Goal: Transaction & Acquisition: Purchase product/service

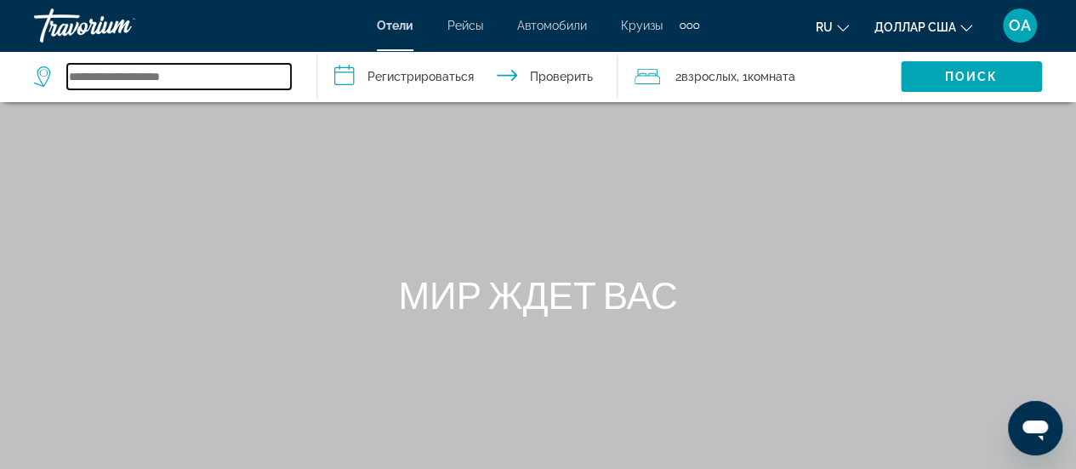
click at [78, 77] on input "Виджет поиска" at bounding box center [179, 77] width 224 height 26
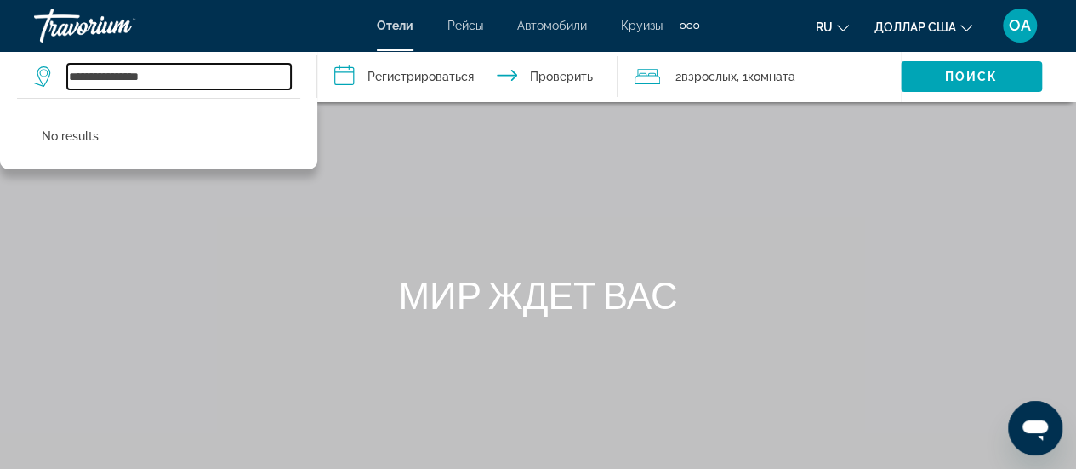
type input "**********"
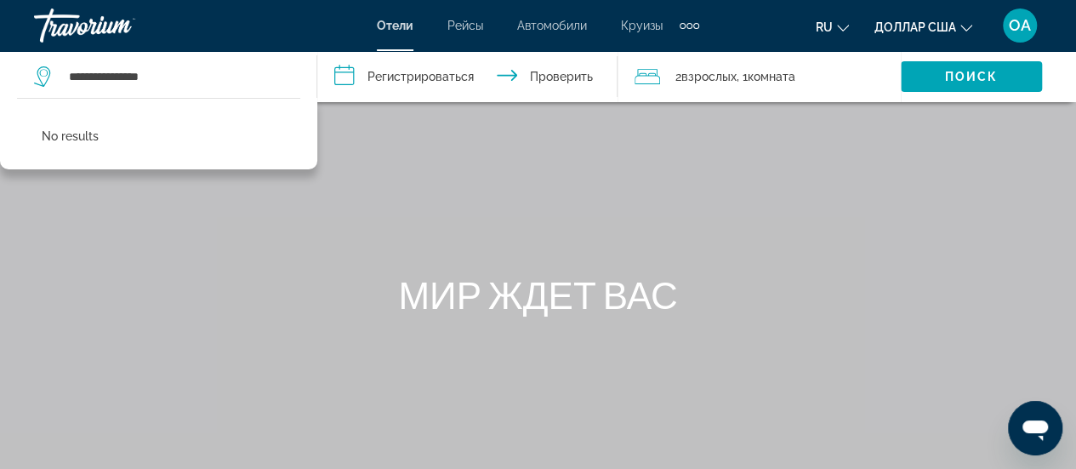
click at [349, 75] on input "**********" at bounding box center [470, 79] width 307 height 56
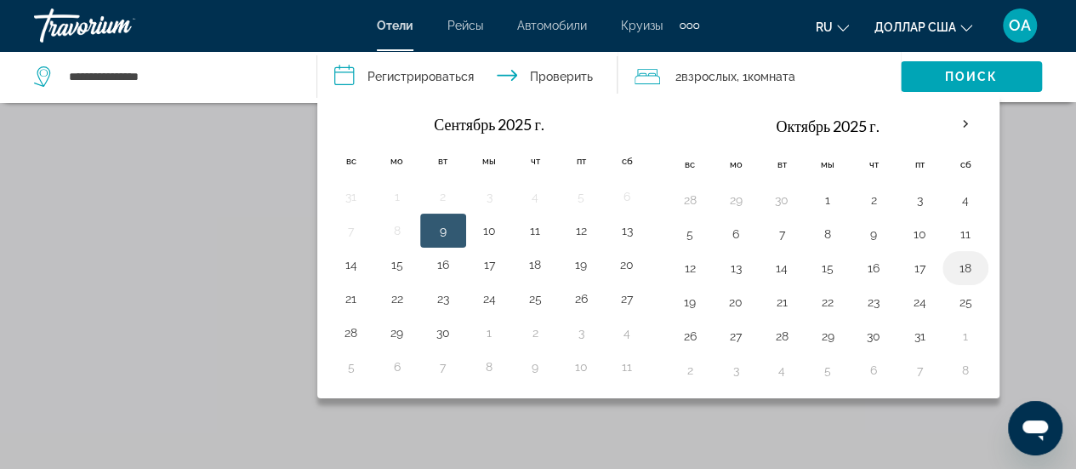
click at [956, 266] on button "18" at bounding box center [965, 268] width 27 height 24
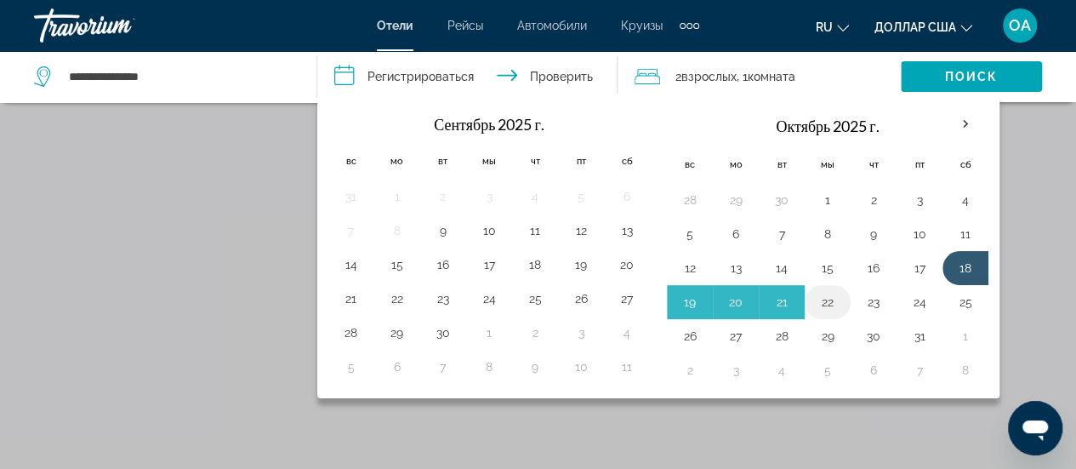
click at [823, 299] on button "22" at bounding box center [827, 302] width 27 height 24
type input "**********"
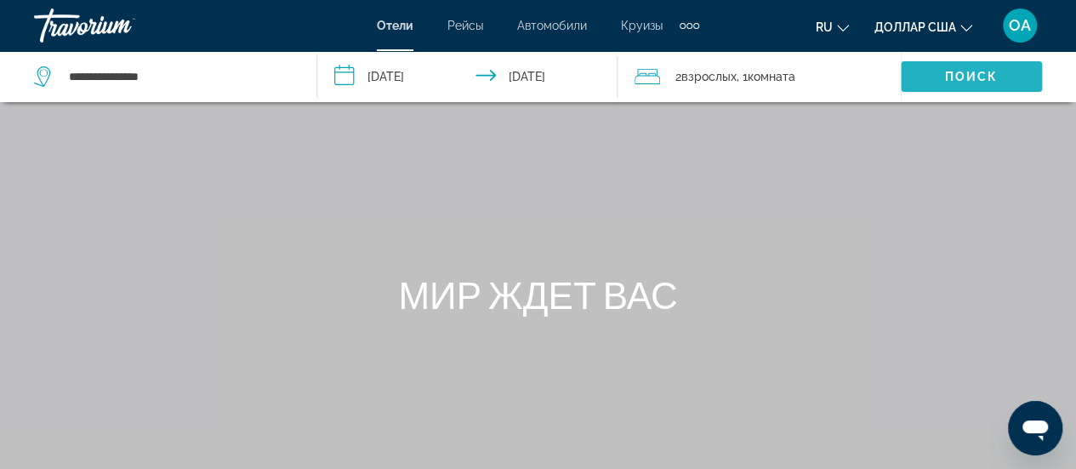
click at [948, 80] on font "Поиск" at bounding box center [972, 77] width 54 height 14
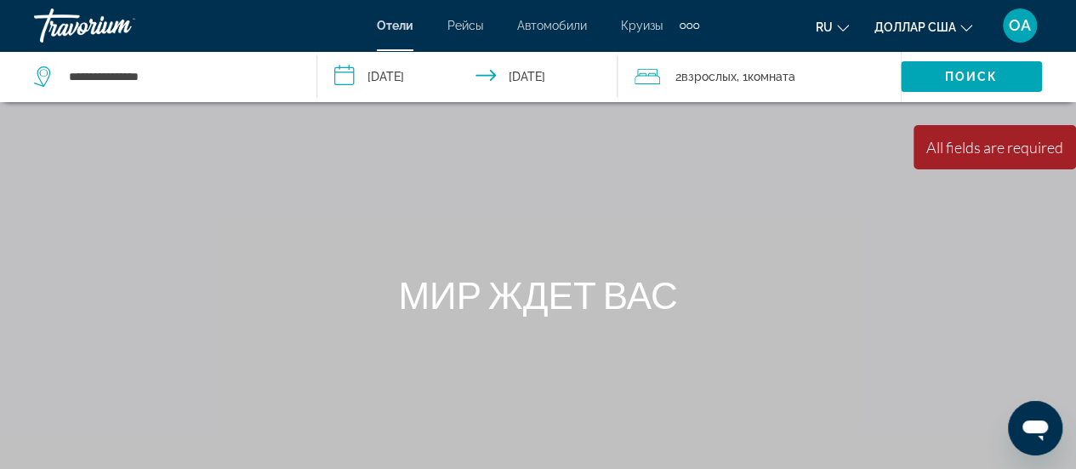
click at [954, 154] on div "All fields are required" at bounding box center [994, 147] width 137 height 19
drag, startPoint x: 954, startPoint y: 154, endPoint x: 971, endPoint y: 198, distance: 47.1
click at [971, 198] on div "Основное содержание" at bounding box center [538, 255] width 1076 height 510
click at [970, 72] on font "Поиск" at bounding box center [972, 77] width 54 height 14
click at [840, 31] on button "ru Английский Español французский Итальяно португальский русский" at bounding box center [832, 26] width 33 height 25
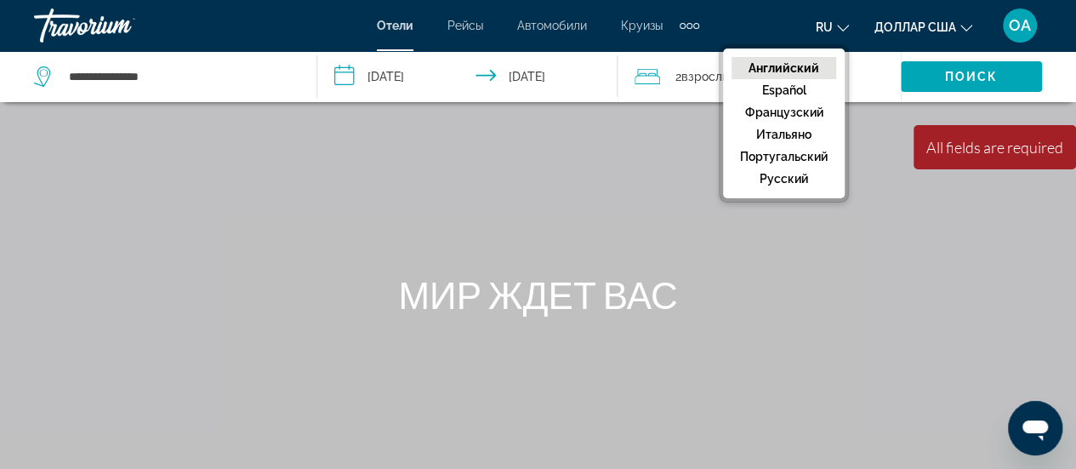
click at [789, 66] on font "Английский" at bounding box center [784, 68] width 71 height 14
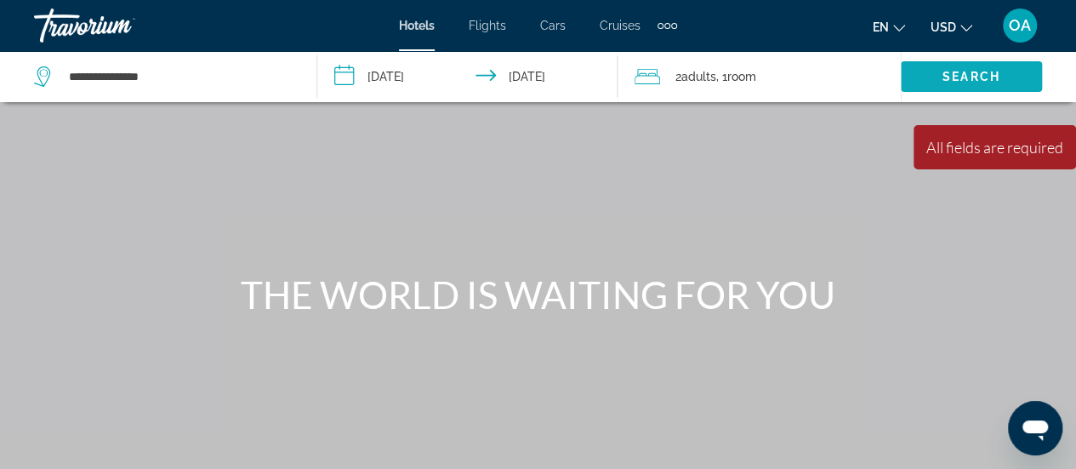
click at [970, 77] on span "Search" at bounding box center [972, 77] width 58 height 14
click at [956, 71] on span "Search" at bounding box center [972, 77] width 58 height 14
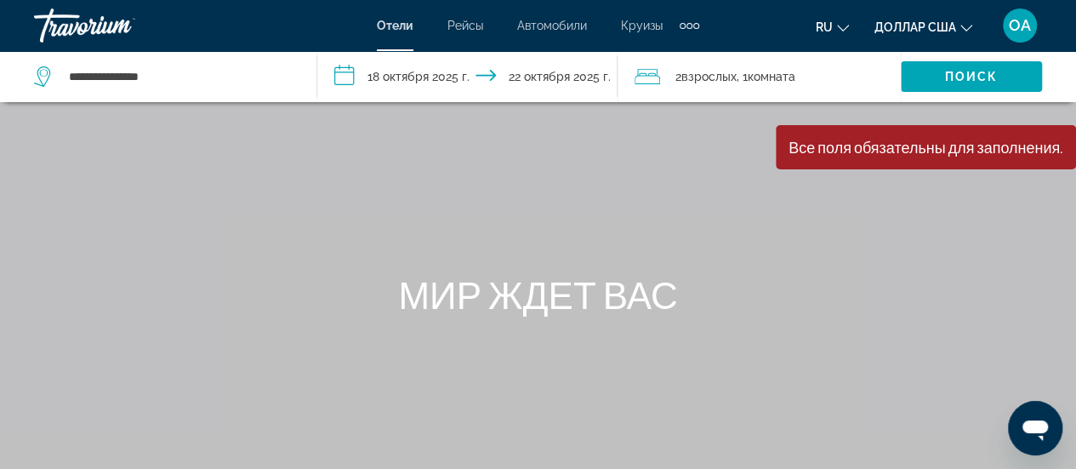
click at [816, 230] on div "Основное содержание" at bounding box center [538, 255] width 1076 height 510
click at [970, 77] on font "Поиск" at bounding box center [972, 77] width 54 height 14
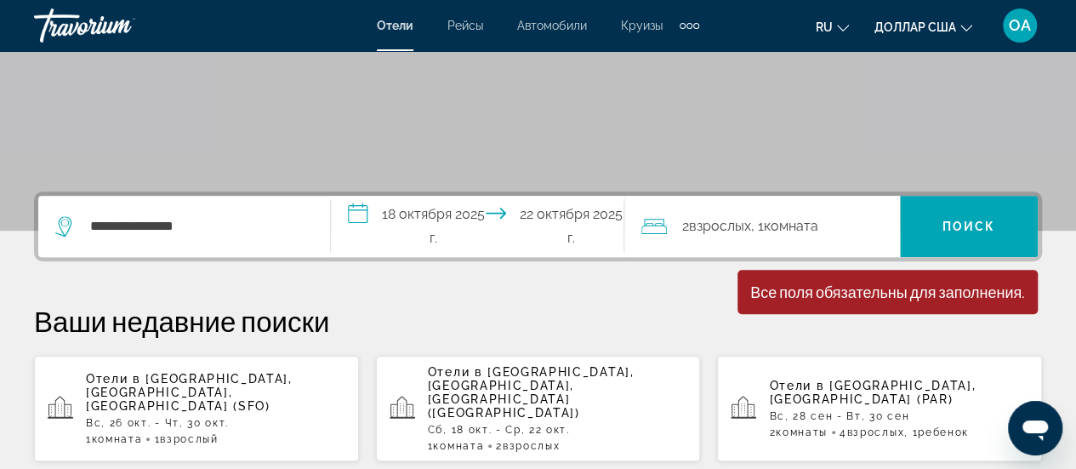
scroll to position [255, 0]
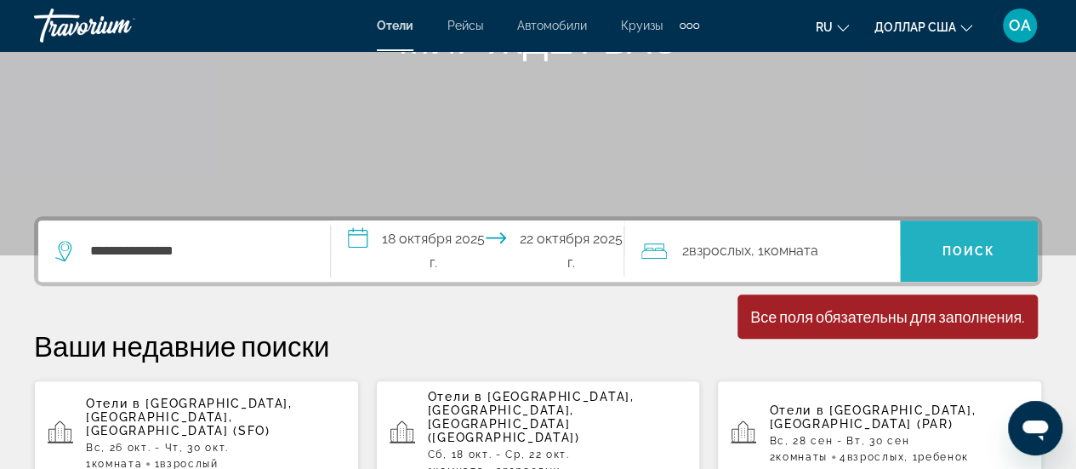
click at [963, 250] on font "Поиск" at bounding box center [970, 251] width 54 height 14
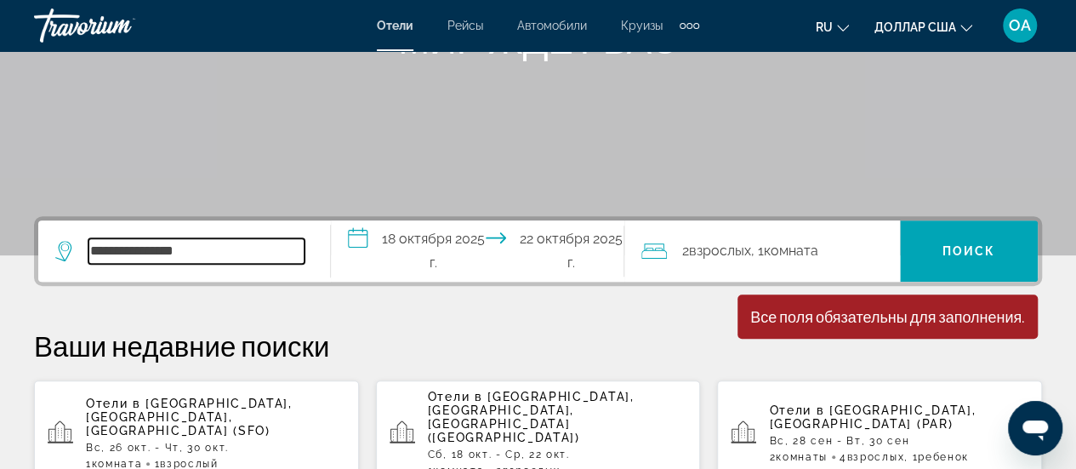
click at [189, 248] on input "**********" at bounding box center [196, 251] width 216 height 26
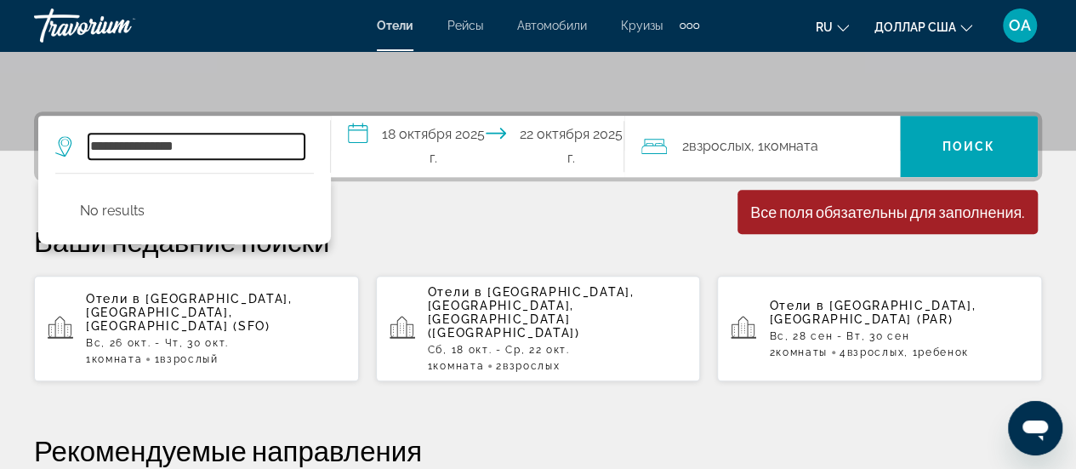
scroll to position [415, 0]
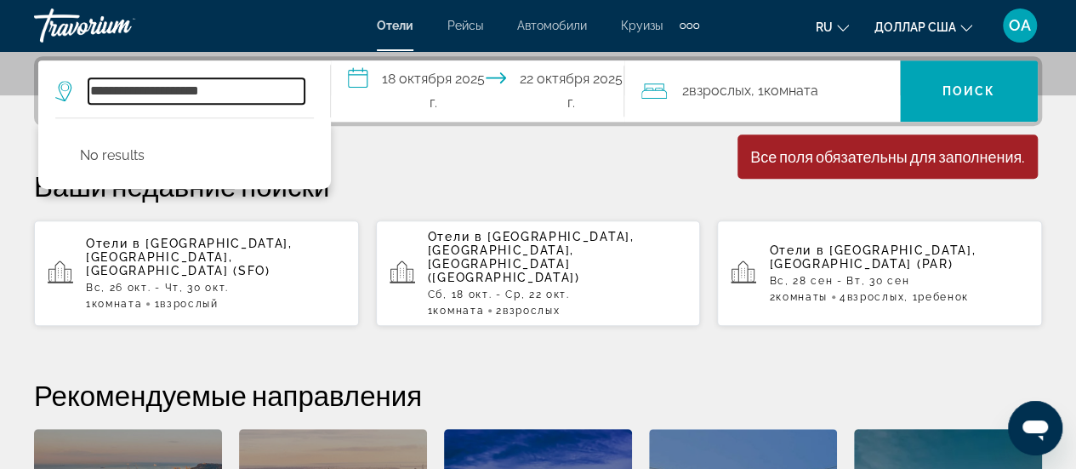
type input "**********"
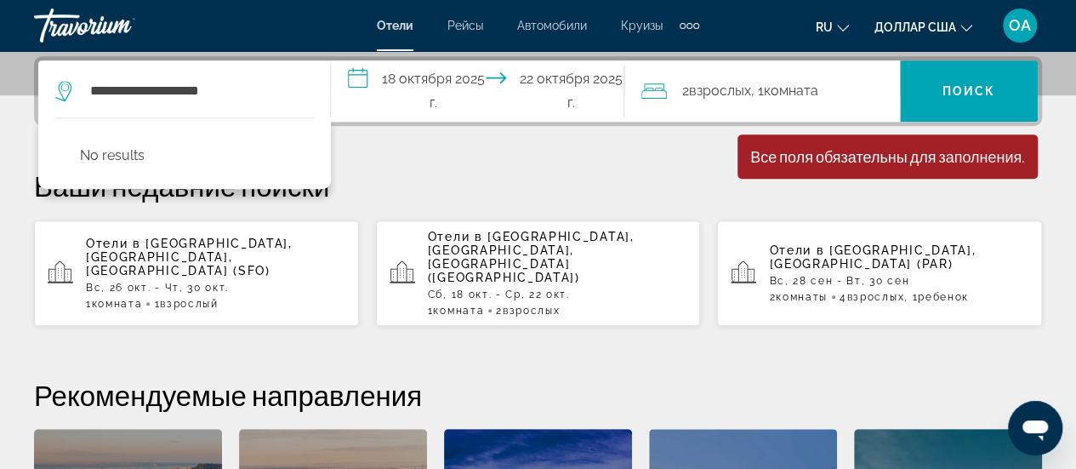
click at [365, 147] on div "**********" at bounding box center [538, 368] width 1076 height 625
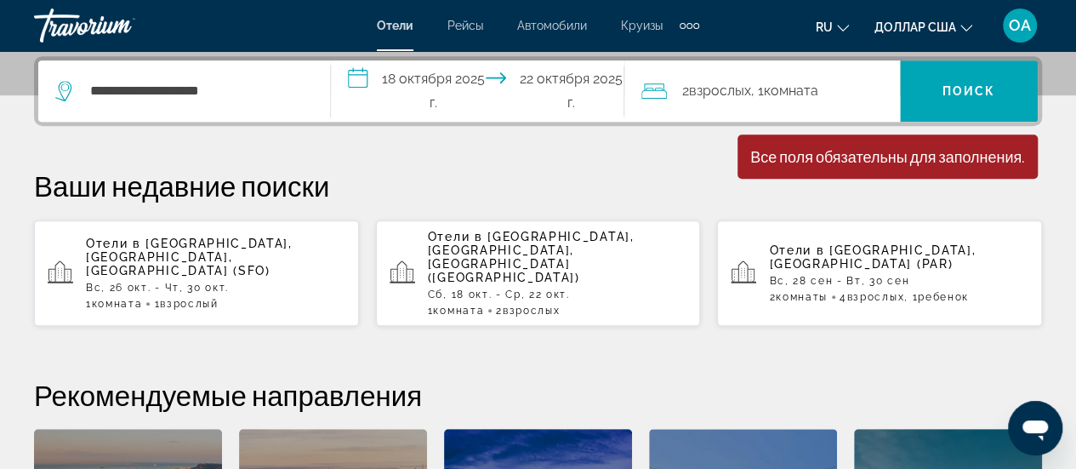
click at [902, 166] on div "Минимальная продолжительность пребывания — 1 день. Все поля обязательны для зап…" at bounding box center [888, 156] width 300 height 44
click at [844, 29] on icon "Изменить язык" at bounding box center [843, 28] width 12 height 7
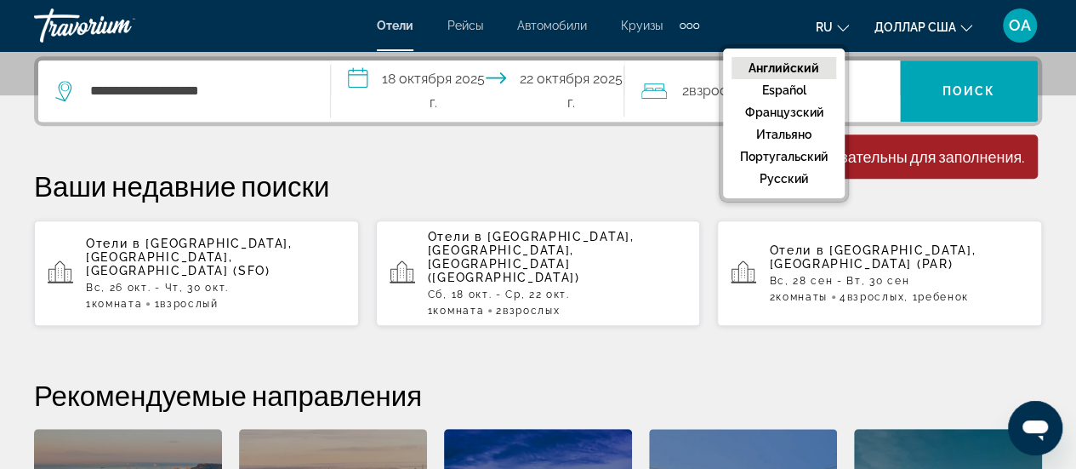
click at [779, 66] on font "Английский" at bounding box center [784, 68] width 71 height 14
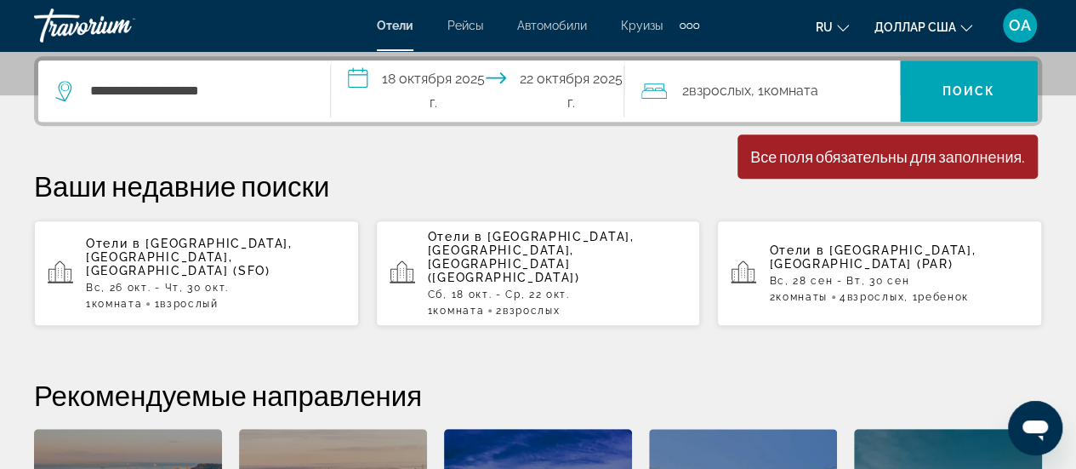
click at [846, 25] on icon "Изменить язык" at bounding box center [843, 28] width 12 height 12
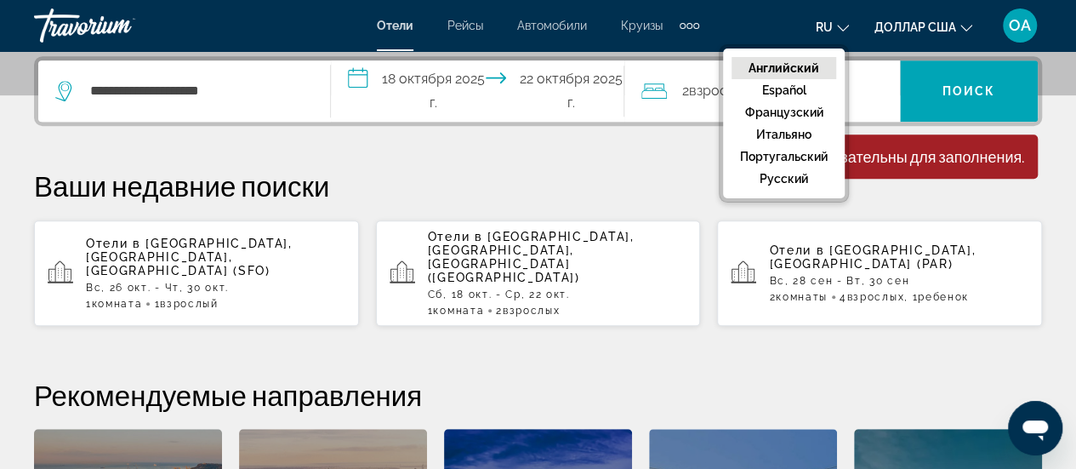
click at [806, 64] on font "Английский" at bounding box center [784, 68] width 71 height 14
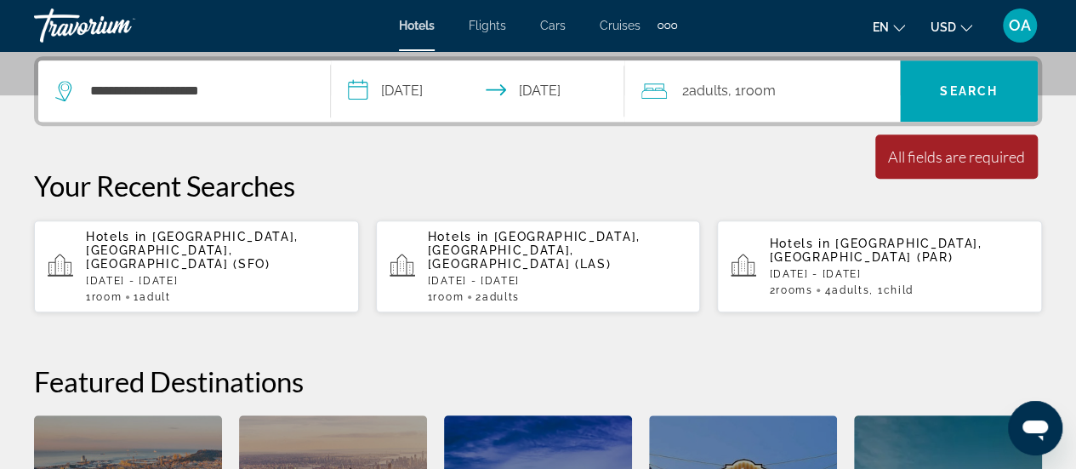
click at [116, 243] on span "[GEOGRAPHIC_DATA], [GEOGRAPHIC_DATA], [GEOGRAPHIC_DATA] (SFO)" at bounding box center [192, 250] width 213 height 41
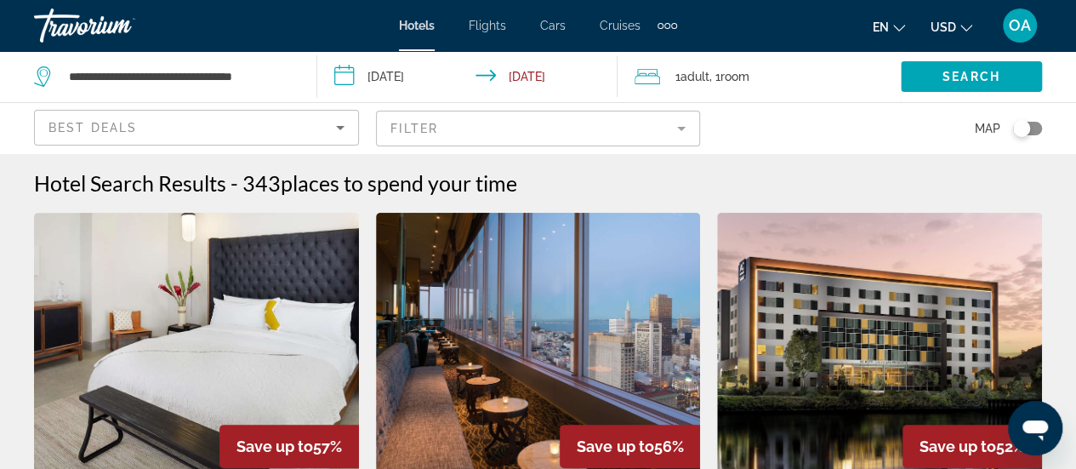
click at [345, 79] on input "**********" at bounding box center [470, 79] width 307 height 56
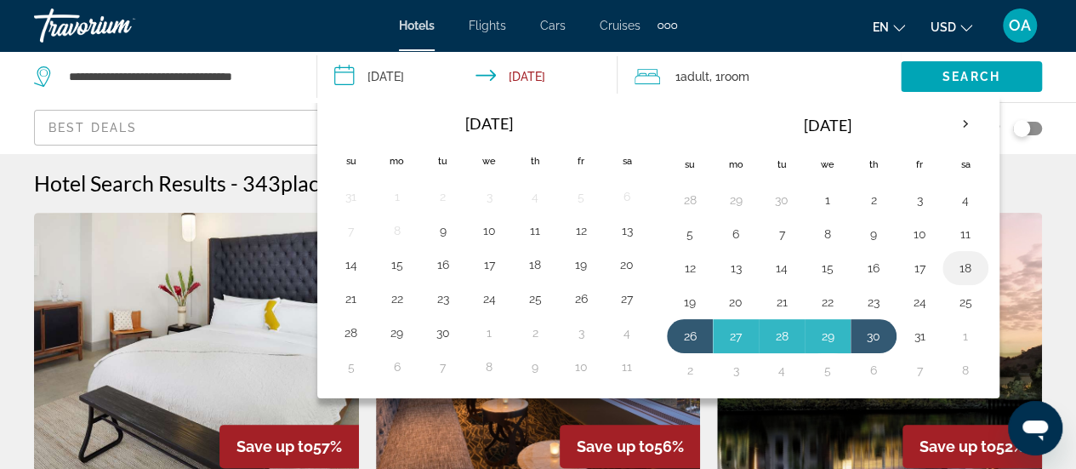
click at [954, 260] on button "18" at bounding box center [965, 268] width 27 height 24
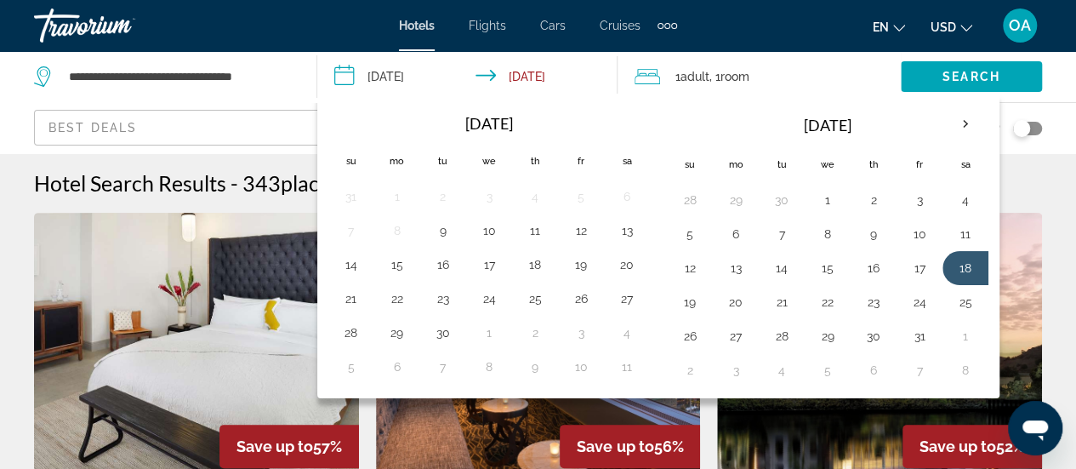
click at [395, 76] on input "**********" at bounding box center [470, 79] width 307 height 56
click at [350, 71] on input "**********" at bounding box center [470, 79] width 307 height 56
click at [350, 77] on input "**********" at bounding box center [470, 79] width 307 height 56
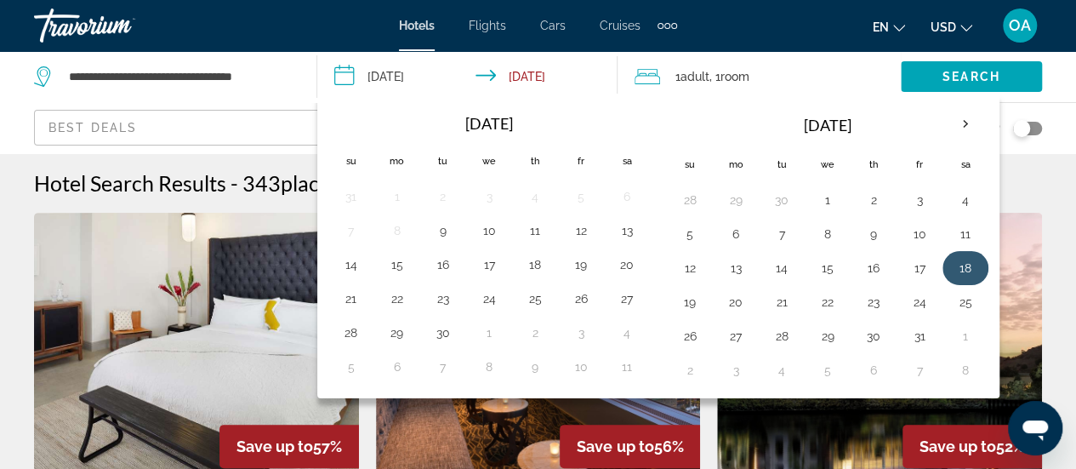
click at [957, 260] on button "18" at bounding box center [965, 268] width 27 height 24
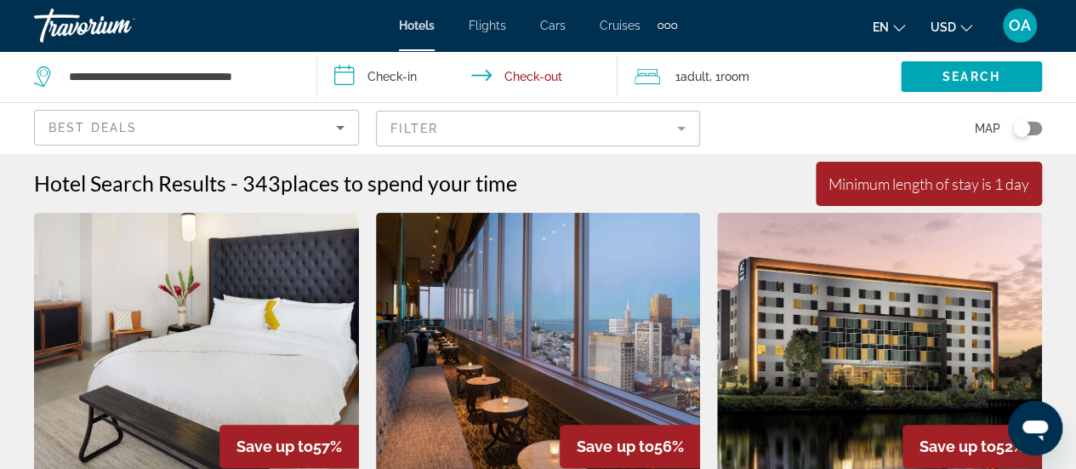
click at [340, 80] on input "**********" at bounding box center [470, 79] width 307 height 56
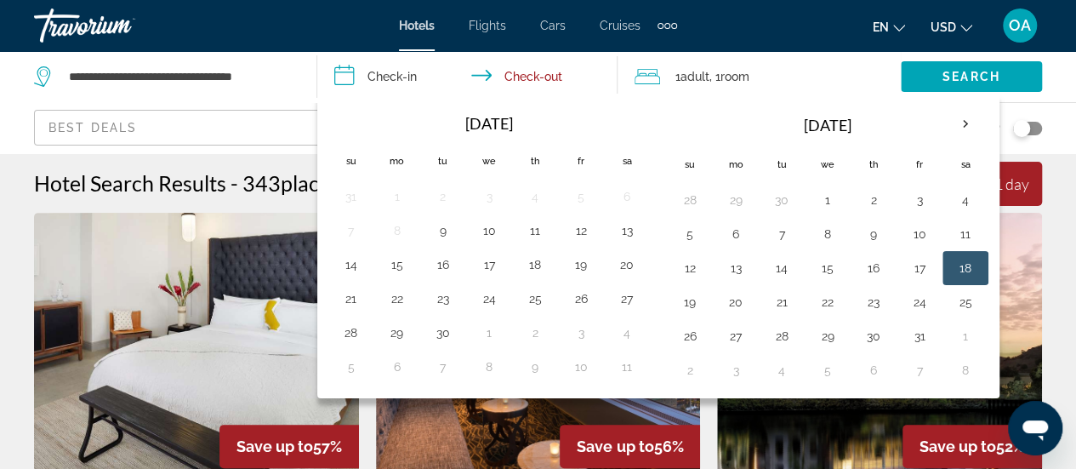
click at [959, 261] on button "18" at bounding box center [965, 268] width 27 height 24
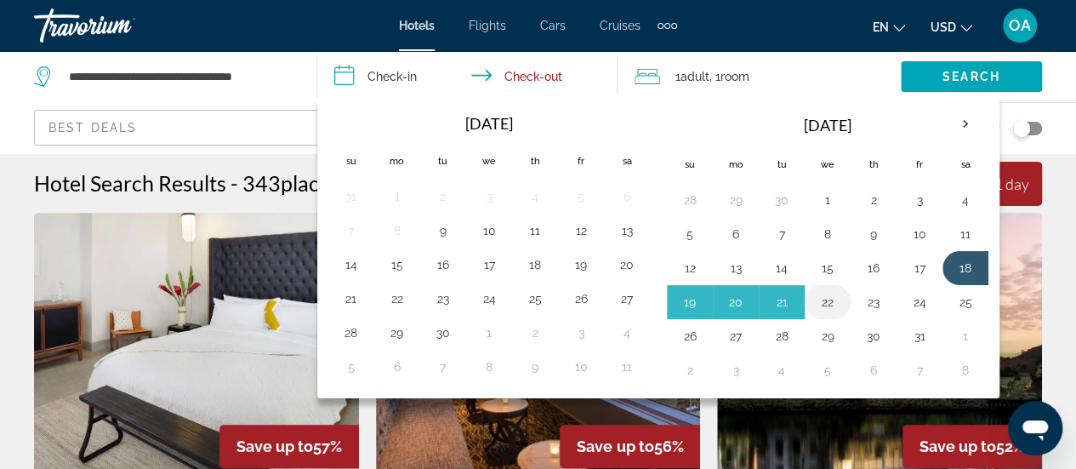
click at [823, 295] on button "22" at bounding box center [827, 302] width 27 height 24
type input "**********"
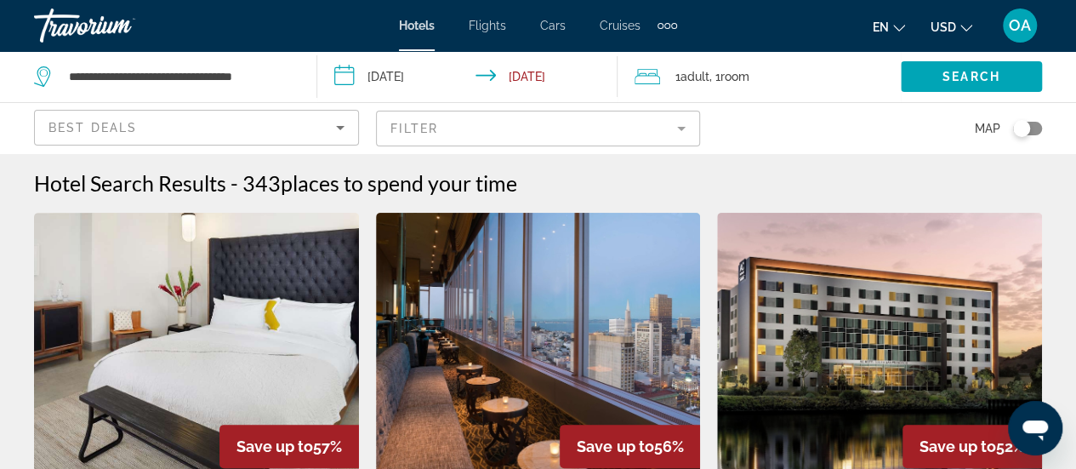
click at [686, 76] on span "Adult" at bounding box center [695, 77] width 29 height 14
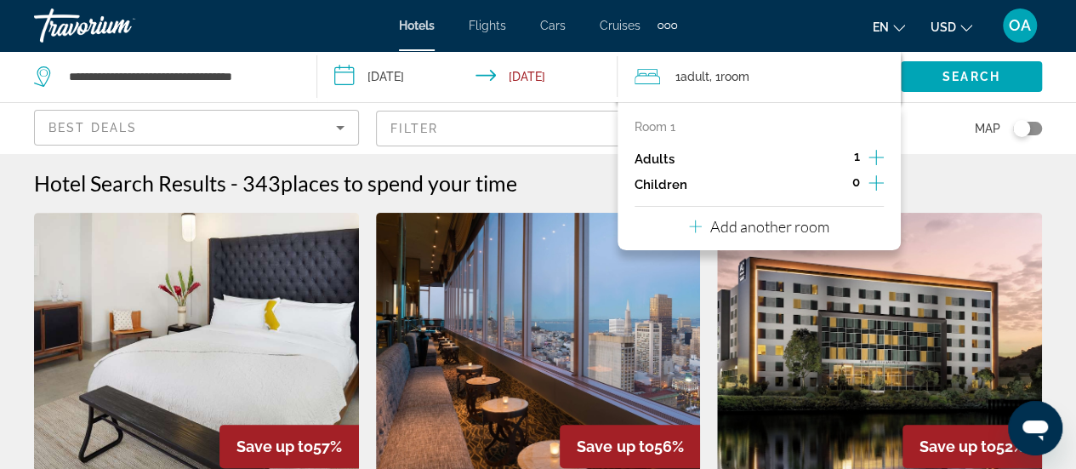
click at [878, 159] on icon "Increment adults" at bounding box center [876, 157] width 15 height 20
click at [961, 75] on span "Search" at bounding box center [972, 77] width 58 height 14
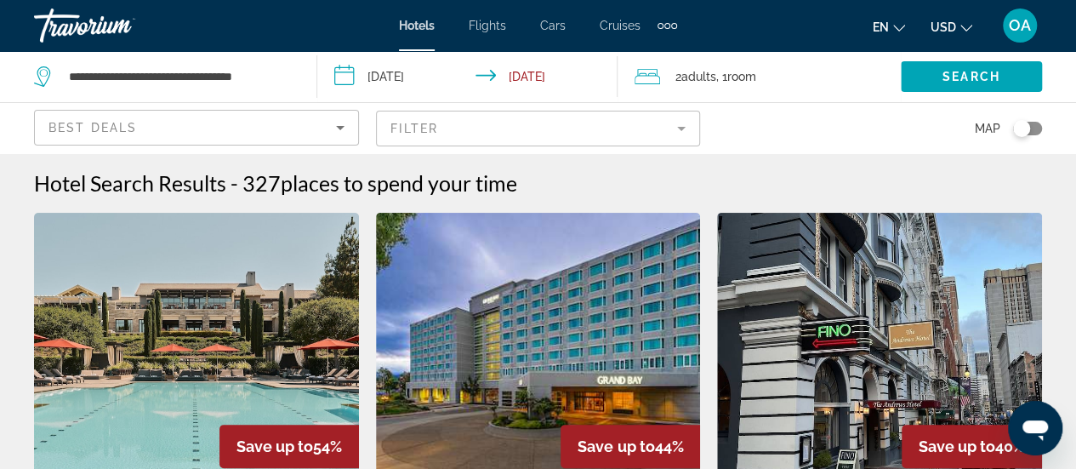
click at [681, 128] on mat-form-field "Filter" at bounding box center [538, 129] width 325 height 36
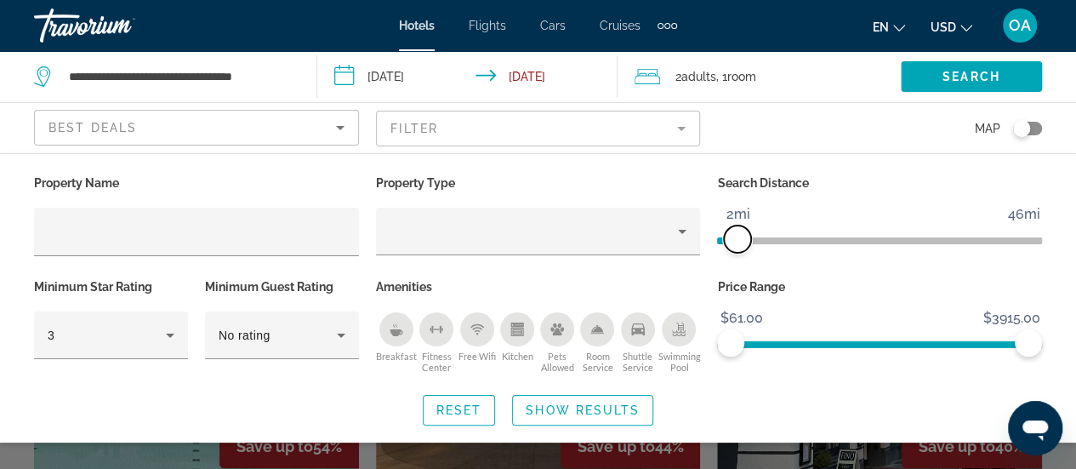
drag, startPoint x: 920, startPoint y: 237, endPoint x: 737, endPoint y: 268, distance: 186.3
click at [737, 268] on div "Search Distance 1mi 46mi 2mi" at bounding box center [880, 223] width 342 height 104
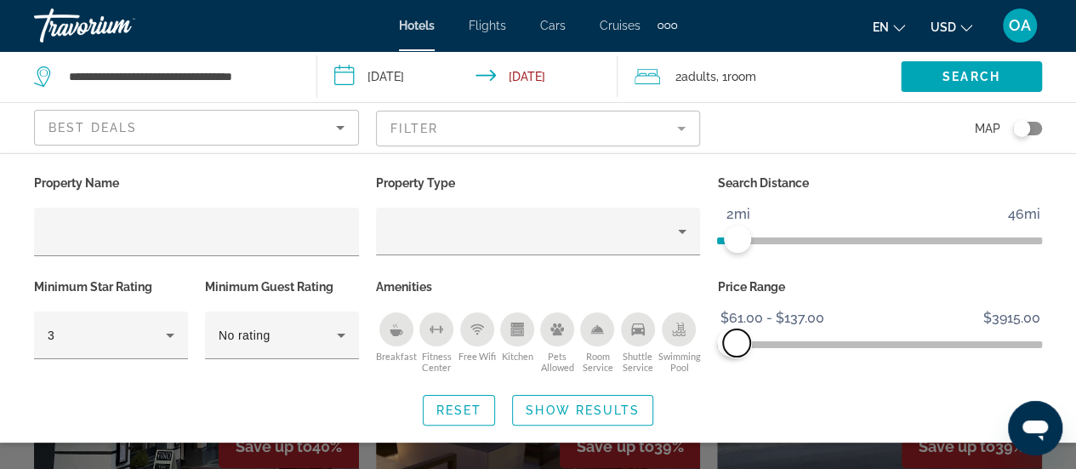
drag, startPoint x: 1033, startPoint y: 339, endPoint x: 743, endPoint y: 344, distance: 290.1
click at [741, 345] on span "ngx-slider-max" at bounding box center [736, 342] width 27 height 27
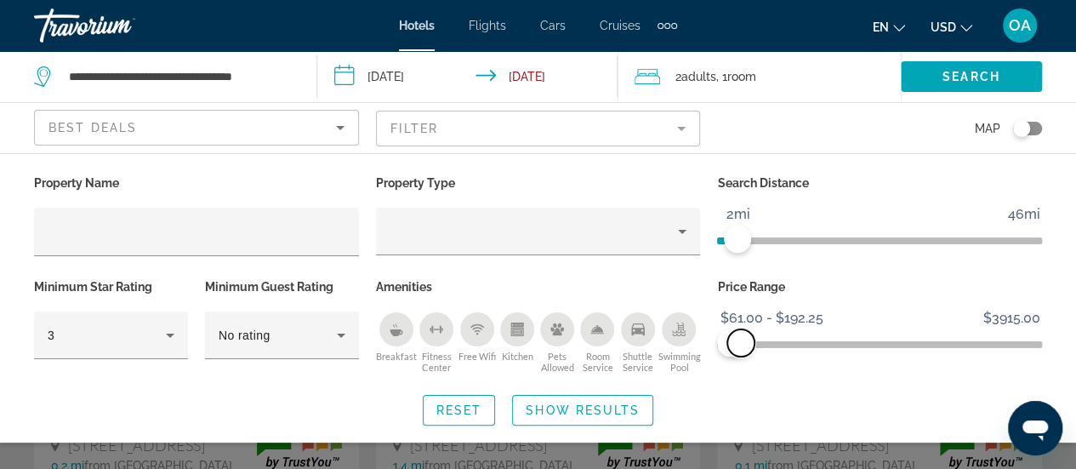
scroll to position [255, 0]
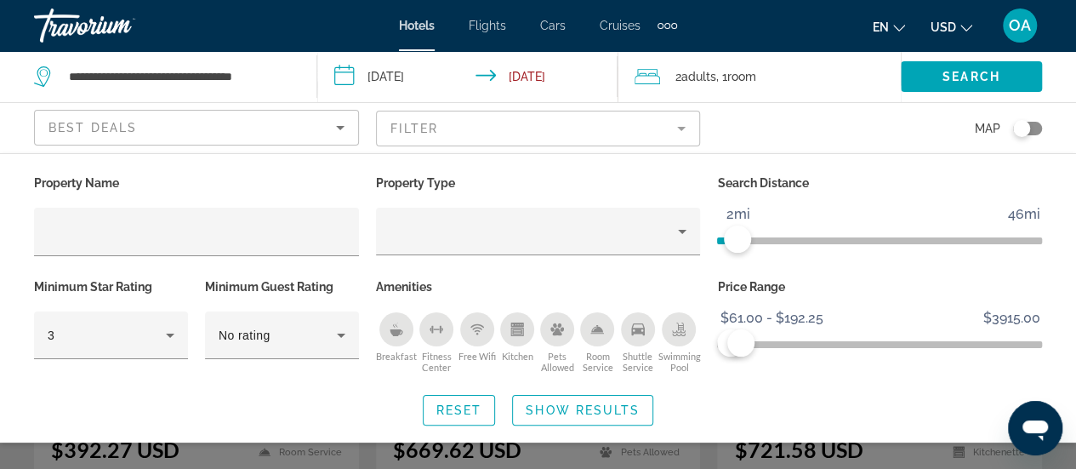
click at [483, 333] on div "Free Wifi" at bounding box center [477, 329] width 34 height 34
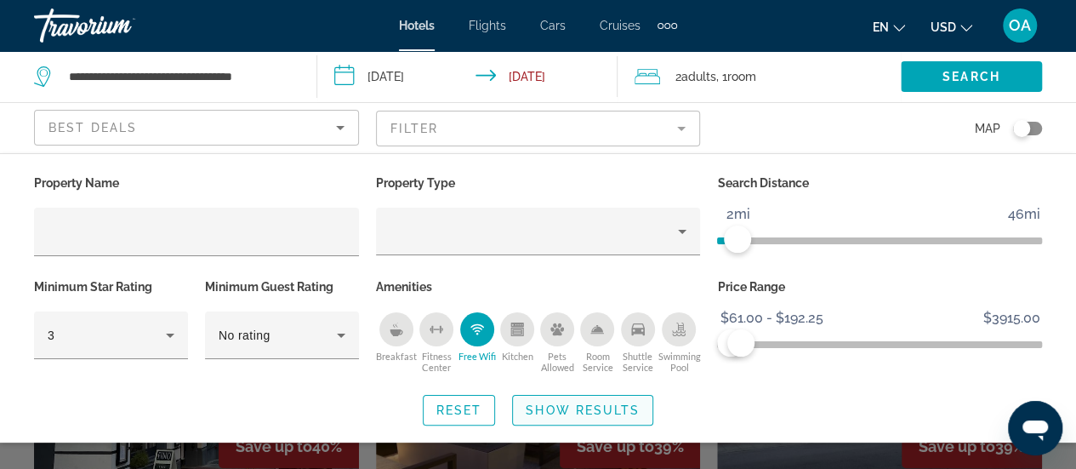
click at [593, 410] on span "Show Results" at bounding box center [583, 410] width 114 height 14
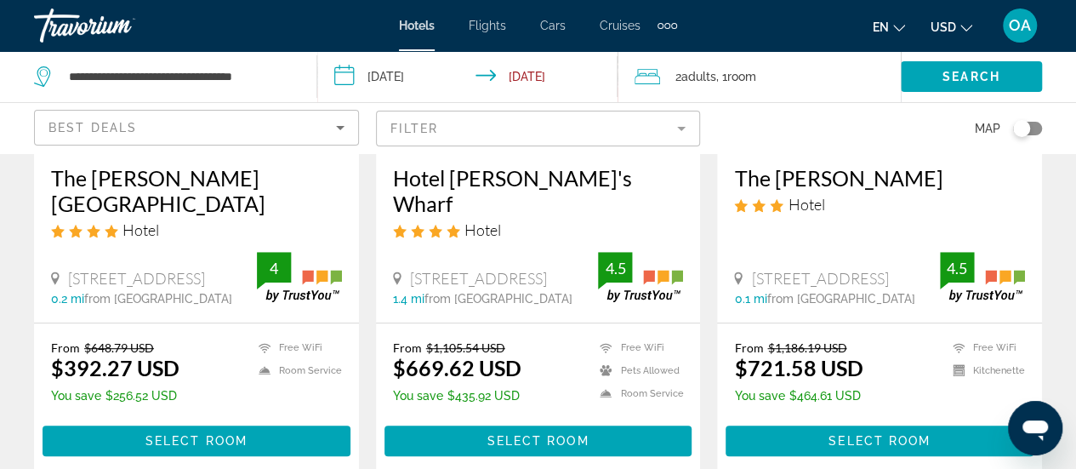
scroll to position [340, 0]
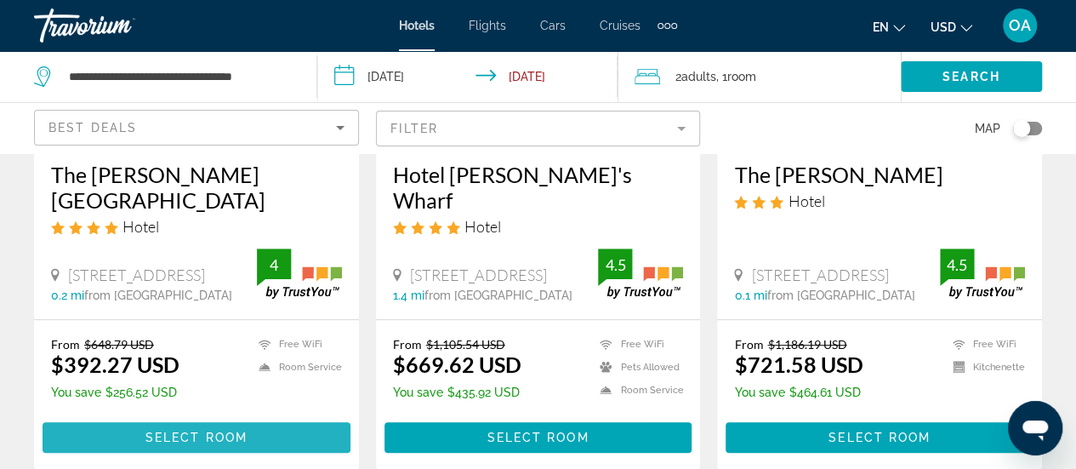
click at [171, 430] on span "Select Room" at bounding box center [196, 437] width 102 height 14
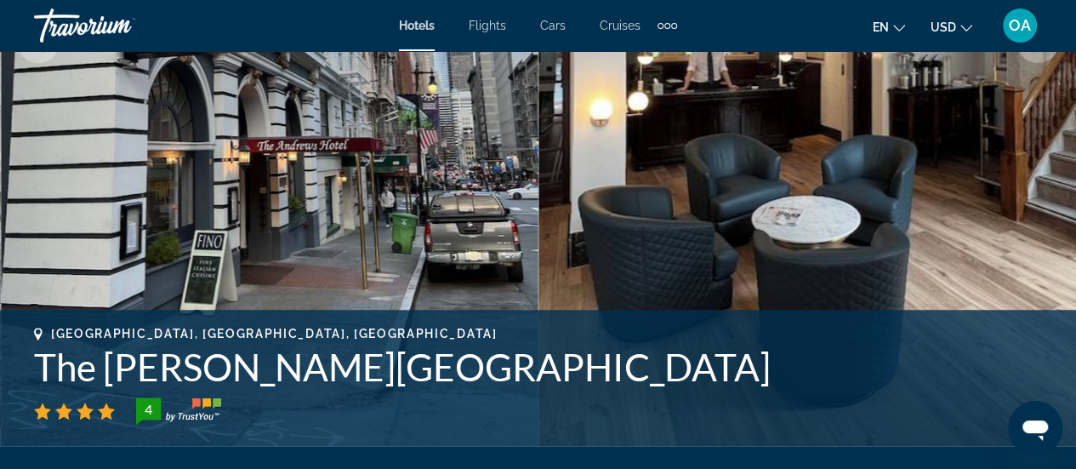
scroll to position [425, 0]
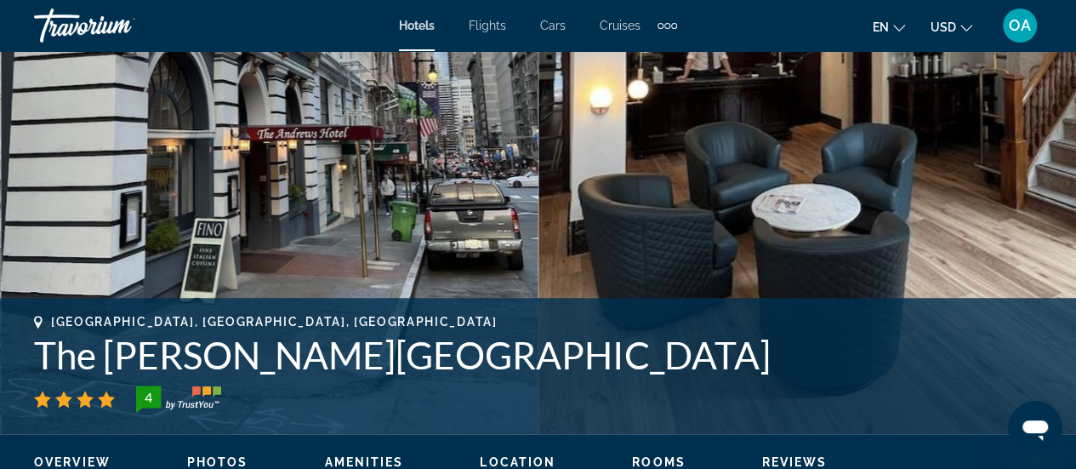
click at [899, 25] on icon "Change language" at bounding box center [899, 28] width 12 height 12
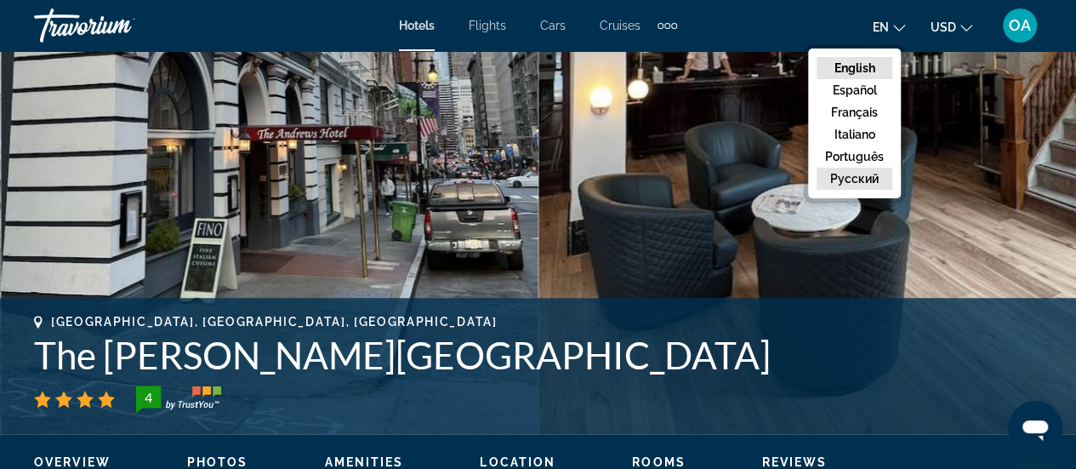
click at [881, 175] on button "русский" at bounding box center [855, 179] width 76 height 22
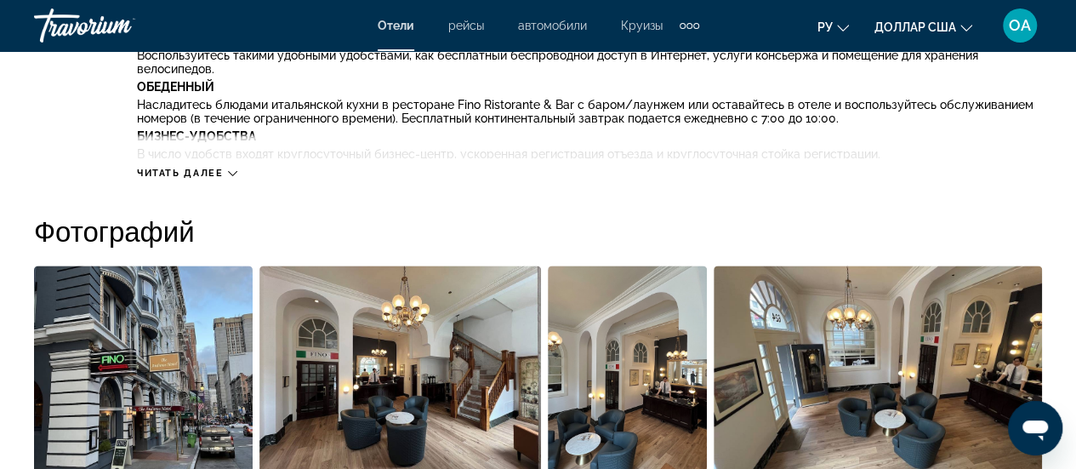
scroll to position [1021, 0]
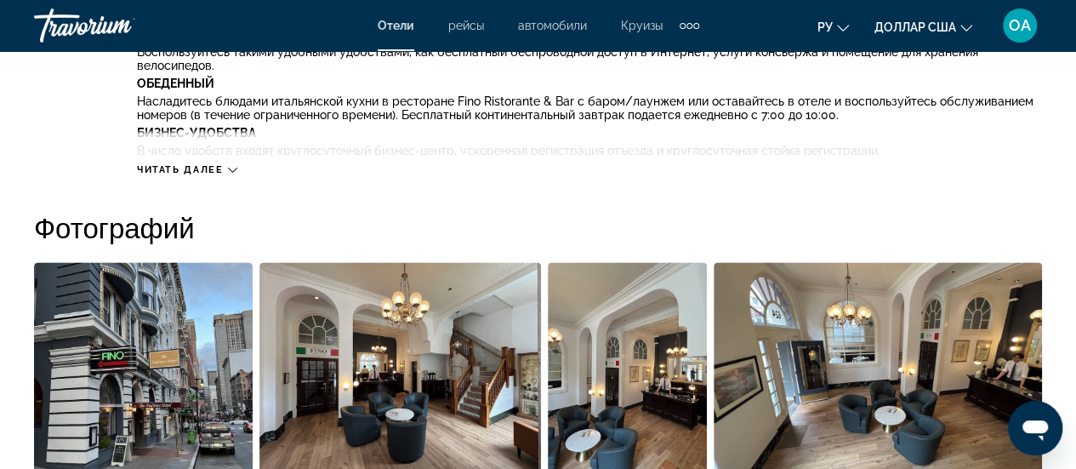
click at [230, 171] on icon "Основное содержание" at bounding box center [232, 169] width 9 height 9
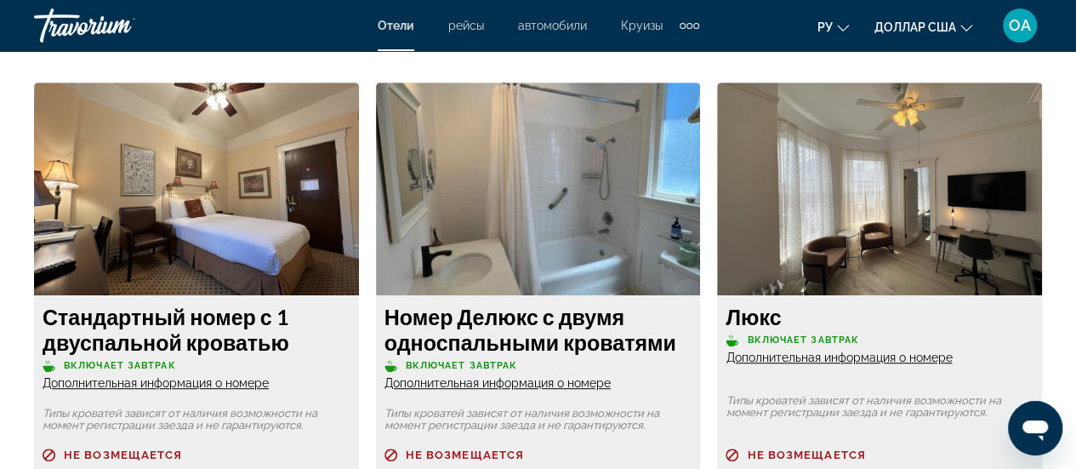
scroll to position [3573, 0]
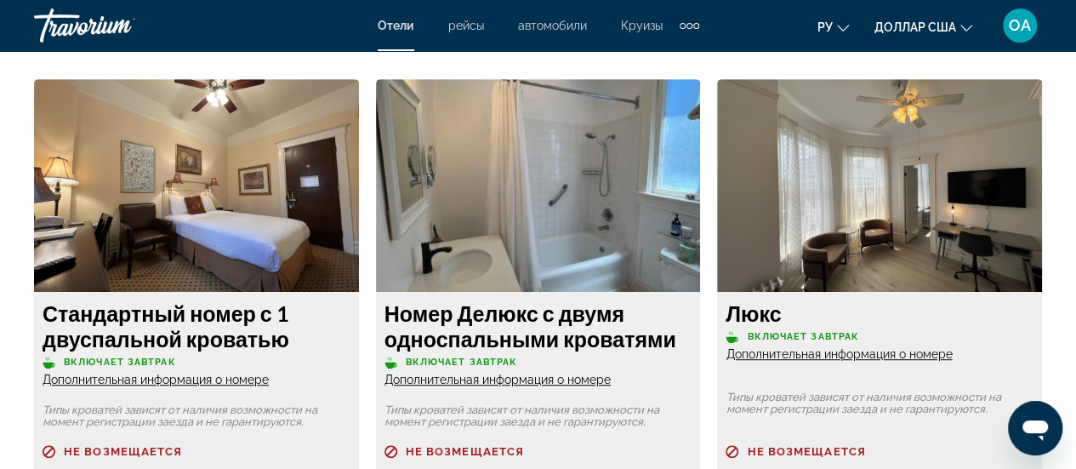
click at [527, 205] on img "Основное содержание" at bounding box center [538, 185] width 325 height 213
click at [493, 384] on font "Дополнительная информация о номере" at bounding box center [498, 380] width 226 height 14
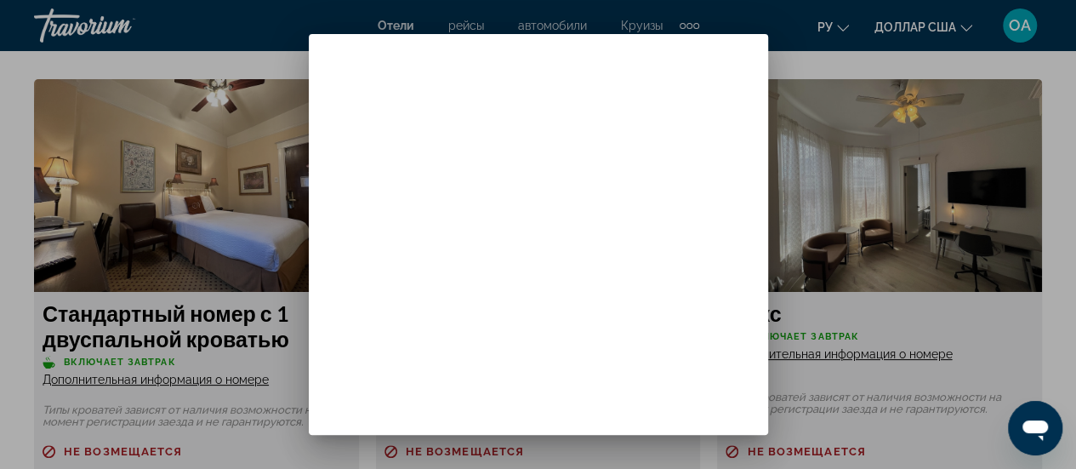
scroll to position [0, 0]
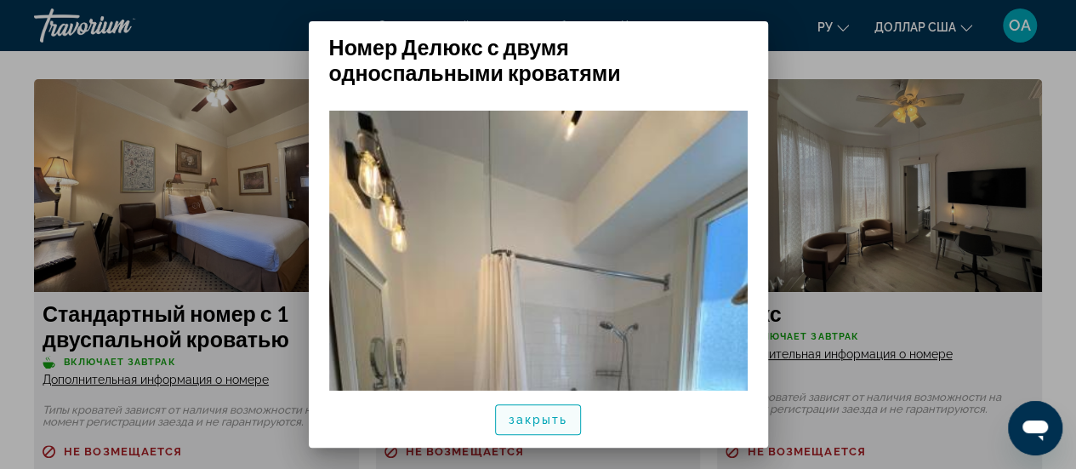
click at [534, 419] on font "закрыть" at bounding box center [539, 420] width 60 height 14
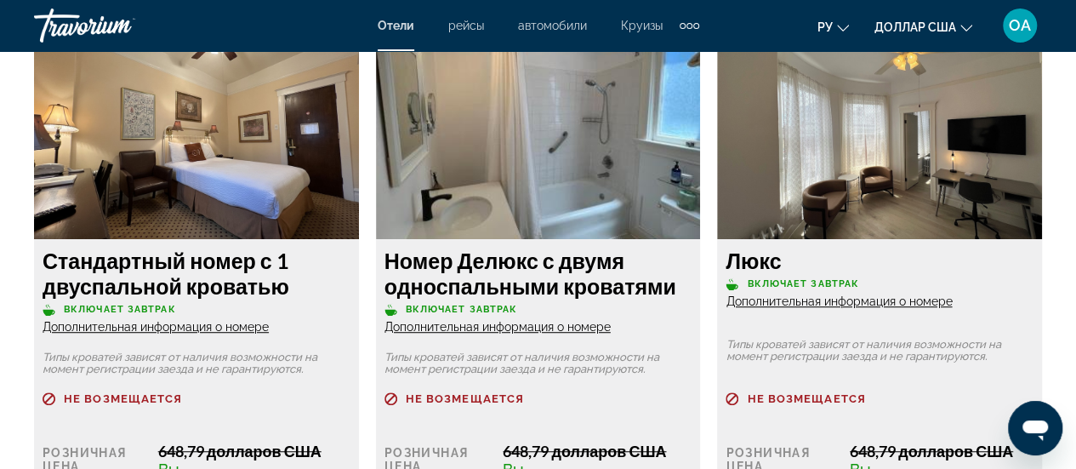
scroll to position [3573, 0]
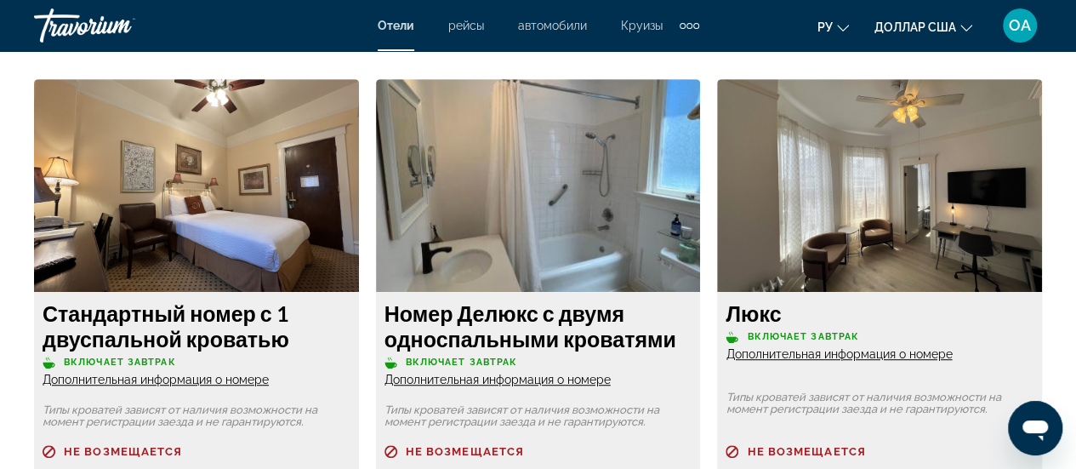
click at [890, 239] on img "Основное содержание" at bounding box center [879, 185] width 325 height 213
click at [937, 219] on img "Основное содержание" at bounding box center [879, 185] width 325 height 213
click at [914, 186] on img "Основное содержание" at bounding box center [879, 185] width 325 height 213
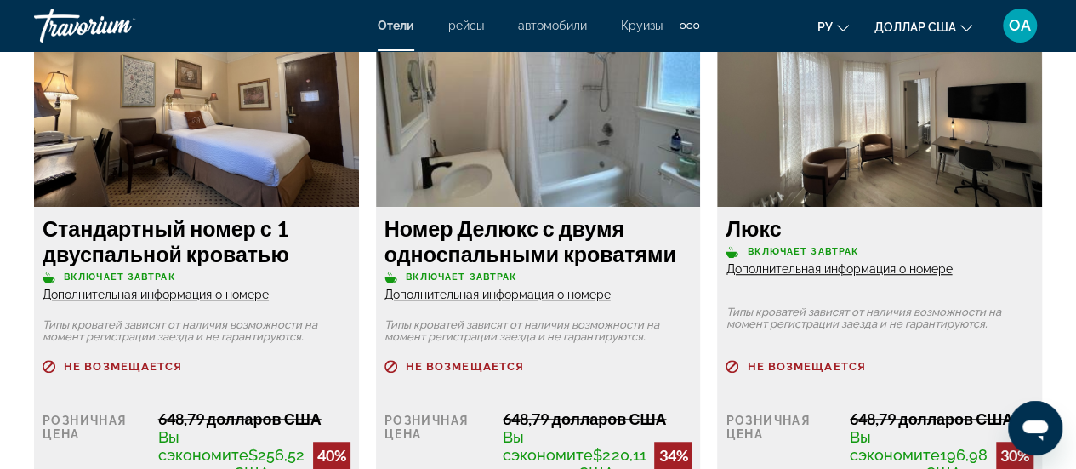
scroll to position [3743, 0]
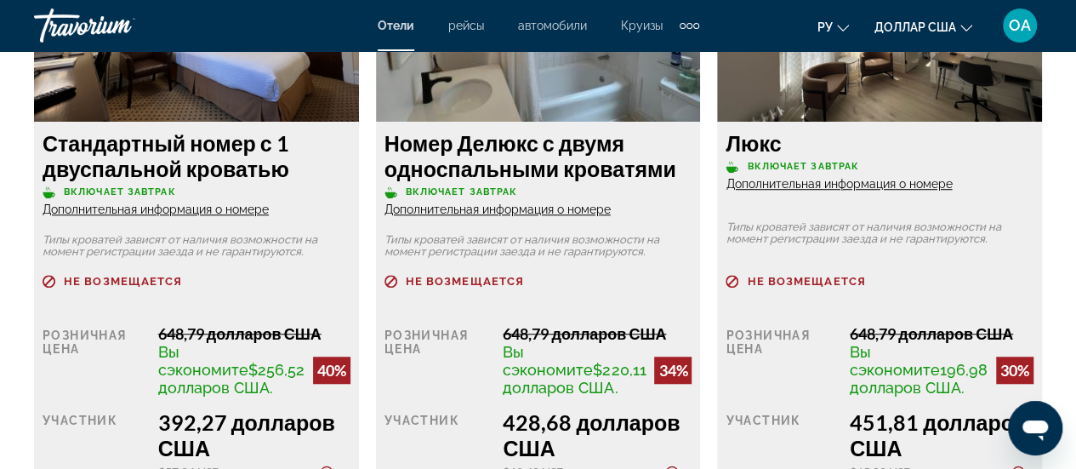
click at [846, 187] on font "Дополнительная информация о номере" at bounding box center [839, 184] width 226 height 14
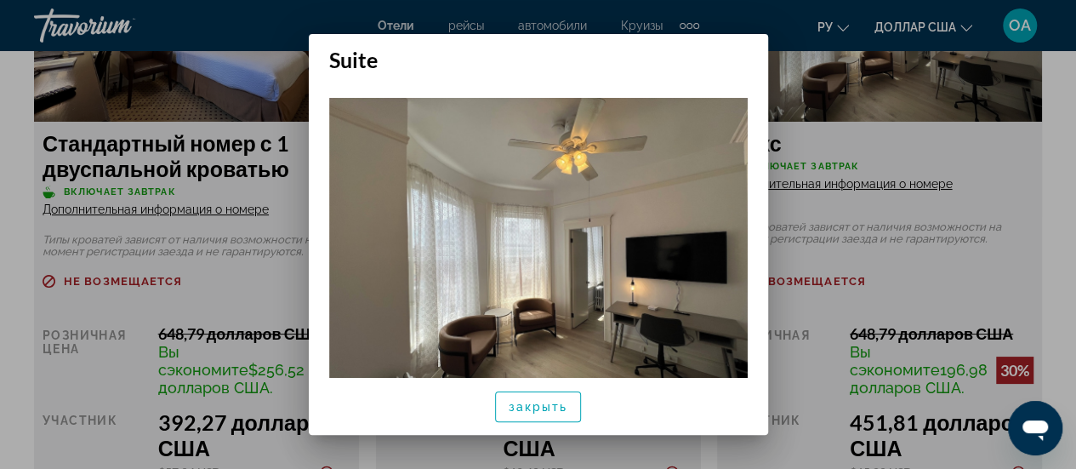
scroll to position [0, 0]
click at [1000, 157] on div at bounding box center [538, 234] width 1076 height 469
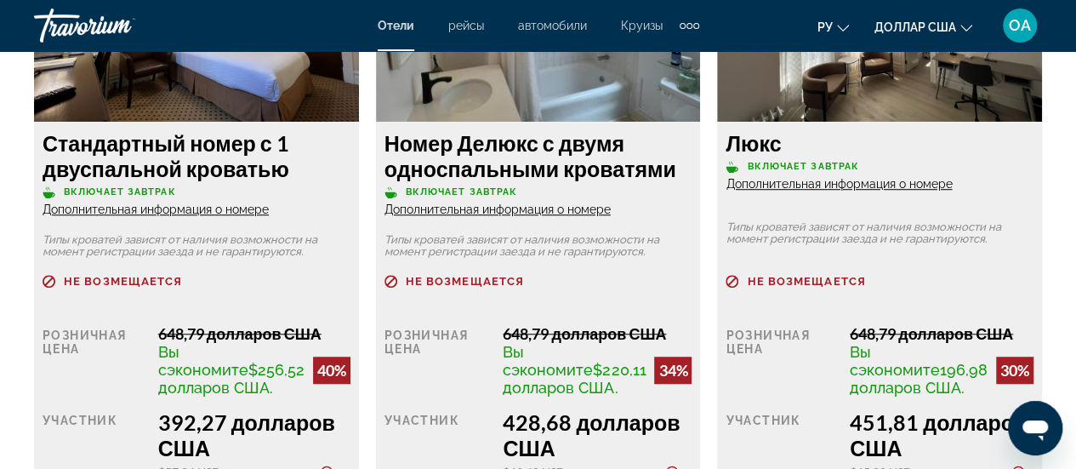
scroll to position [3658, 0]
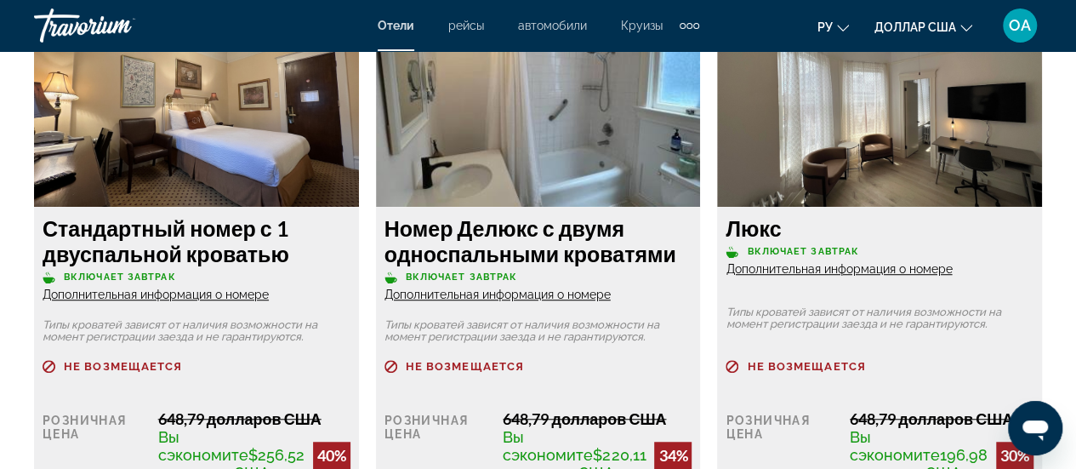
click at [853, 270] on font "Дополнительная информация о номере" at bounding box center [839, 269] width 226 height 14
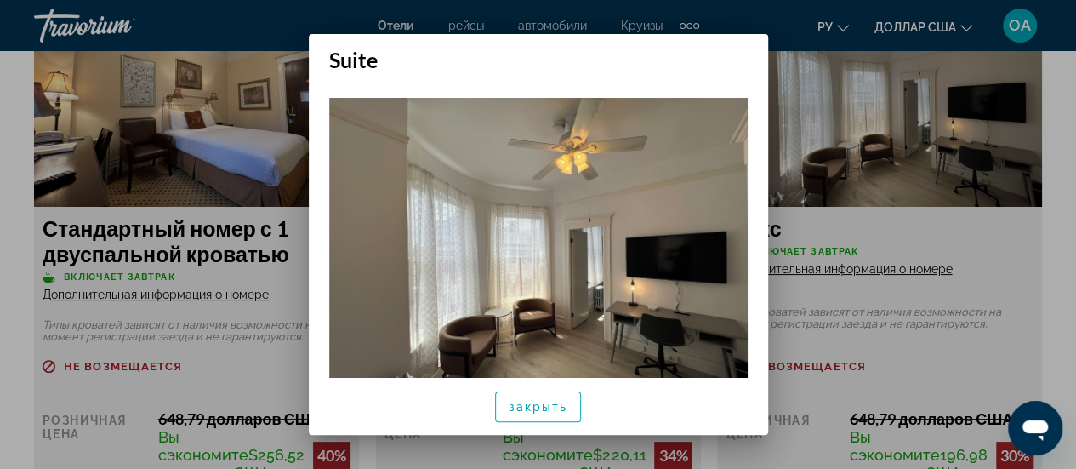
scroll to position [0, 0]
click at [1008, 261] on div at bounding box center [538, 234] width 1076 height 469
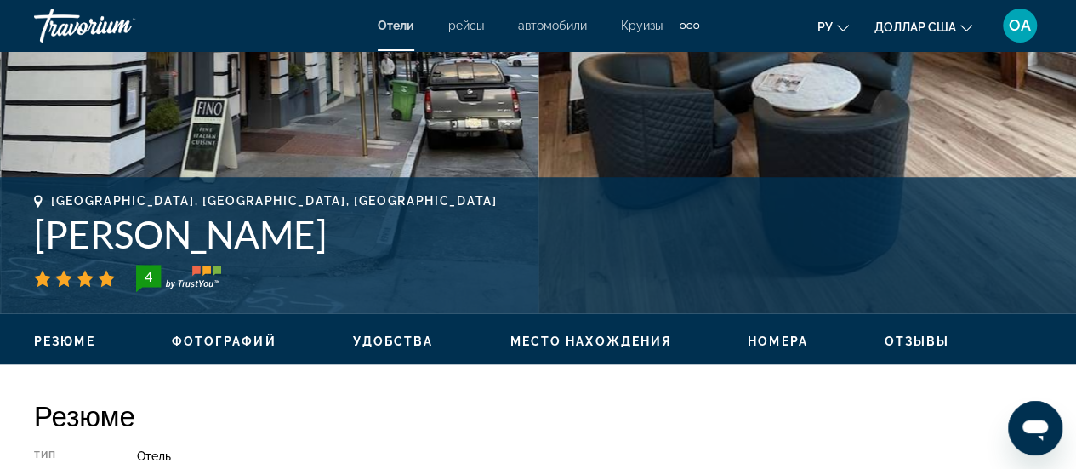
scroll to position [512, 0]
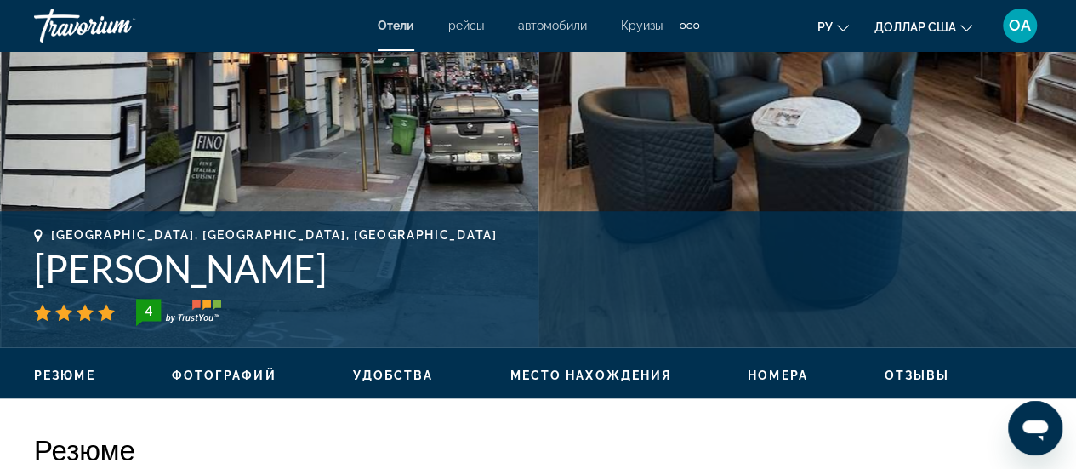
click at [909, 381] on font "Отзывы" at bounding box center [918, 375] width 66 height 14
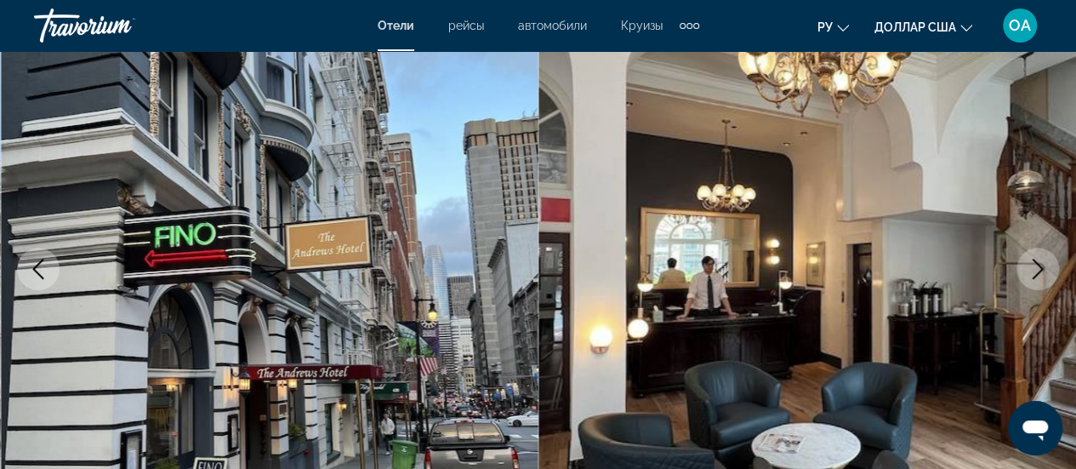
scroll to position [170, 0]
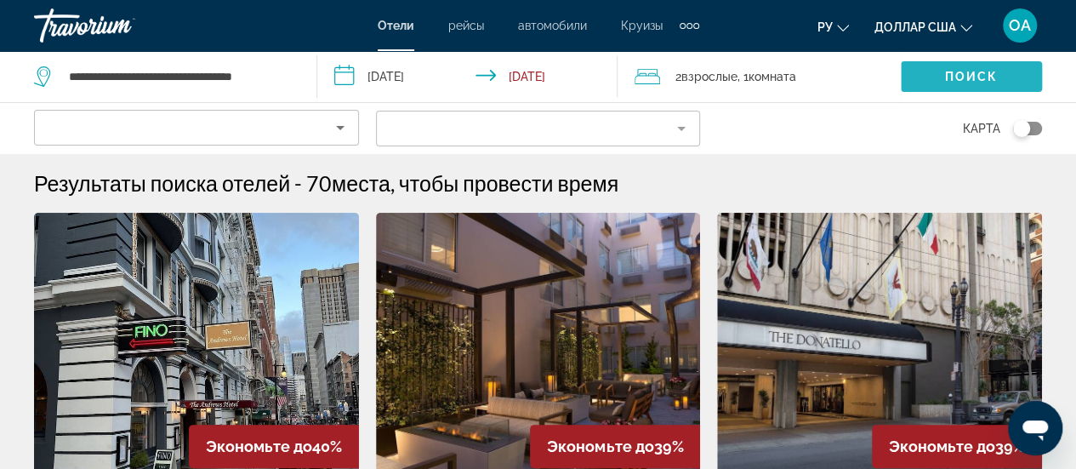
click at [972, 79] on span "Поиск" at bounding box center [972, 77] width 54 height 14
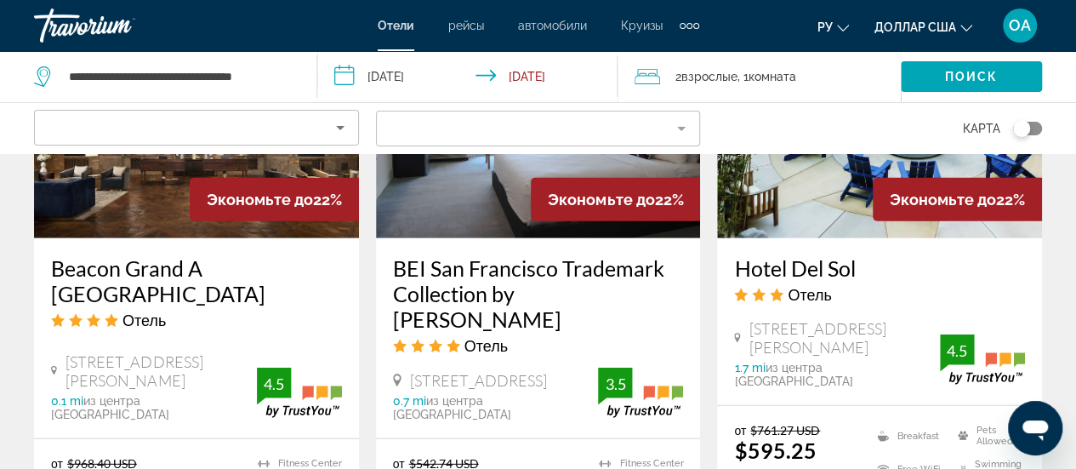
scroll to position [2212, 0]
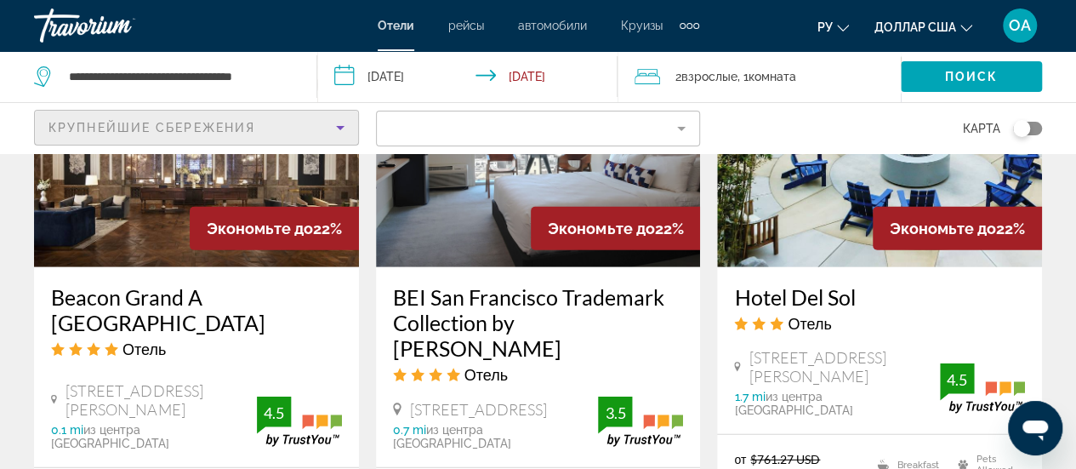
click at [337, 126] on icon "Sort by" at bounding box center [340, 128] width 9 height 4
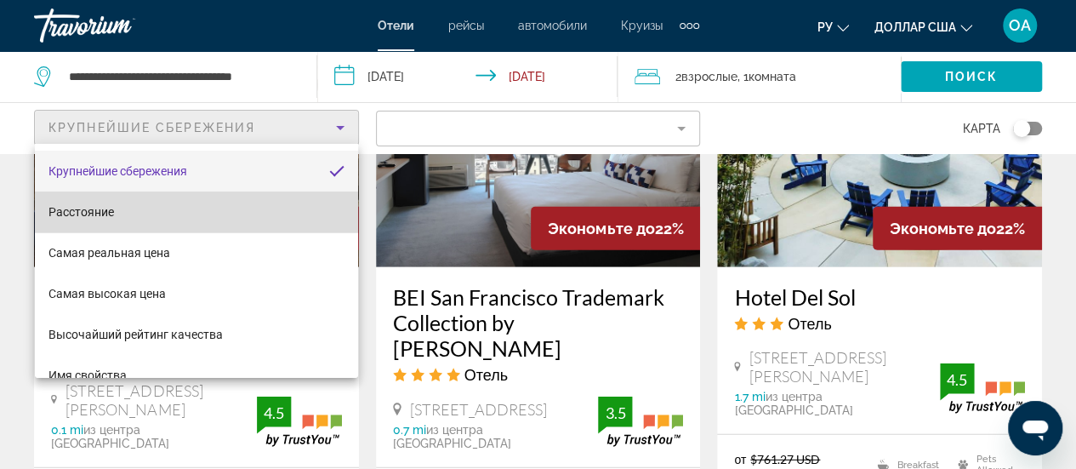
click at [322, 205] on mat-option "Расстояние" at bounding box center [196, 211] width 323 height 41
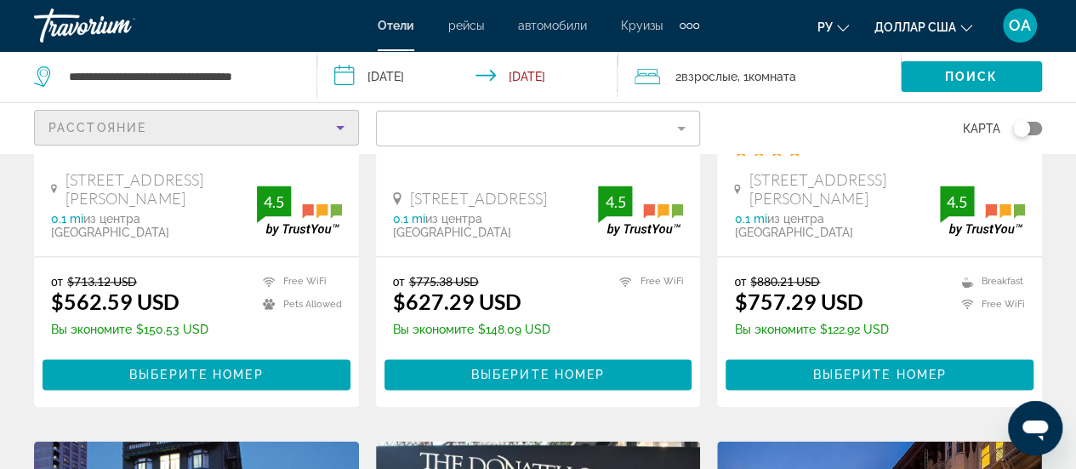
scroll to position [1106, 0]
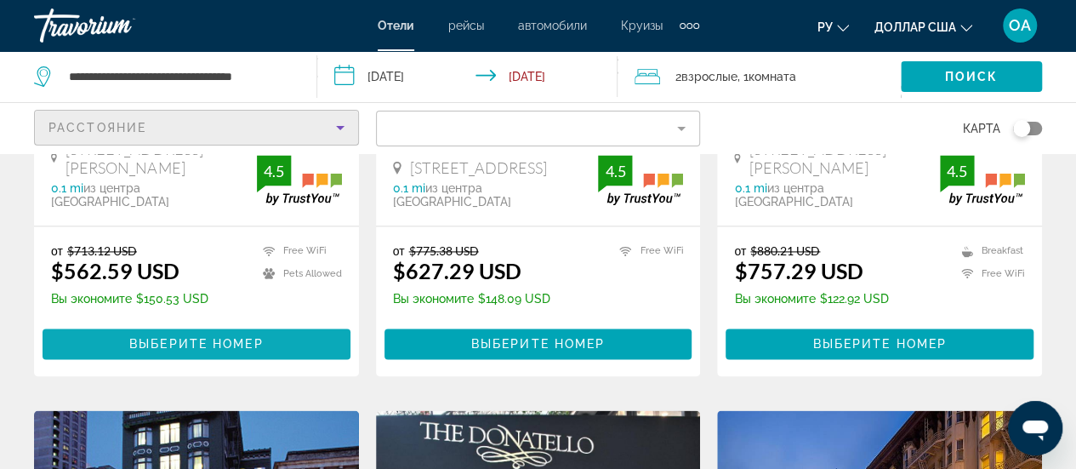
click at [217, 337] on span "Выберите номер" at bounding box center [196, 344] width 134 height 14
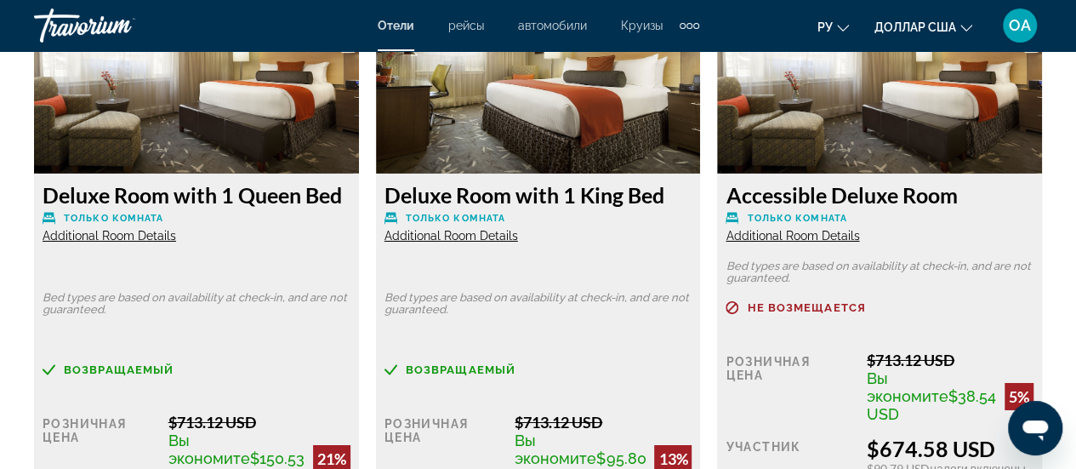
scroll to position [2807, 0]
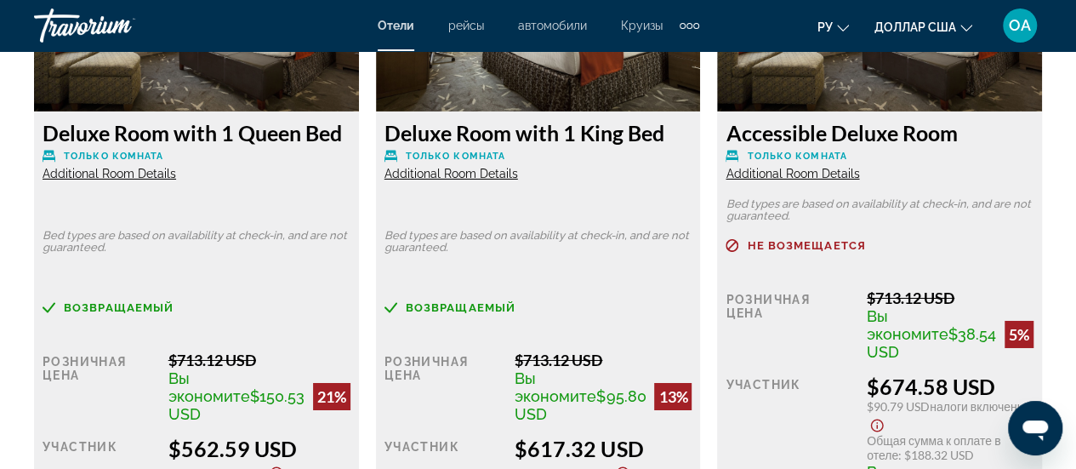
click at [791, 174] on span "Additional Room Details" at bounding box center [793, 174] width 134 height 14
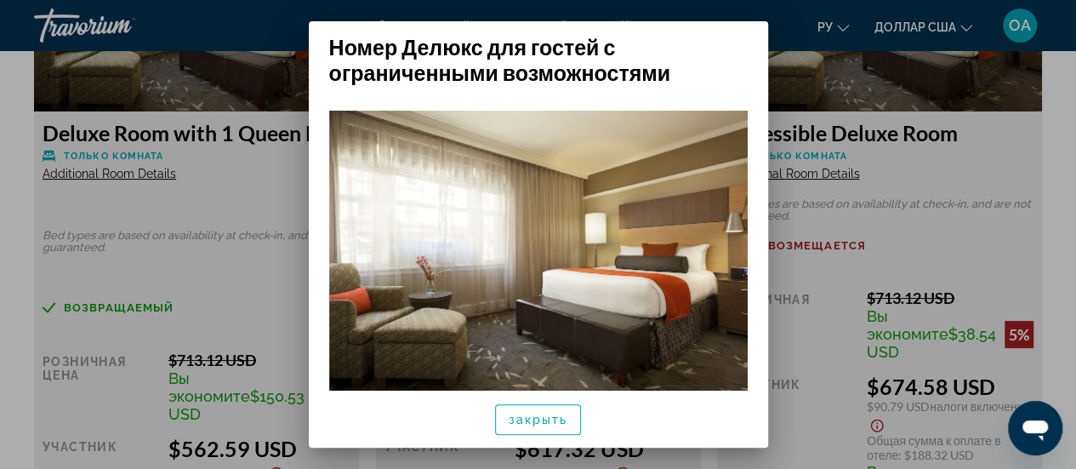
click at [992, 158] on div at bounding box center [538, 234] width 1076 height 469
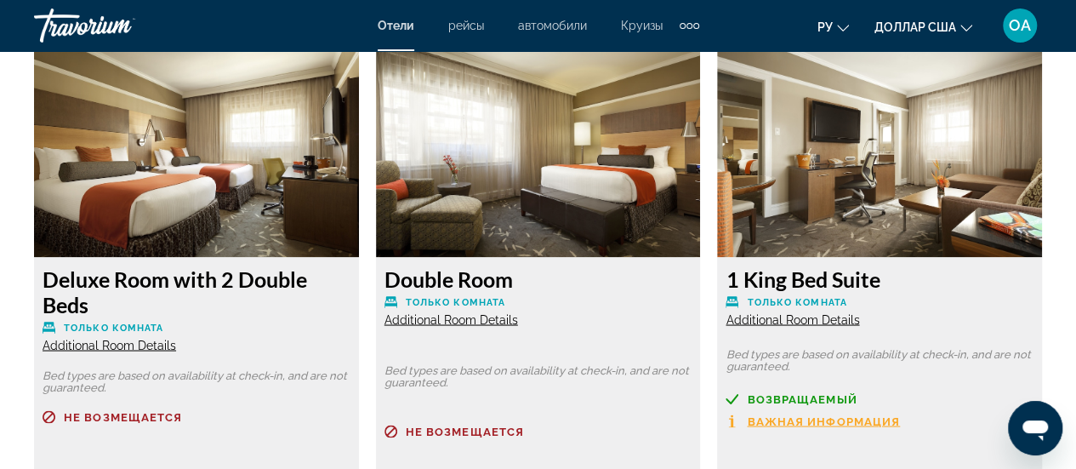
scroll to position [4509, 0]
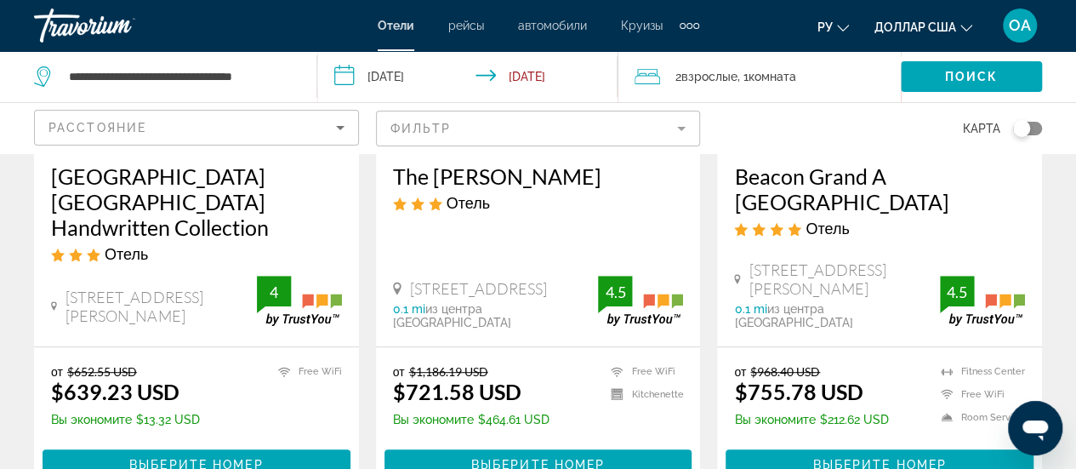
scroll to position [340, 0]
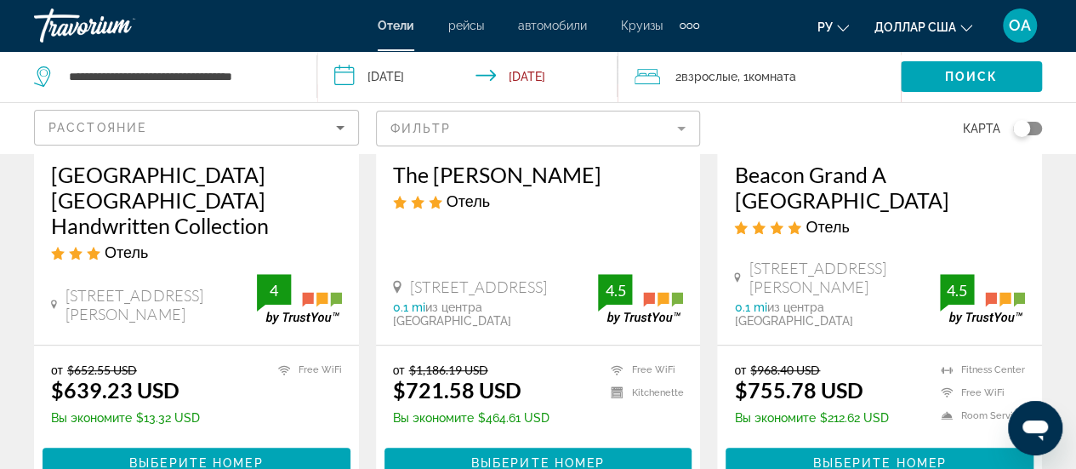
click at [680, 132] on mat-form-field "Фильтр" at bounding box center [538, 129] width 325 height 36
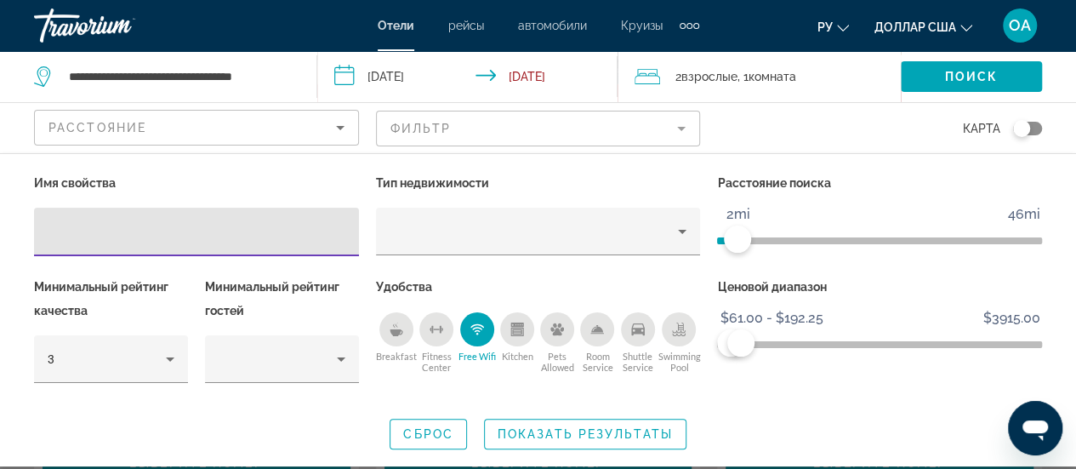
click at [50, 228] on input "Hotel Filters" at bounding box center [197, 232] width 298 height 20
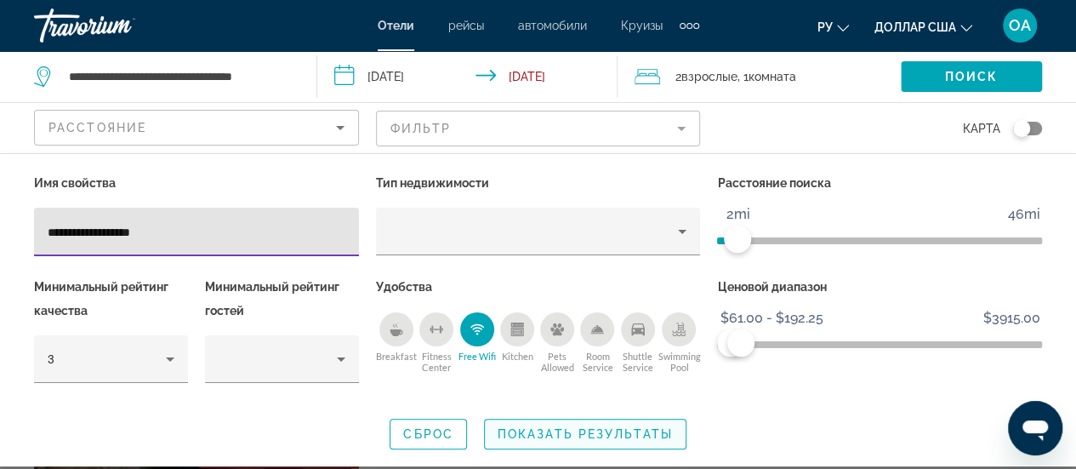
type input "**********"
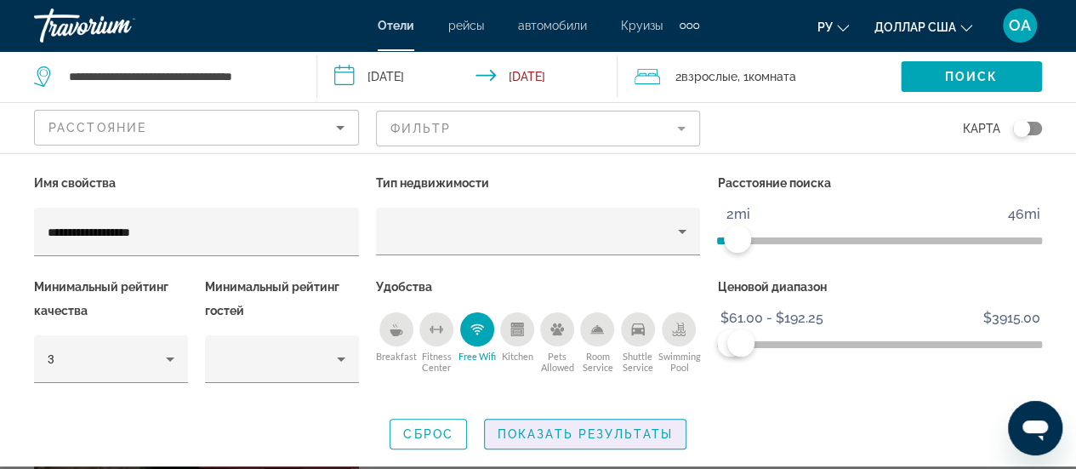
click at [548, 438] on span "Показать результаты" at bounding box center [585, 434] width 175 height 14
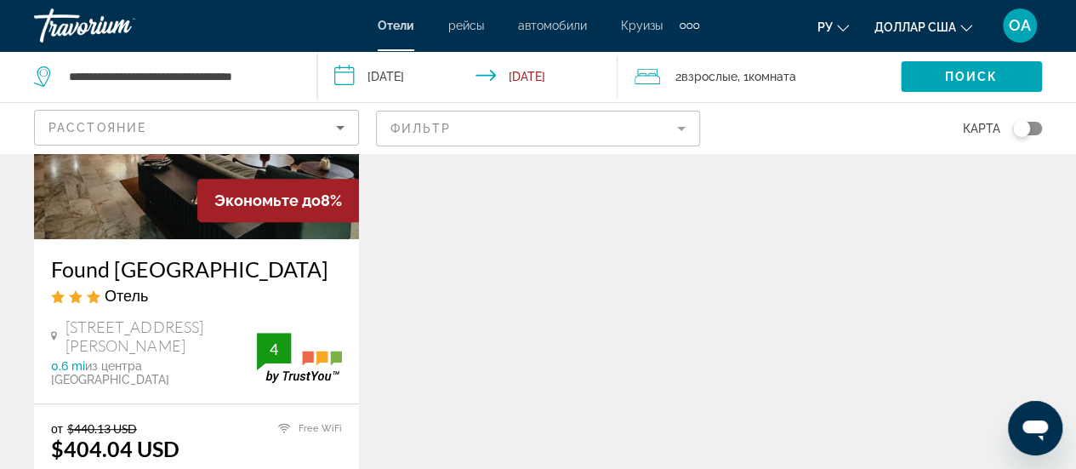
scroll to position [340, 0]
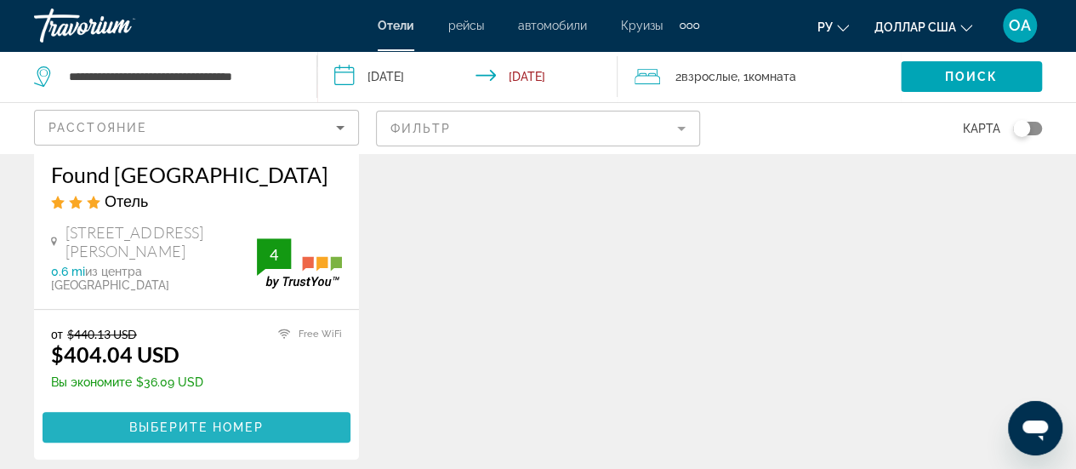
click at [199, 420] on span "Выберите номер" at bounding box center [196, 427] width 134 height 14
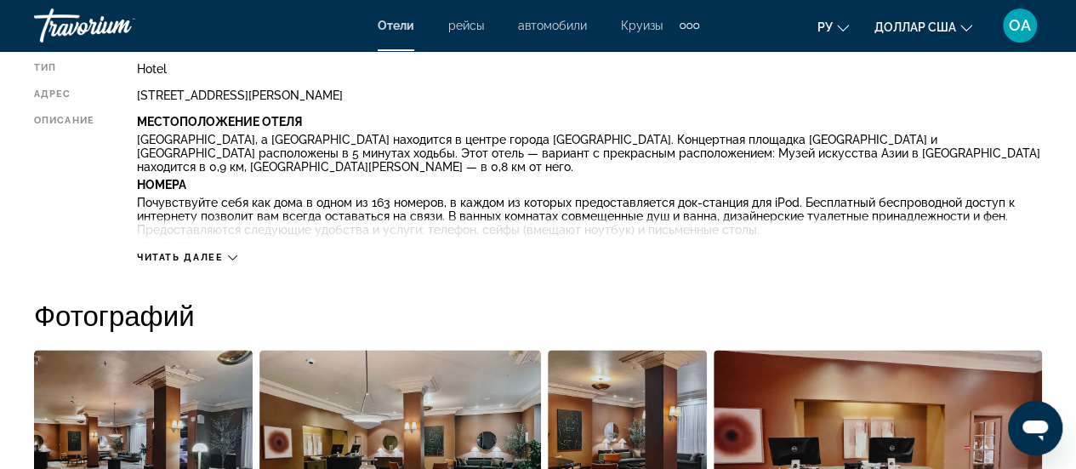
scroll to position [936, 0]
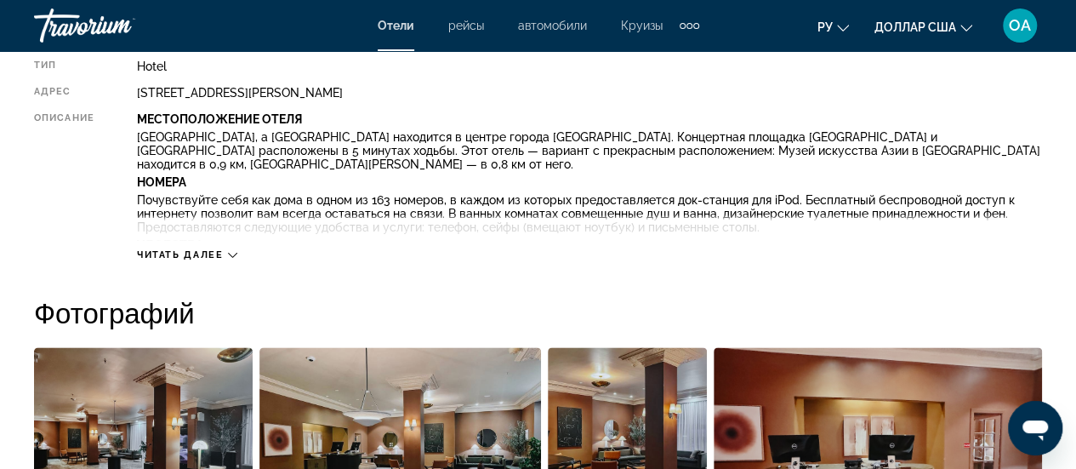
click at [235, 253] on icon "Основное содержание" at bounding box center [232, 254] width 9 height 9
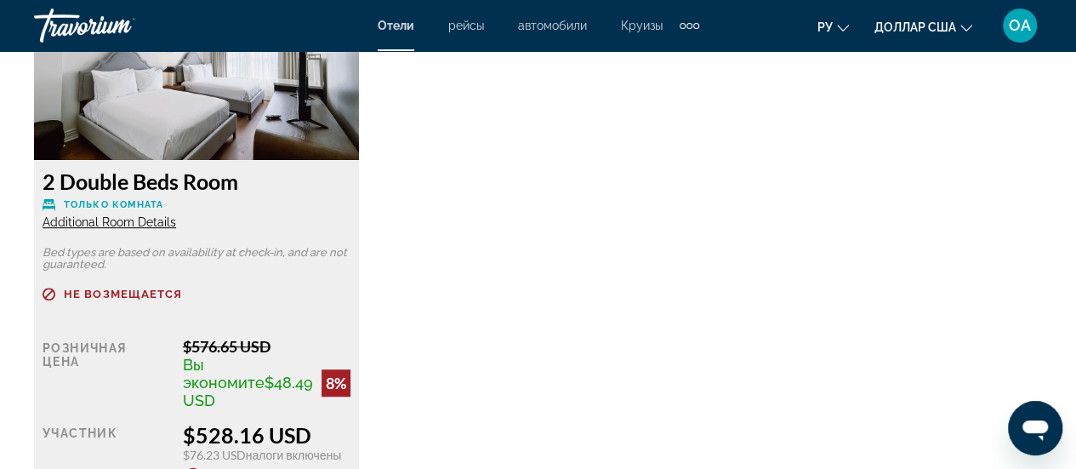
scroll to position [3658, 0]
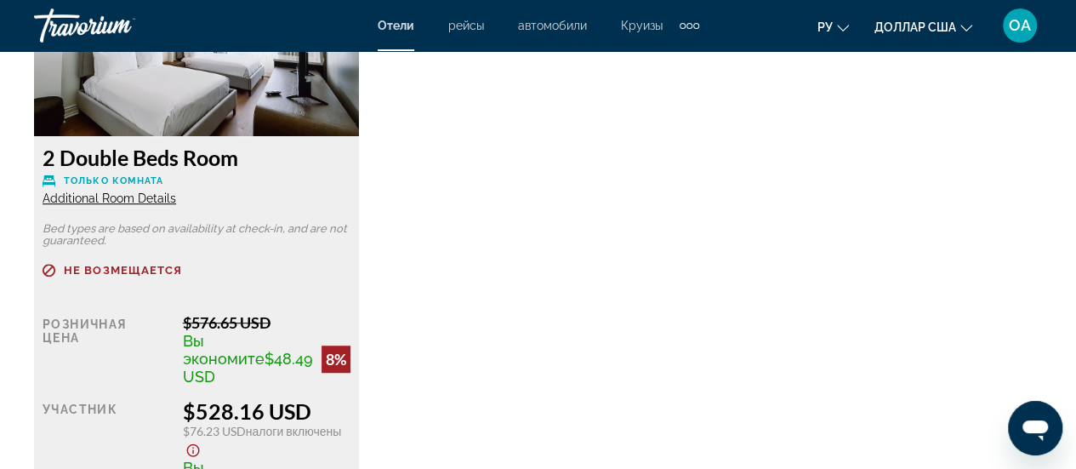
click at [99, 191] on span "Additional Room Details" at bounding box center [110, 198] width 134 height 14
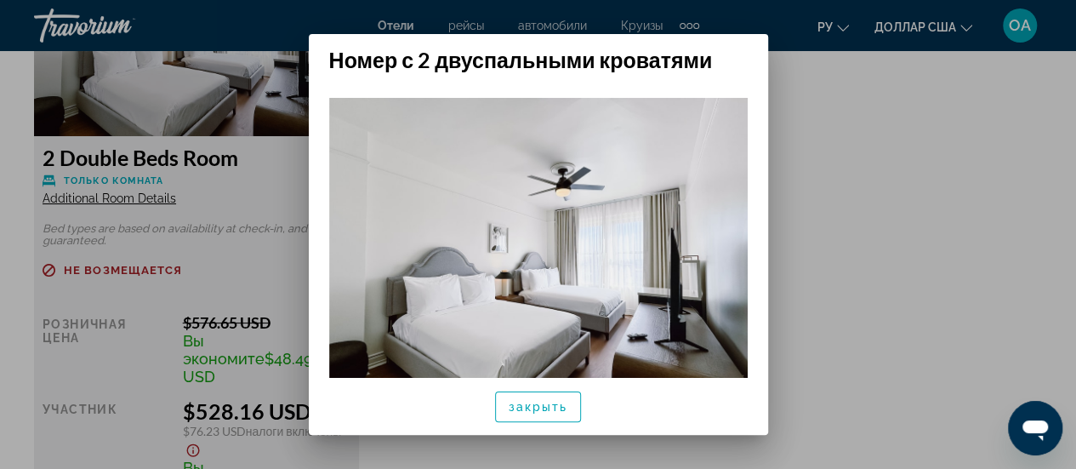
click at [884, 236] on div at bounding box center [538, 234] width 1076 height 469
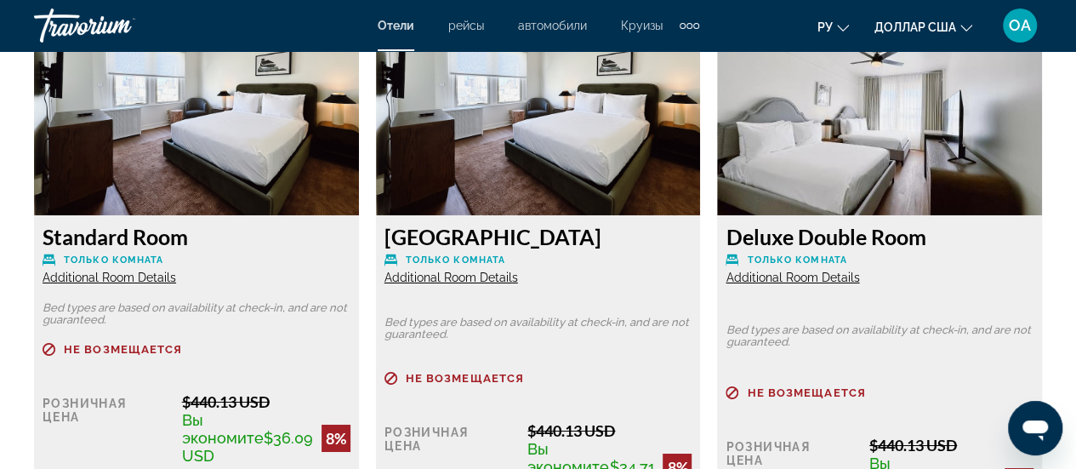
scroll to position [2892, 0]
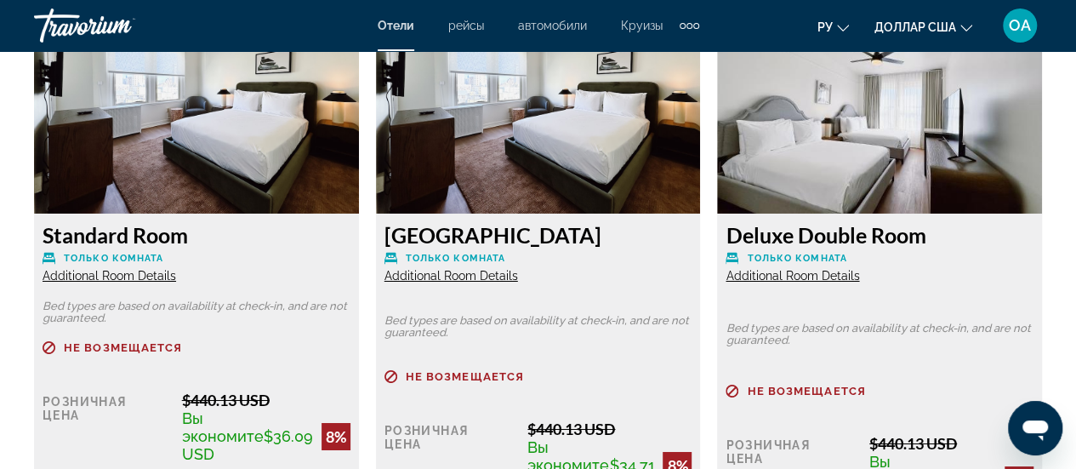
click at [801, 276] on span "Additional Room Details" at bounding box center [793, 276] width 134 height 14
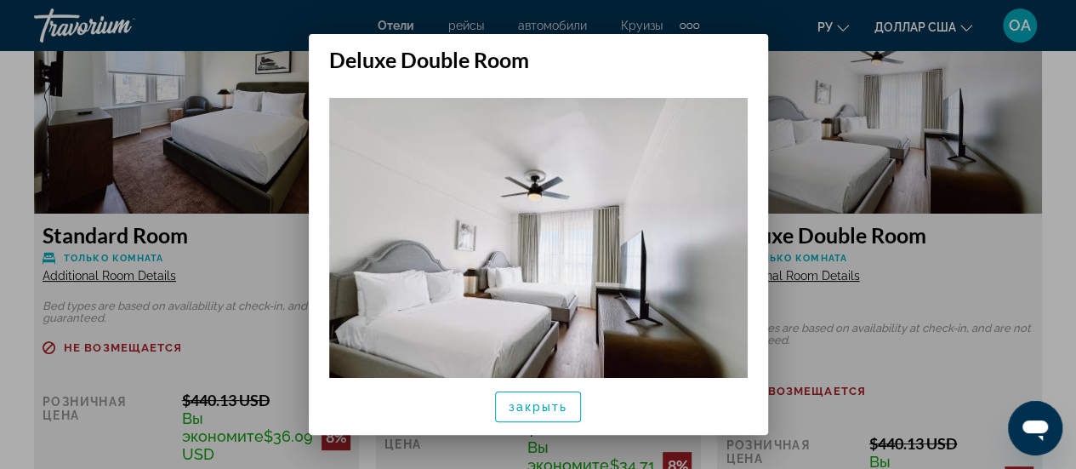
scroll to position [0, 0]
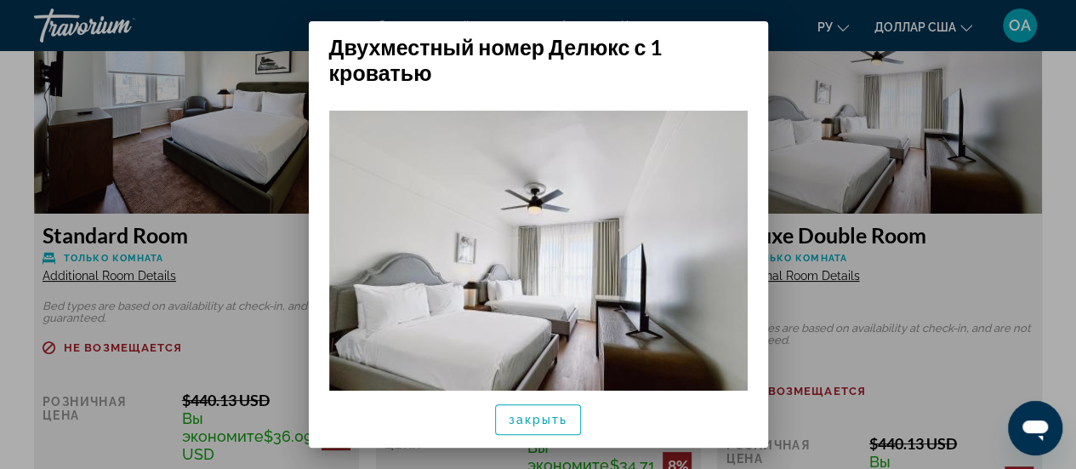
click at [1005, 150] on div at bounding box center [538, 234] width 1076 height 469
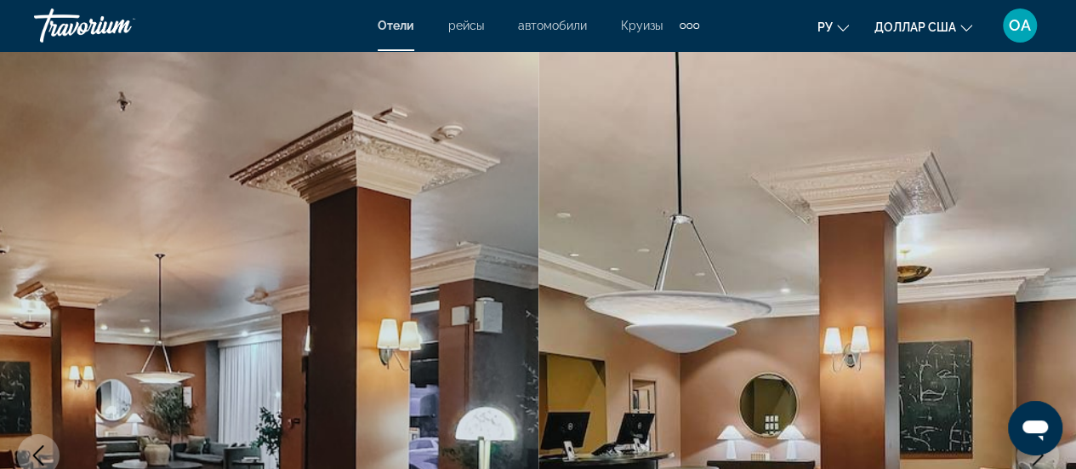
scroll to position [2892, 0]
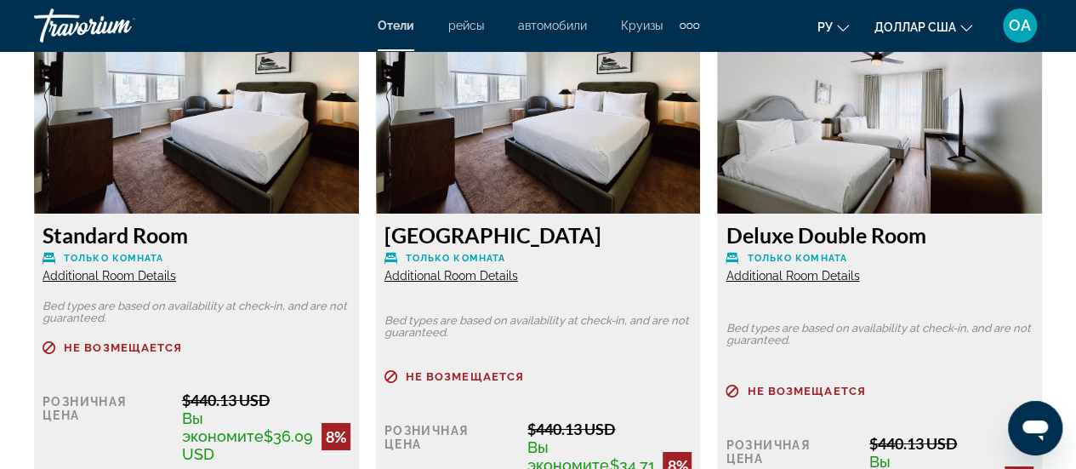
click at [791, 276] on span "Additional Room Details" at bounding box center [793, 276] width 134 height 14
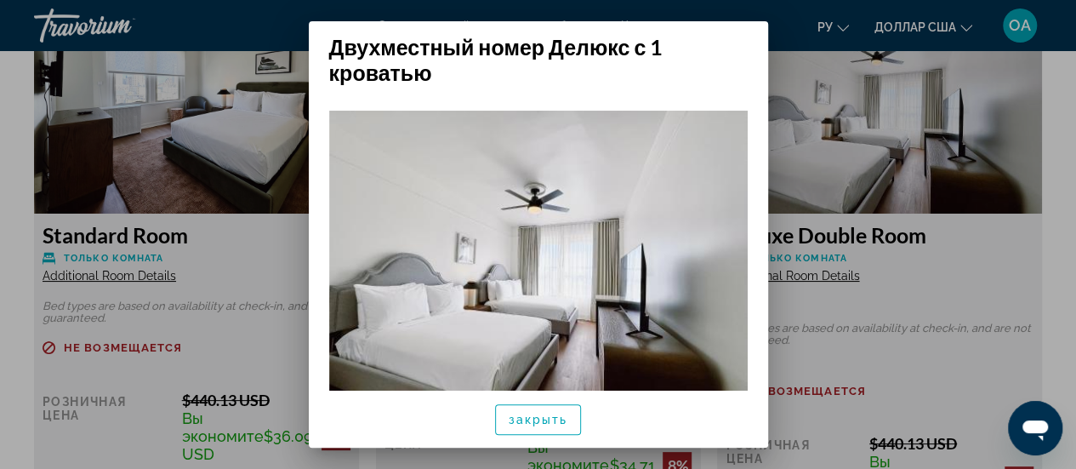
click at [1032, 269] on div at bounding box center [538, 234] width 1076 height 469
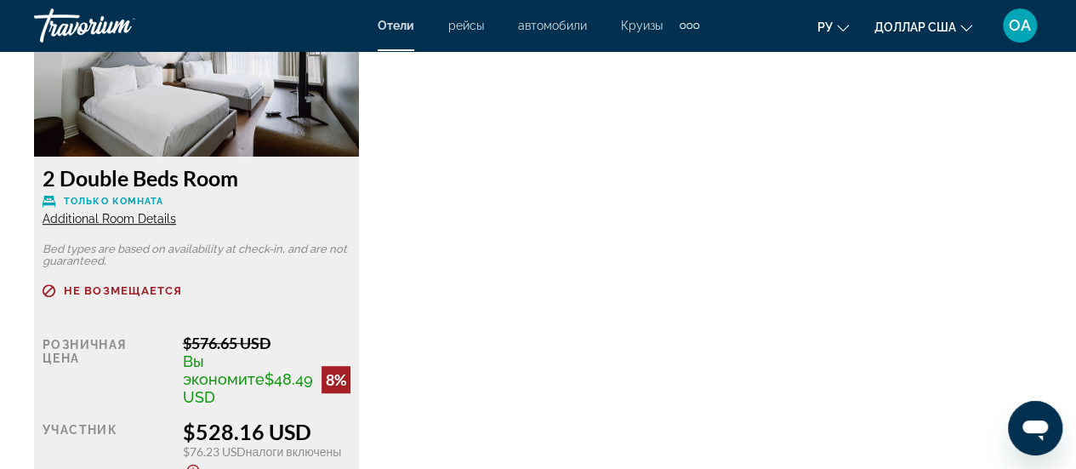
scroll to position [3573, 0]
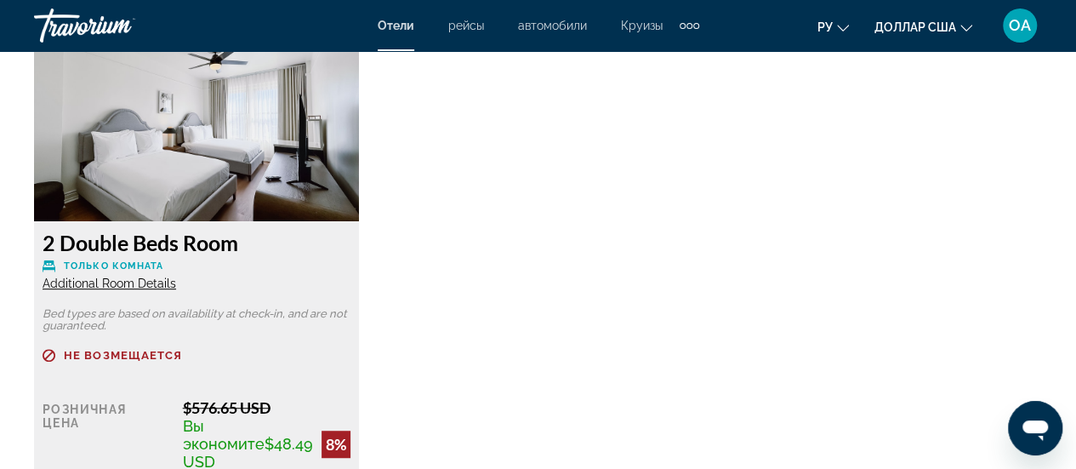
click at [121, 276] on span "Additional Room Details" at bounding box center [110, 283] width 134 height 14
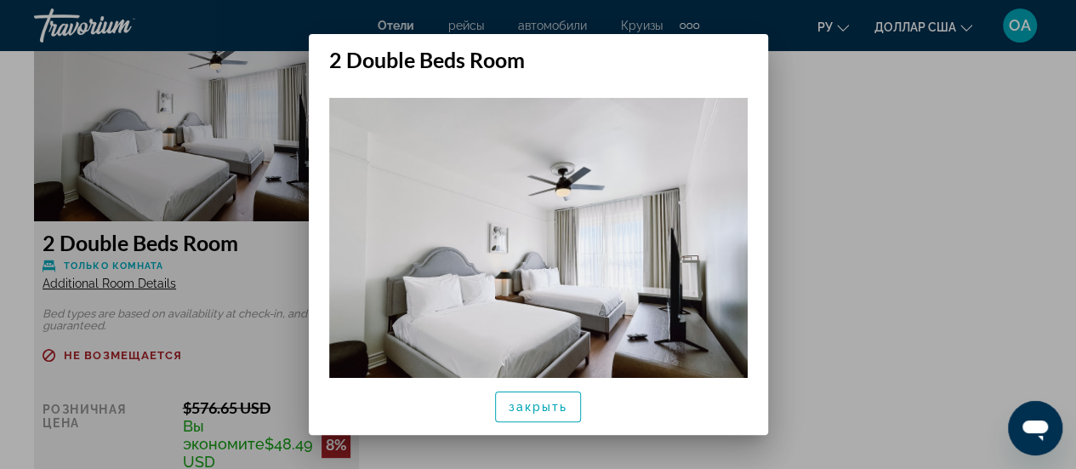
scroll to position [0, 0]
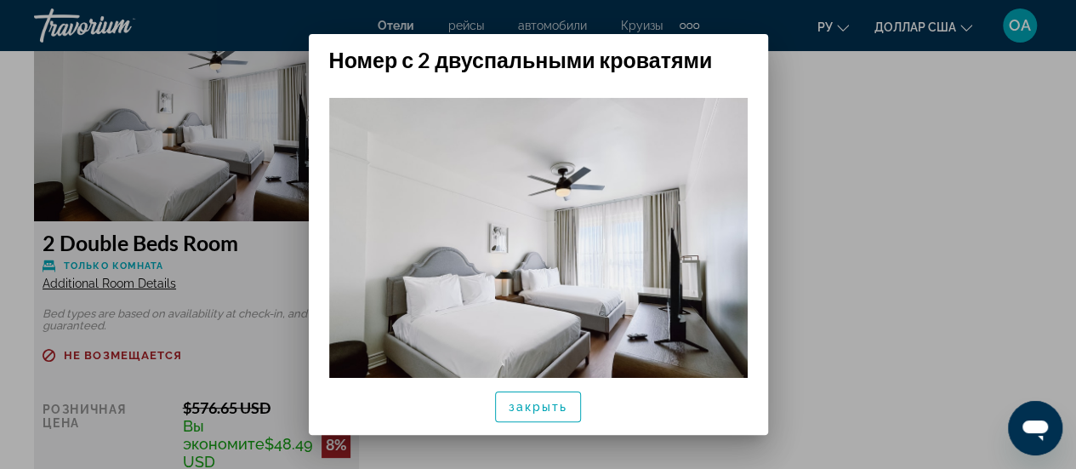
click at [536, 274] on img at bounding box center [538, 255] width 419 height 314
click at [920, 255] on div at bounding box center [538, 234] width 1076 height 469
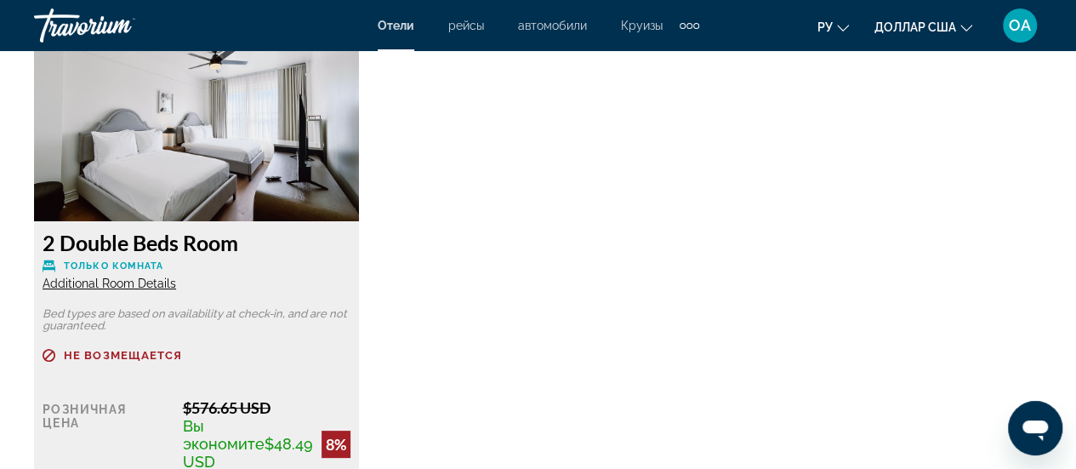
scroll to position [3573, 0]
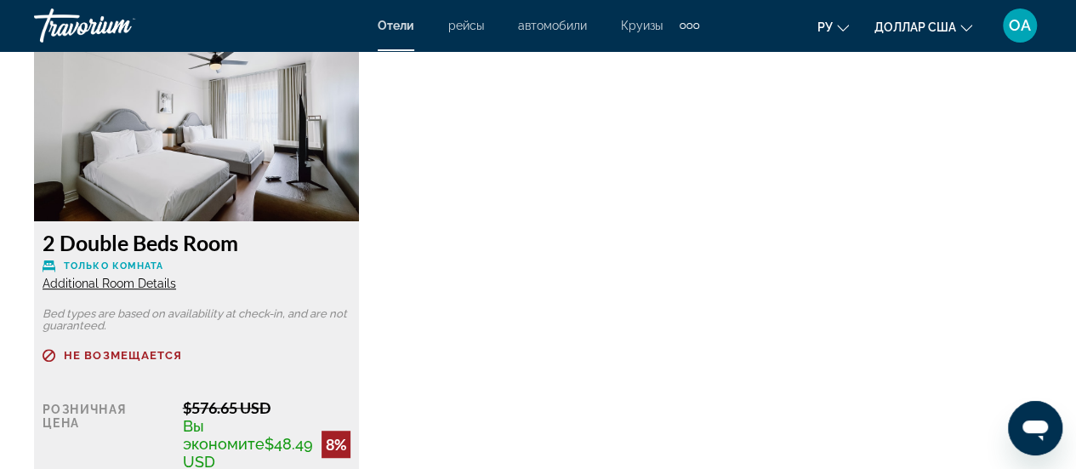
click at [328, 145] on img "Основное содержание" at bounding box center [196, 115] width 325 height 213
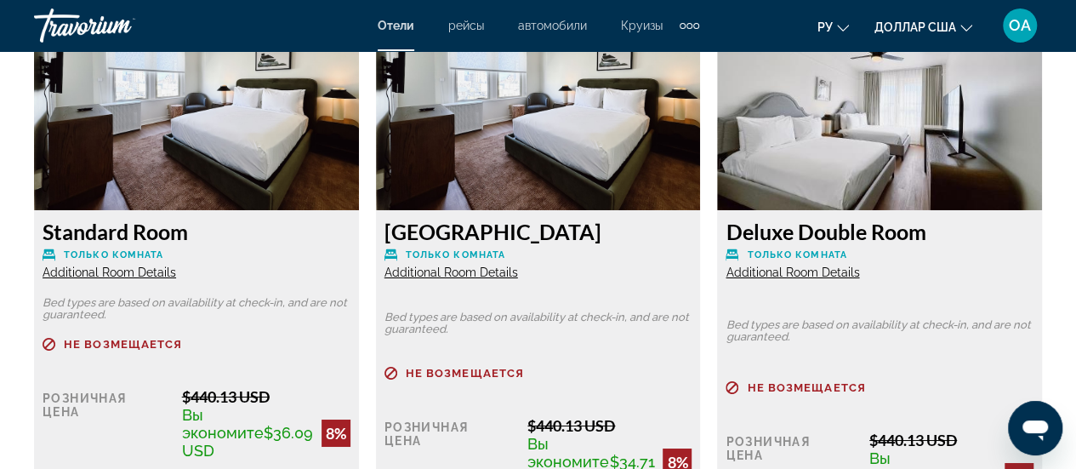
scroll to position [2892, 0]
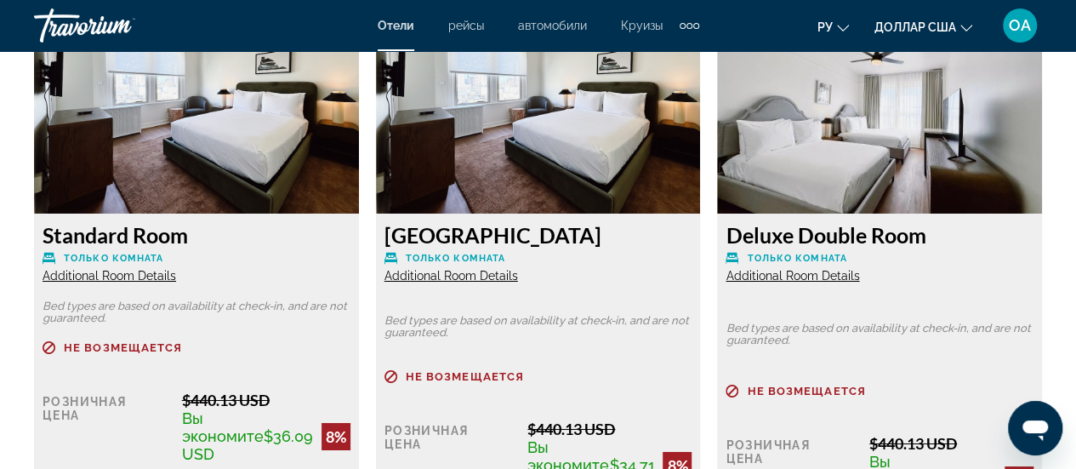
click at [116, 279] on span "Additional Room Details" at bounding box center [110, 276] width 134 height 14
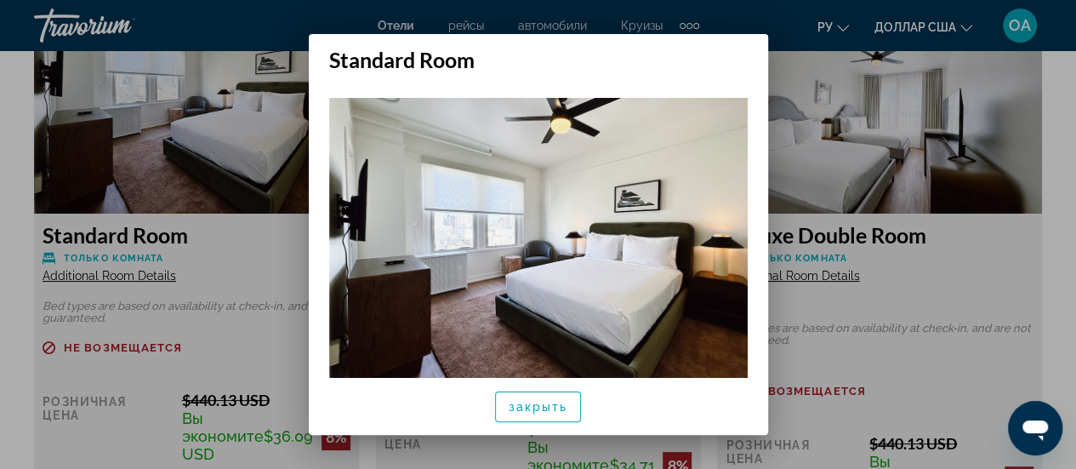
scroll to position [0, 0]
click at [988, 375] on div at bounding box center [538, 234] width 1076 height 469
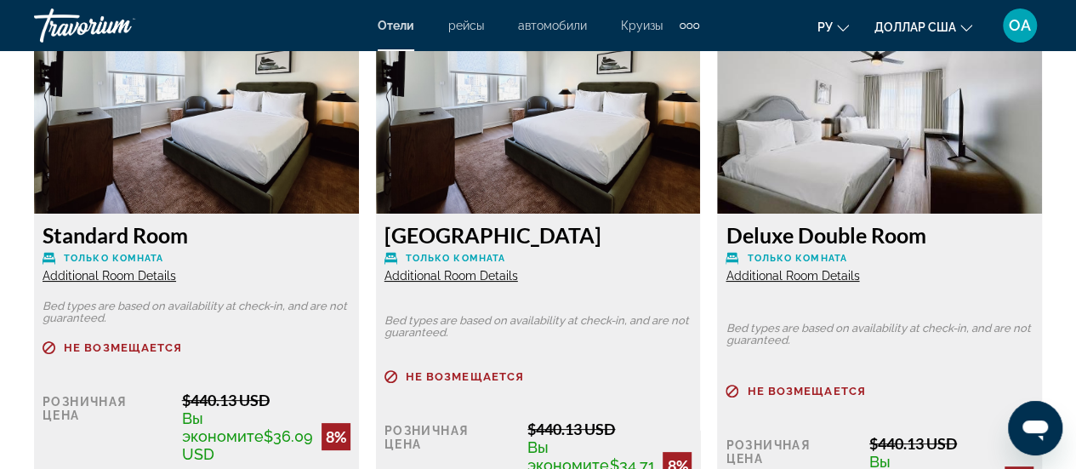
scroll to position [2892, 0]
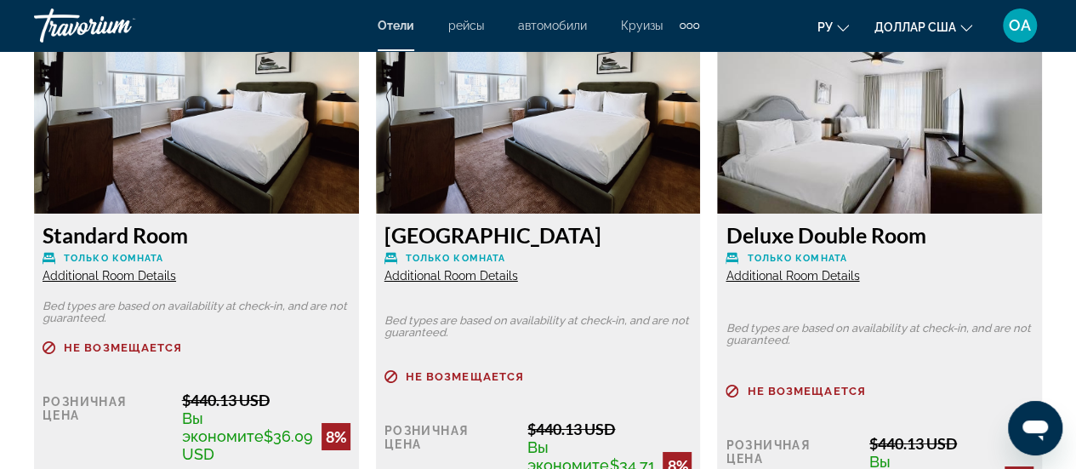
click at [441, 279] on span "Additional Room Details" at bounding box center [452, 276] width 134 height 14
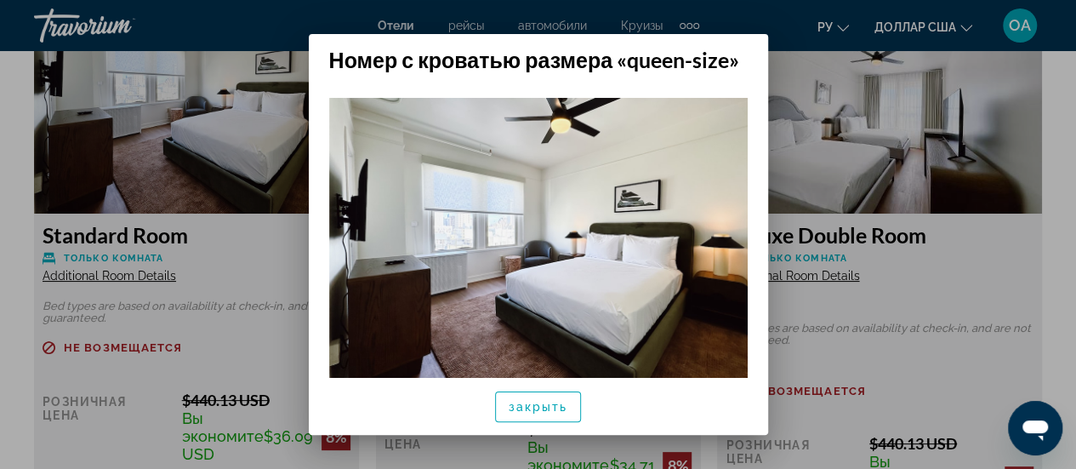
click at [940, 380] on div at bounding box center [538, 234] width 1076 height 469
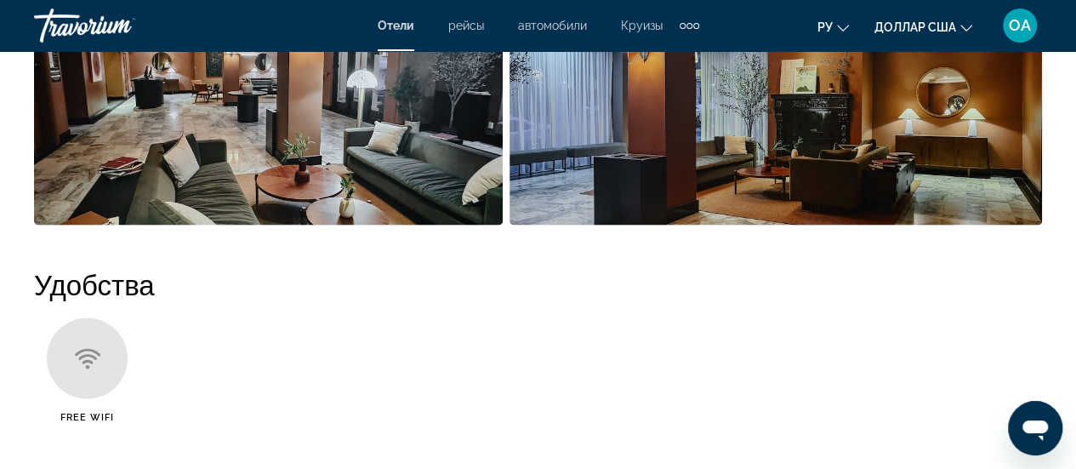
scroll to position [1616, 0]
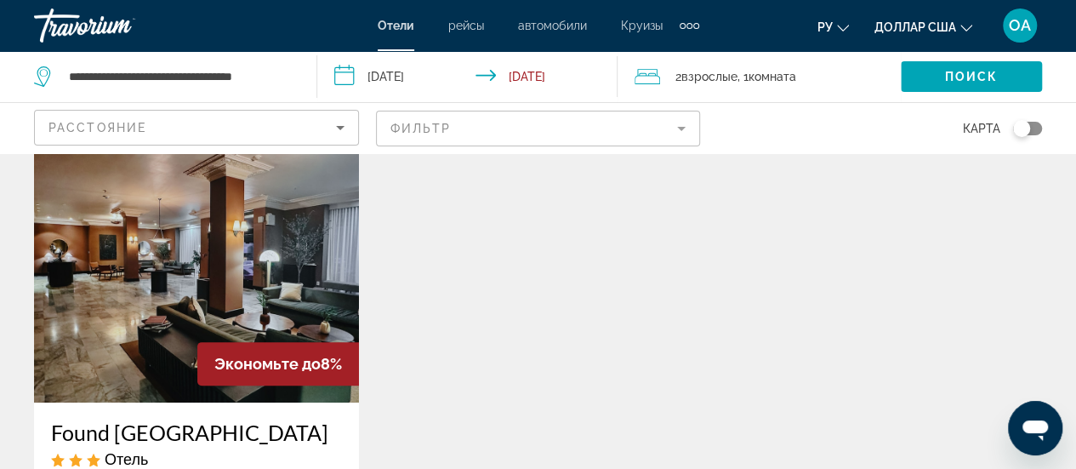
scroll to position [85, 0]
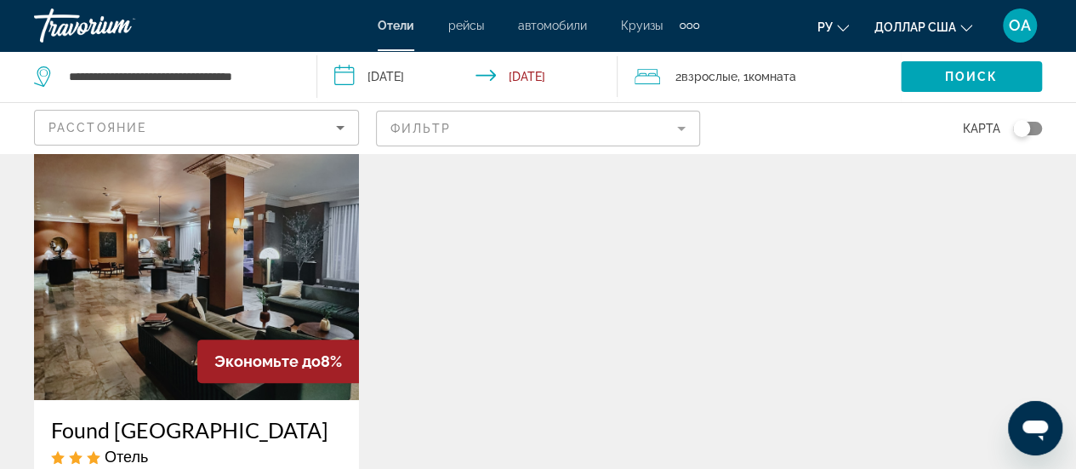
click at [341, 125] on icon "Sort by" at bounding box center [340, 127] width 20 height 20
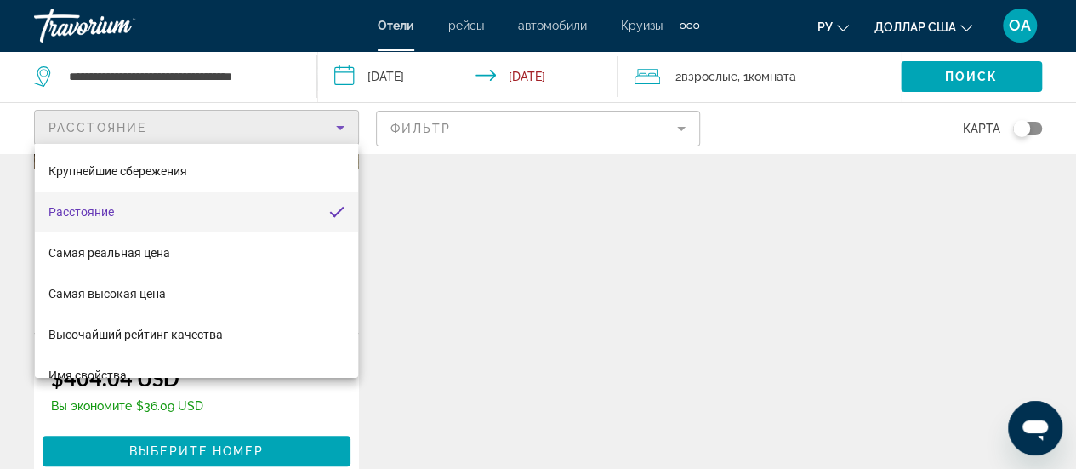
scroll to position [340, 0]
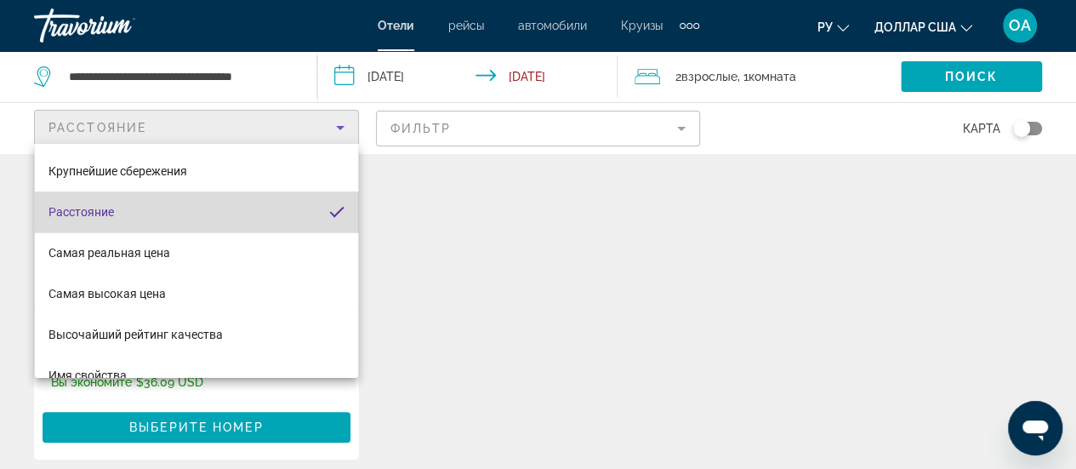
click at [329, 214] on mat-pseudo-checkbox "Сортировать по" at bounding box center [336, 211] width 15 height 15
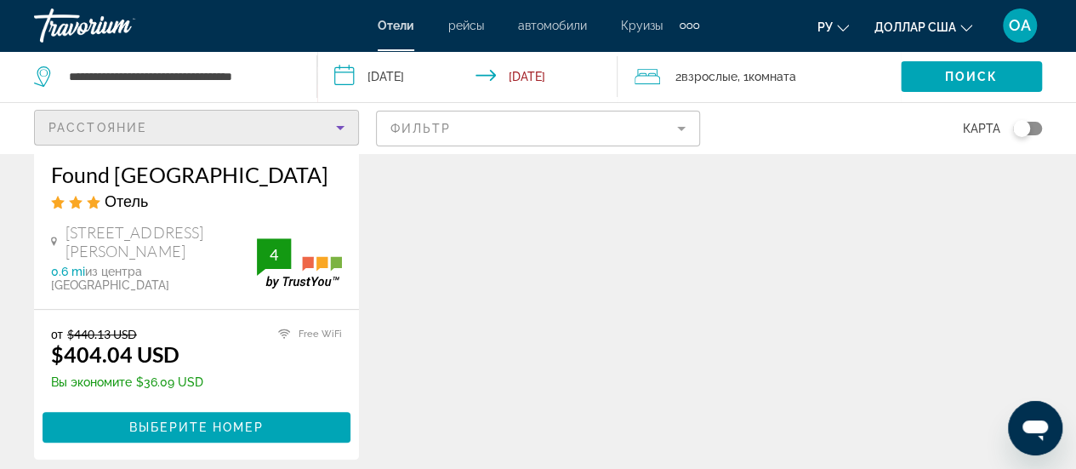
click at [342, 128] on icon "Sort by" at bounding box center [340, 127] width 20 height 20
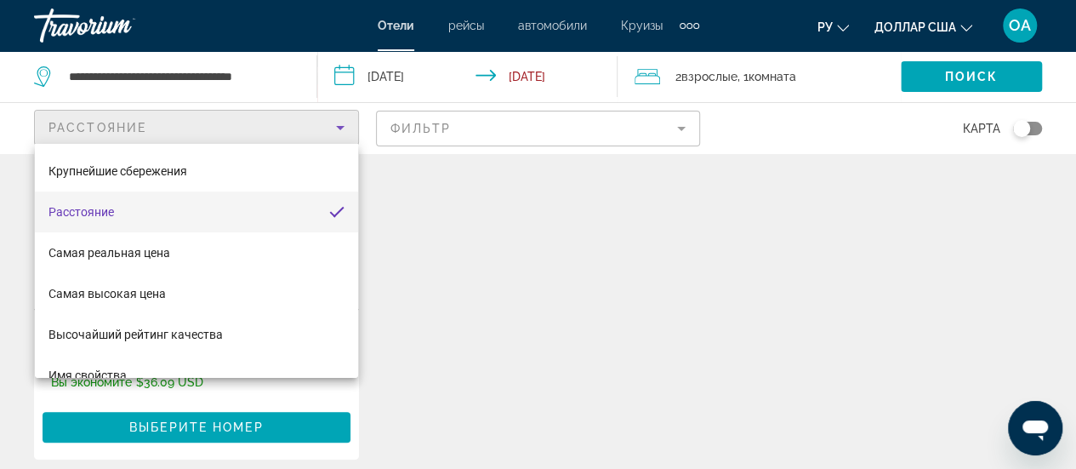
click at [286, 202] on mat-option "Расстояние" at bounding box center [196, 211] width 323 height 41
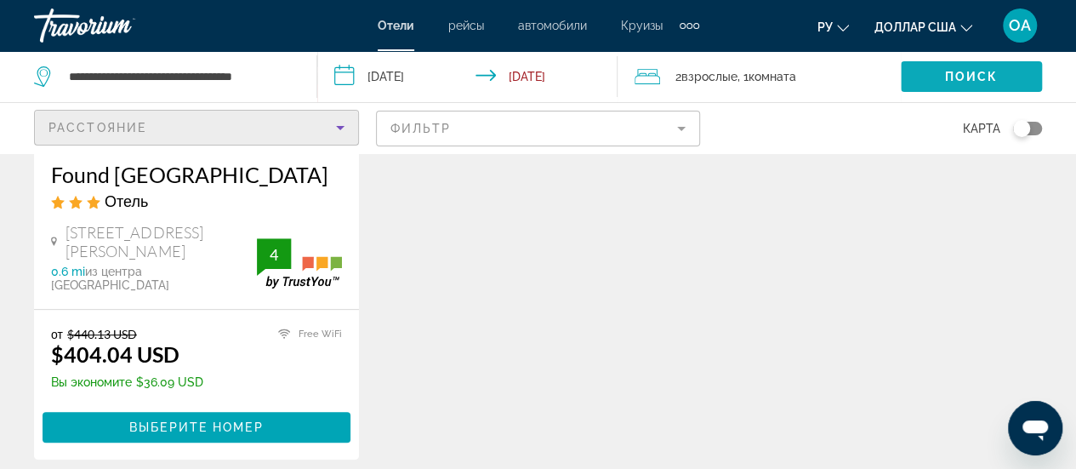
click at [989, 75] on span "Поиск" at bounding box center [972, 77] width 54 height 14
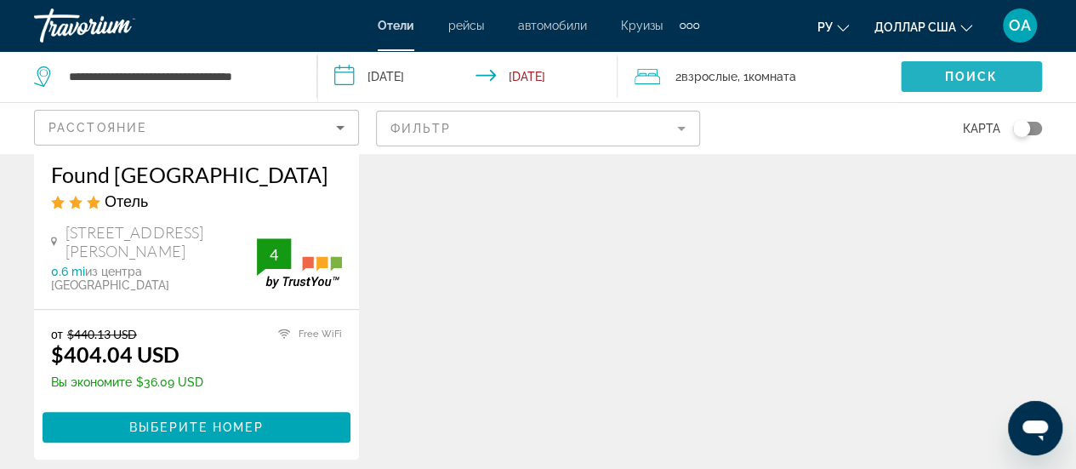
click at [989, 75] on span "Поиск" at bounding box center [972, 77] width 54 height 14
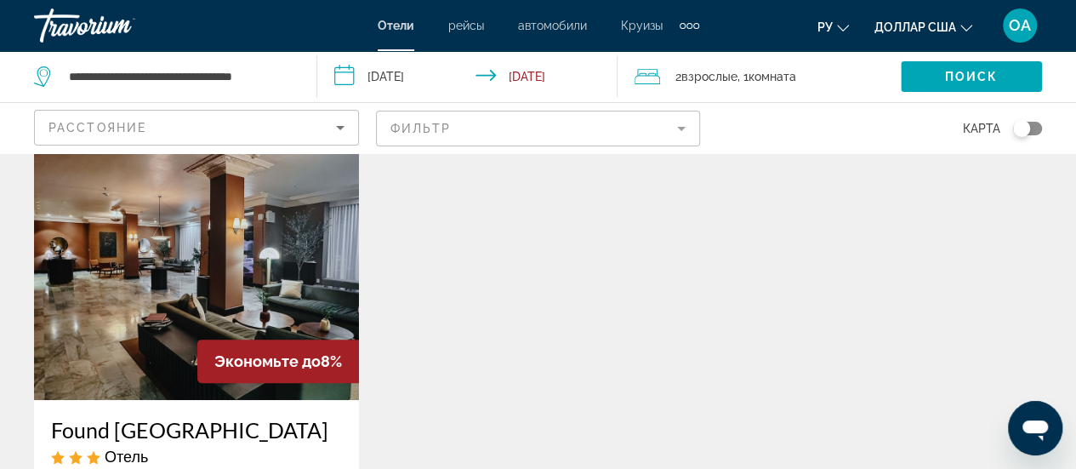
scroll to position [0, 0]
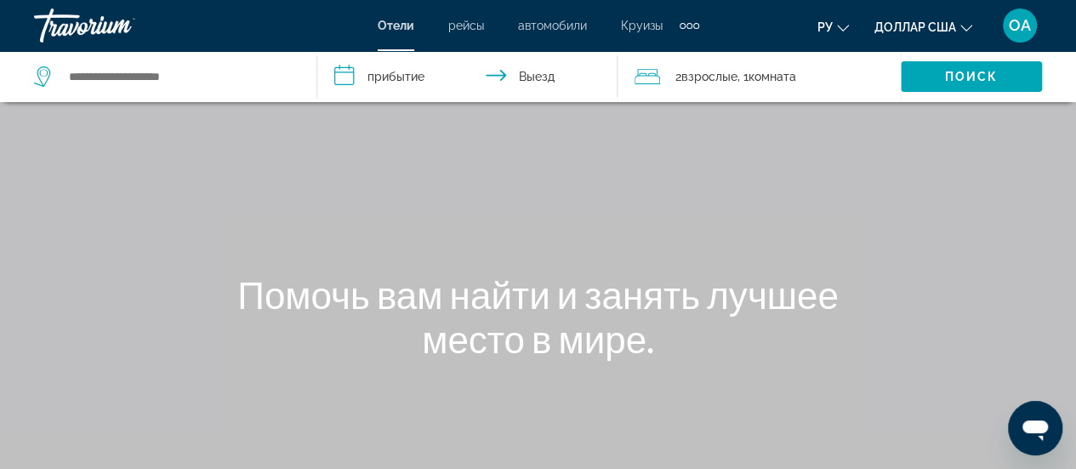
click at [47, 82] on icon "Виджет поиска" at bounding box center [44, 76] width 20 height 20
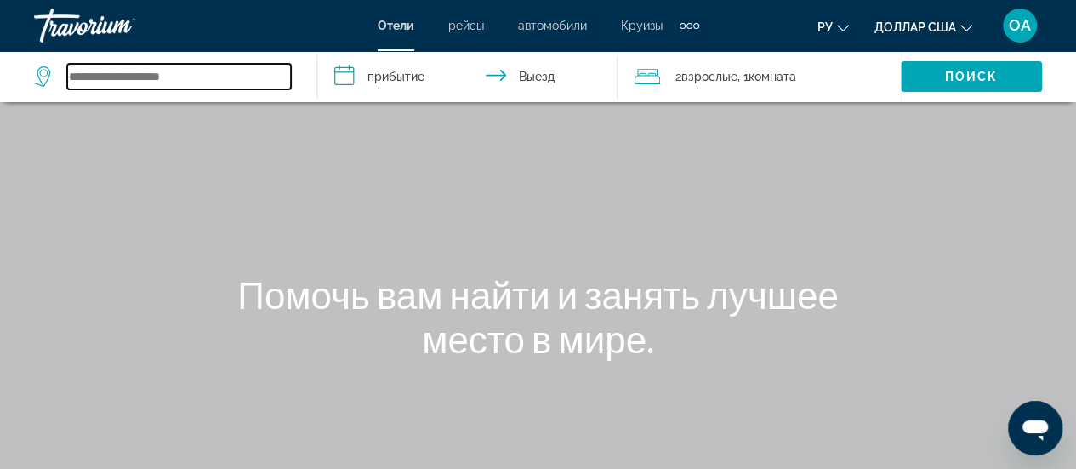
click at [98, 88] on input "Виджет поиска" at bounding box center [179, 77] width 224 height 26
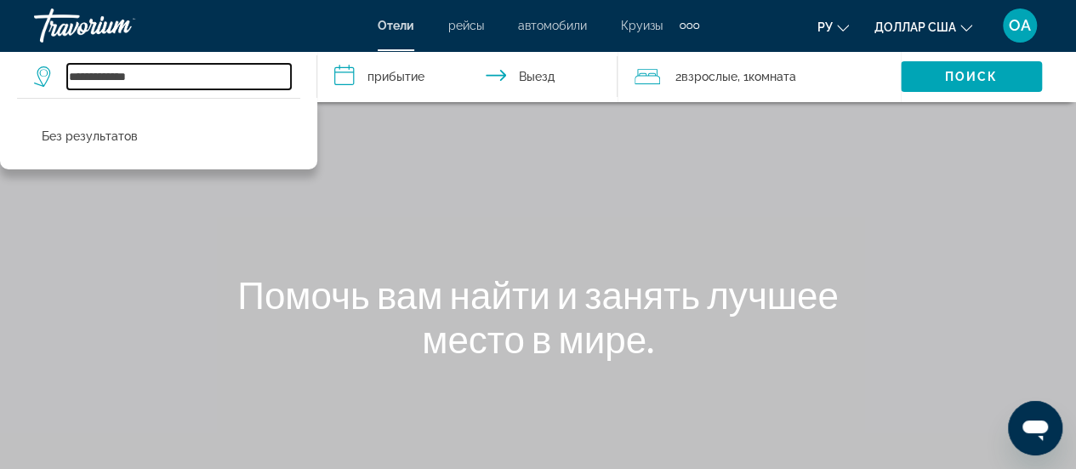
click at [92, 76] on input "**********" at bounding box center [179, 77] width 224 height 26
click at [170, 79] on input "**********" at bounding box center [179, 77] width 224 height 26
type input "**********"
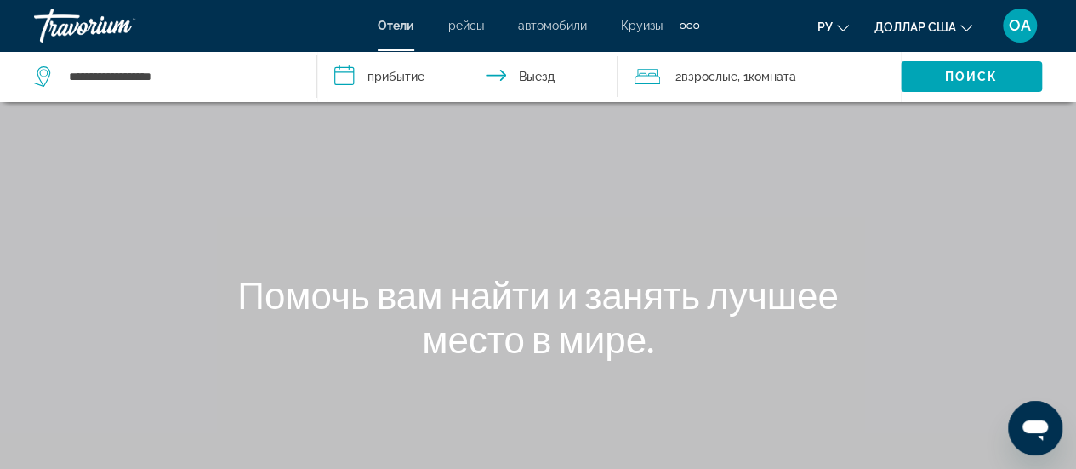
click at [349, 74] on input "**********" at bounding box center [470, 79] width 307 height 56
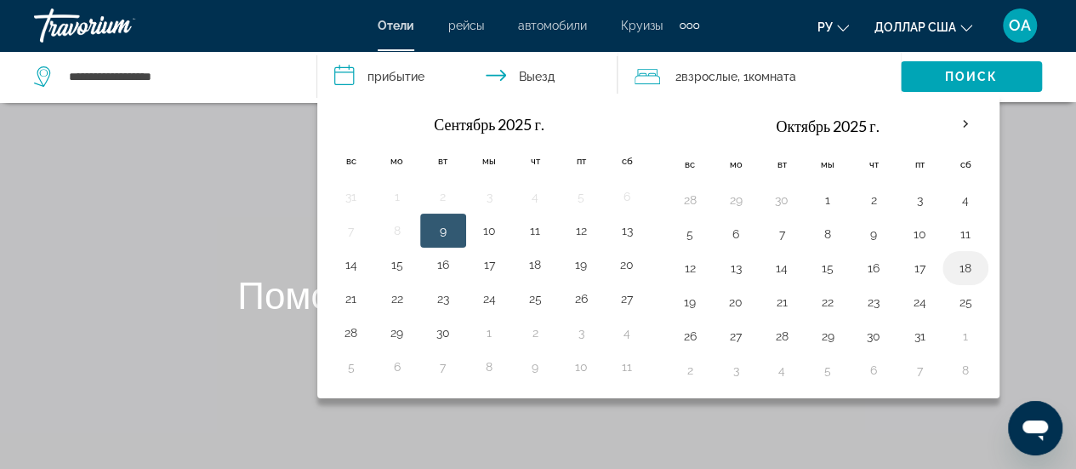
click at [957, 263] on button "18" at bounding box center [965, 268] width 27 height 24
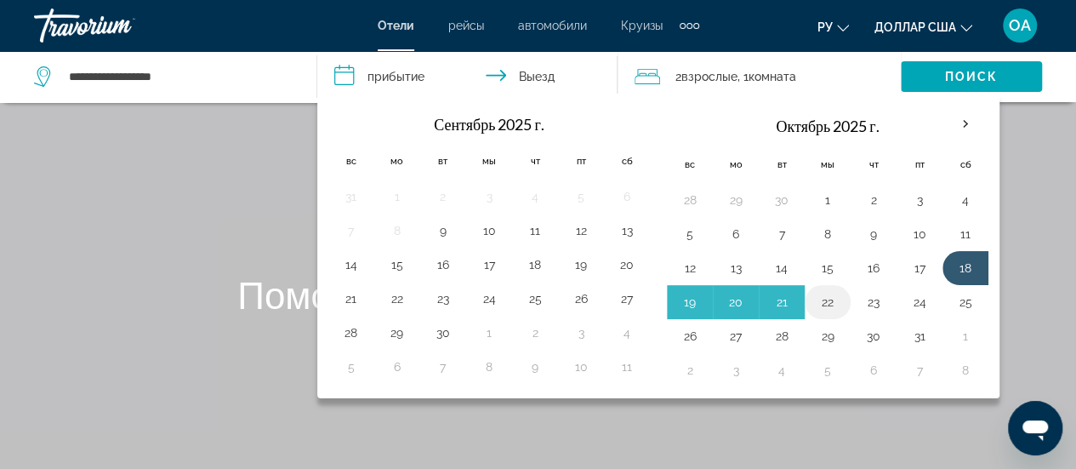
click at [819, 300] on button "22" at bounding box center [827, 302] width 27 height 24
type input "**********"
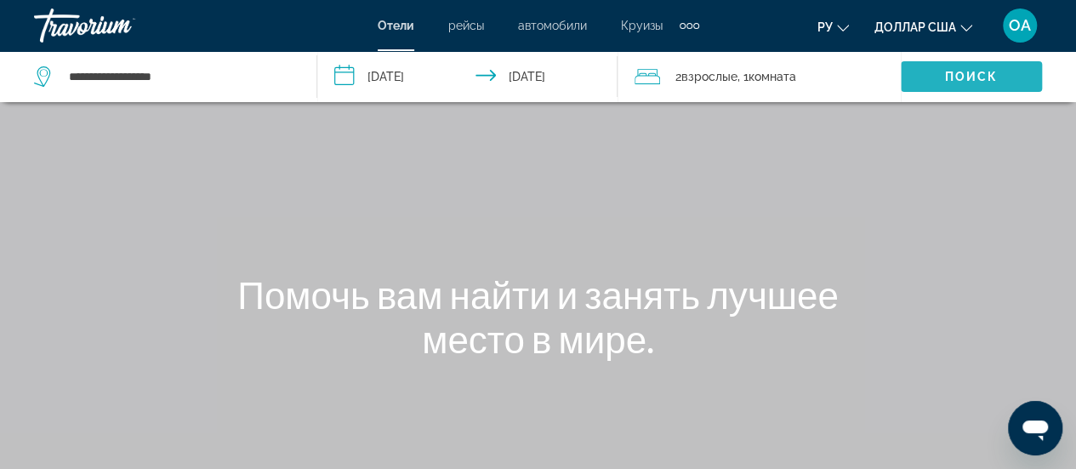
click at [983, 76] on font "Поиск" at bounding box center [972, 77] width 54 height 14
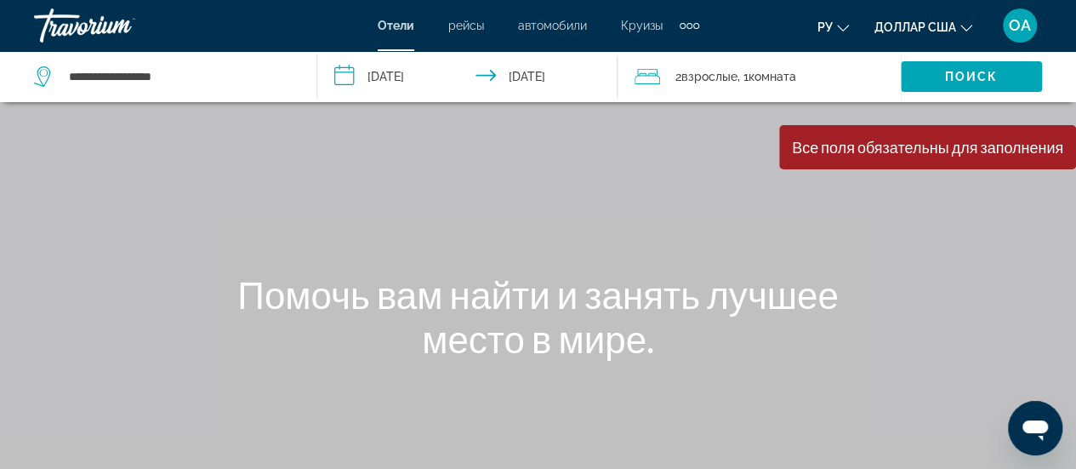
click at [932, 154] on div "Все поля обязательны для заполнения" at bounding box center [927, 147] width 271 height 19
click at [844, 25] on icon "Изменить язык" at bounding box center [843, 28] width 12 height 12
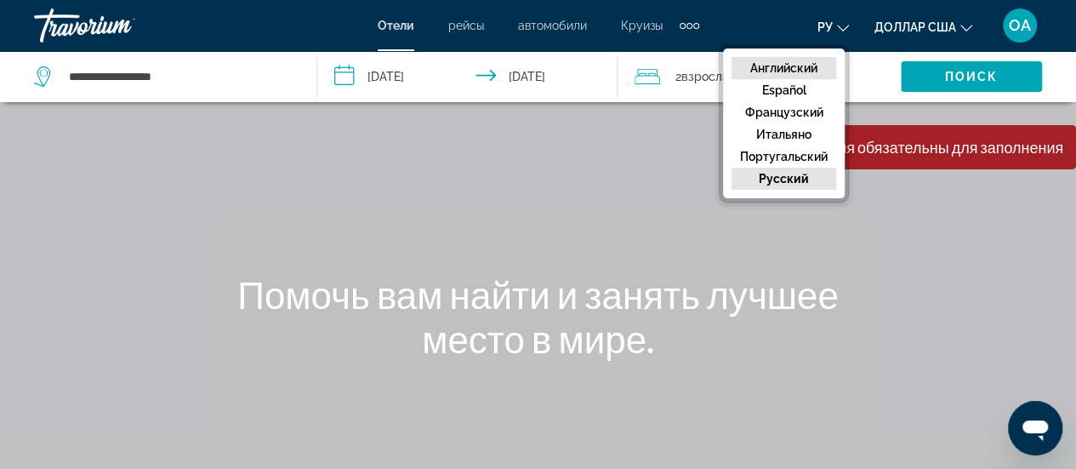
click at [791, 70] on font "Английский" at bounding box center [783, 68] width 67 height 14
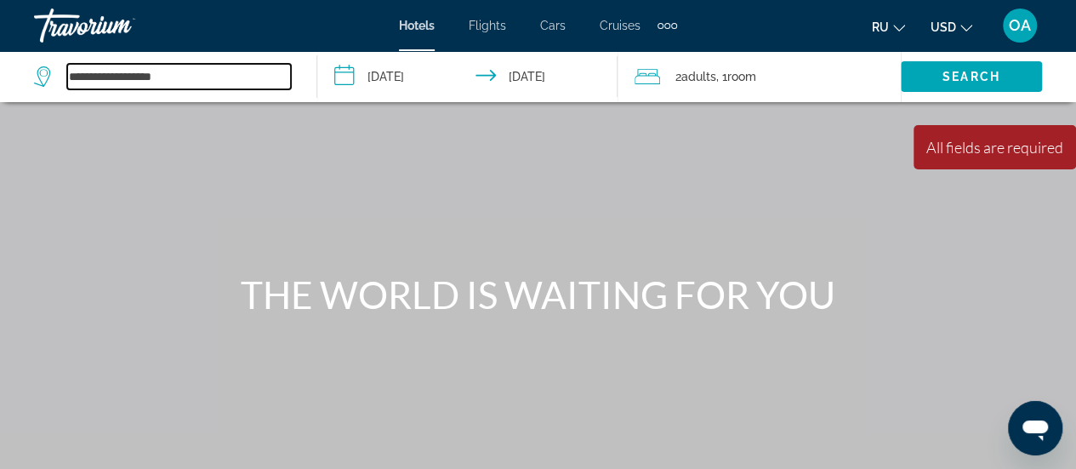
drag, startPoint x: 211, startPoint y: 77, endPoint x: 0, endPoint y: 57, distance: 212.0
click at [0, 57] on app-destination-search "**********" at bounding box center [158, 76] width 317 height 51
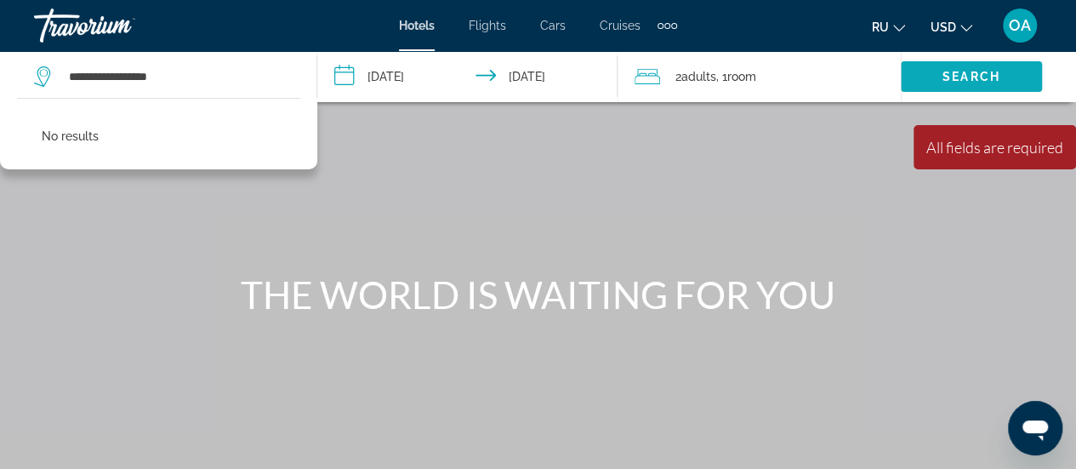
click at [975, 77] on span "Search" at bounding box center [972, 77] width 58 height 14
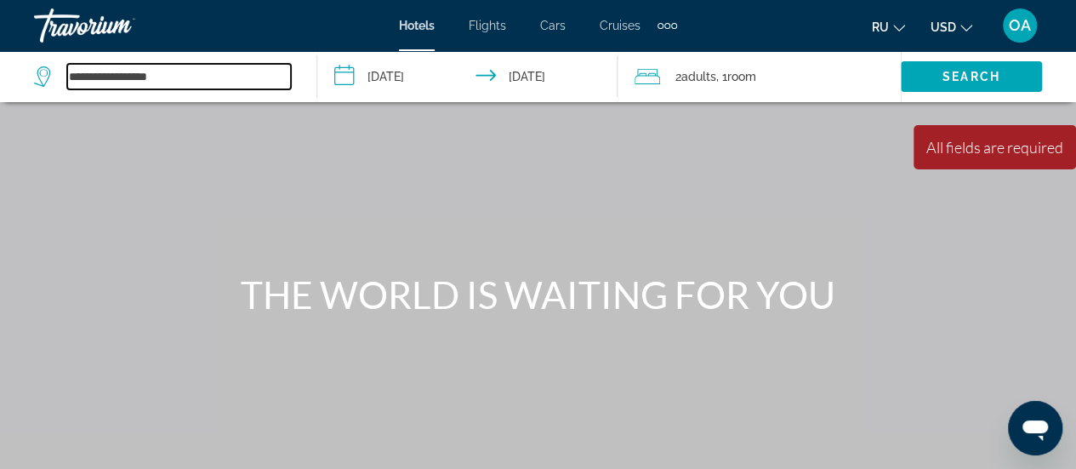
click at [187, 84] on input "**********" at bounding box center [179, 77] width 224 height 26
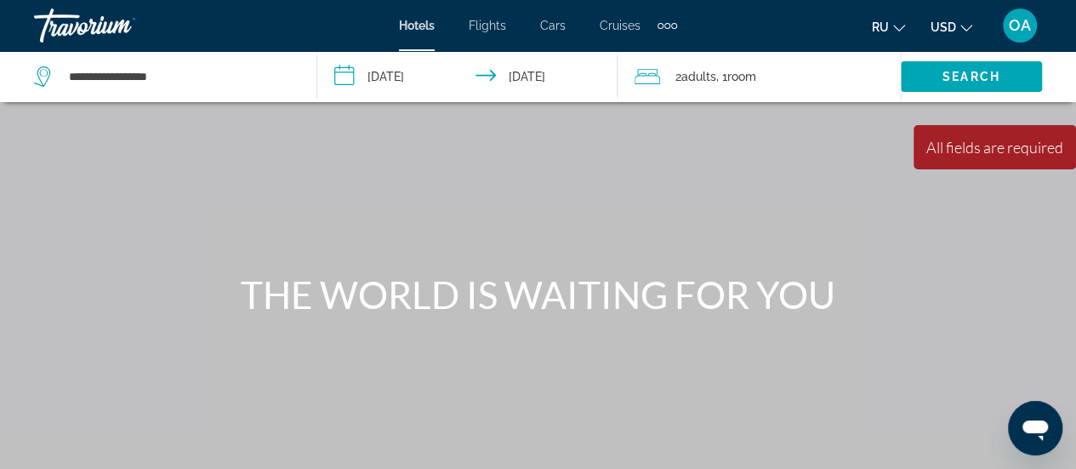
click at [322, 157] on div "Main content" at bounding box center [538, 255] width 1076 height 510
click at [992, 74] on span "Search" at bounding box center [972, 77] width 58 height 14
click at [902, 28] on icon "Change language" at bounding box center [899, 28] width 12 height 7
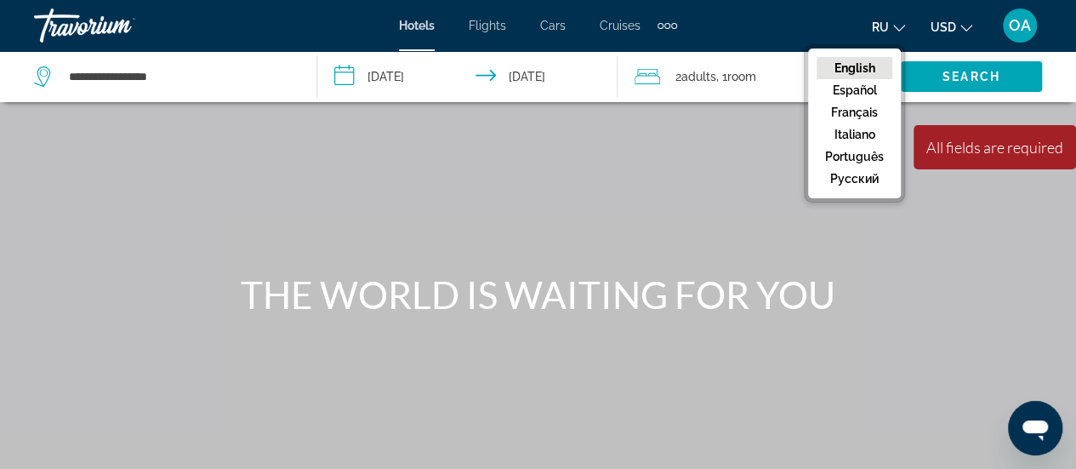
click at [869, 66] on button "English" at bounding box center [855, 68] width 76 height 22
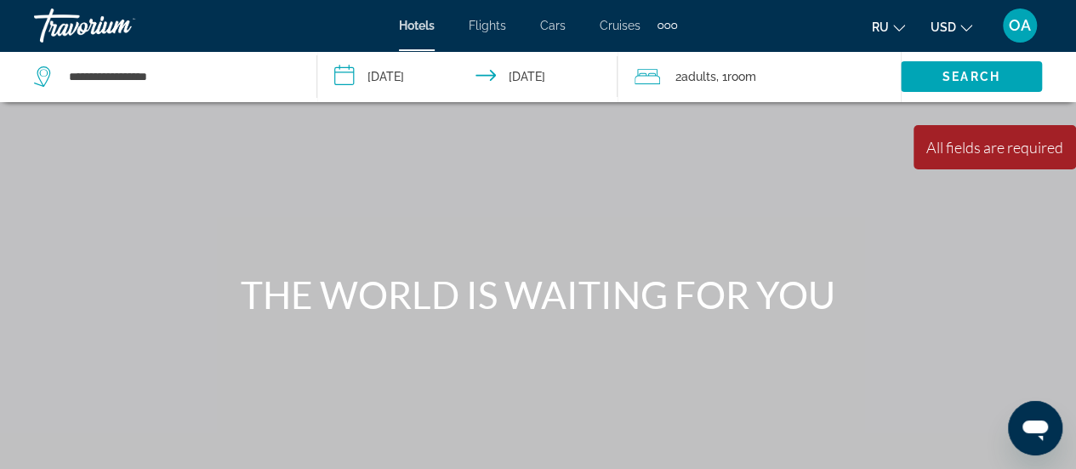
click at [968, 154] on div "All fields are required" at bounding box center [994, 147] width 137 height 19
click at [816, 182] on div "Main content" at bounding box center [538, 255] width 1076 height 510
click at [847, 182] on div "Main content" at bounding box center [538, 255] width 1076 height 510
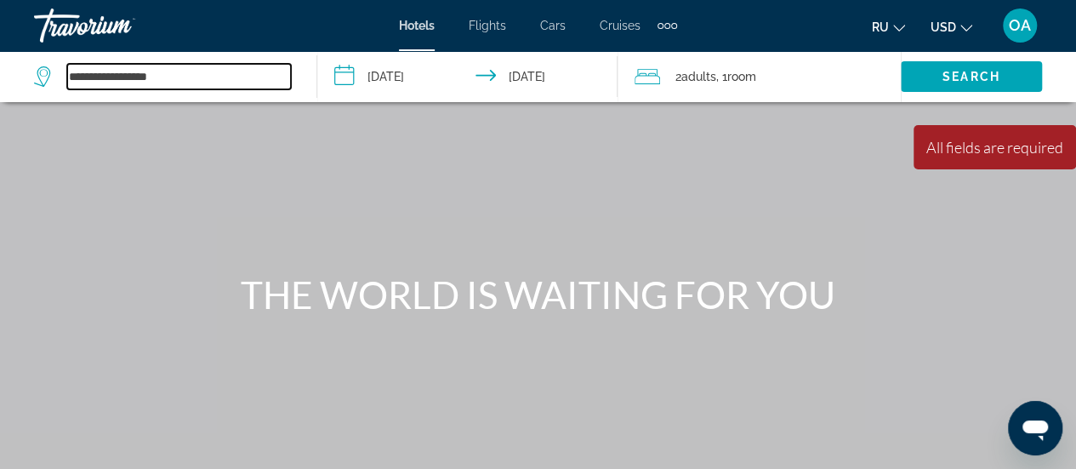
click at [174, 77] on input "**********" at bounding box center [179, 77] width 224 height 26
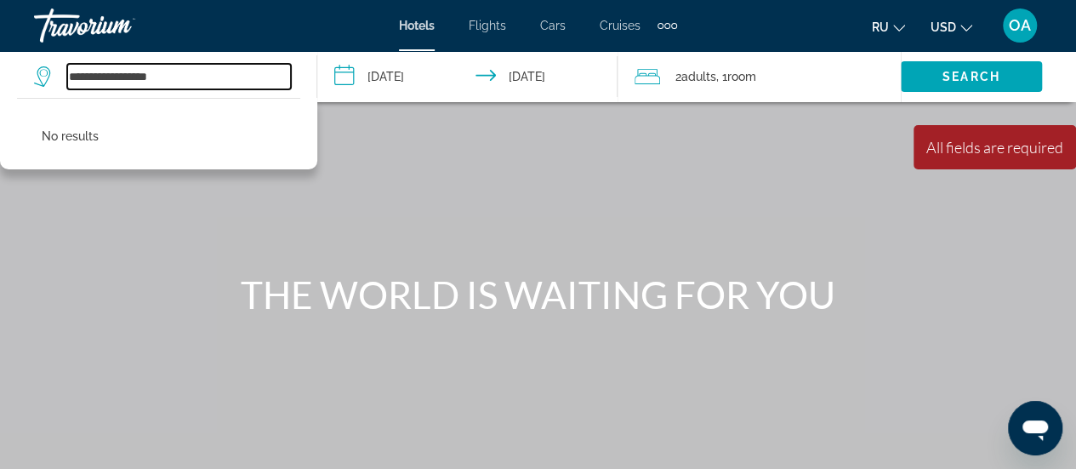
click at [88, 76] on input "**********" at bounding box center [179, 77] width 224 height 26
click at [100, 74] on input "**********" at bounding box center [179, 77] width 224 height 26
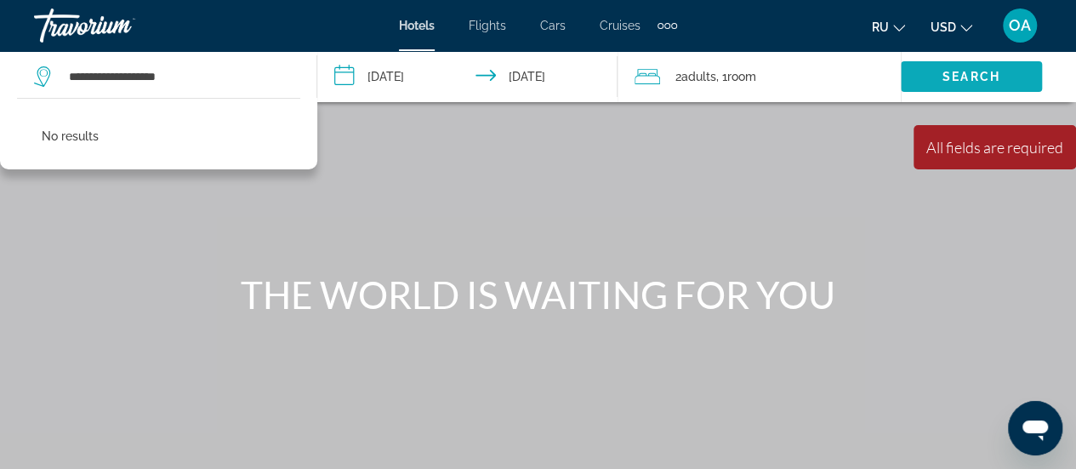
click at [971, 77] on span "Search" at bounding box center [972, 77] width 58 height 14
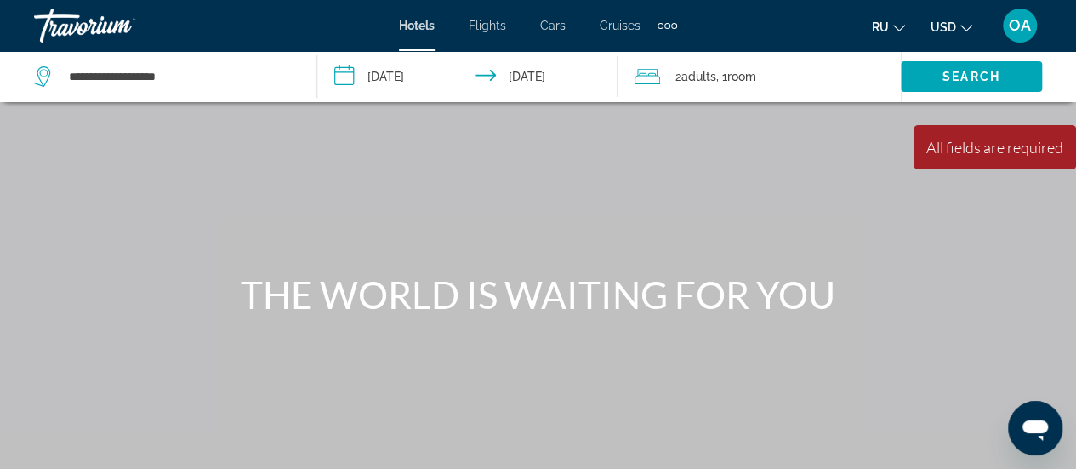
click at [897, 22] on icon "Change language" at bounding box center [899, 28] width 12 height 12
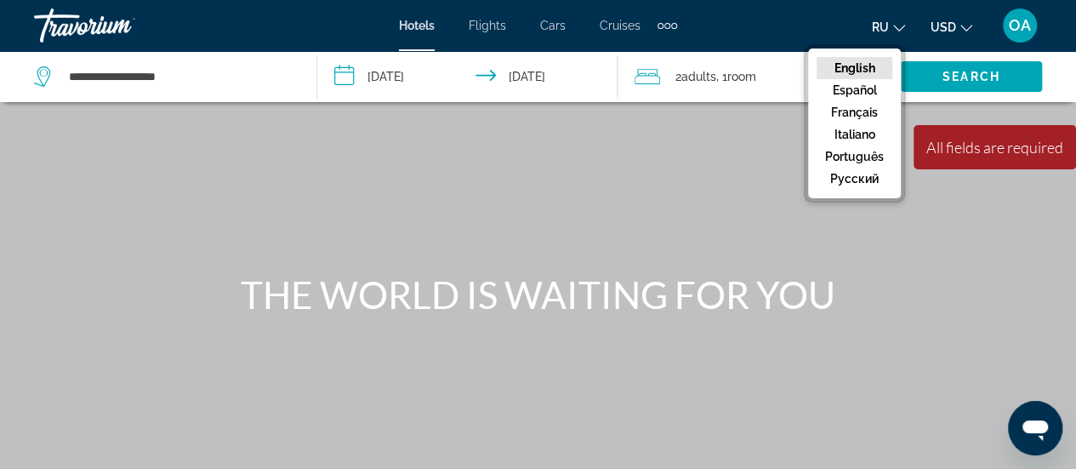
click at [910, 263] on div "Main content" at bounding box center [538, 255] width 1076 height 510
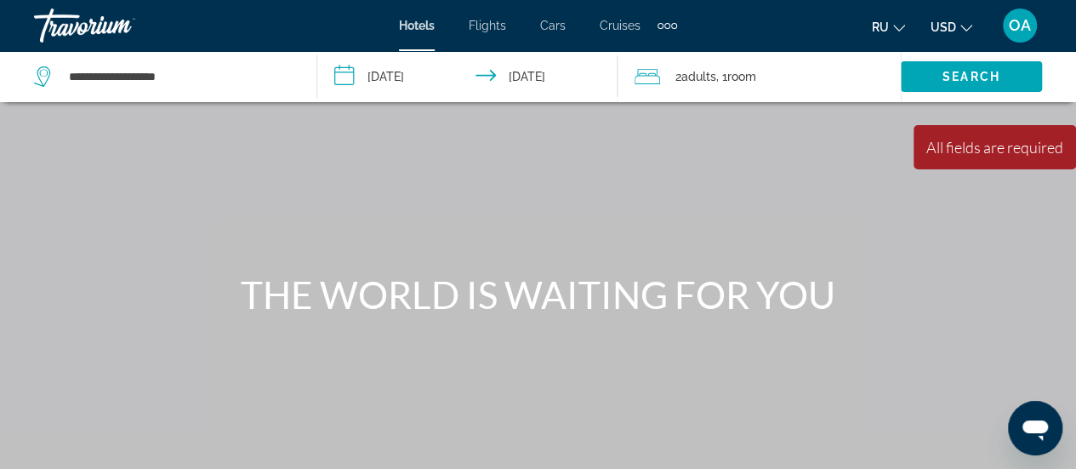
click at [43, 77] on icon "Search widget" at bounding box center [44, 76] width 20 height 20
click at [53, 80] on icon "Search widget" at bounding box center [44, 76] width 20 height 20
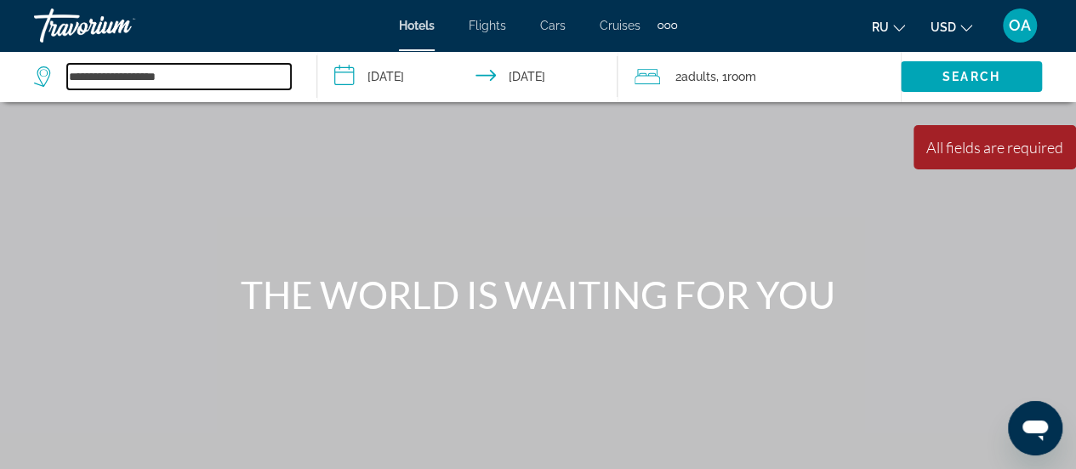
click at [157, 88] on input "**********" at bounding box center [179, 77] width 224 height 26
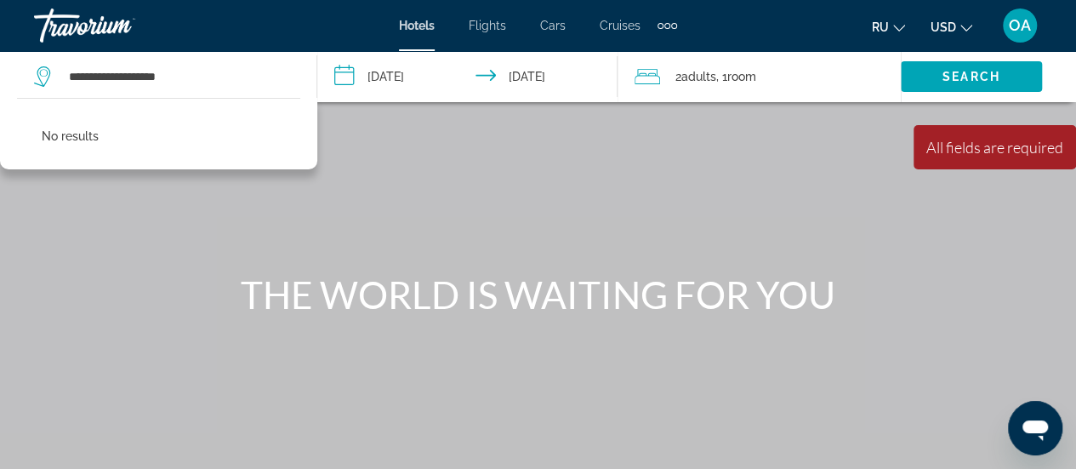
drag, startPoint x: 201, startPoint y: 71, endPoint x: 506, endPoint y: 178, distance: 323.4
click at [506, 178] on div "Main content" at bounding box center [538, 255] width 1076 height 510
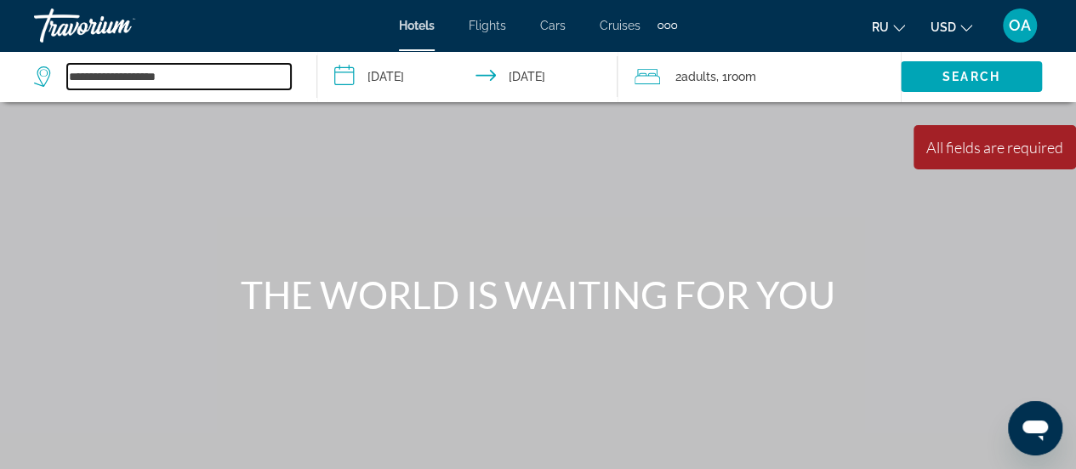
drag, startPoint x: 182, startPoint y: 76, endPoint x: 57, endPoint y: 77, distance: 125.1
click at [57, 77] on div "**********" at bounding box center [162, 77] width 257 height 26
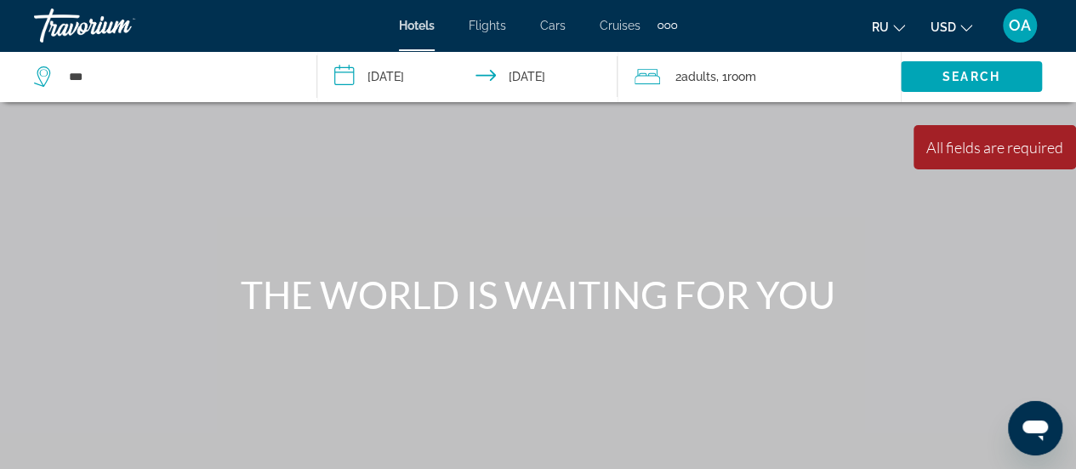
click at [149, 140] on div "Main content" at bounding box center [538, 255] width 1076 height 510
click at [39, 79] on icon "Search widget" at bounding box center [42, 76] width 16 height 20
click at [49, 74] on icon "Search widget" at bounding box center [42, 76] width 16 height 20
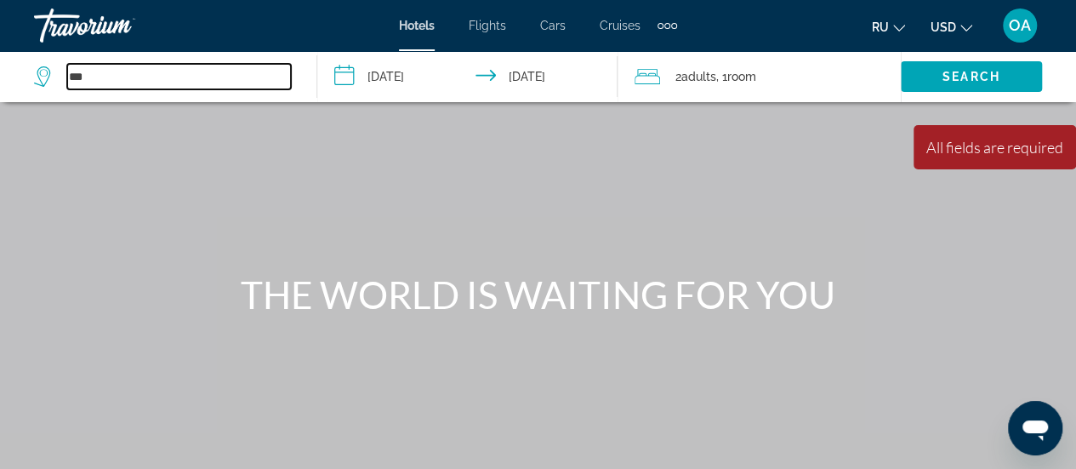
click at [97, 76] on input "***" at bounding box center [179, 77] width 224 height 26
type input "*"
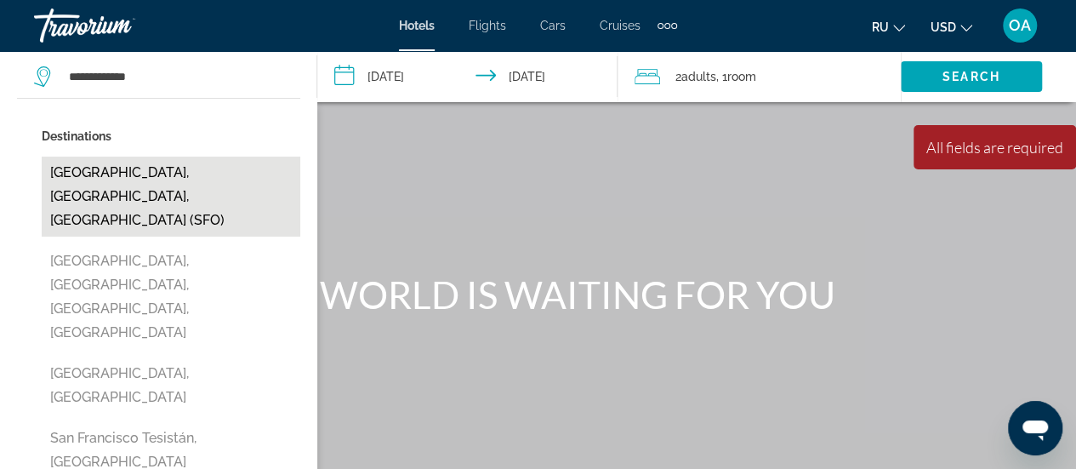
click at [94, 171] on button "[GEOGRAPHIC_DATA], [GEOGRAPHIC_DATA], [GEOGRAPHIC_DATA] (SFO)" at bounding box center [171, 197] width 259 height 80
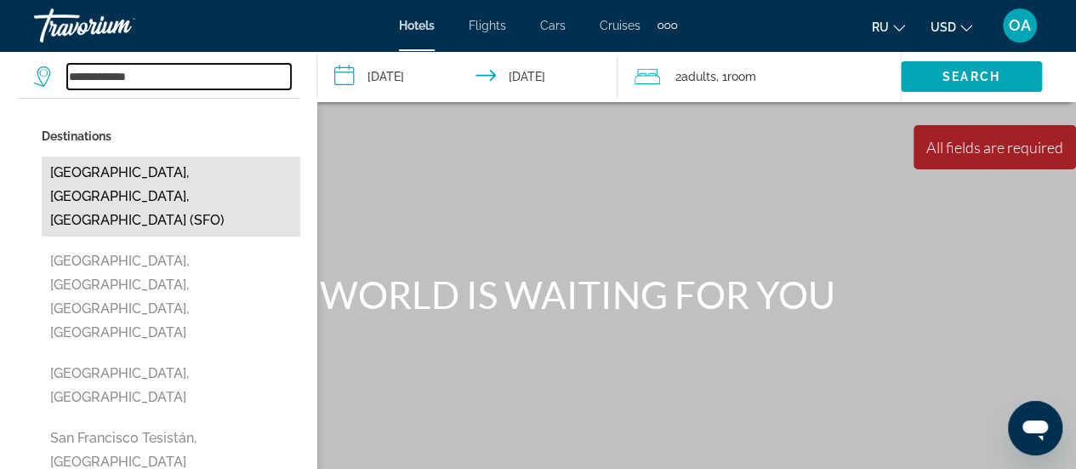
type input "**********"
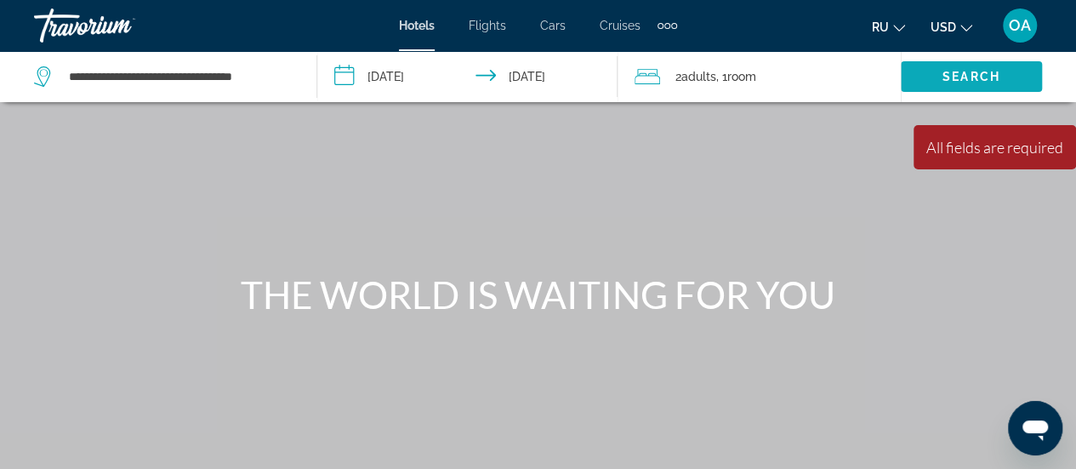
click at [961, 79] on span "Search" at bounding box center [972, 77] width 58 height 14
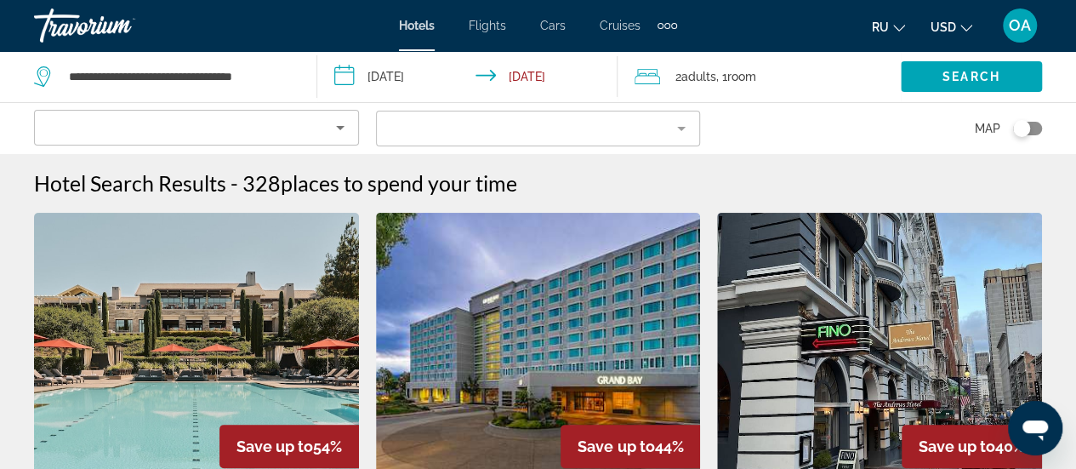
click at [339, 126] on icon "Sort by" at bounding box center [340, 128] width 9 height 4
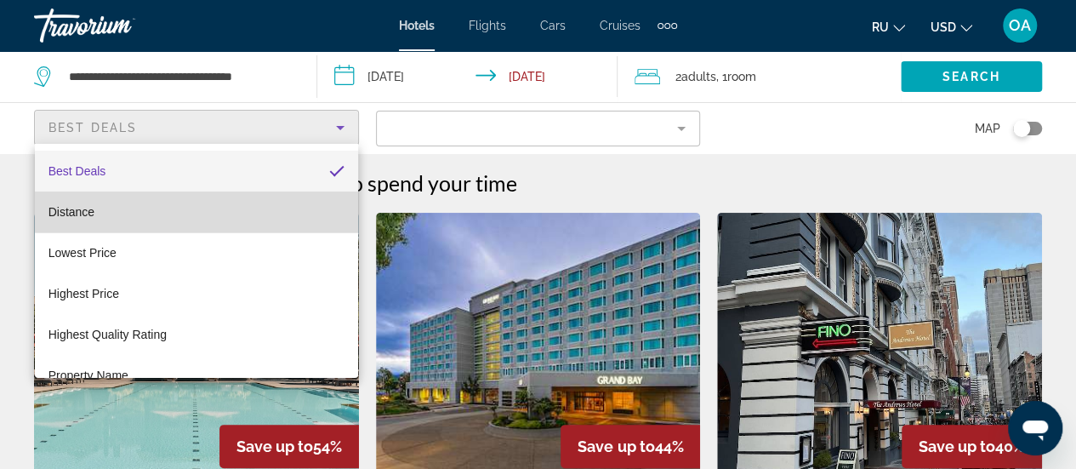
click at [267, 212] on mat-option "Distance" at bounding box center [196, 211] width 323 height 41
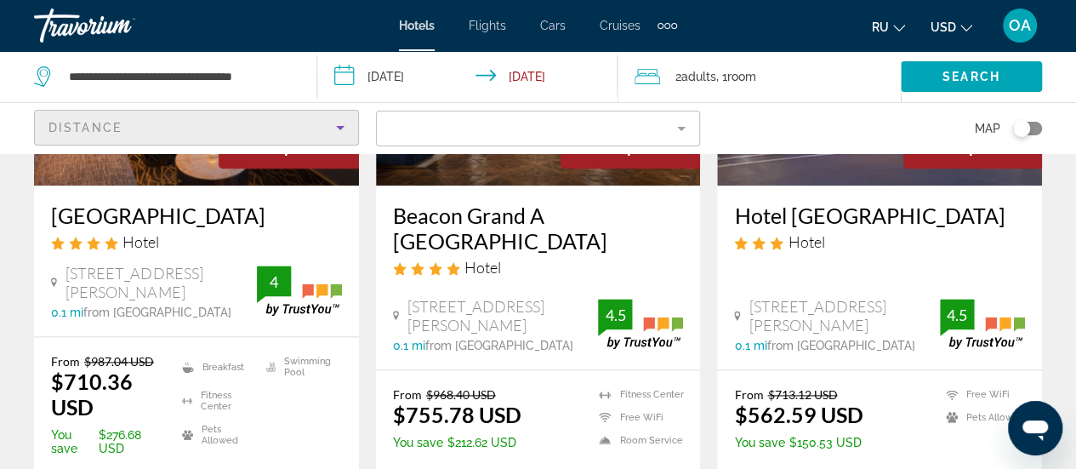
scroll to position [1021, 0]
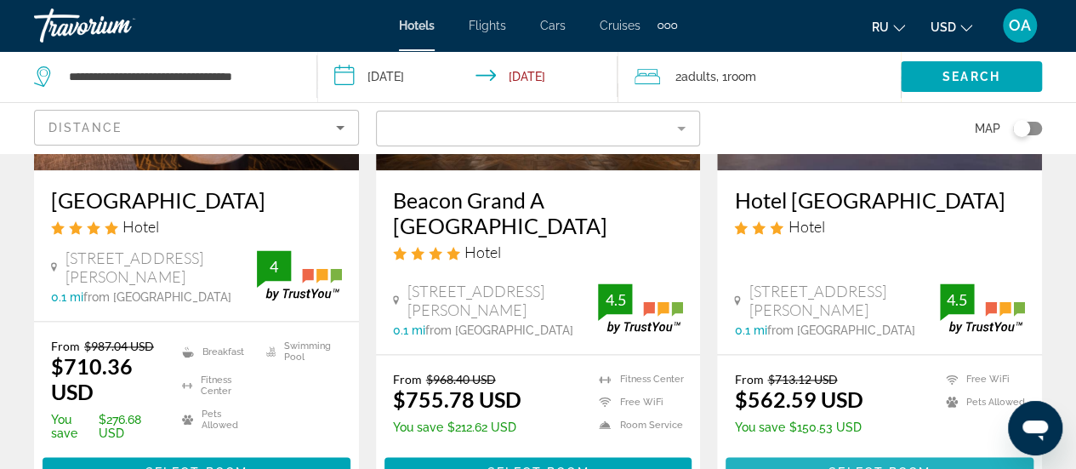
click at [871, 454] on span "Main content" at bounding box center [880, 472] width 308 height 41
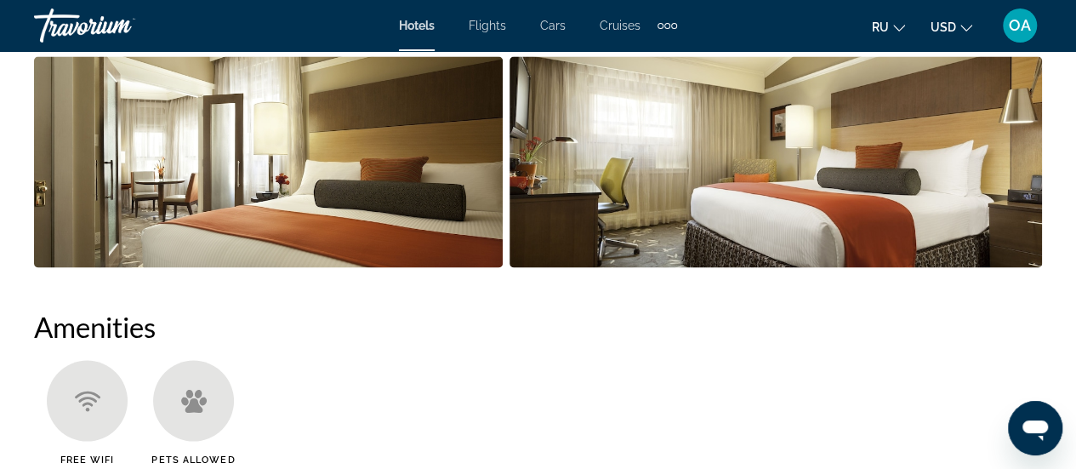
scroll to position [1361, 0]
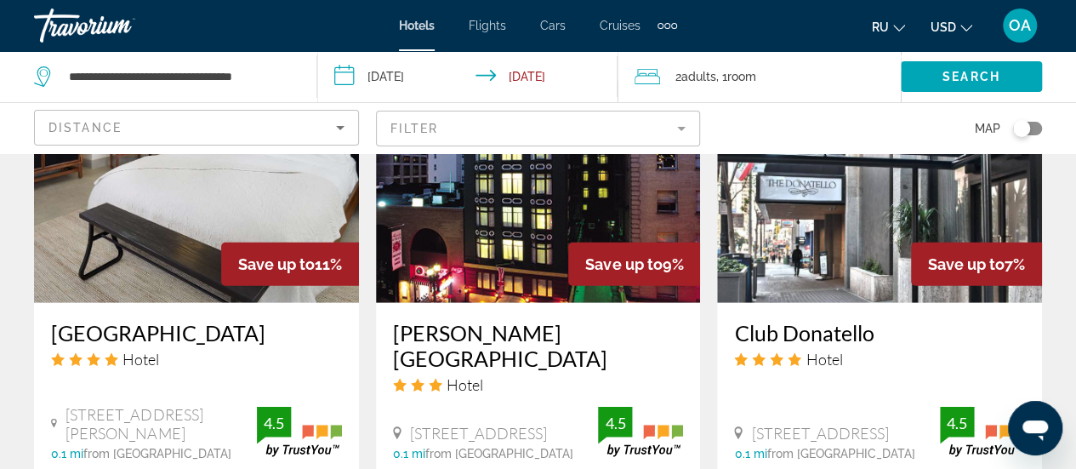
scroll to position [2042, 0]
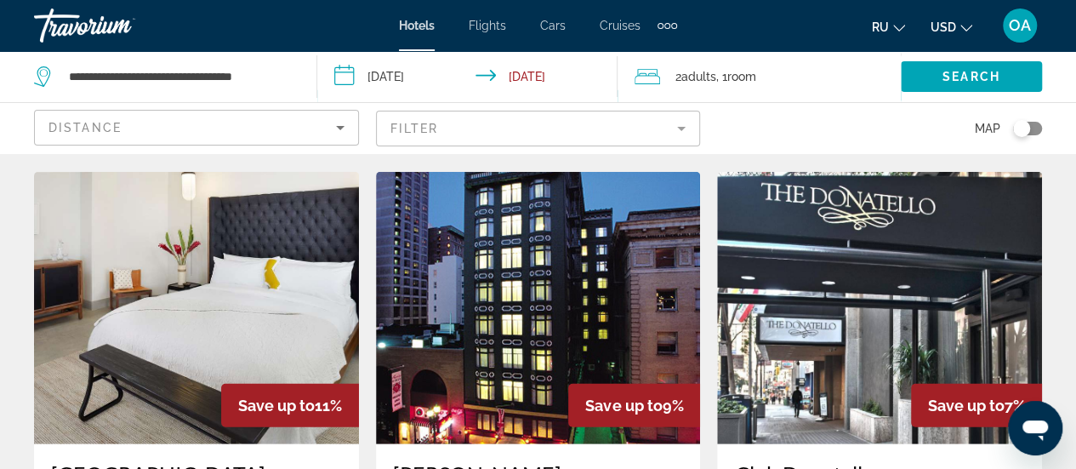
click at [528, 276] on img "Main content" at bounding box center [538, 308] width 325 height 272
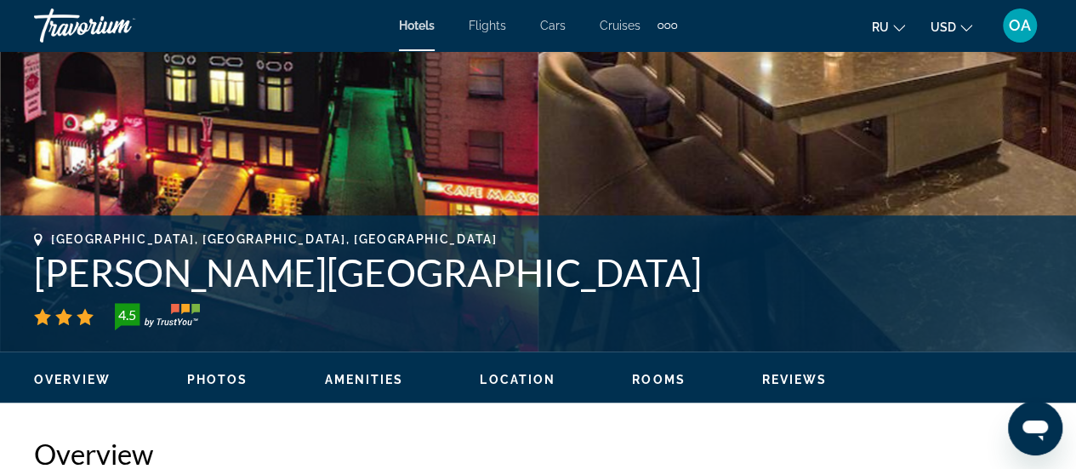
scroll to position [510, 0]
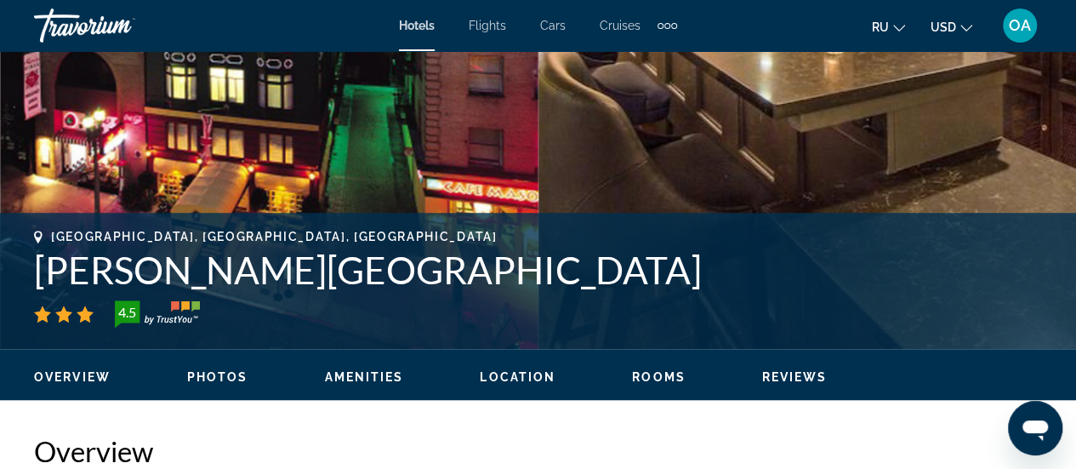
click at [222, 380] on span "Photos" at bounding box center [217, 377] width 61 height 14
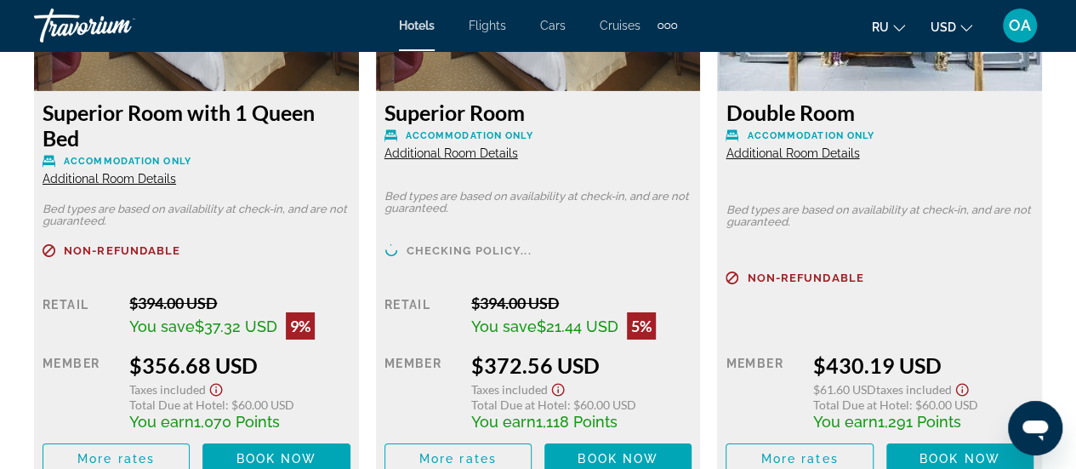
scroll to position [2830, 0]
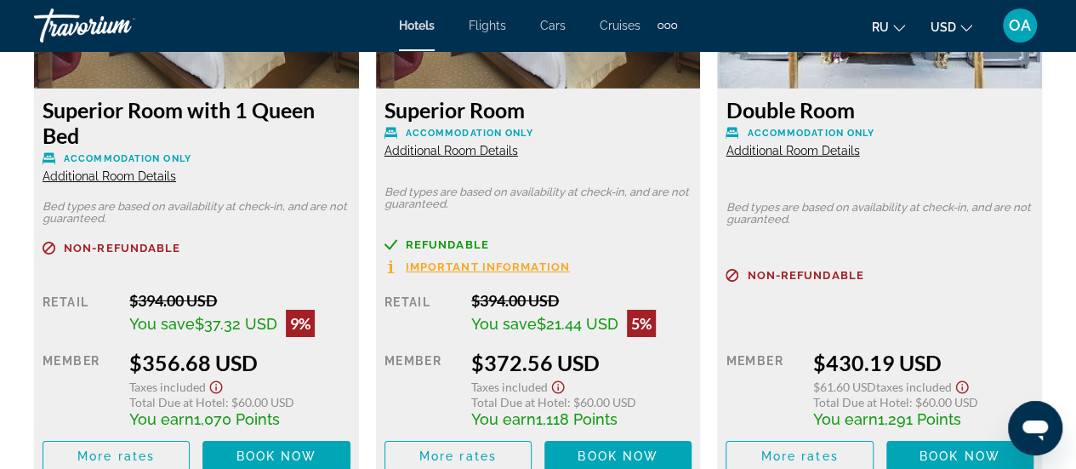
click at [789, 149] on span "Additional Room Details" at bounding box center [793, 151] width 134 height 14
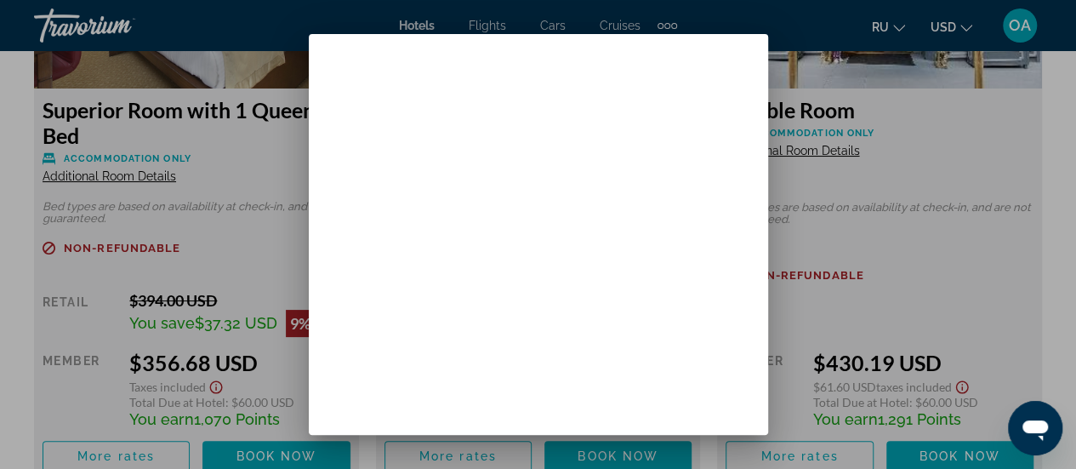
scroll to position [0, 0]
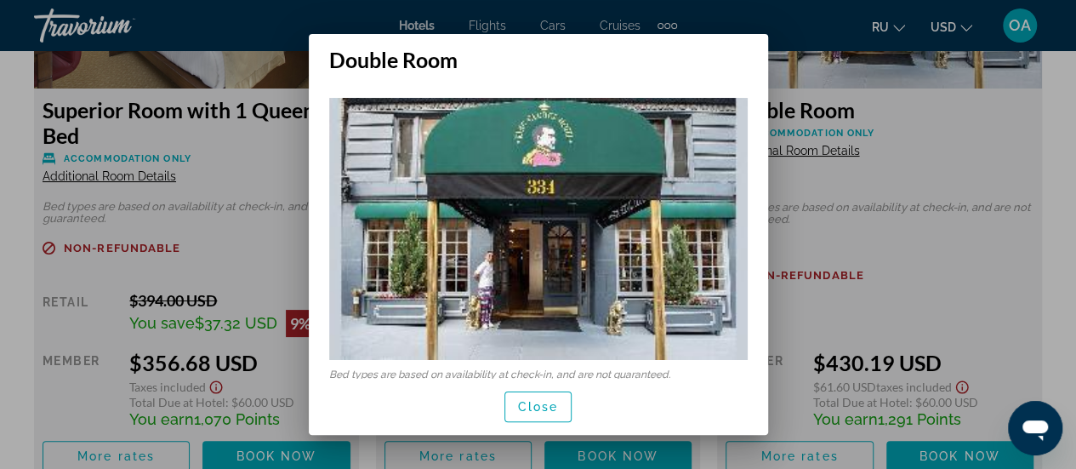
click at [914, 169] on div at bounding box center [538, 234] width 1076 height 469
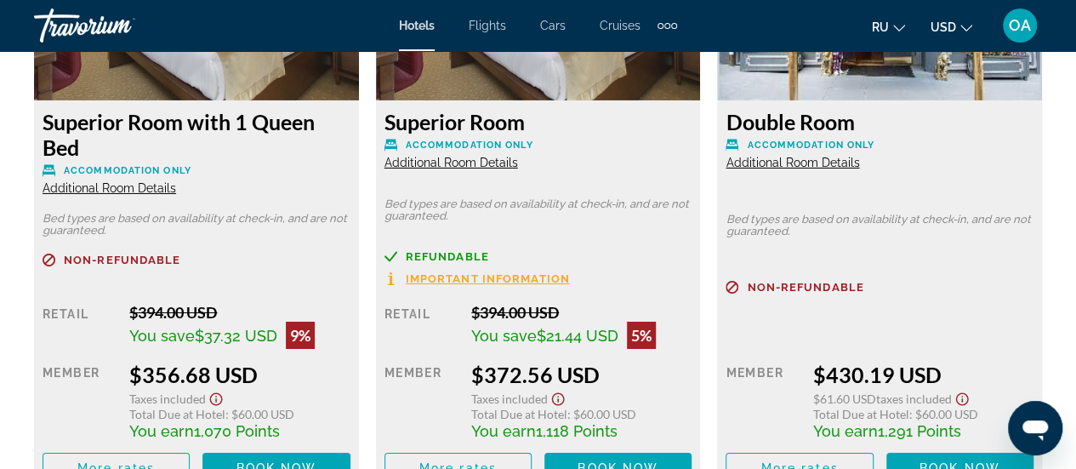
scroll to position [2830, 0]
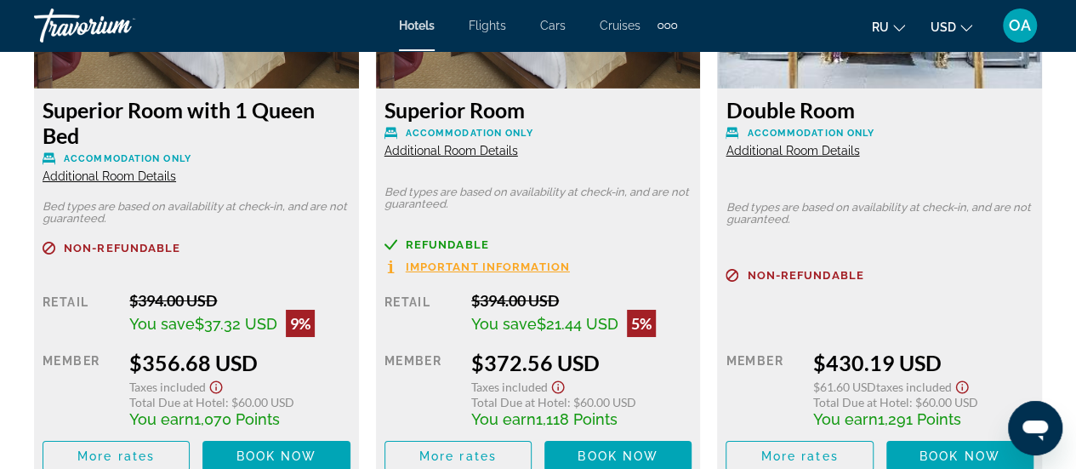
click at [434, 150] on span "Additional Room Details" at bounding box center [452, 151] width 134 height 14
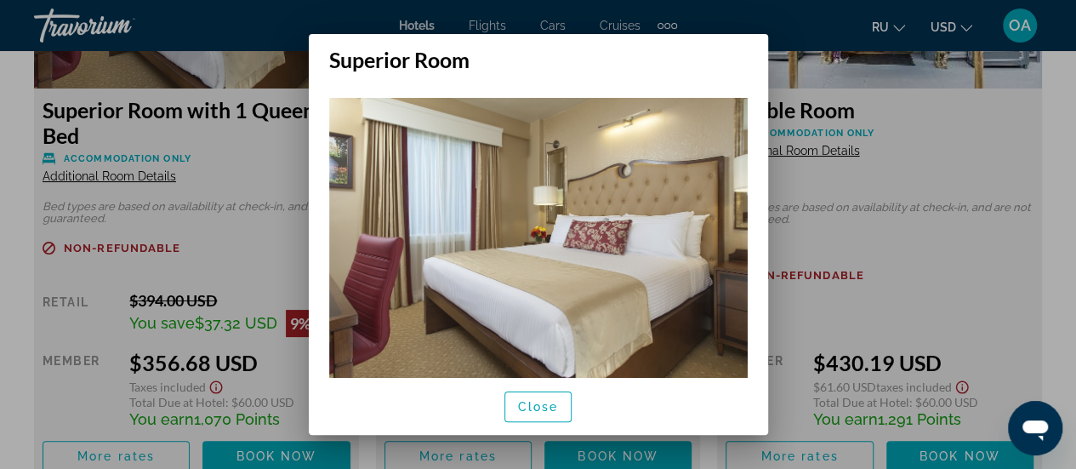
click at [956, 261] on div at bounding box center [538, 234] width 1076 height 469
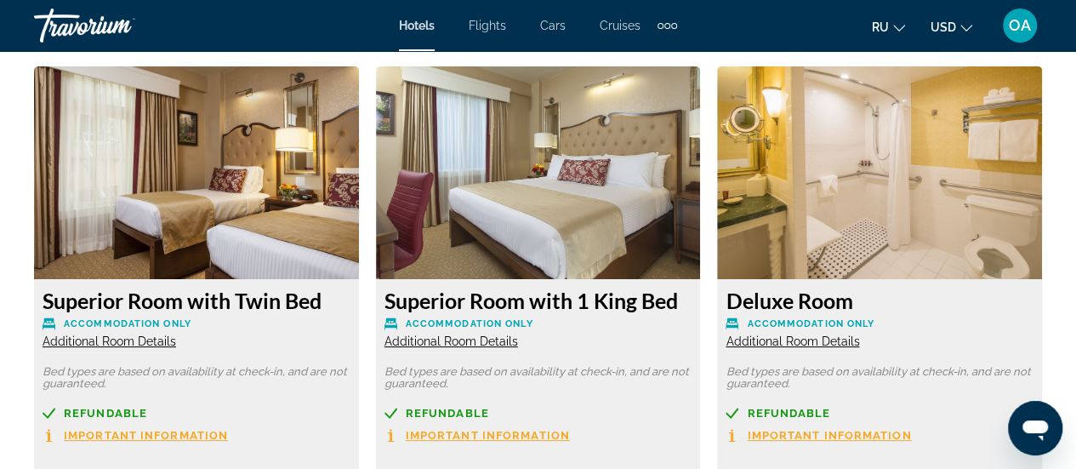
scroll to position [3341, 0]
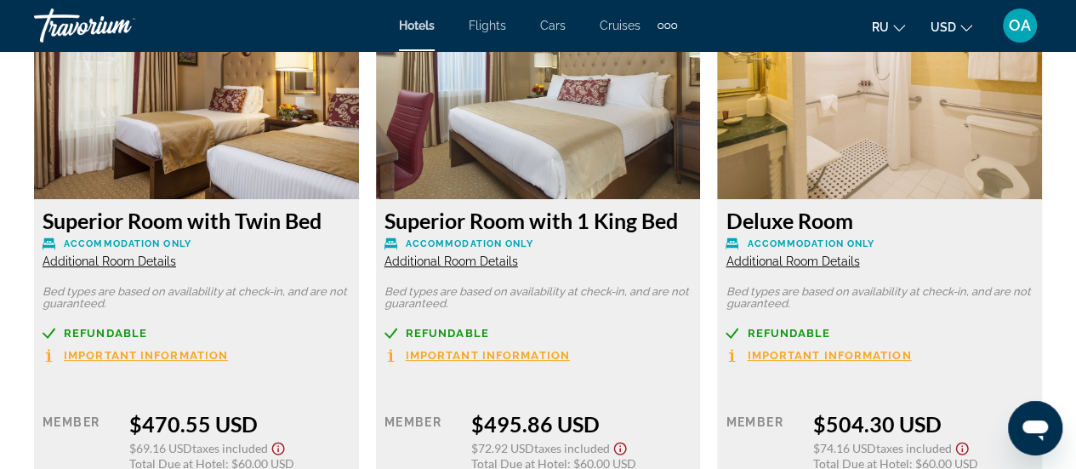
click at [117, 265] on span "Additional Room Details" at bounding box center [110, 261] width 134 height 14
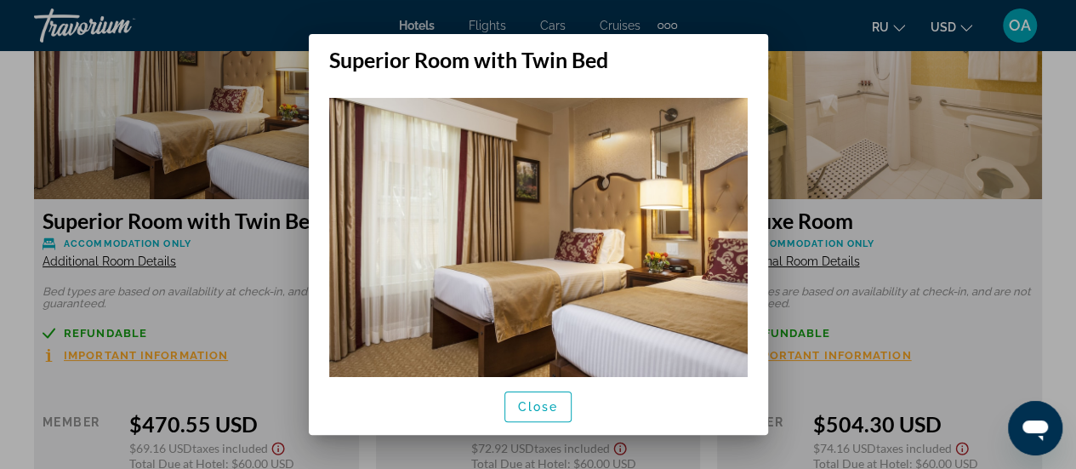
click at [962, 236] on div at bounding box center [538, 234] width 1076 height 469
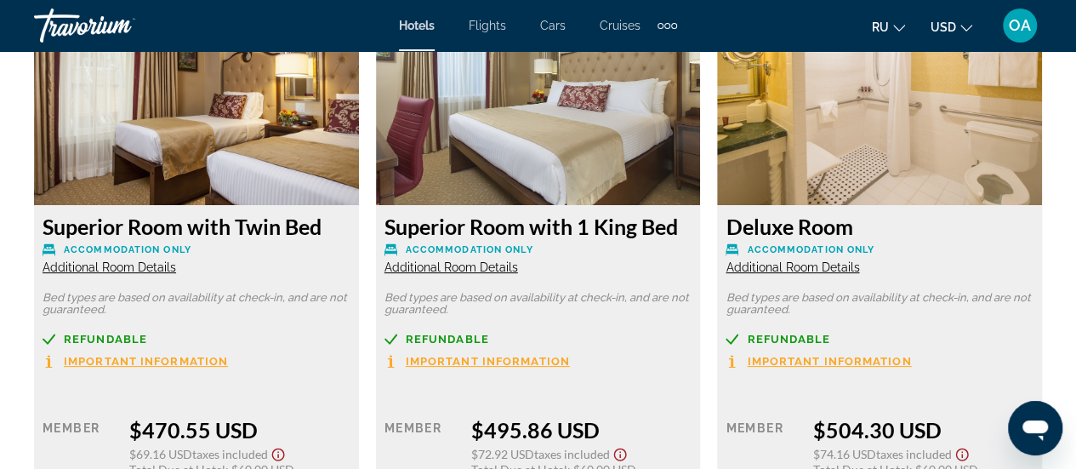
scroll to position [3256, 0]
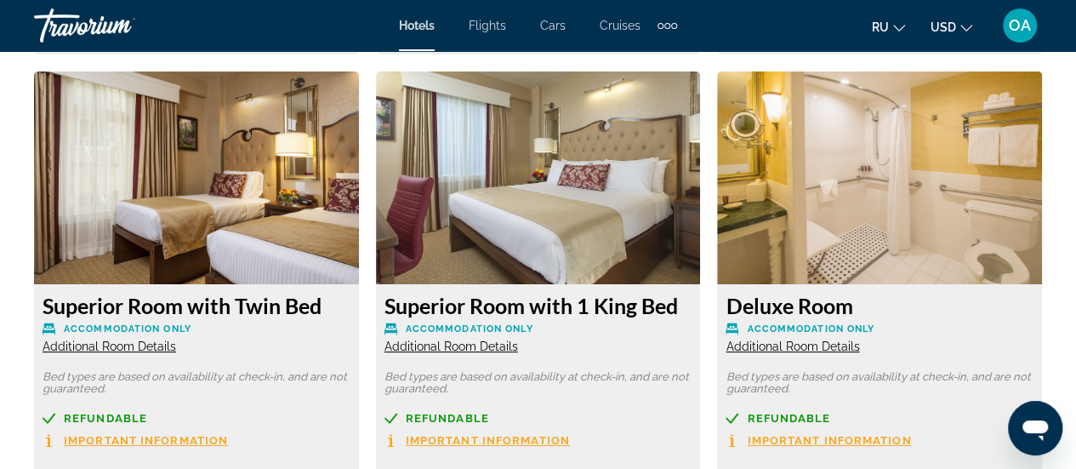
click at [246, 184] on img "Main content" at bounding box center [196, 177] width 325 height 213
click at [117, 346] on span "Additional Room Details" at bounding box center [110, 346] width 134 height 14
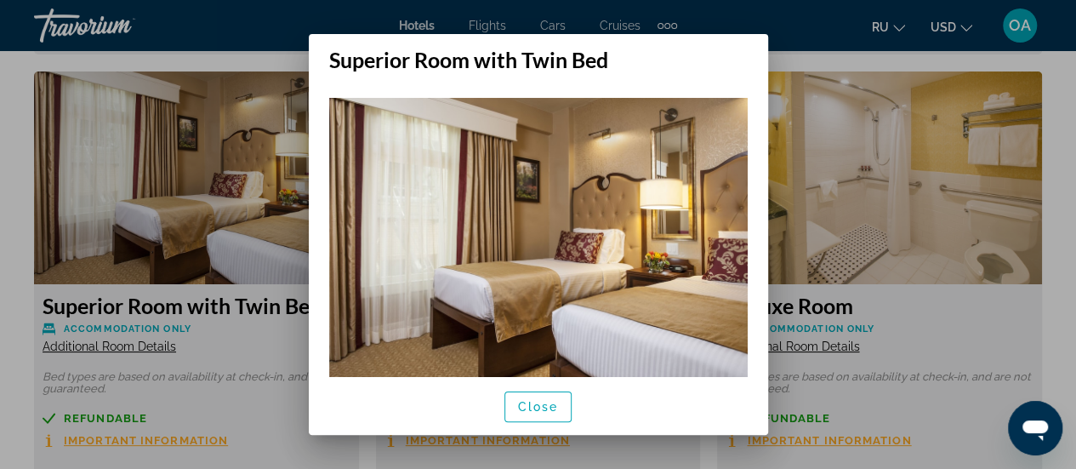
scroll to position [0, 0]
click at [629, 276] on img at bounding box center [538, 237] width 419 height 279
click at [937, 326] on div at bounding box center [538, 234] width 1076 height 469
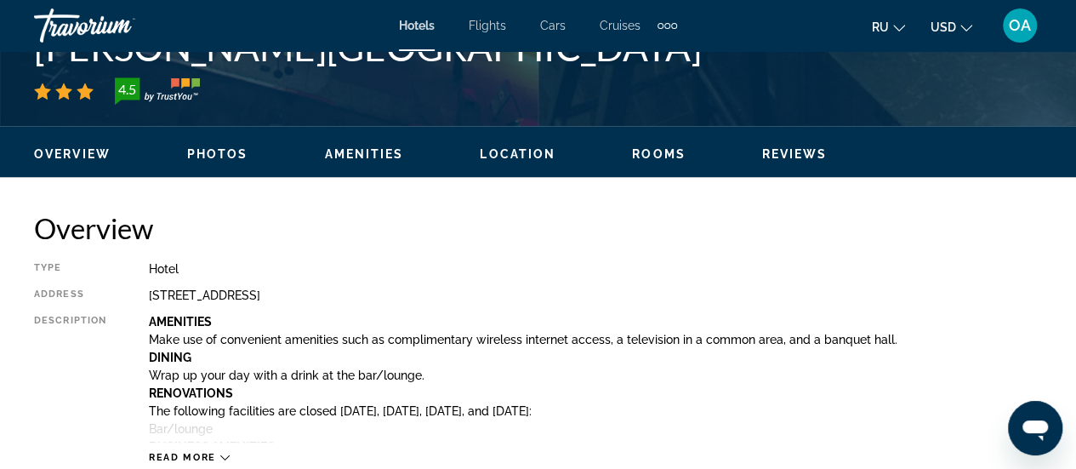
scroll to position [533, 0]
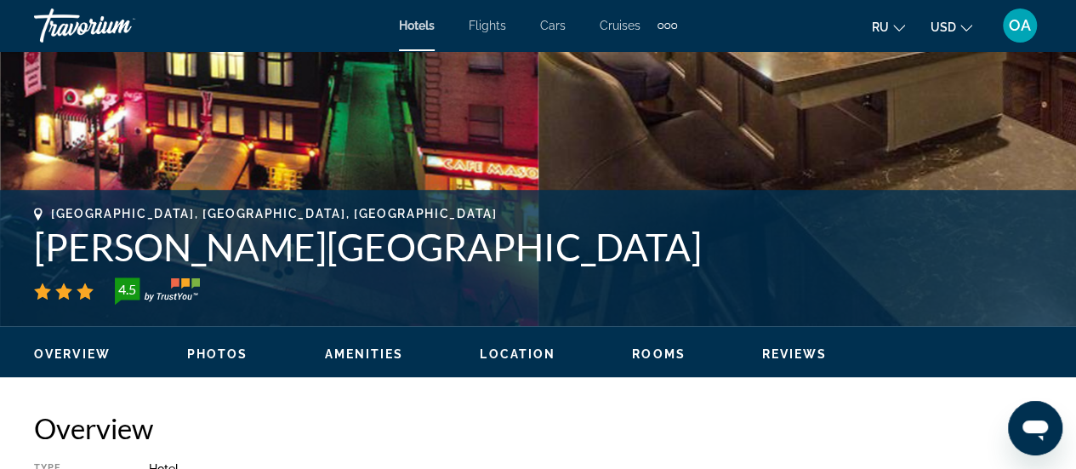
click at [502, 359] on span "Location" at bounding box center [518, 354] width 76 height 14
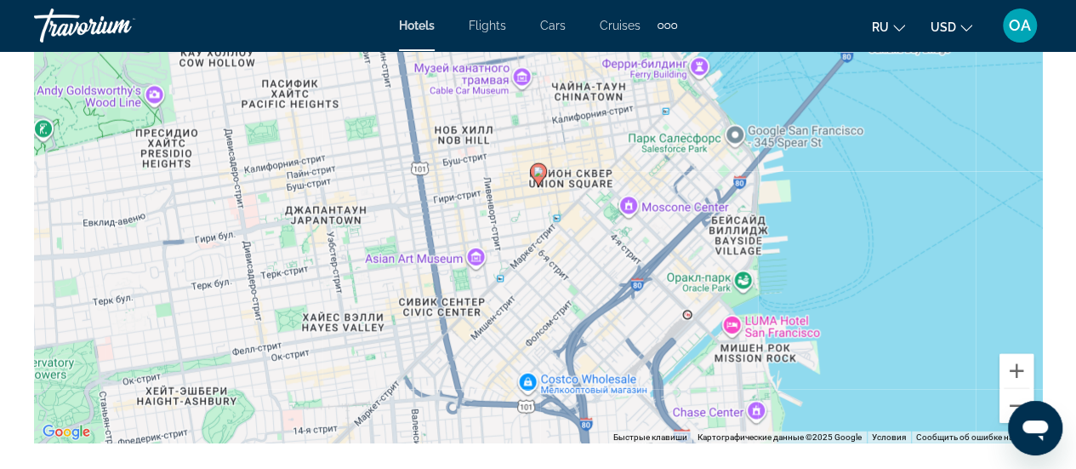
scroll to position [2026, 0]
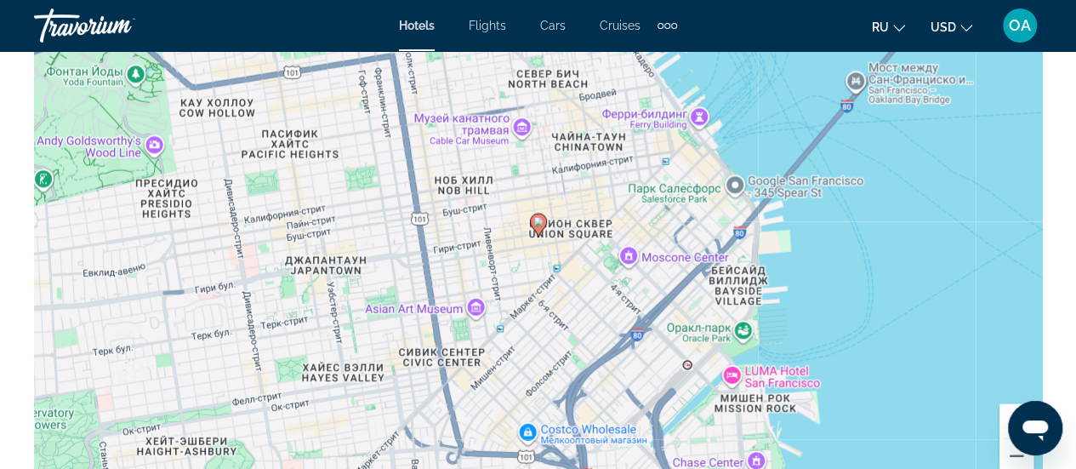
click at [897, 25] on icon "Change language" at bounding box center [899, 28] width 12 height 12
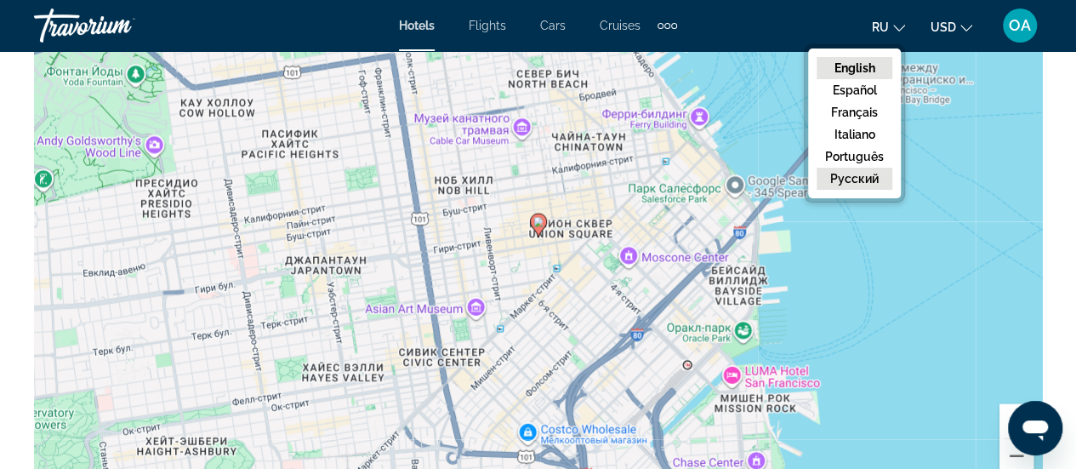
click at [847, 173] on button "русский" at bounding box center [855, 179] width 76 height 22
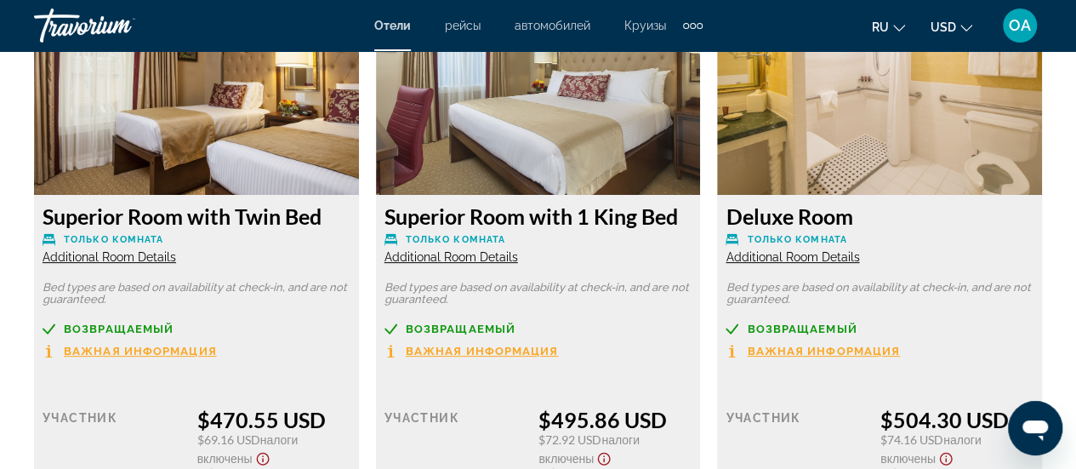
scroll to position [3501, 0]
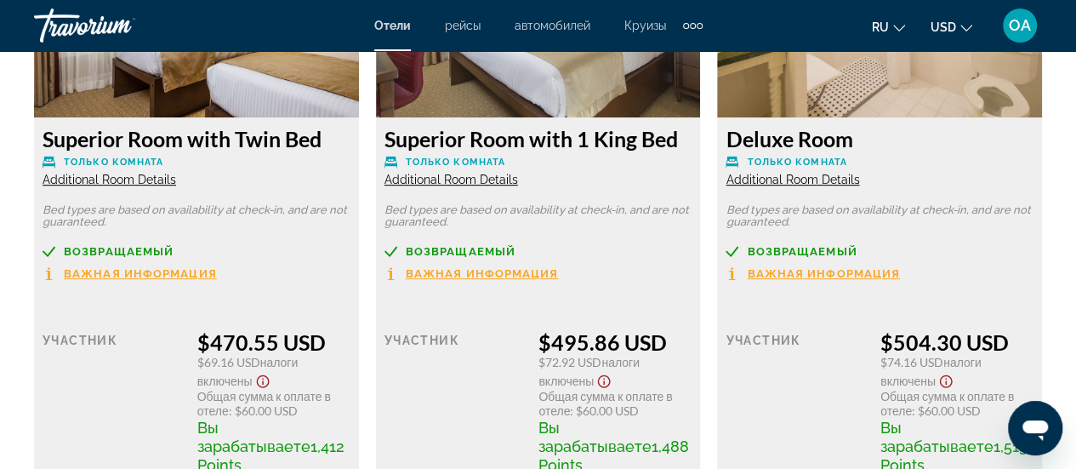
click at [123, 268] on span "Важная информация" at bounding box center [140, 273] width 153 height 11
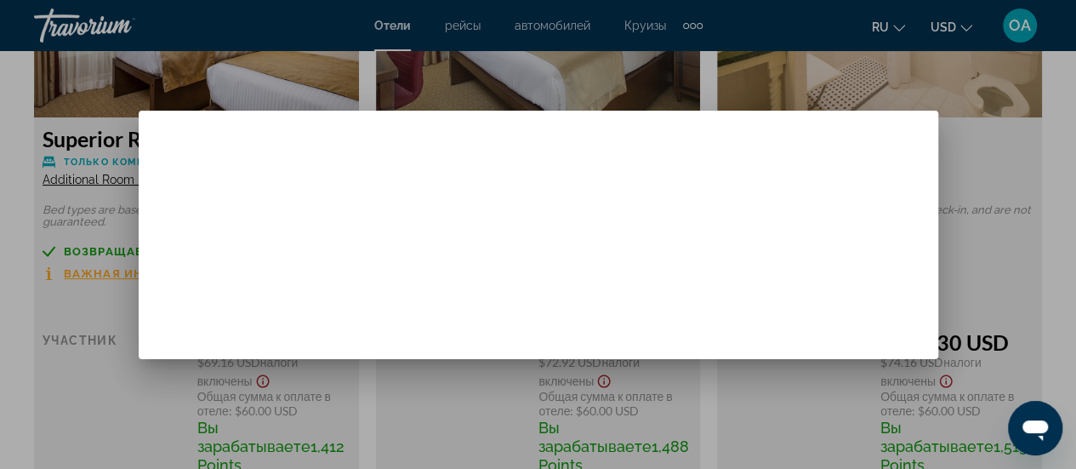
scroll to position [0, 0]
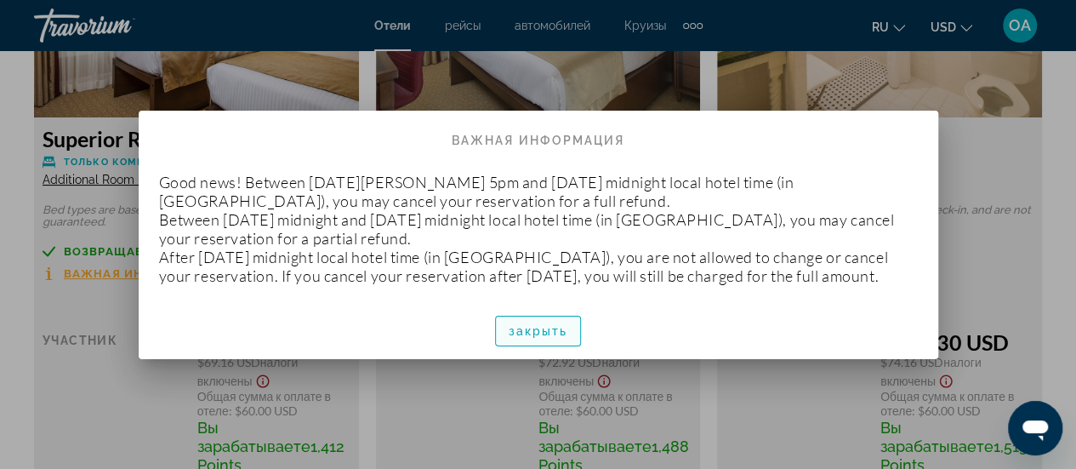
click at [538, 350] on span "button" at bounding box center [538, 331] width 85 height 41
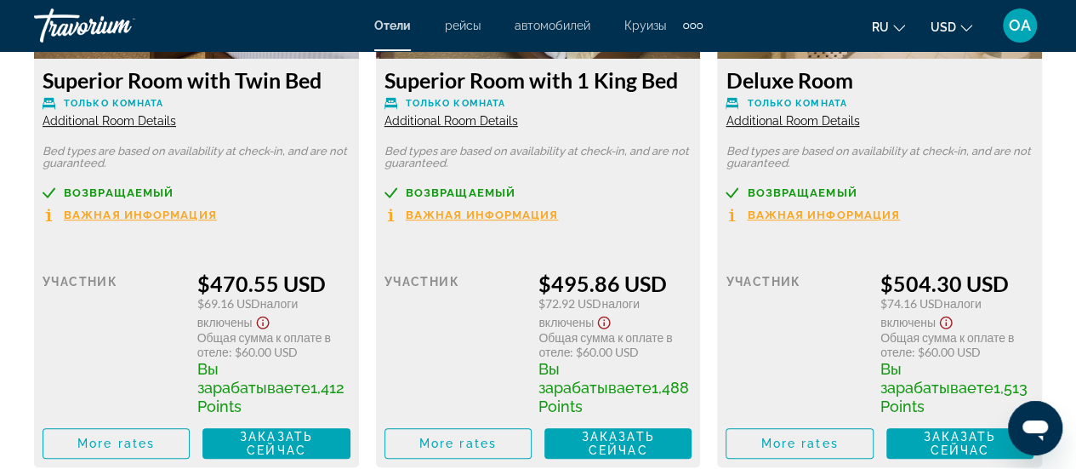
scroll to position [3586, 0]
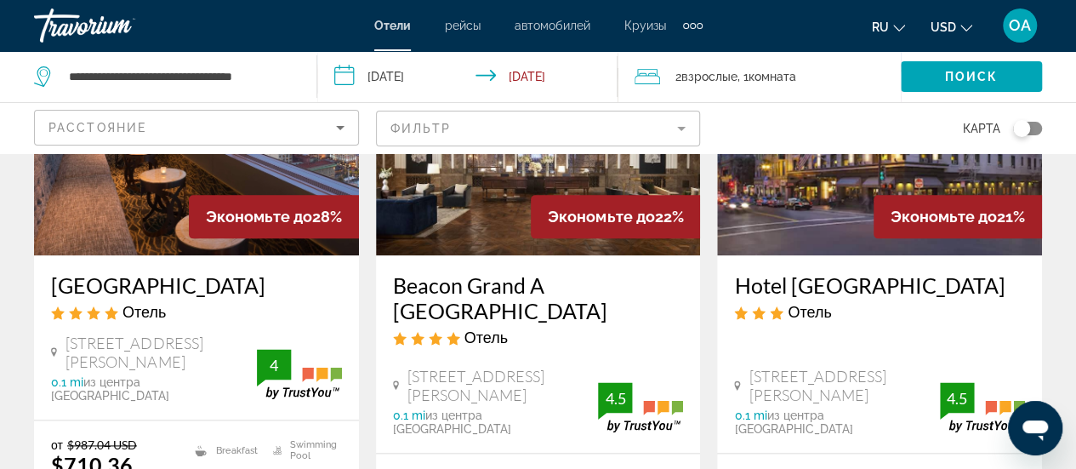
scroll to position [1021, 0]
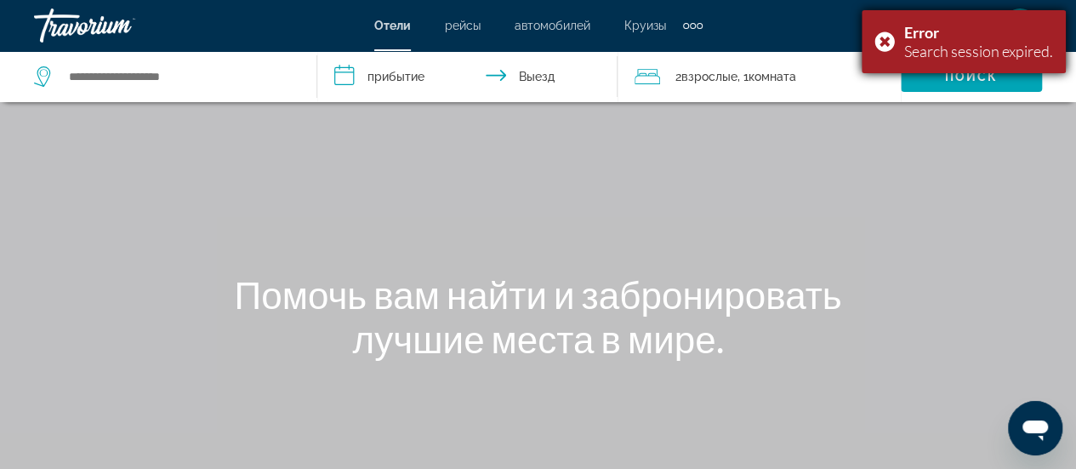
click at [885, 39] on div "Error Search session expired." at bounding box center [964, 41] width 204 height 63
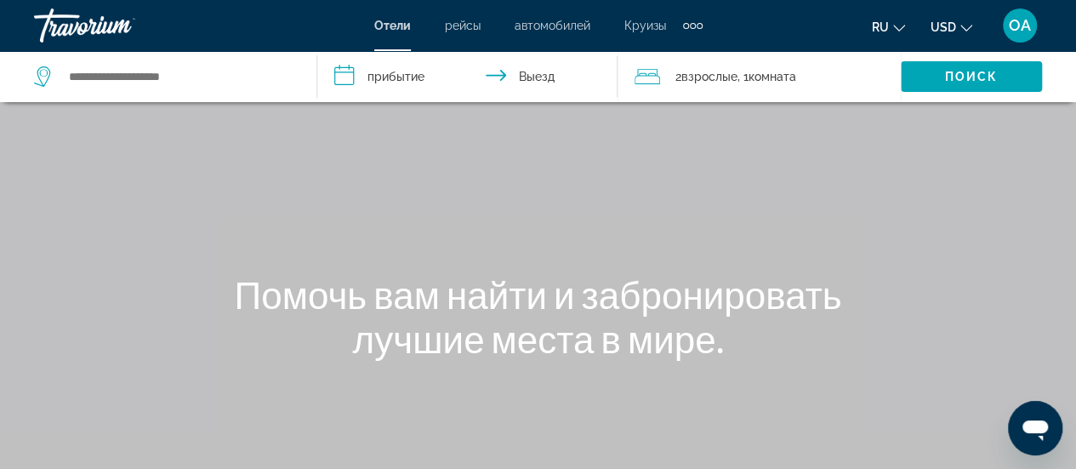
click at [885, 26] on span "ru" at bounding box center [880, 27] width 17 height 14
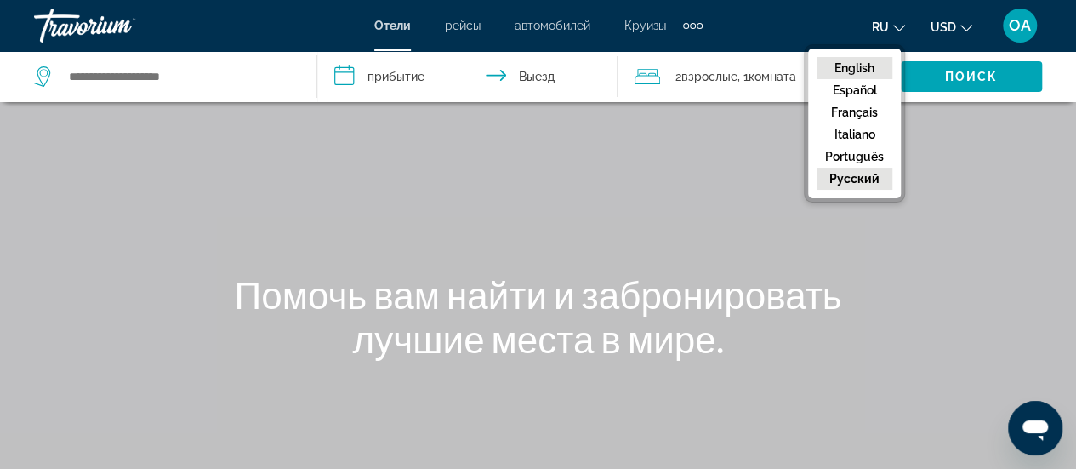
click at [871, 67] on button "English" at bounding box center [855, 68] width 76 height 22
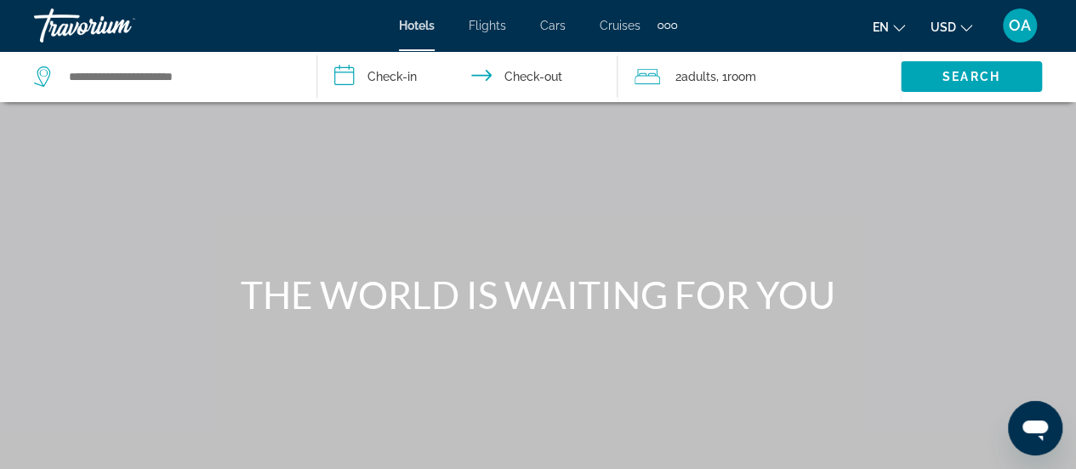
click at [989, 261] on div "Main content" at bounding box center [538, 255] width 1076 height 510
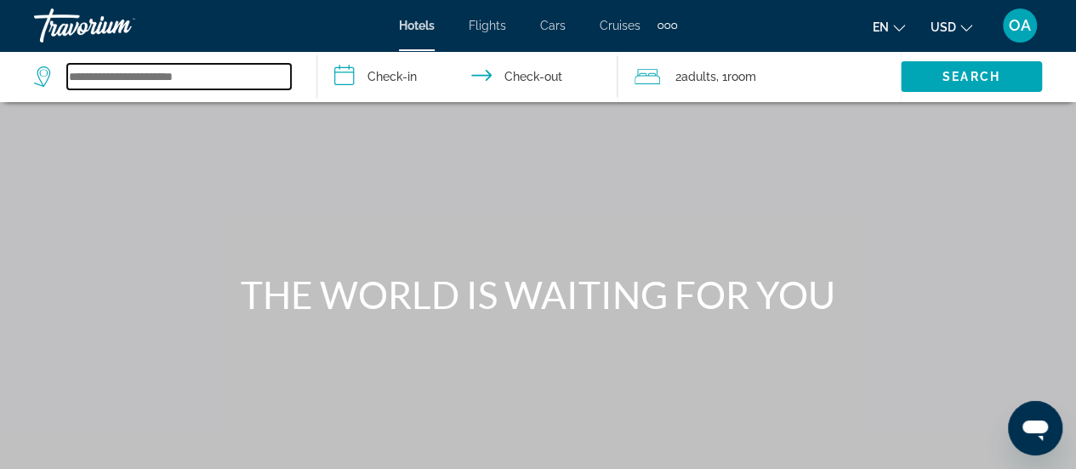
click at [71, 76] on input "Search widget" at bounding box center [179, 77] width 224 height 26
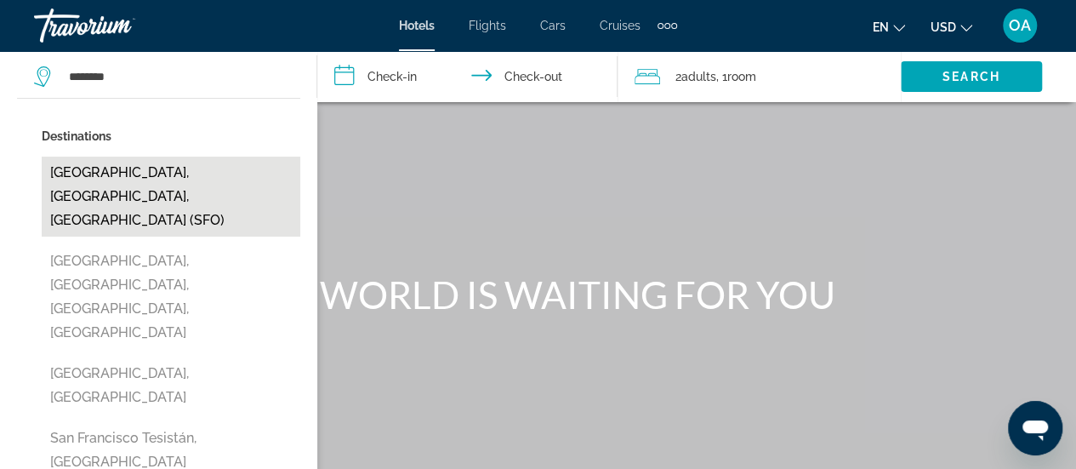
click at [135, 184] on button "[GEOGRAPHIC_DATA], [GEOGRAPHIC_DATA], [GEOGRAPHIC_DATA] (SFO)" at bounding box center [171, 197] width 259 height 80
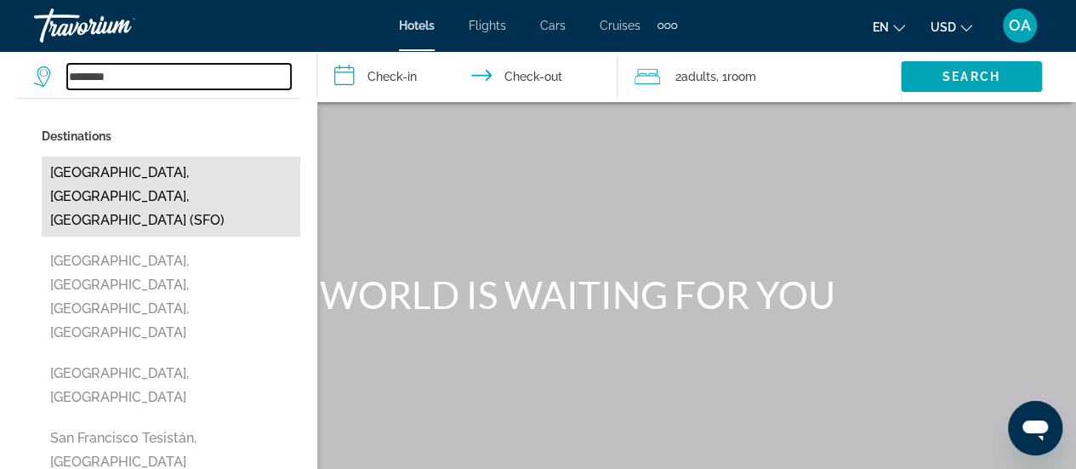
type input "**********"
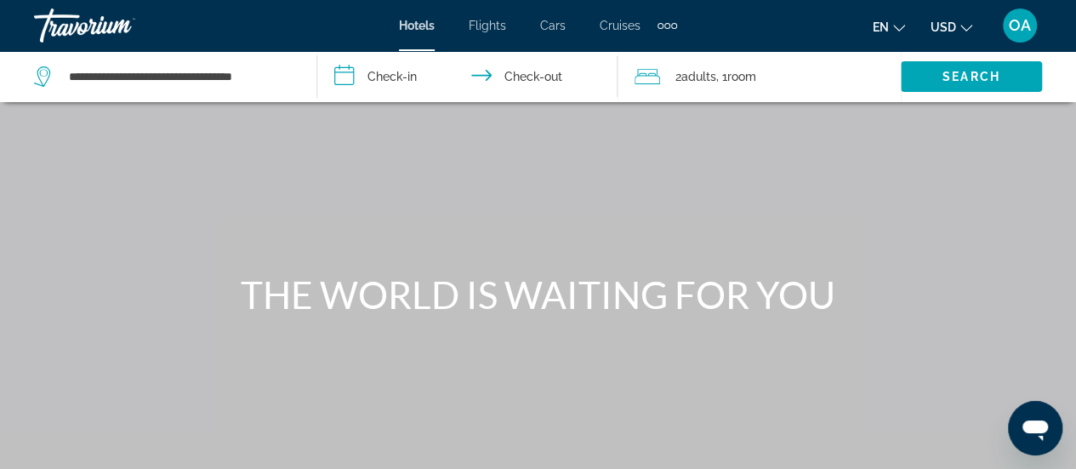
click at [349, 79] on input "**********" at bounding box center [470, 79] width 307 height 56
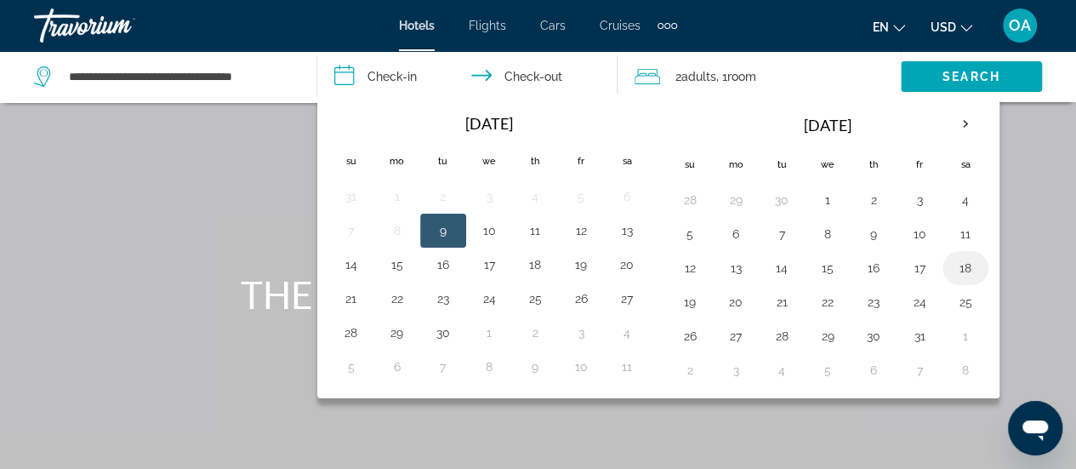
click at [960, 268] on button "18" at bounding box center [965, 268] width 27 height 24
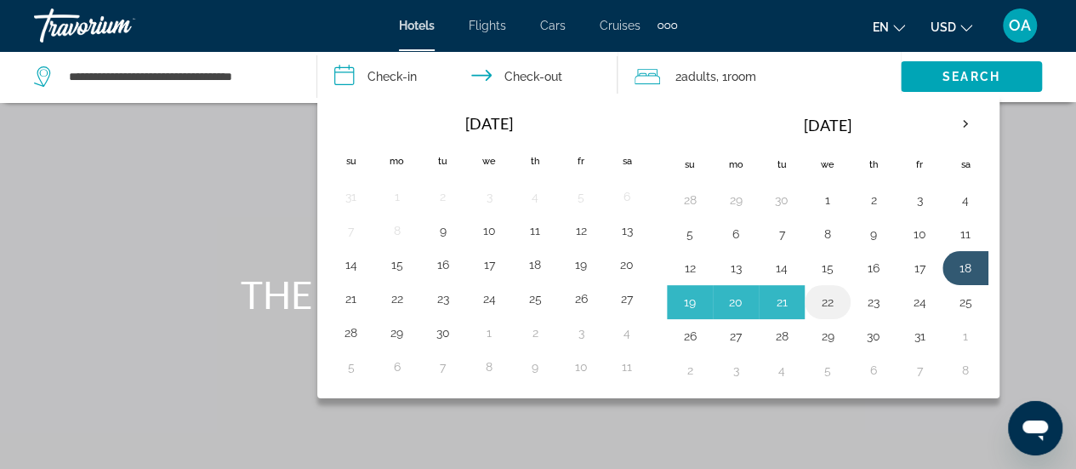
click at [815, 297] on button "22" at bounding box center [827, 302] width 27 height 24
type input "**********"
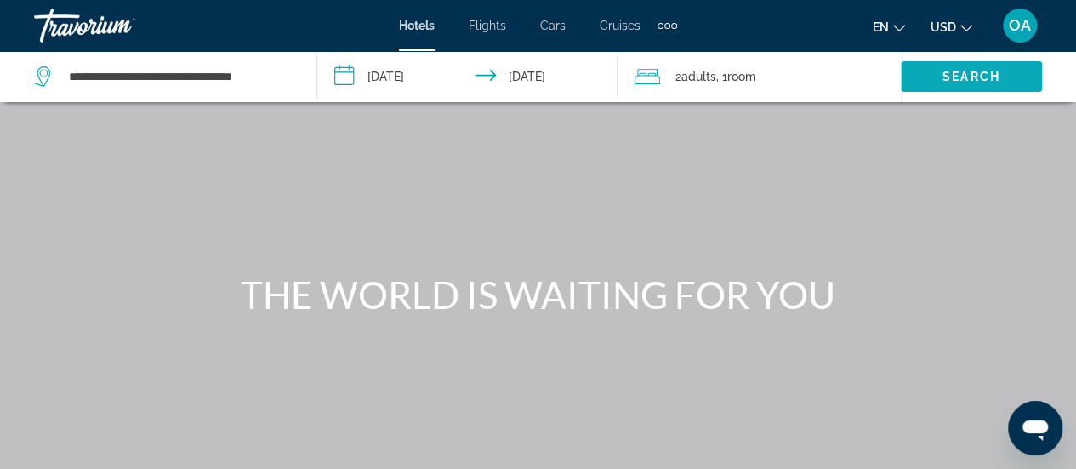
click at [976, 77] on span "Search" at bounding box center [972, 77] width 58 height 14
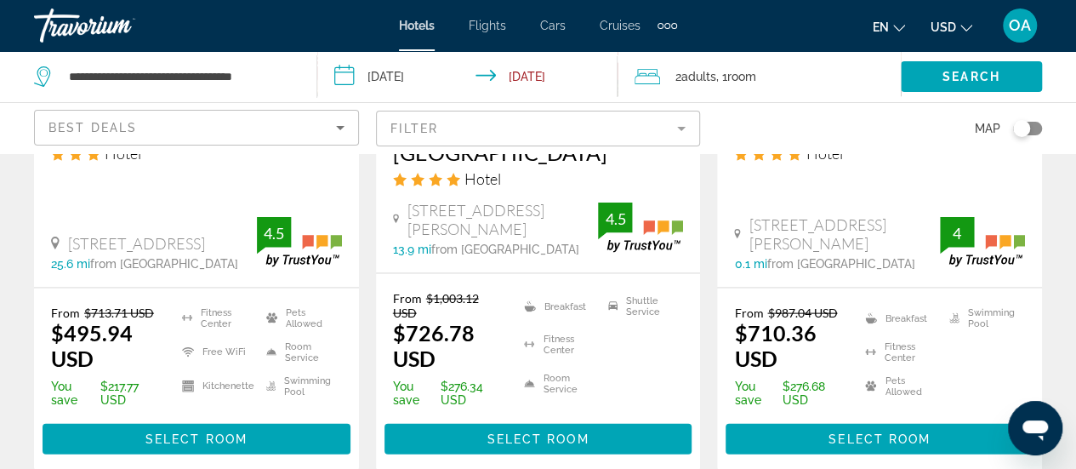
scroll to position [1701, 0]
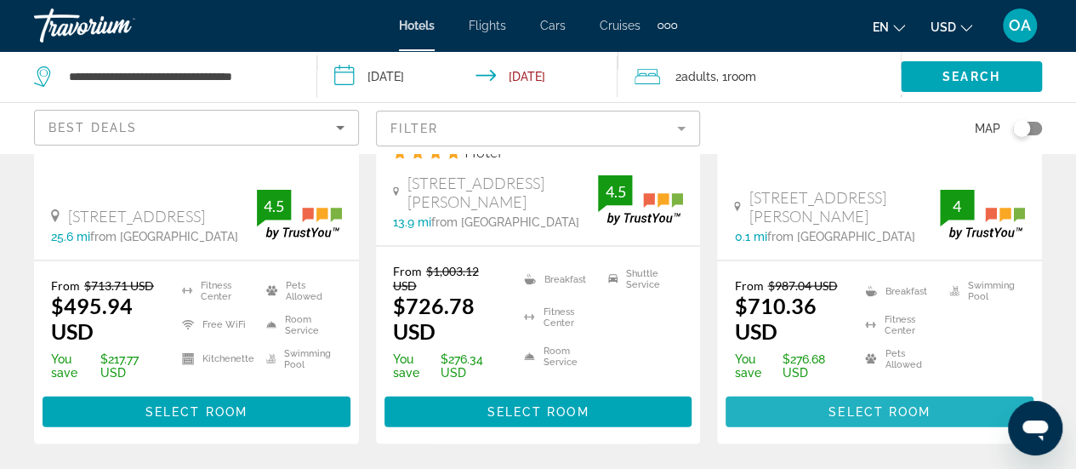
click at [895, 405] on span "Select Room" at bounding box center [880, 412] width 102 height 14
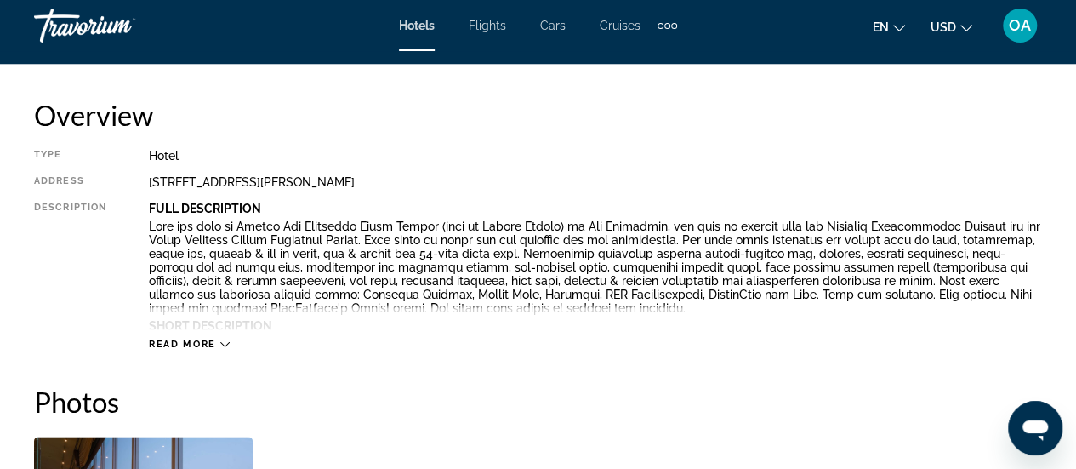
scroll to position [851, 0]
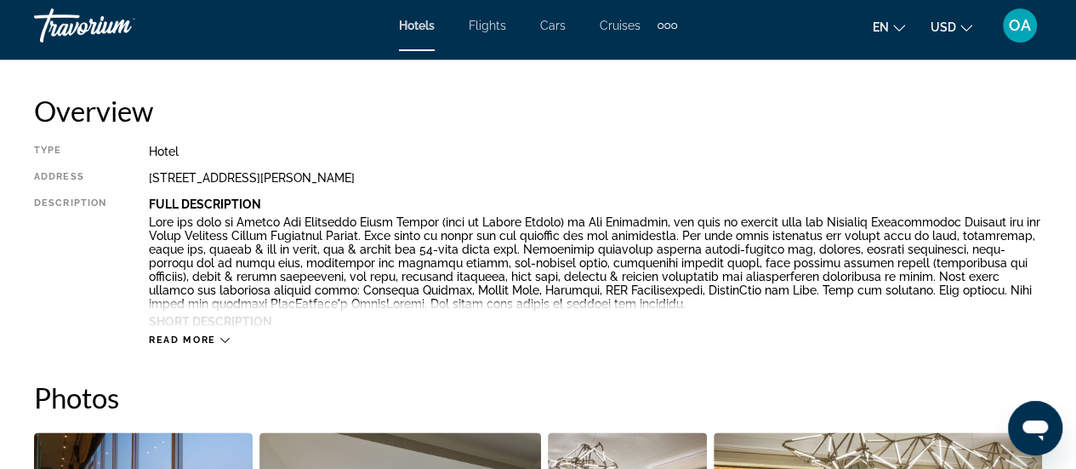
click at [892, 27] on button "en English Español Français Italiano Português русский" at bounding box center [889, 26] width 32 height 25
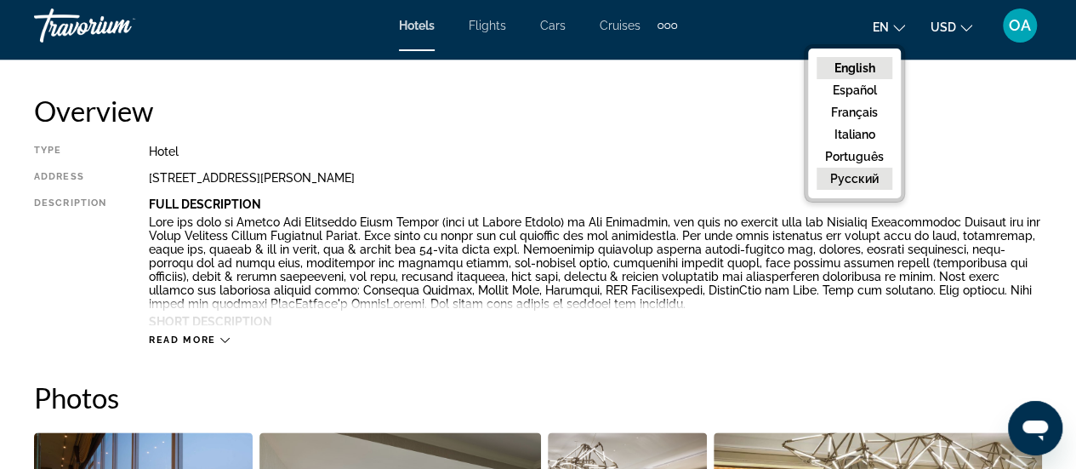
click at [863, 182] on button "русский" at bounding box center [855, 179] width 76 height 22
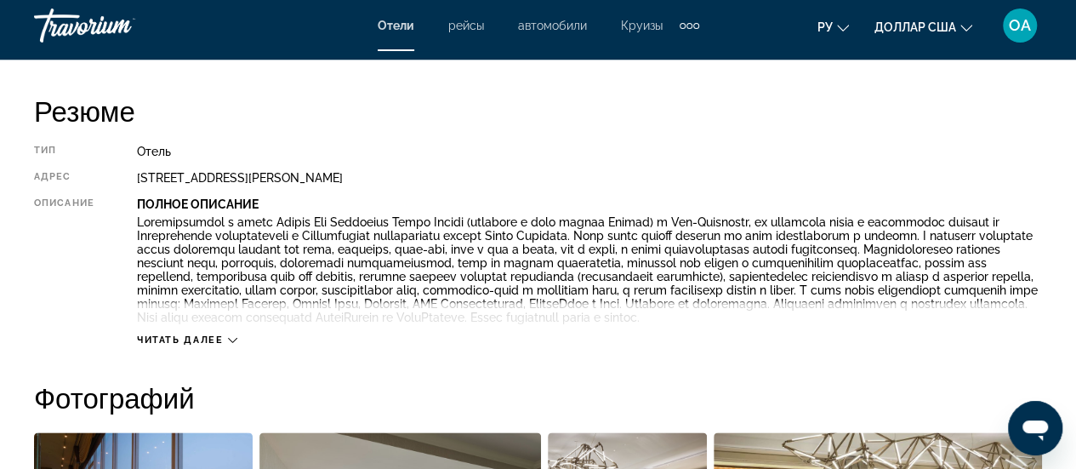
click at [231, 342] on icon "Основное содержание" at bounding box center [232, 339] width 9 height 9
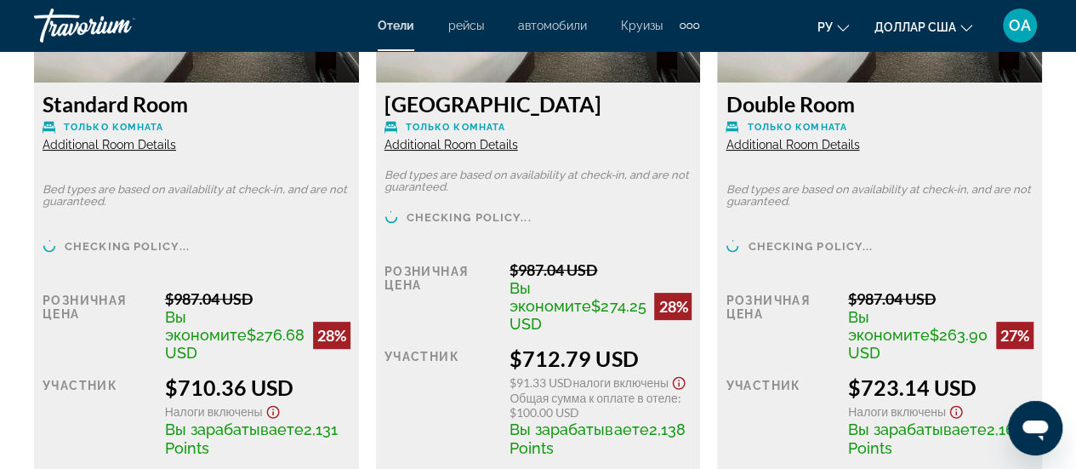
scroll to position [3318, 0]
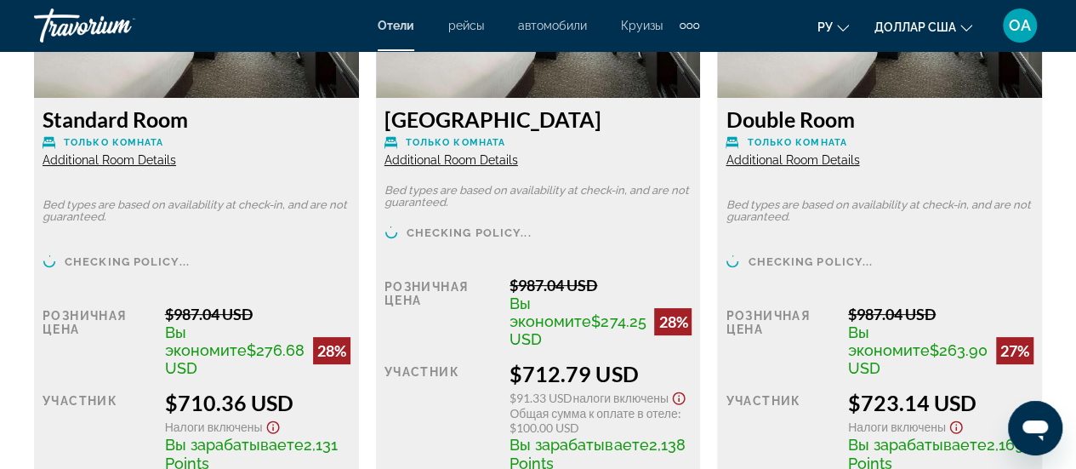
click at [114, 167] on span "Additional Room Details" at bounding box center [110, 160] width 134 height 14
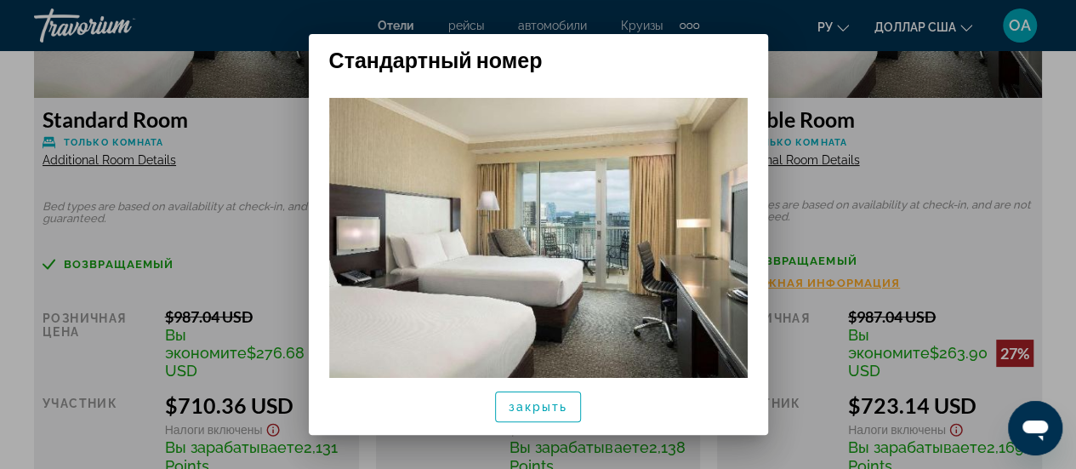
click at [699, 58] on h2 "Стандартный номер" at bounding box center [538, 53] width 459 height 38
click at [267, 181] on div at bounding box center [538, 234] width 1076 height 469
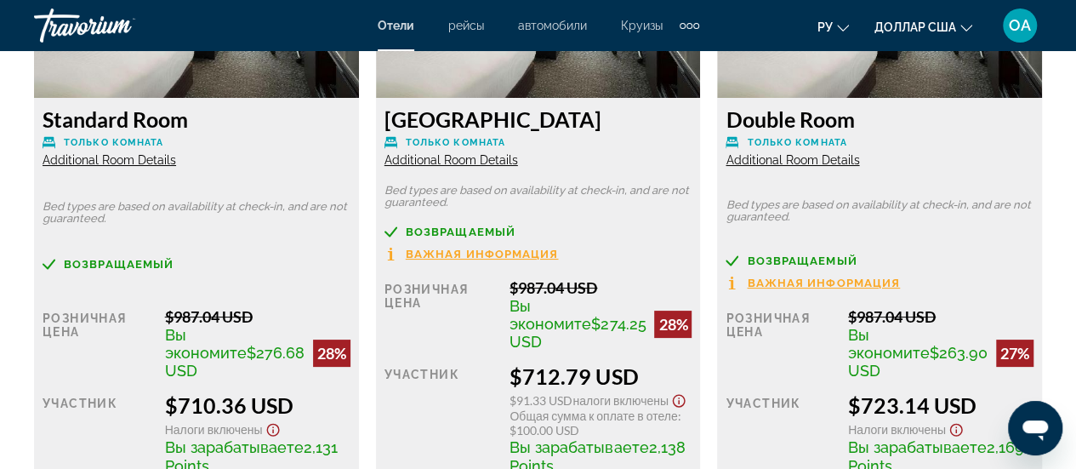
scroll to position [3318, 0]
click at [450, 167] on span "Additional Room Details" at bounding box center [452, 160] width 134 height 14
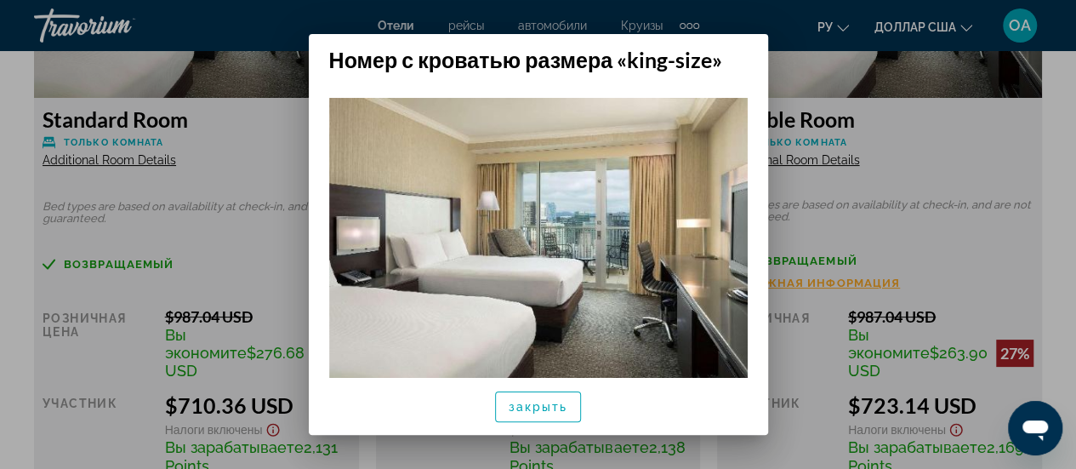
click at [961, 182] on div at bounding box center [538, 234] width 1076 height 469
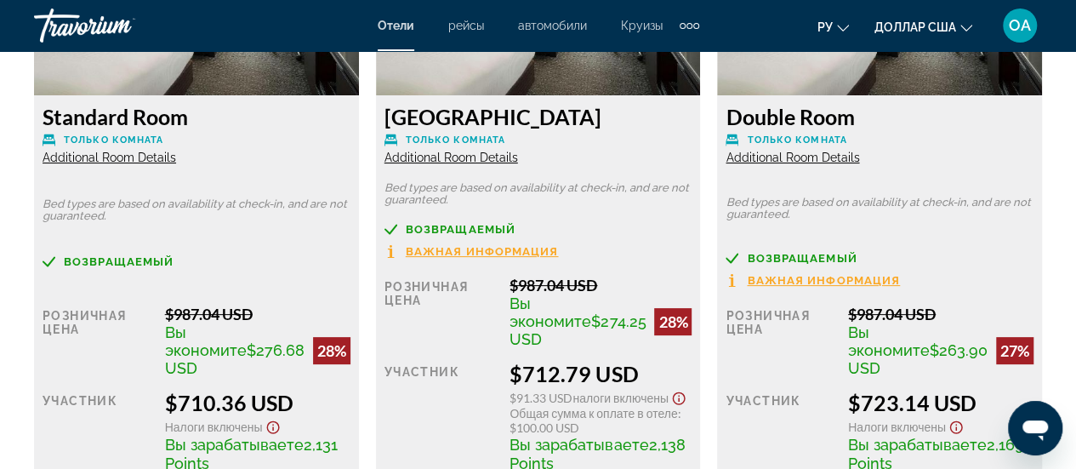
scroll to position [3318, 0]
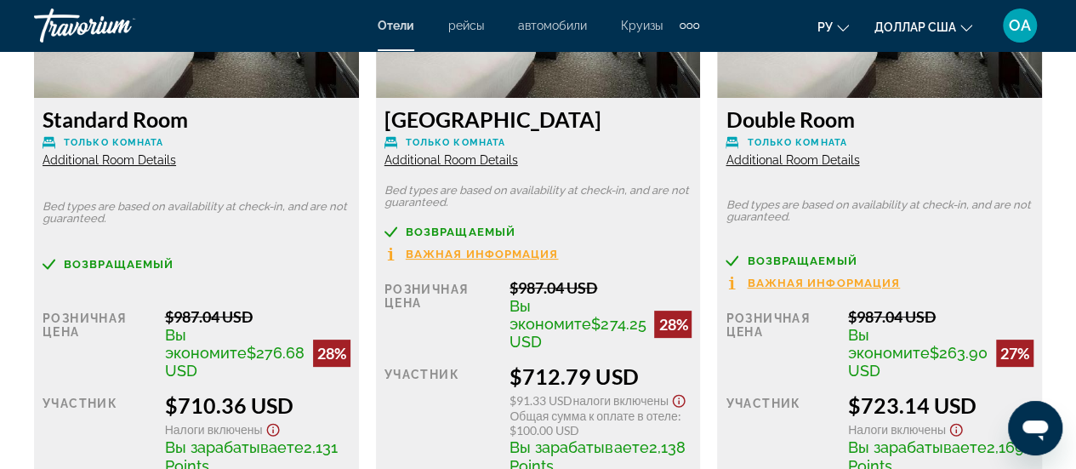
click at [499, 259] on span "Важная информация" at bounding box center [482, 253] width 153 height 11
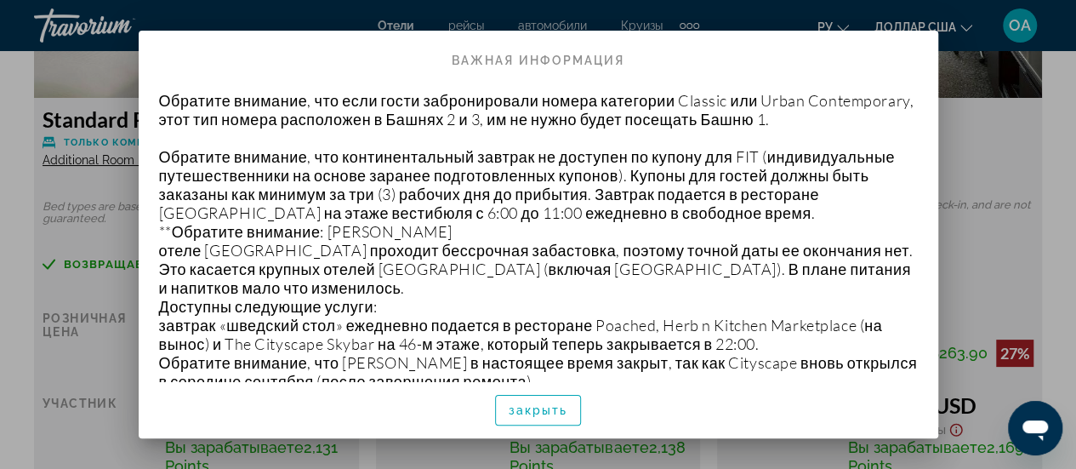
scroll to position [255, 0]
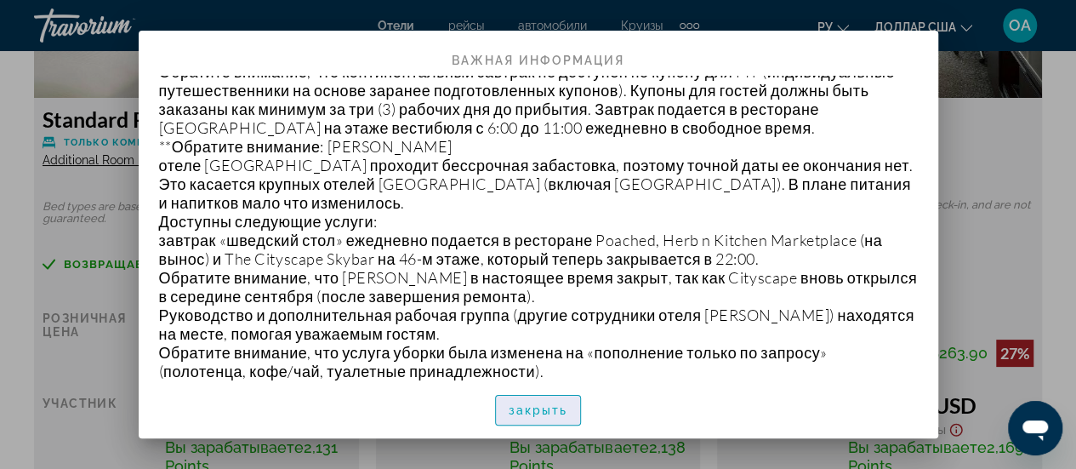
click at [539, 407] on font "закрыть" at bounding box center [539, 410] width 60 height 14
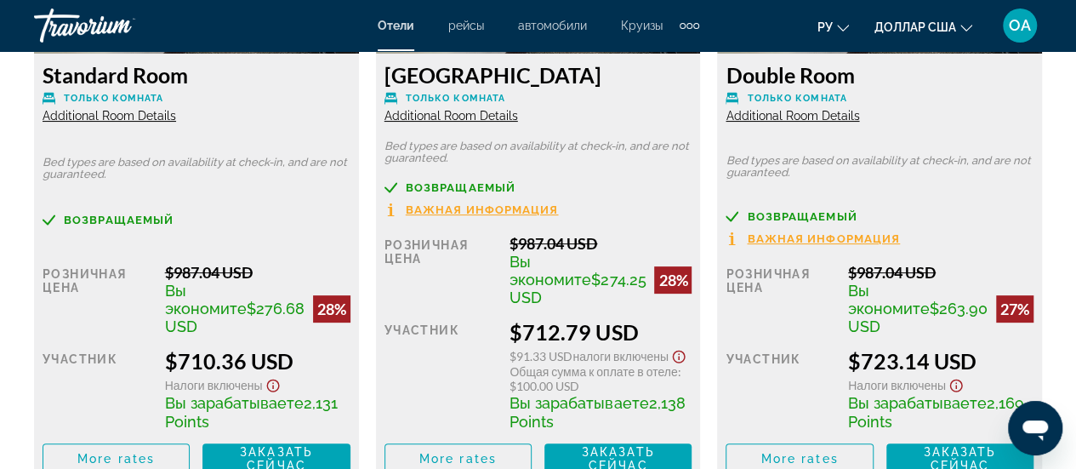
scroll to position [3403, 0]
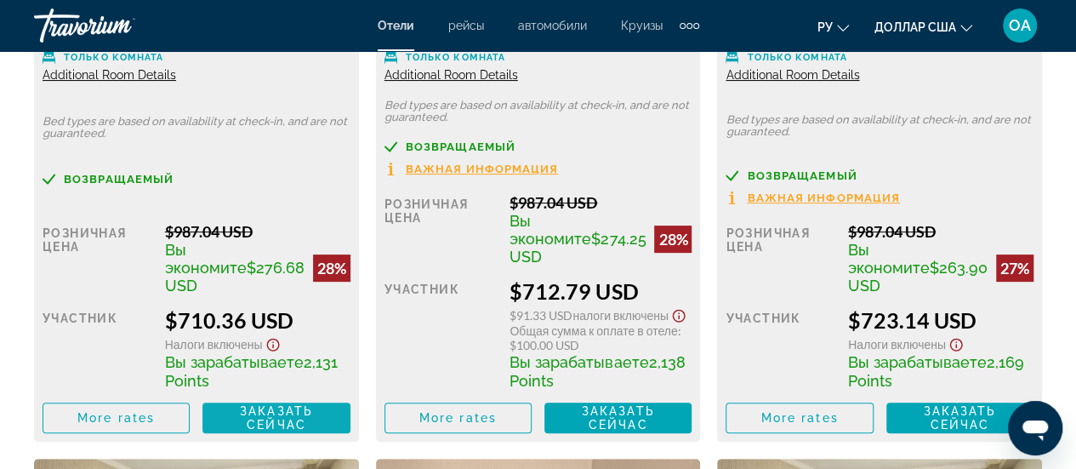
click at [288, 431] on span "Заказать сейчас" at bounding box center [276, 417] width 73 height 27
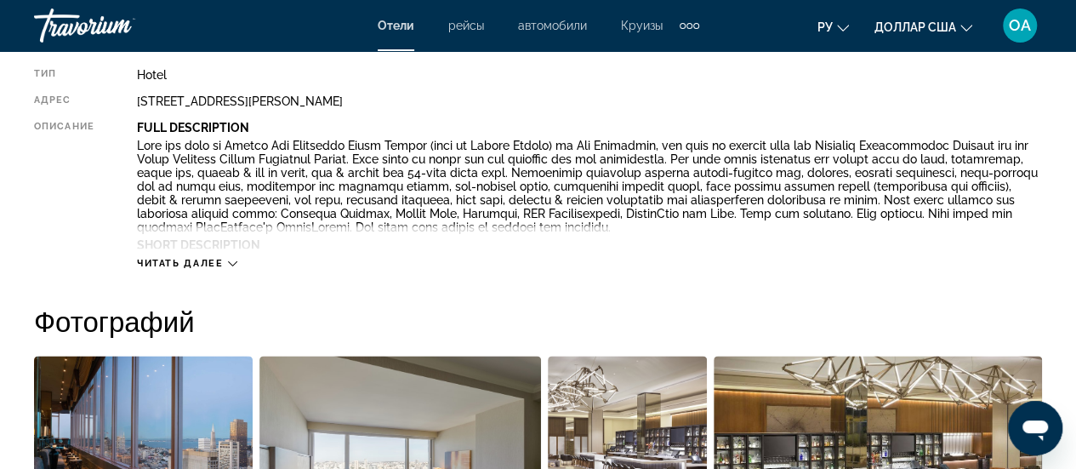
scroll to position [936, 0]
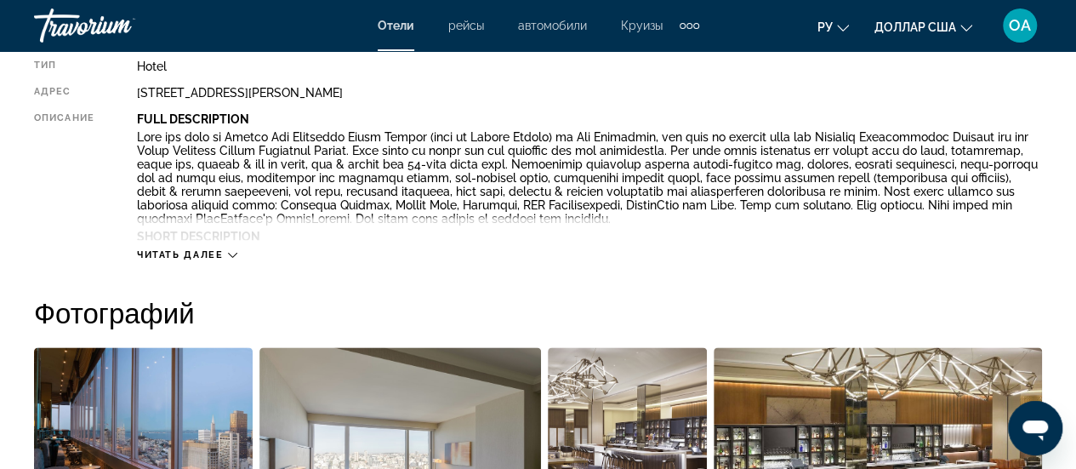
click at [506, 251] on div "Читать далее" at bounding box center [589, 237] width 905 height 47
click at [461, 112] on p "Full Description" at bounding box center [589, 119] width 905 height 14
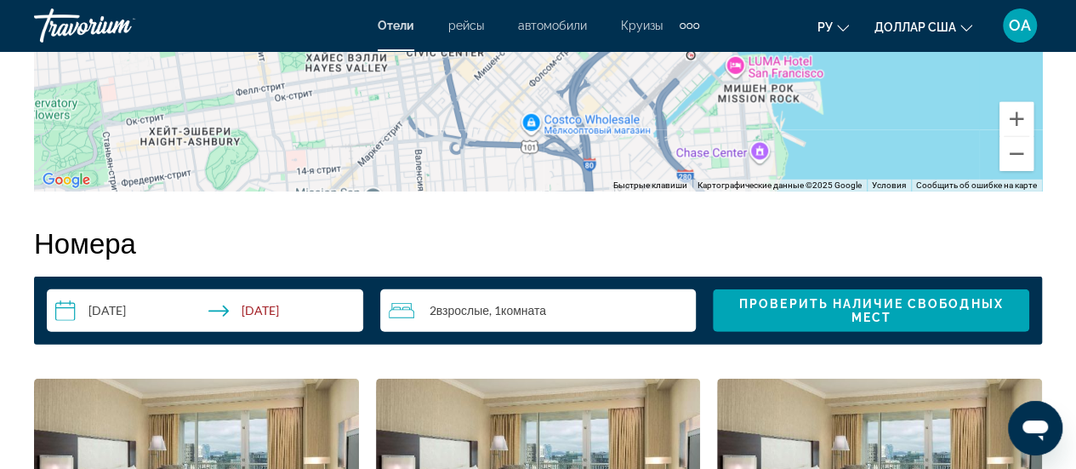
scroll to position [2467, 0]
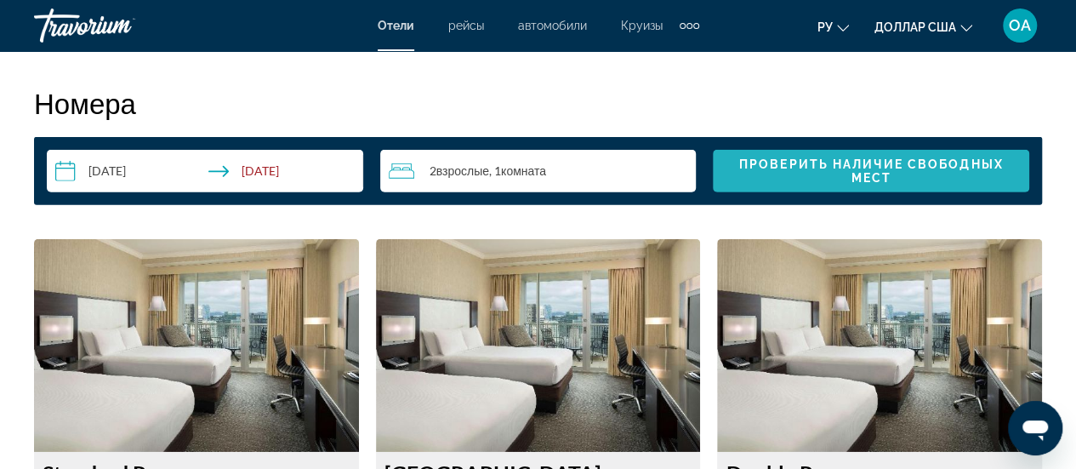
click at [879, 168] on span "Проверить наличие свободных мест" at bounding box center [871, 170] width 265 height 27
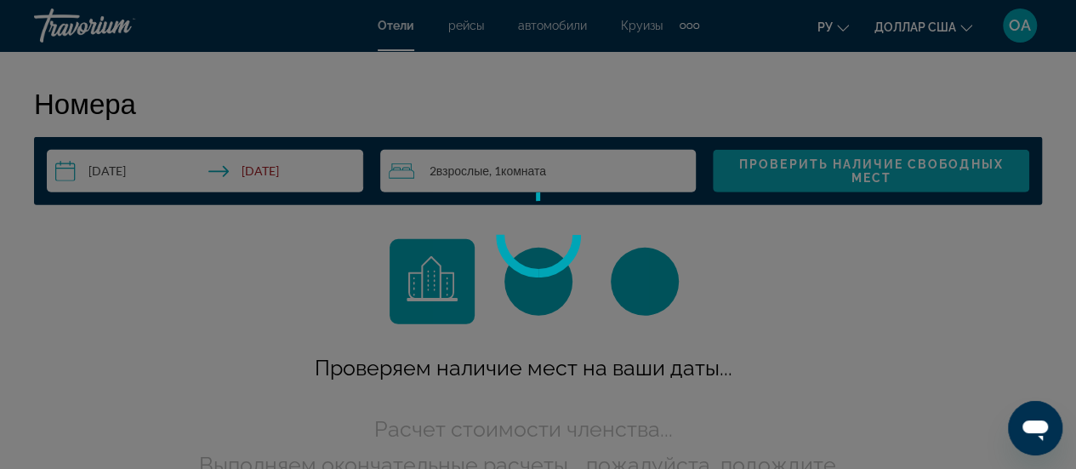
scroll to position [2451, 0]
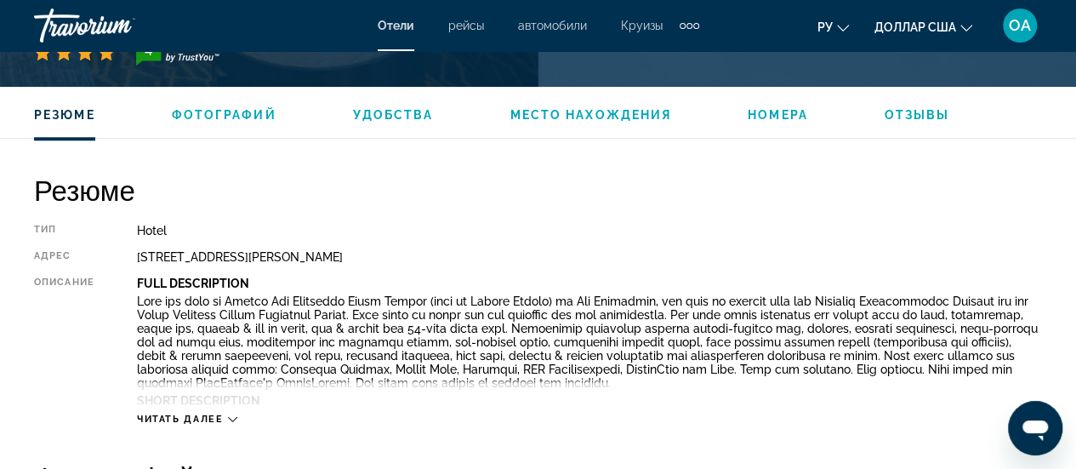
scroll to position [765, 0]
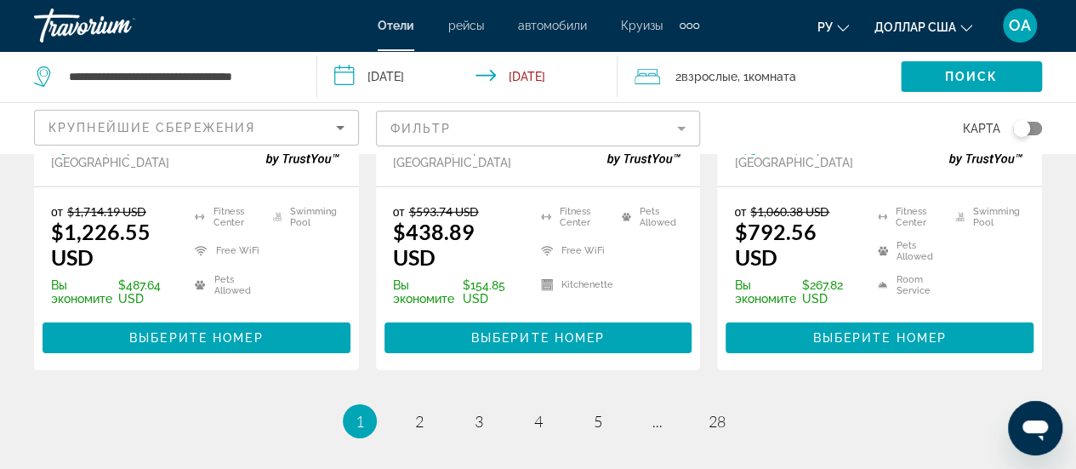
scroll to position [2552, 0]
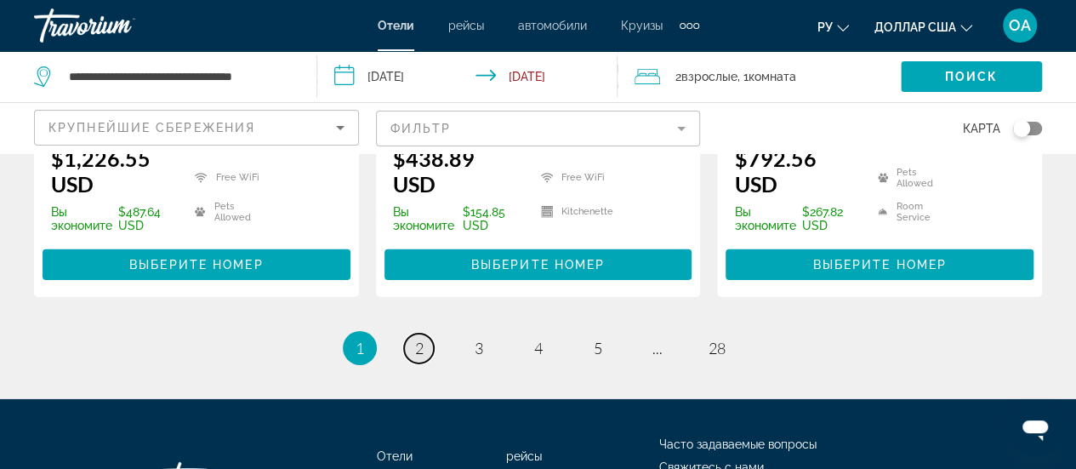
click at [421, 339] on span "2" at bounding box center [419, 348] width 9 height 19
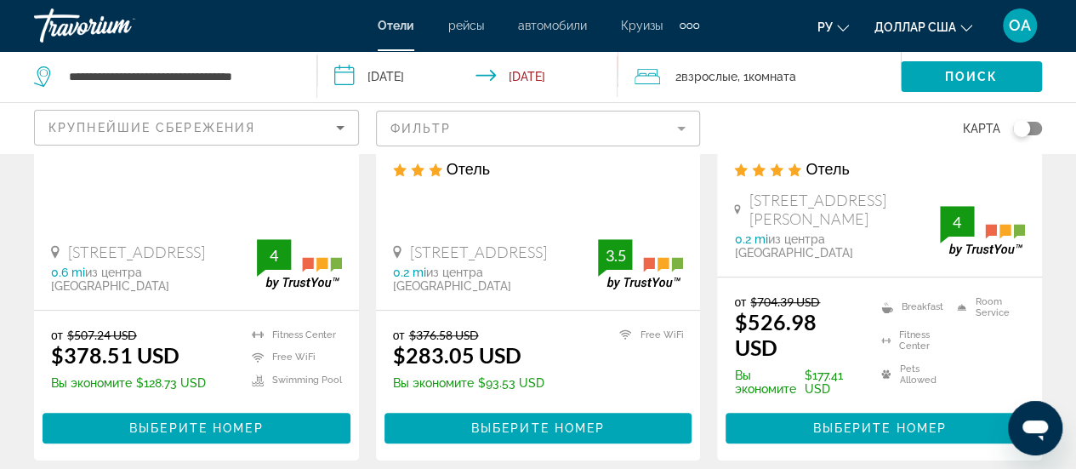
scroll to position [425, 0]
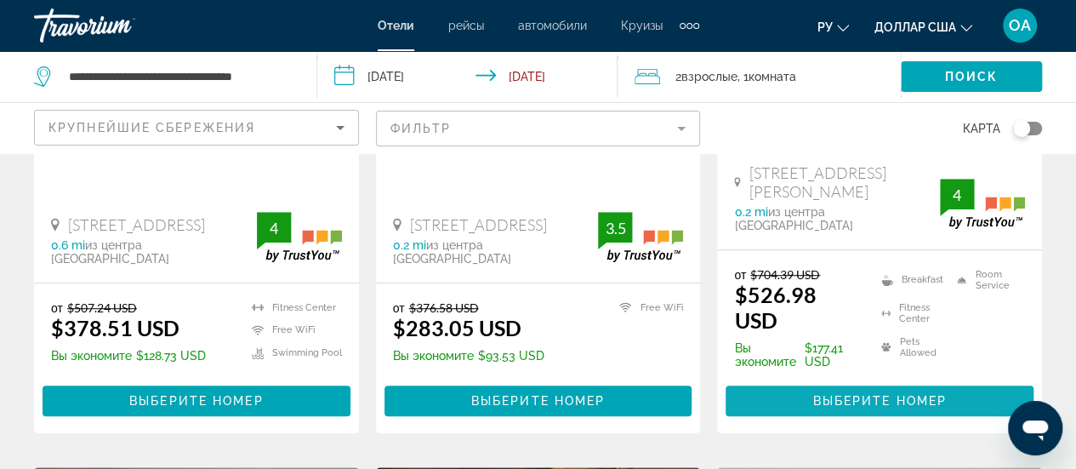
click at [859, 394] on span "Выберите номер" at bounding box center [879, 401] width 134 height 14
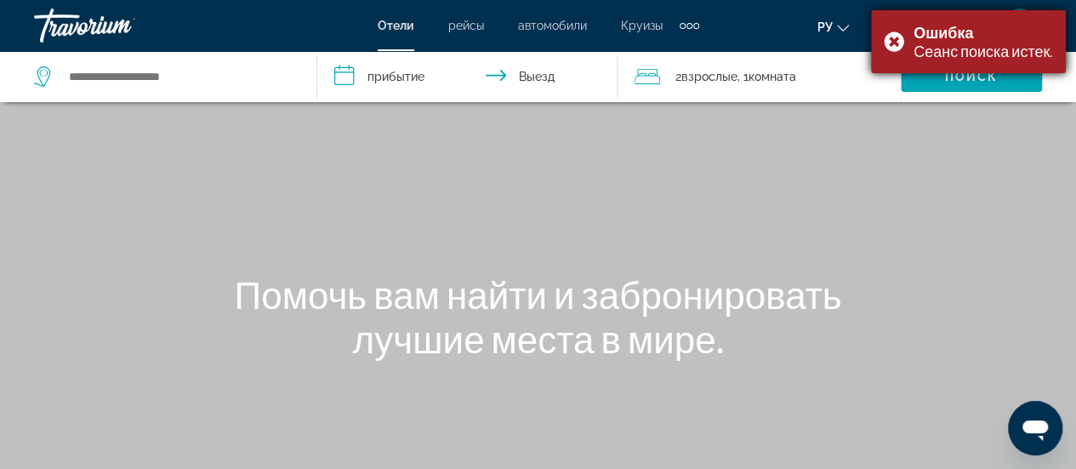
click at [902, 41] on div "Ошибка Сеанс поиска истек." at bounding box center [968, 41] width 195 height 63
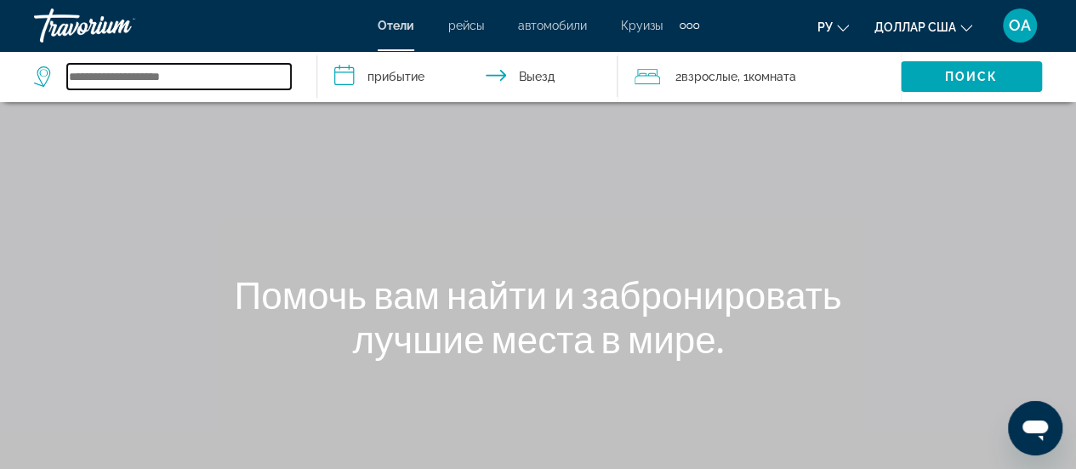
click at [73, 76] on input "Search widget" at bounding box center [179, 77] width 224 height 26
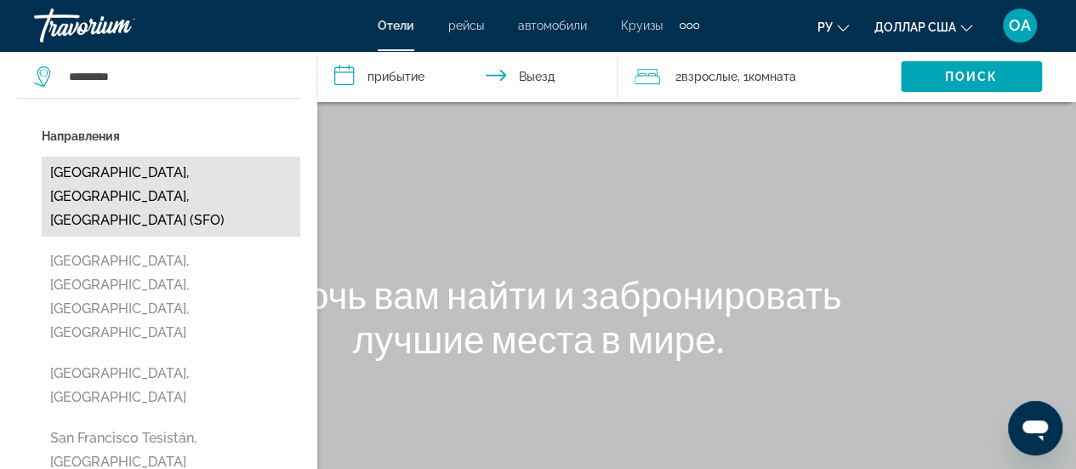
click at [143, 178] on button "[GEOGRAPHIC_DATA], [GEOGRAPHIC_DATA], [GEOGRAPHIC_DATA] (SFO)" at bounding box center [171, 197] width 259 height 80
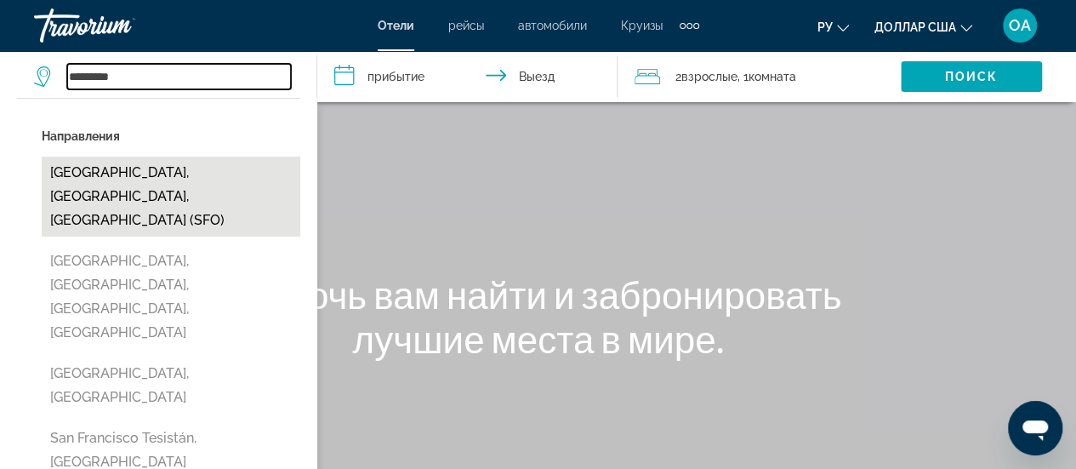
type input "**********"
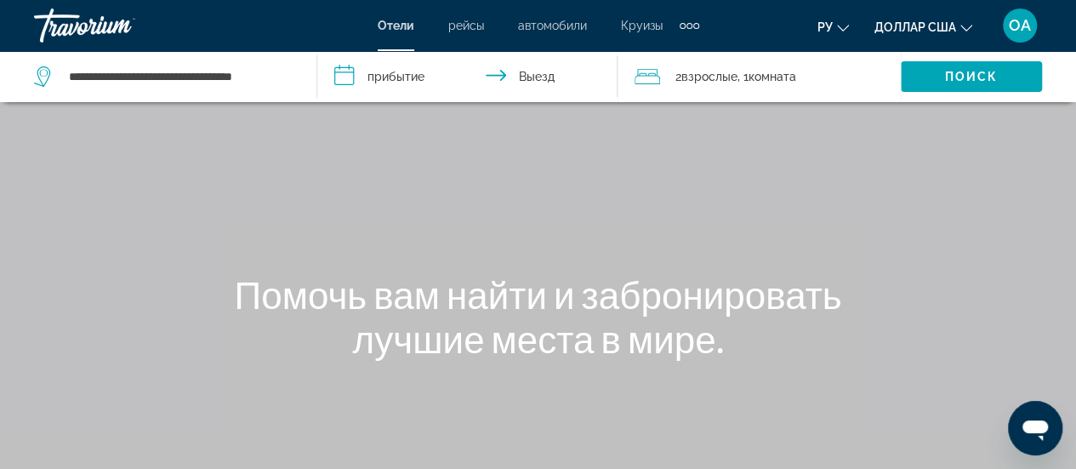
click at [846, 25] on icon "Изменить язык" at bounding box center [843, 28] width 12 height 12
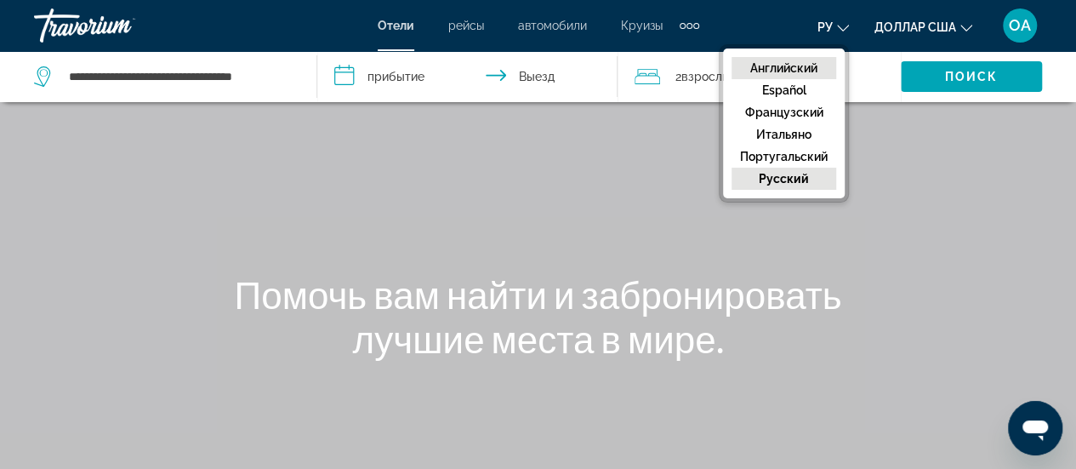
click at [801, 64] on font "Английский" at bounding box center [783, 68] width 67 height 14
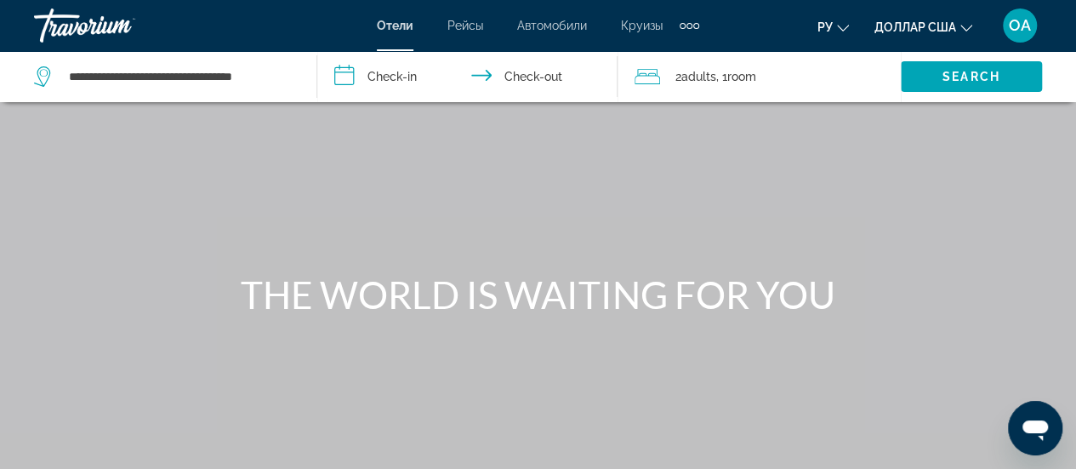
click at [350, 84] on input "**********" at bounding box center [470, 79] width 307 height 56
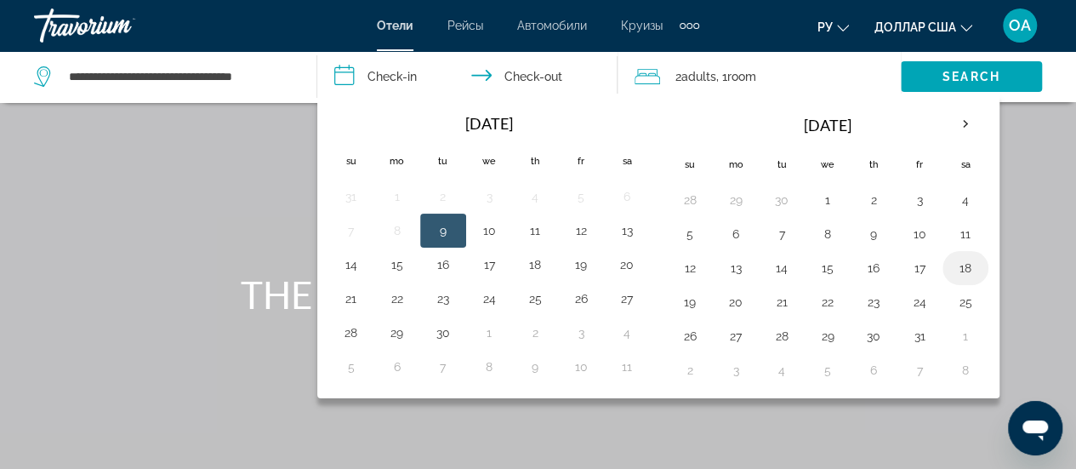
click at [958, 266] on button "18" at bounding box center [965, 268] width 27 height 24
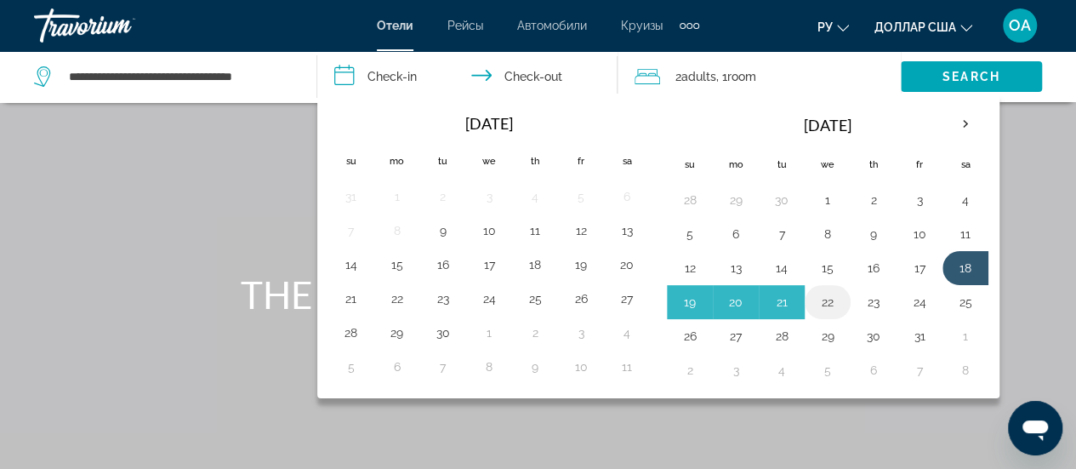
click at [819, 300] on button "22" at bounding box center [827, 302] width 27 height 24
type input "**********"
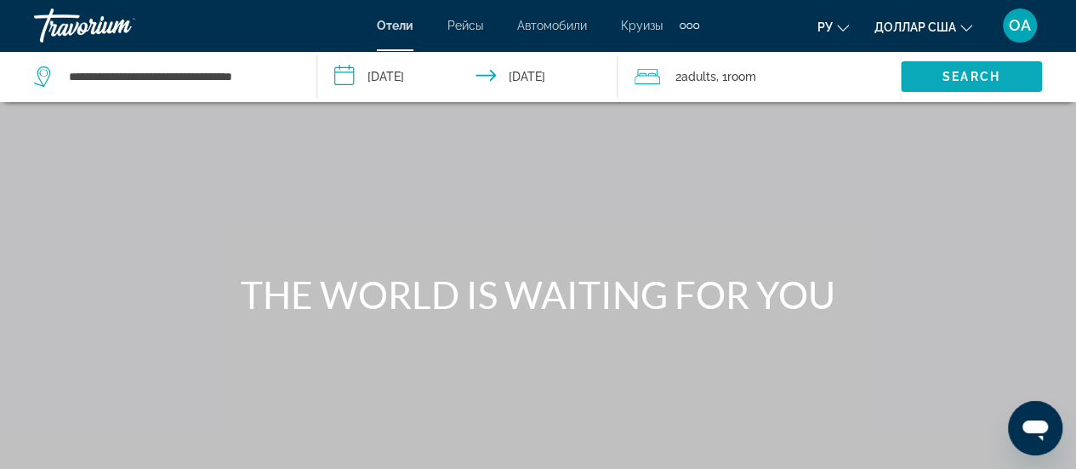
click at [969, 80] on span "Search" at bounding box center [972, 77] width 58 height 14
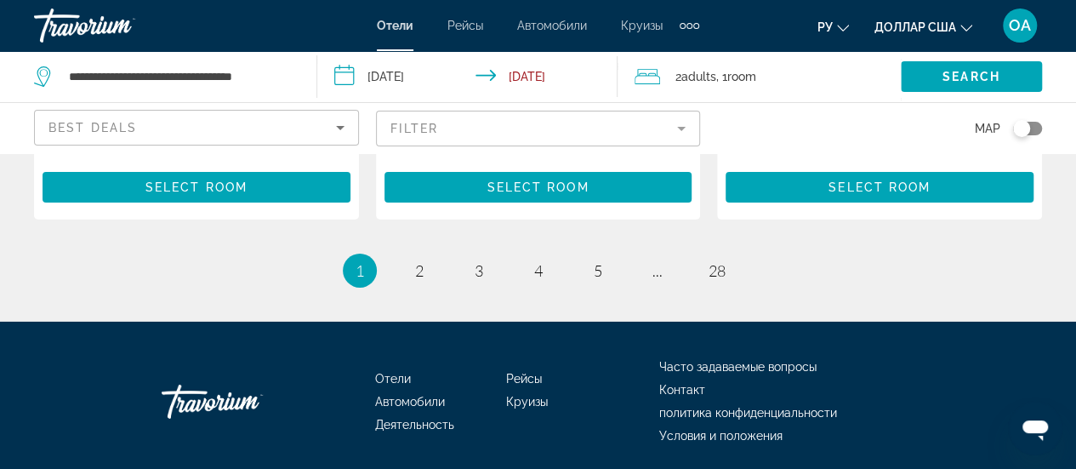
scroll to position [2722, 0]
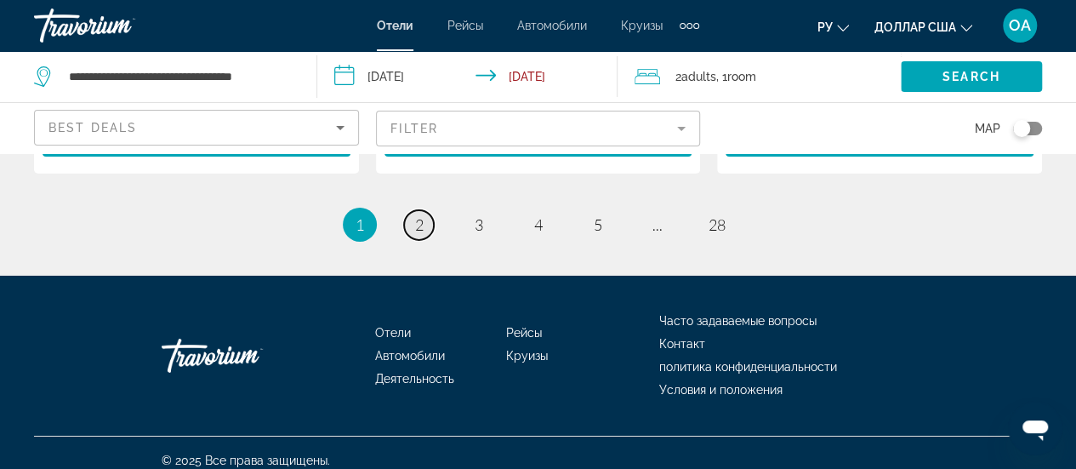
click at [415, 215] on span "2" at bounding box center [419, 224] width 9 height 19
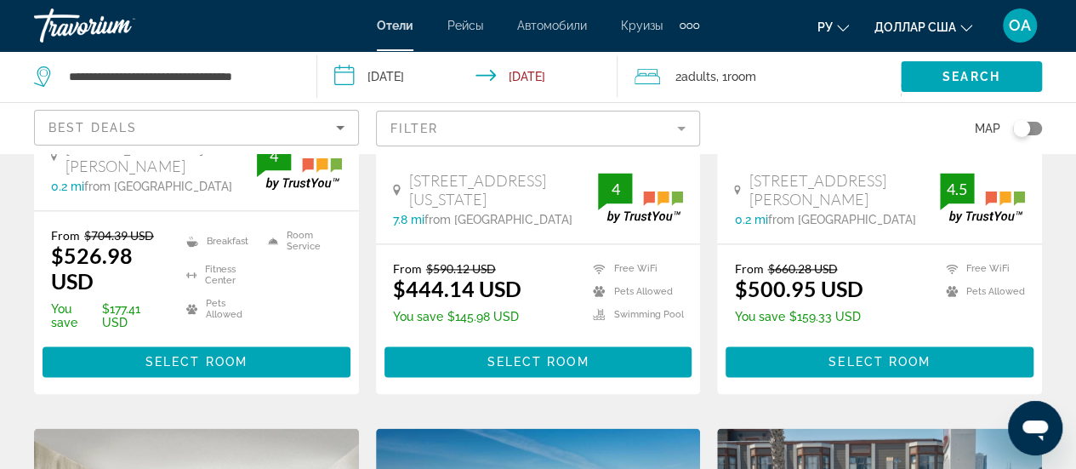
scroll to position [1106, 0]
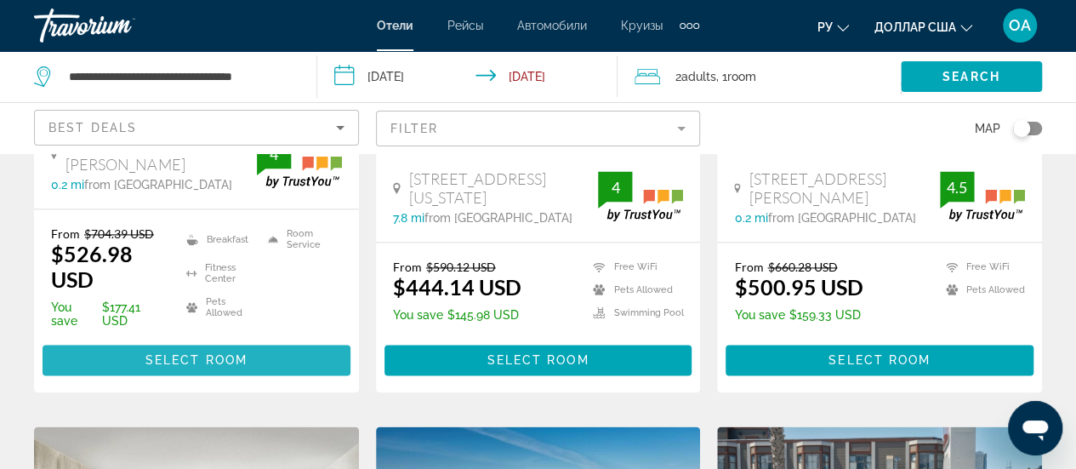
click at [197, 358] on span "Select Room" at bounding box center [196, 360] width 102 height 14
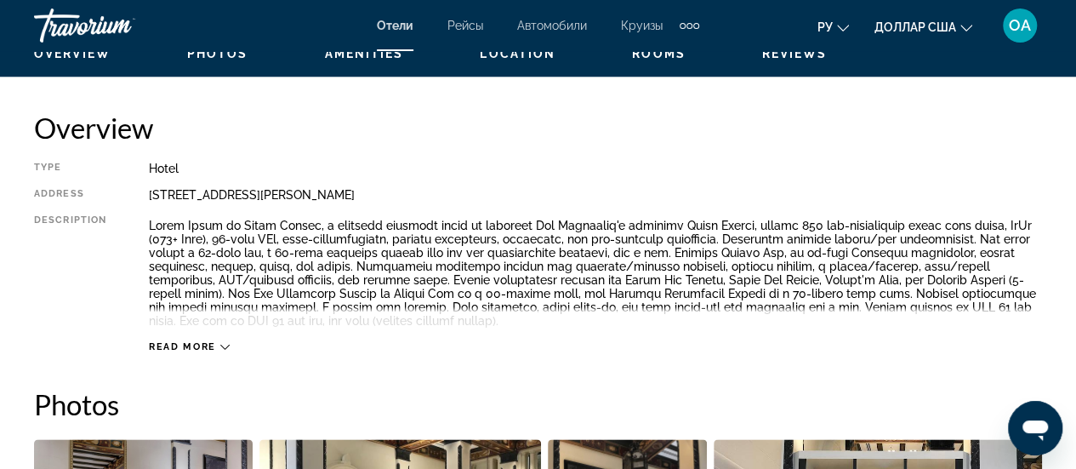
scroll to position [851, 0]
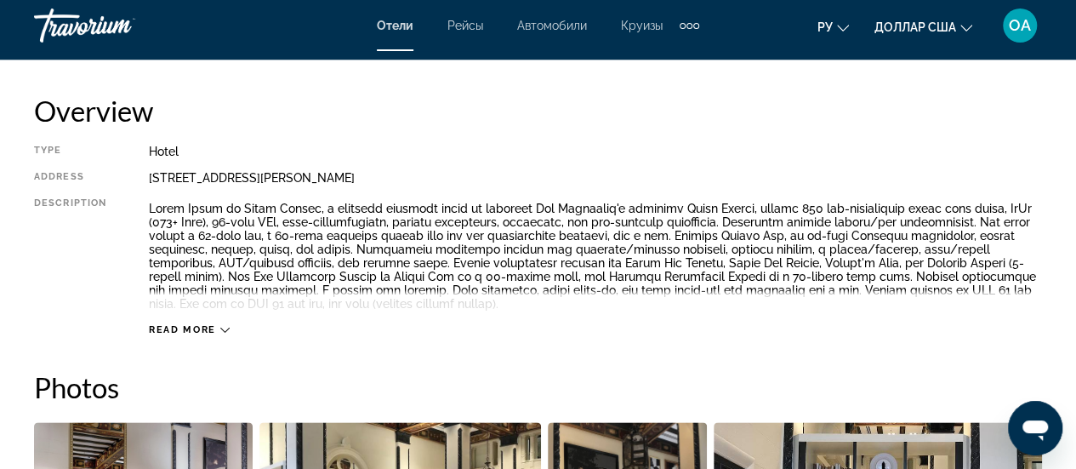
click at [839, 30] on icon "Изменить язык" at bounding box center [843, 28] width 12 height 12
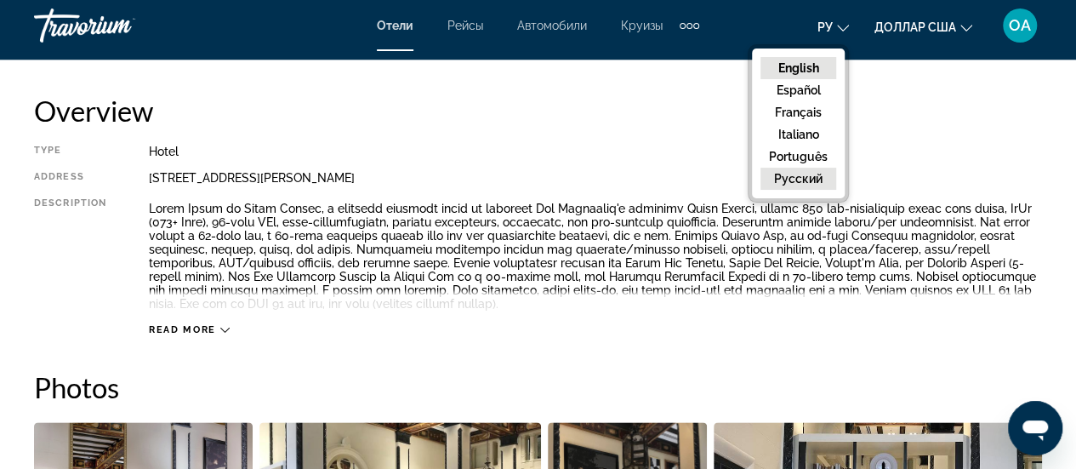
click at [804, 179] on button "русский" at bounding box center [799, 179] width 76 height 22
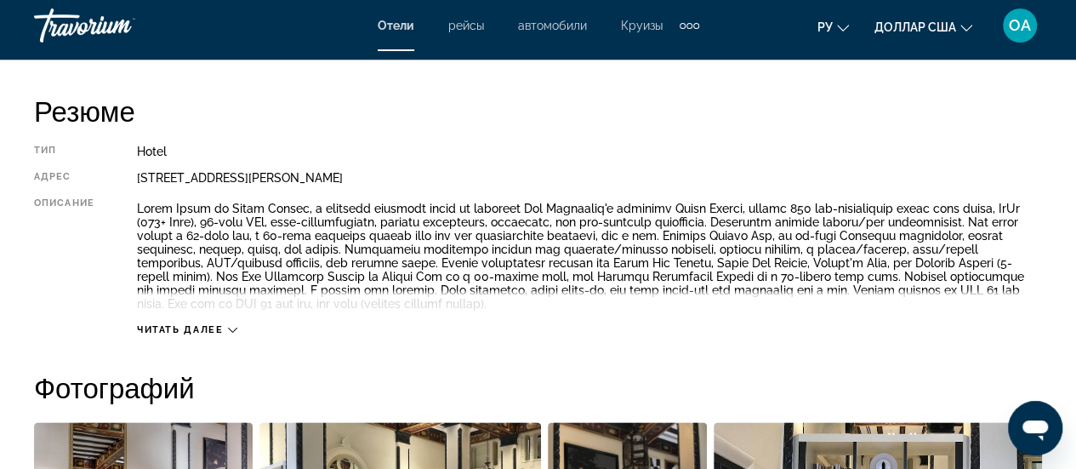
click at [785, 130] on div "Резюме Тип Hotel адрес 405 Taylor St, San Francisco CA 94102, United States Опи…" at bounding box center [538, 215] width 1008 height 242
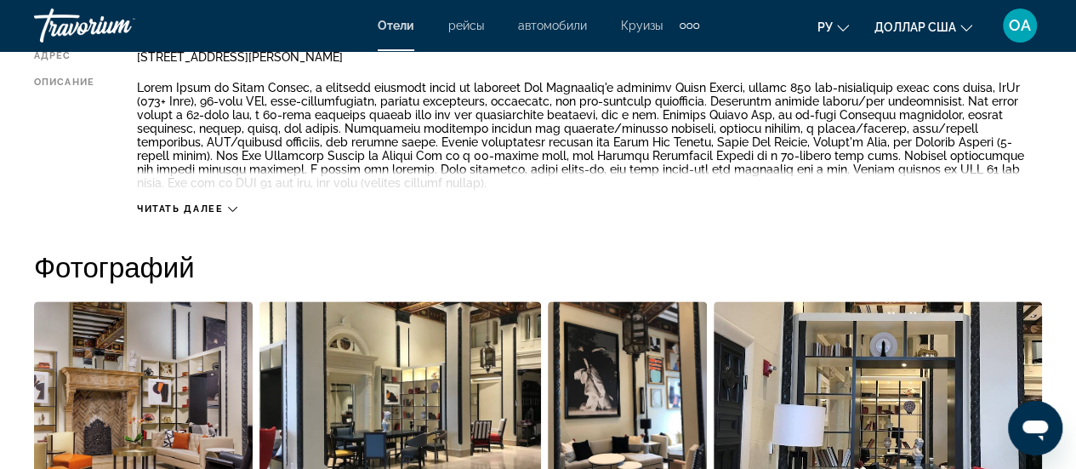
scroll to position [1021, 0]
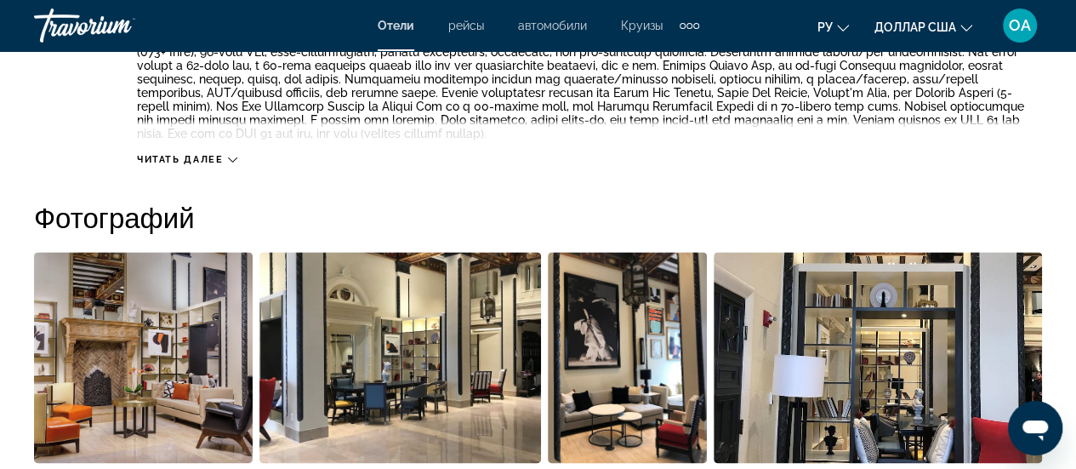
click at [233, 162] on icon "Основное содержание" at bounding box center [232, 159] width 9 height 5
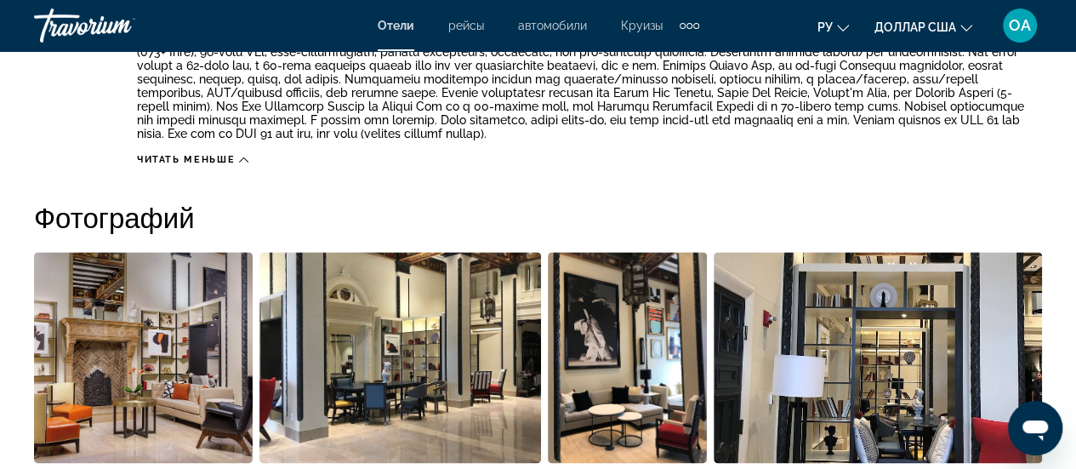
click at [843, 24] on icon "Изменить язык" at bounding box center [843, 28] width 12 height 12
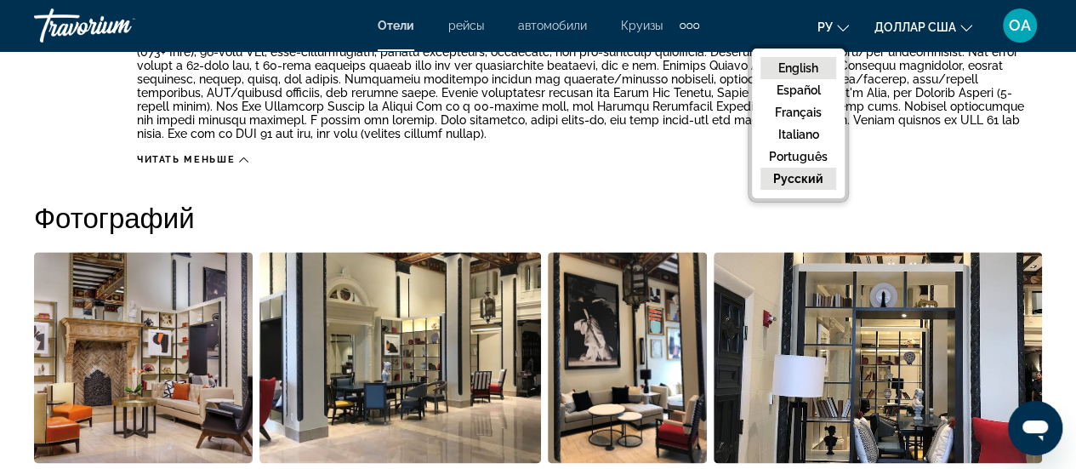
click at [787, 177] on button "русский" at bounding box center [799, 179] width 76 height 22
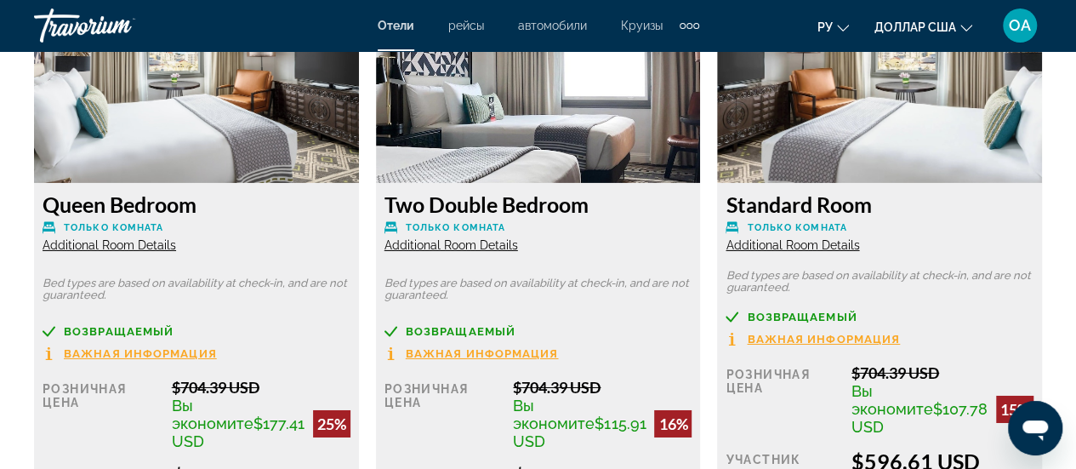
scroll to position [2722, 0]
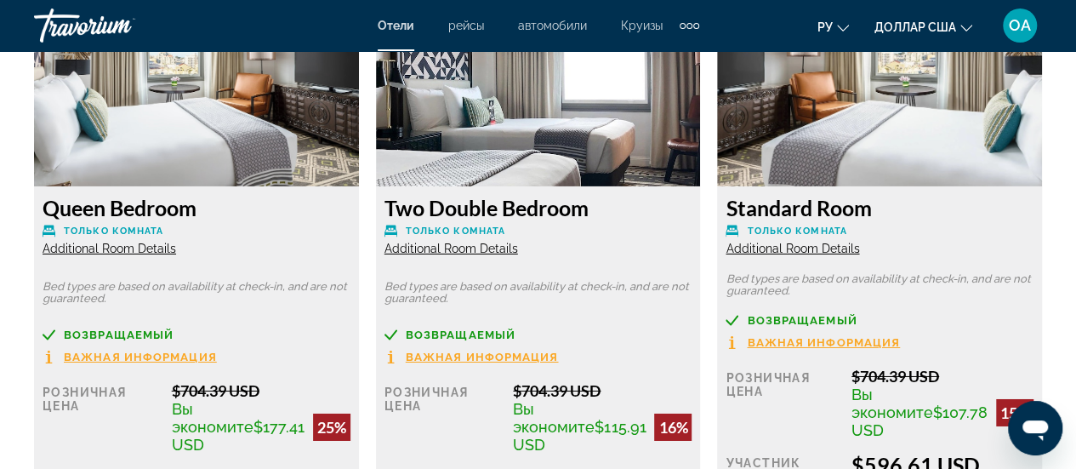
click at [454, 252] on span "Additional Room Details" at bounding box center [452, 249] width 134 height 14
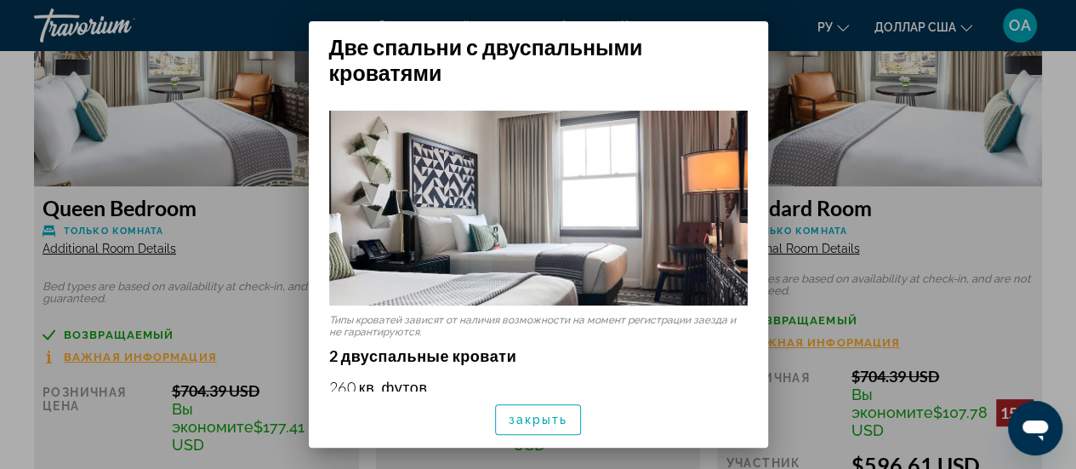
click at [662, 358] on p "2 двуспальные кровати" at bounding box center [538, 355] width 419 height 19
click at [963, 219] on div at bounding box center [538, 234] width 1076 height 469
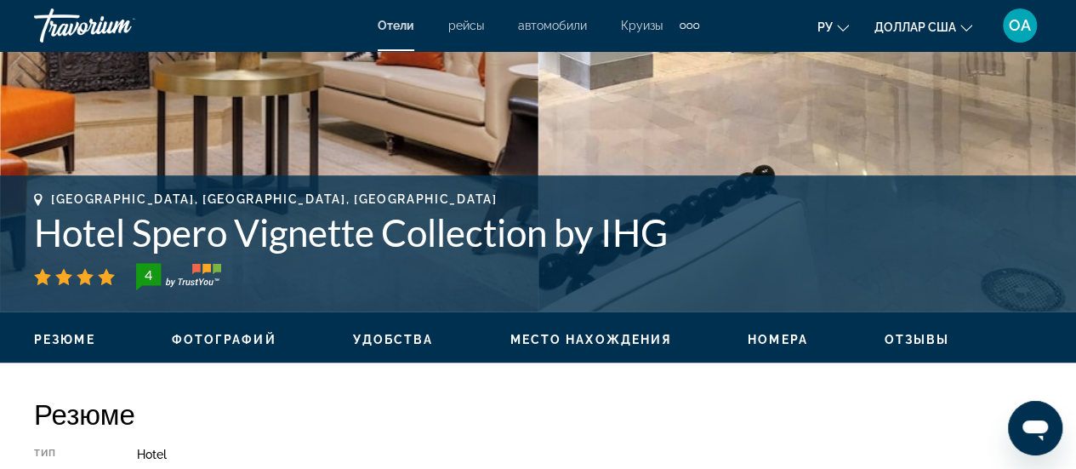
scroll to position [510, 0]
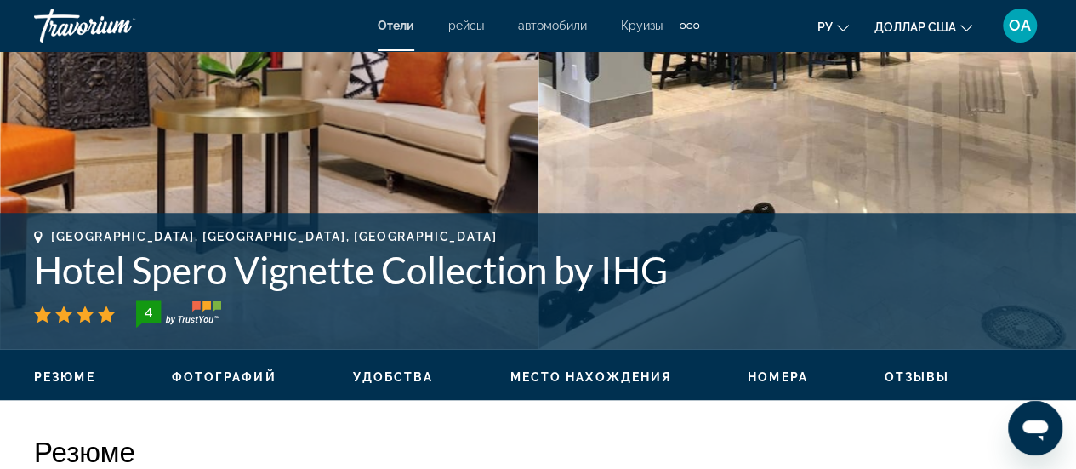
click at [599, 380] on span "Место нахождения" at bounding box center [591, 377] width 162 height 14
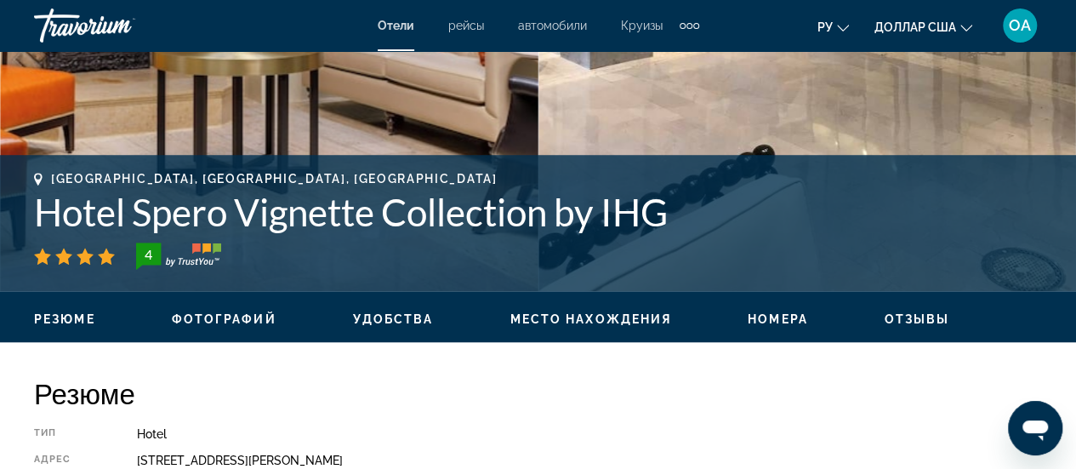
scroll to position [595, 0]
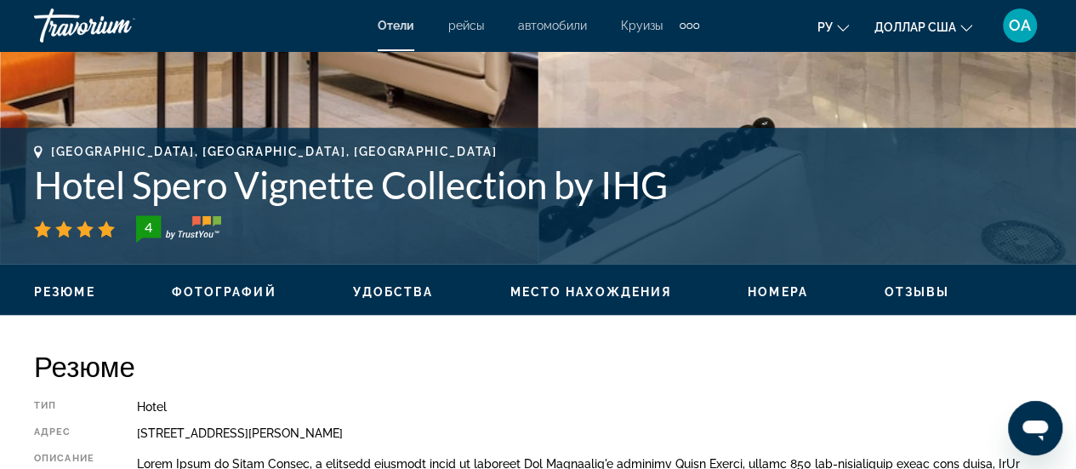
click at [778, 290] on span "Номера" at bounding box center [778, 292] width 60 height 14
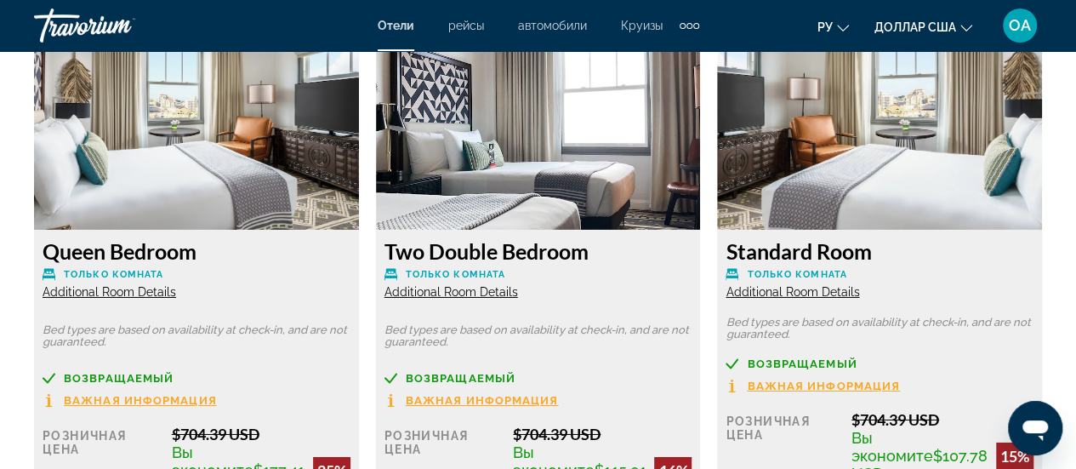
scroll to position [2528, 0]
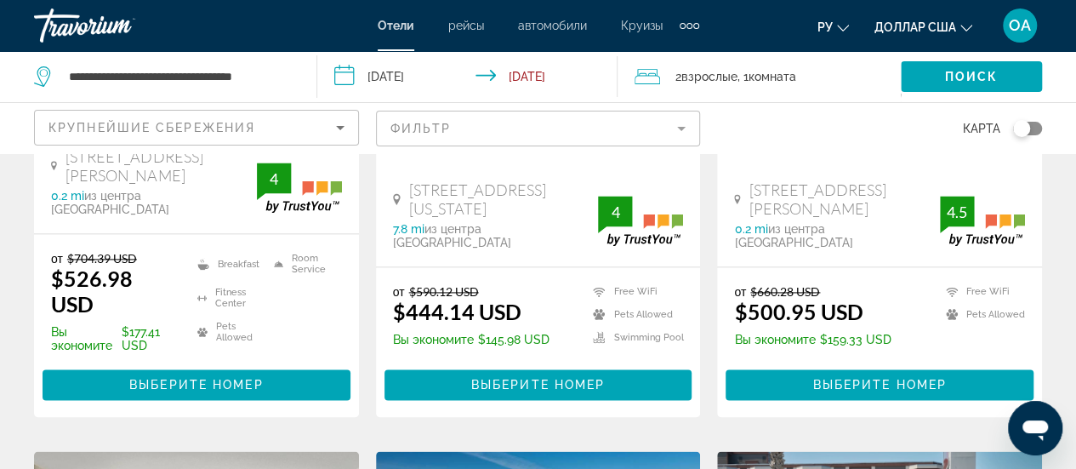
scroll to position [1106, 0]
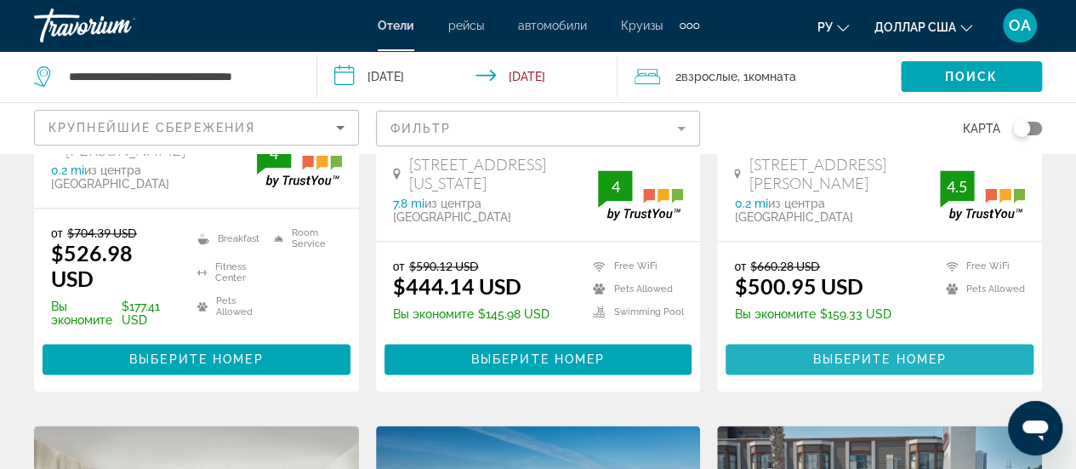
click at [857, 352] on span "Выберите номер" at bounding box center [879, 359] width 134 height 14
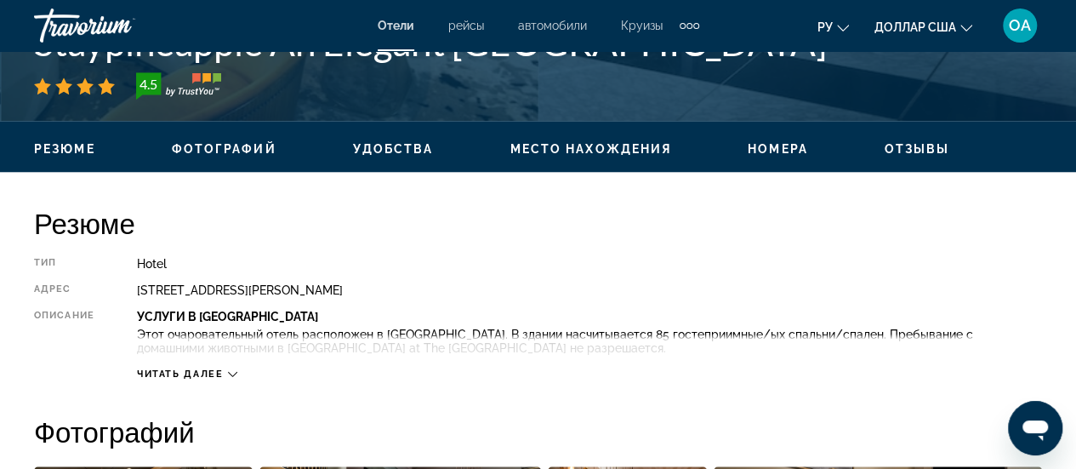
scroll to position [766, 0]
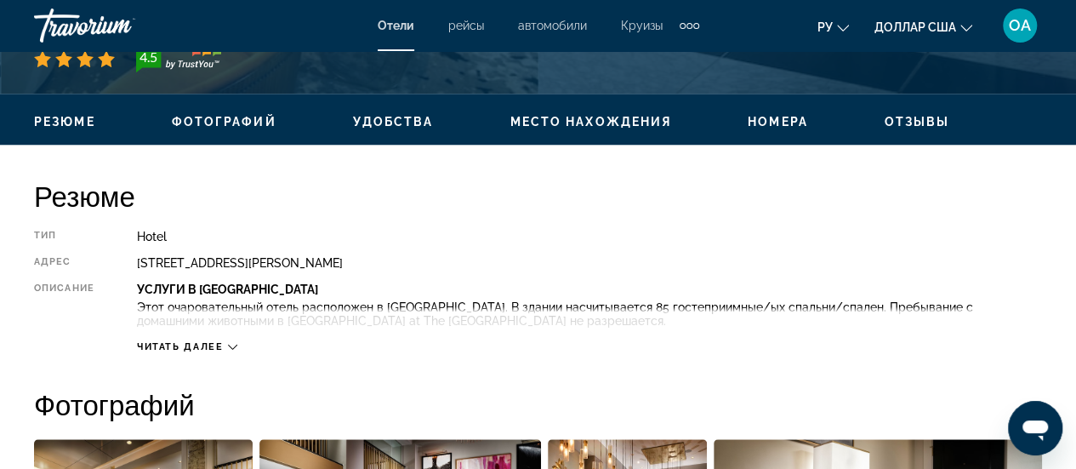
click at [231, 346] on icon "Основное содержание" at bounding box center [232, 346] width 9 height 9
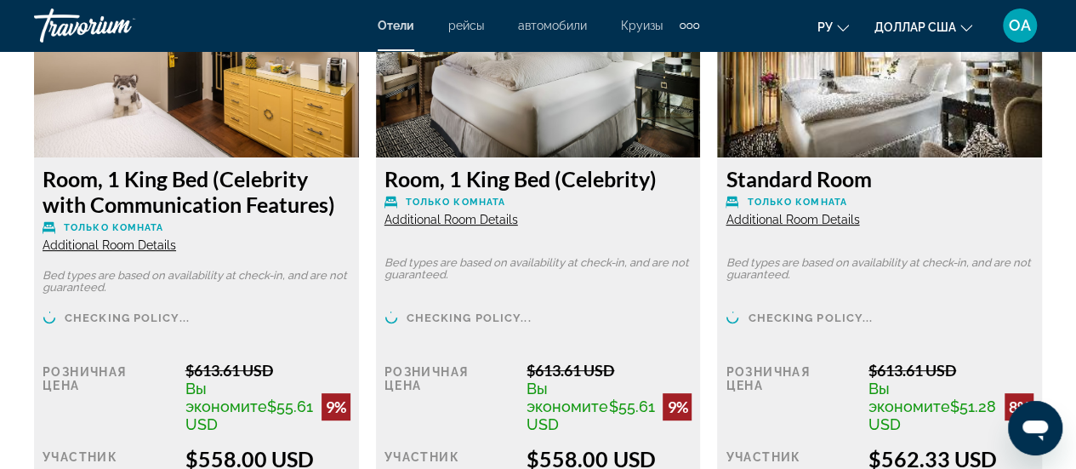
scroll to position [3318, 0]
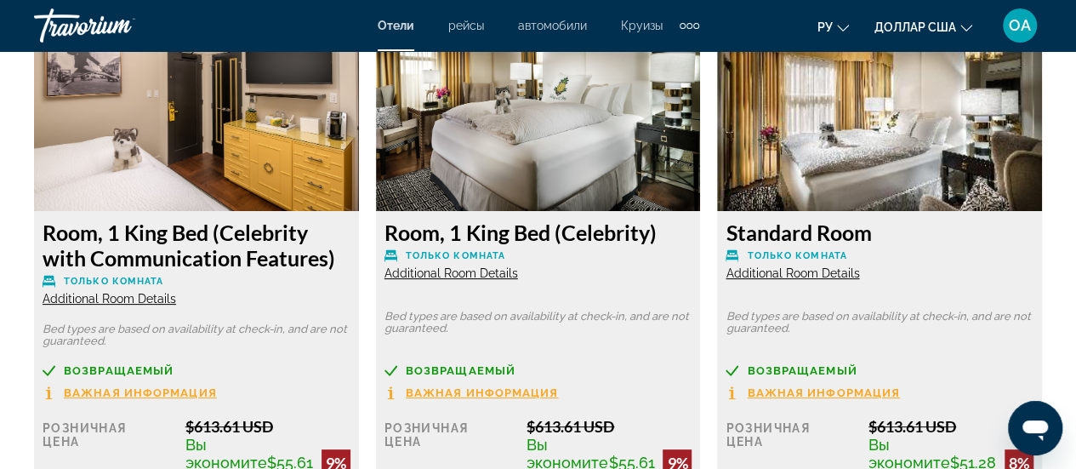
click at [778, 266] on span "Additional Room Details" at bounding box center [793, 273] width 134 height 14
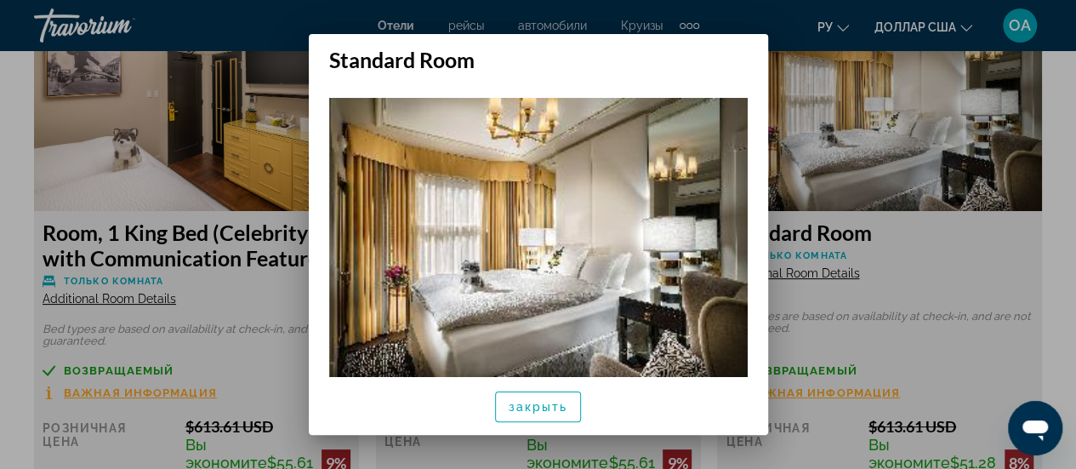
scroll to position [0, 0]
click at [1029, 230] on div at bounding box center [538, 234] width 1076 height 469
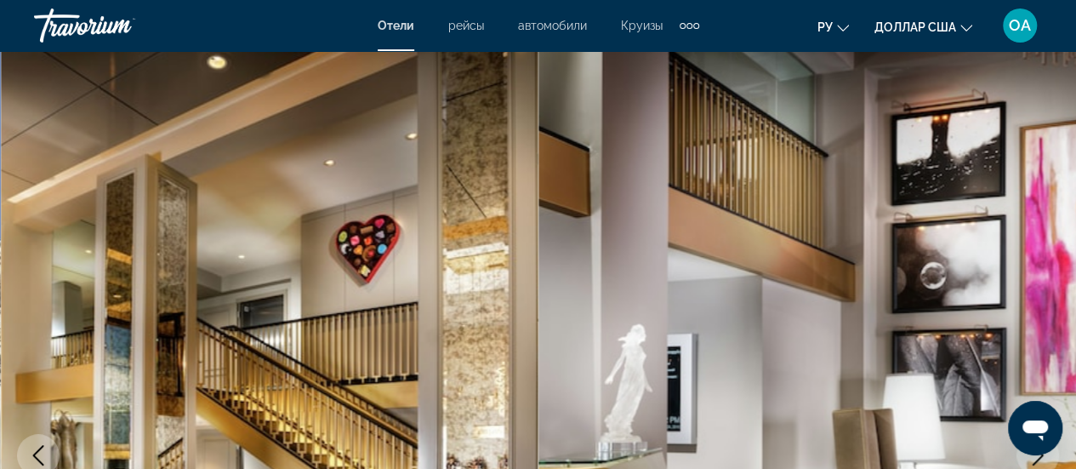
scroll to position [3318, 0]
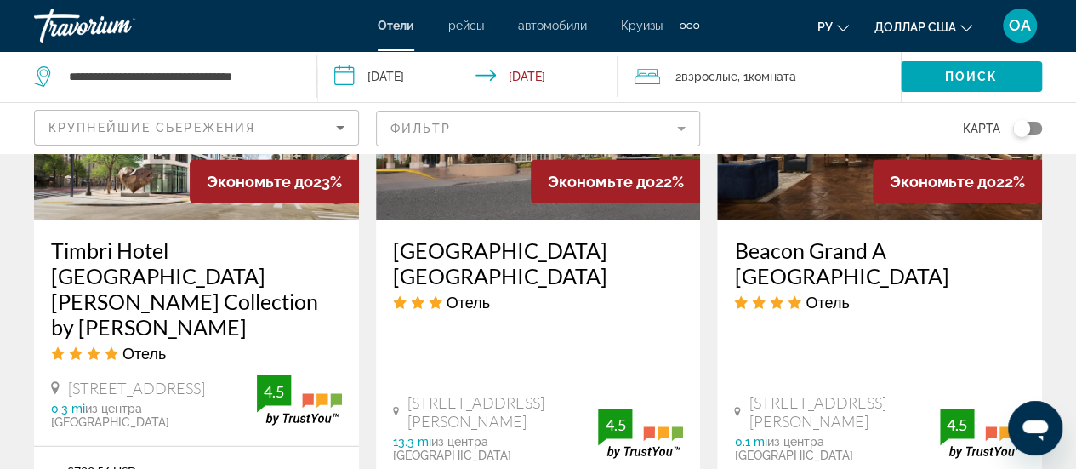
scroll to position [2297, 0]
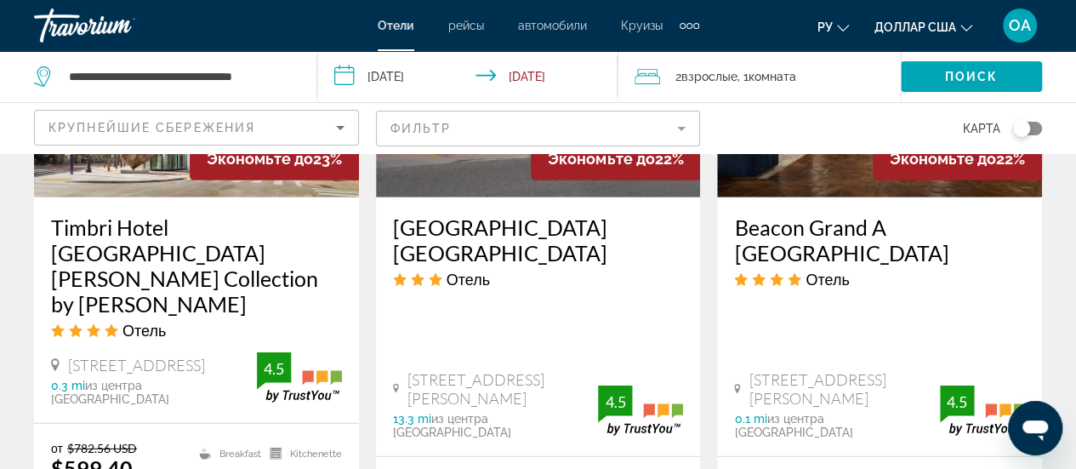
click at [171, 214] on h3 "Timbri Hotel [GEOGRAPHIC_DATA] Curio Collection by [PERSON_NAME]" at bounding box center [196, 265] width 291 height 102
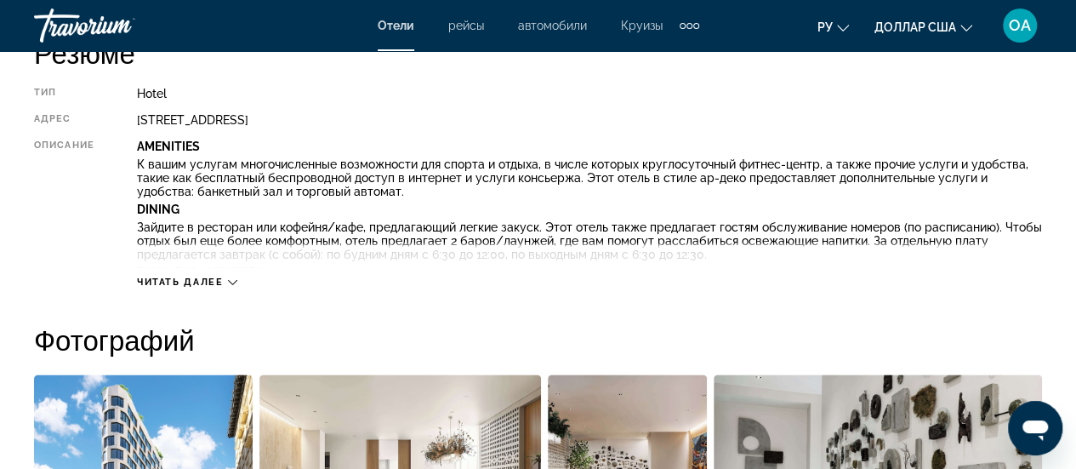
scroll to position [936, 0]
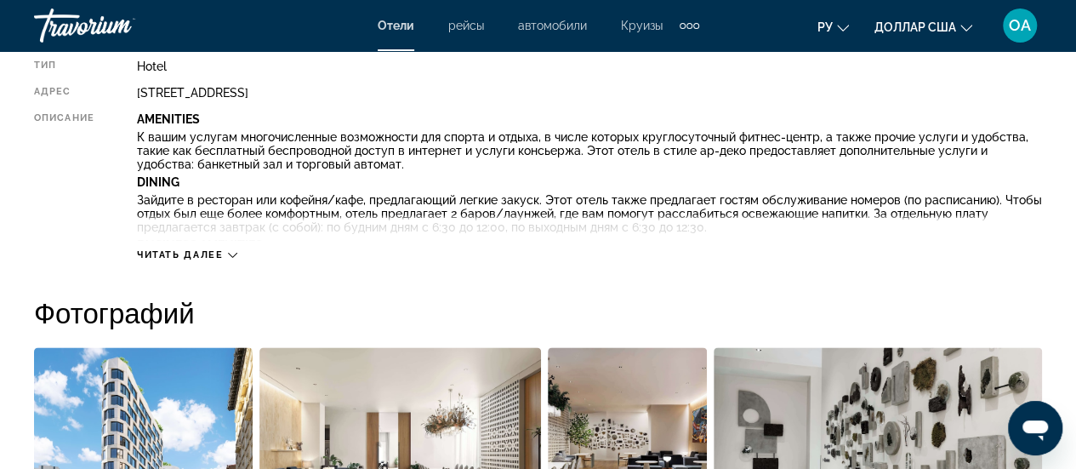
click at [231, 257] on icon "Основное содержание" at bounding box center [232, 254] width 9 height 9
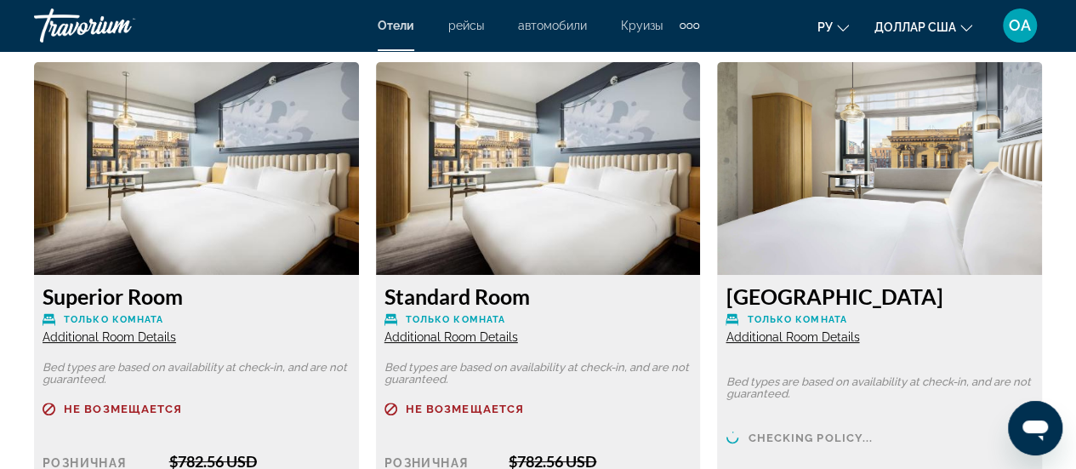
scroll to position [3318, 0]
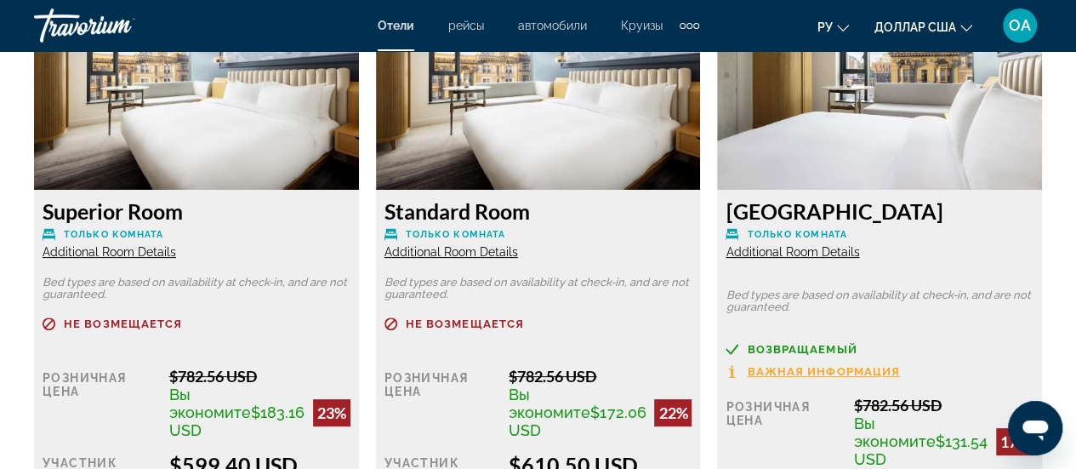
click at [97, 252] on span "Additional Room Details" at bounding box center [110, 252] width 134 height 14
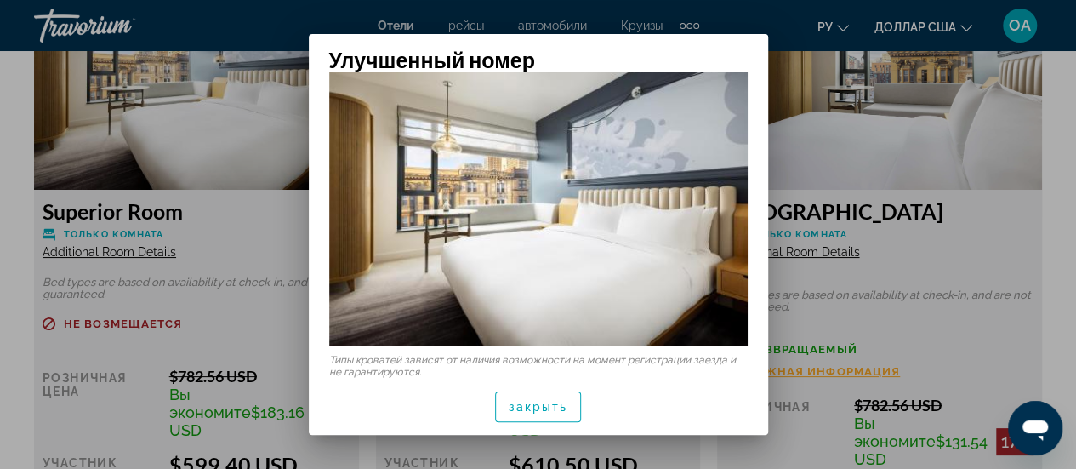
scroll to position [48, 0]
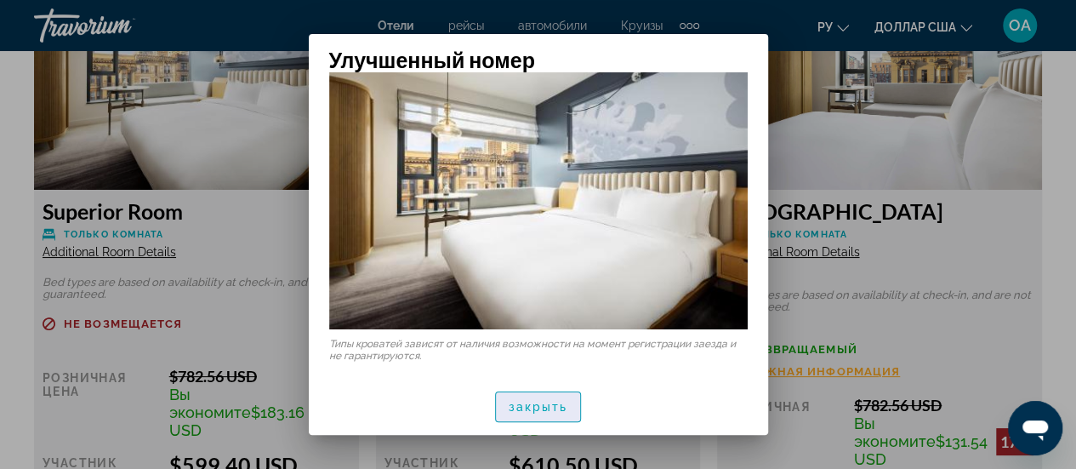
click at [548, 408] on font "закрыть" at bounding box center [539, 407] width 60 height 14
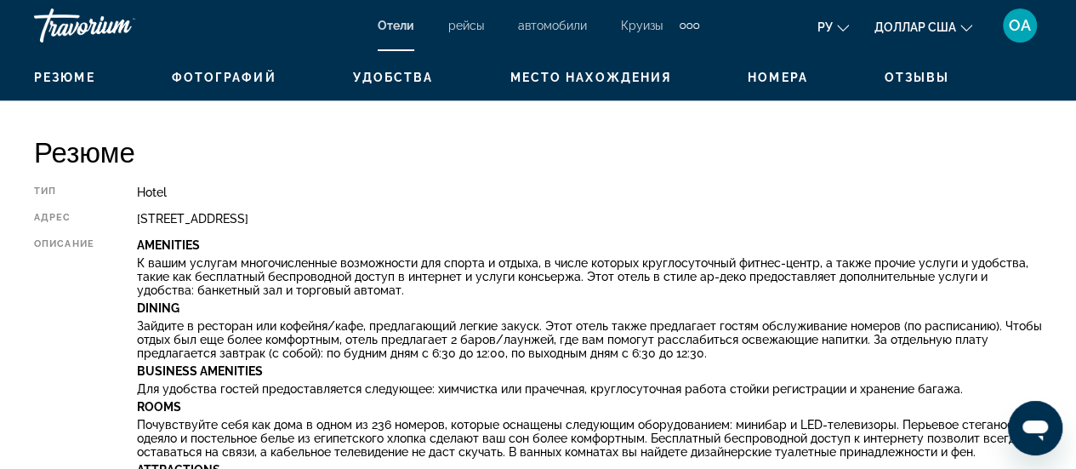
scroll to position [836, 0]
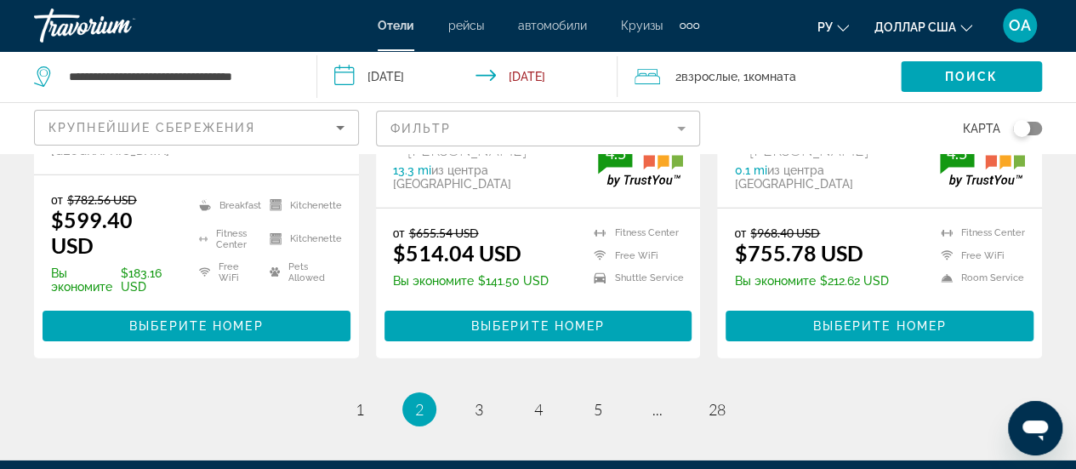
scroll to position [2552, 0]
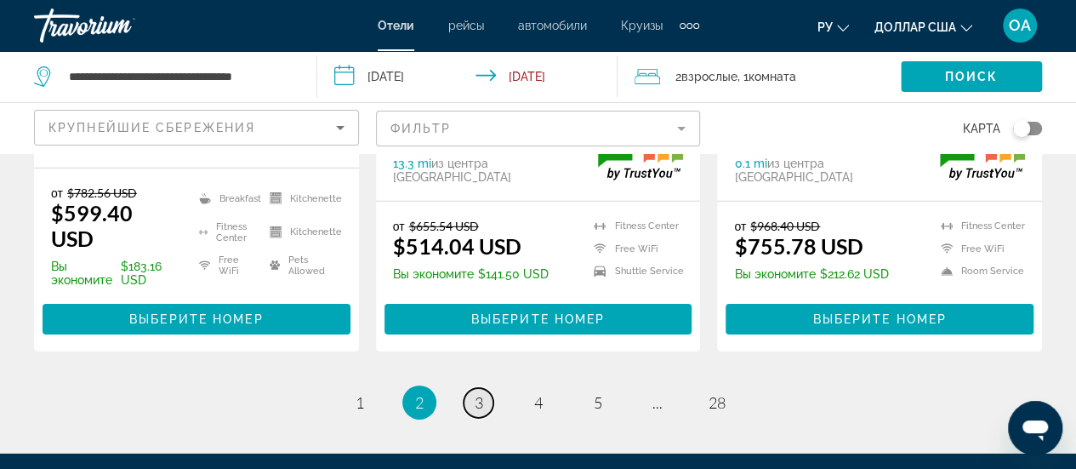
click at [481, 393] on span "3" at bounding box center [479, 402] width 9 height 19
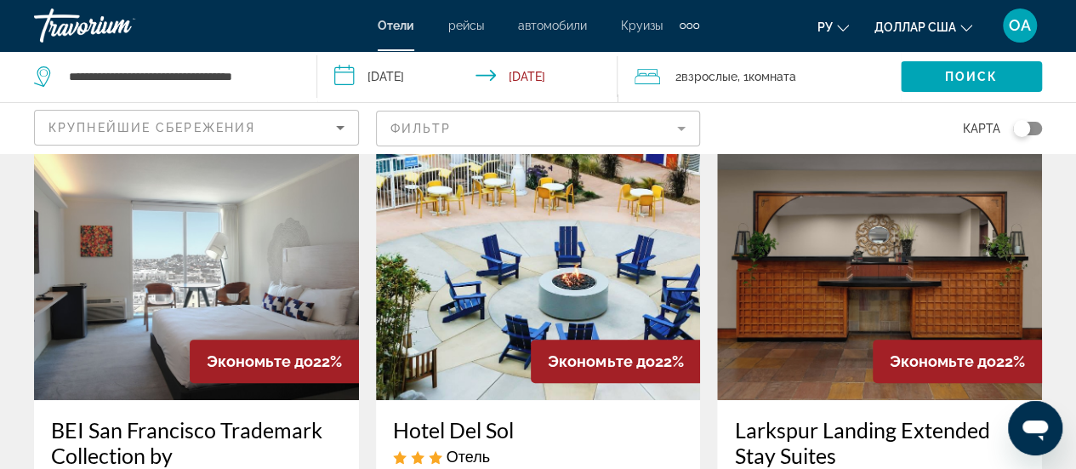
scroll to position [170, 0]
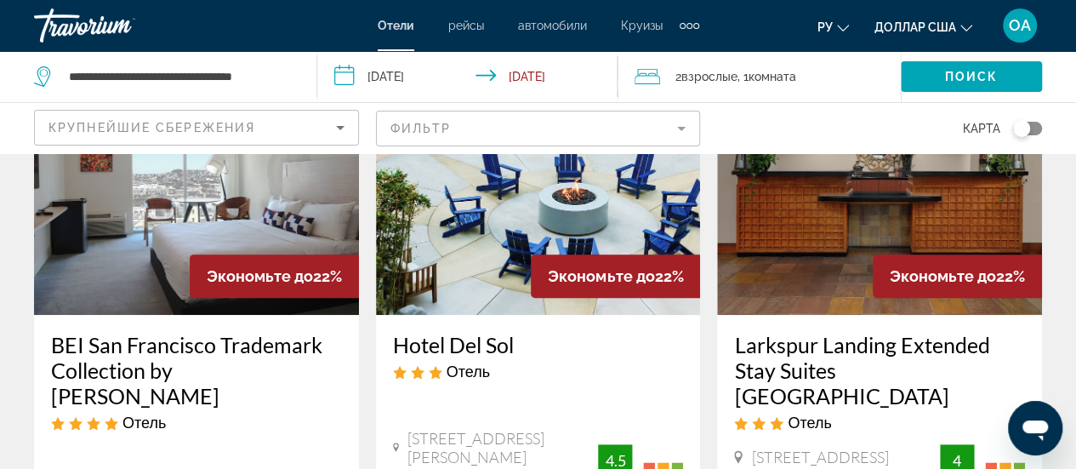
click at [162, 210] on img "Основное содержание" at bounding box center [196, 179] width 325 height 272
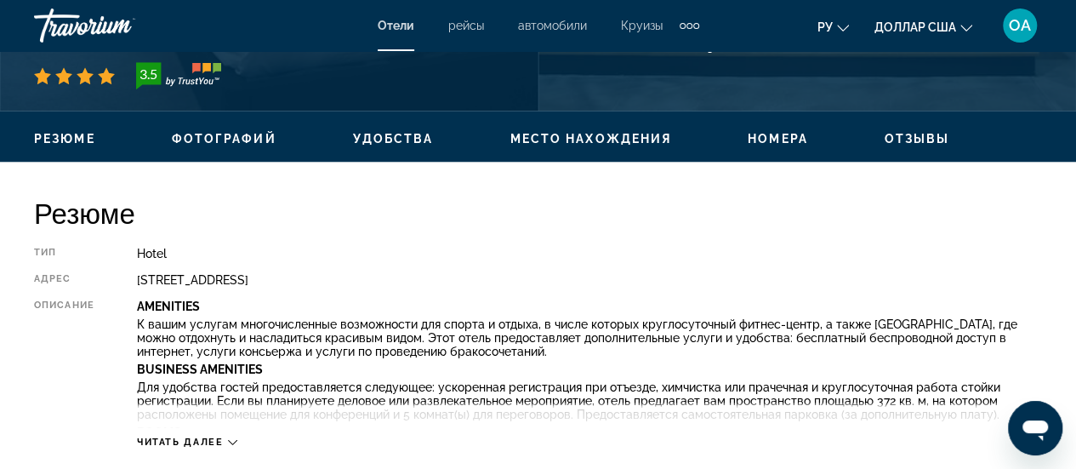
scroll to position [766, 0]
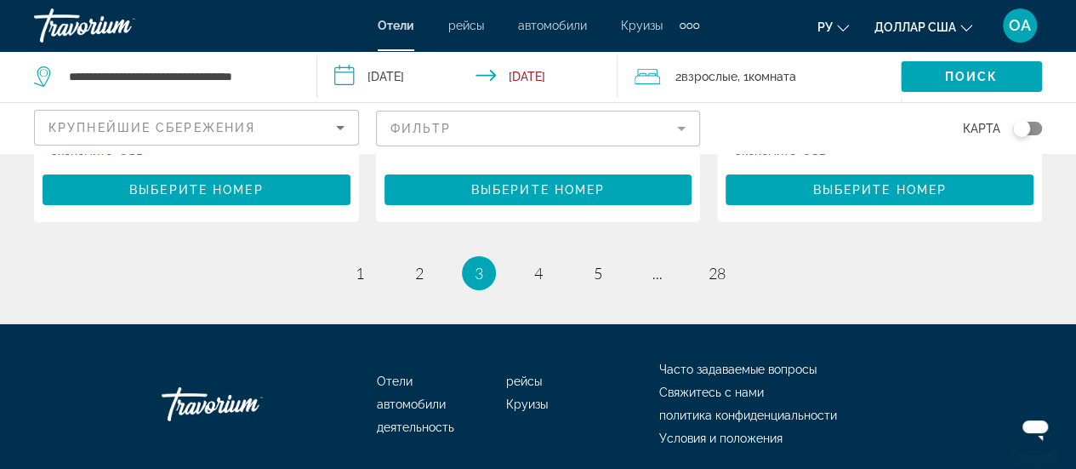
scroll to position [2664, 0]
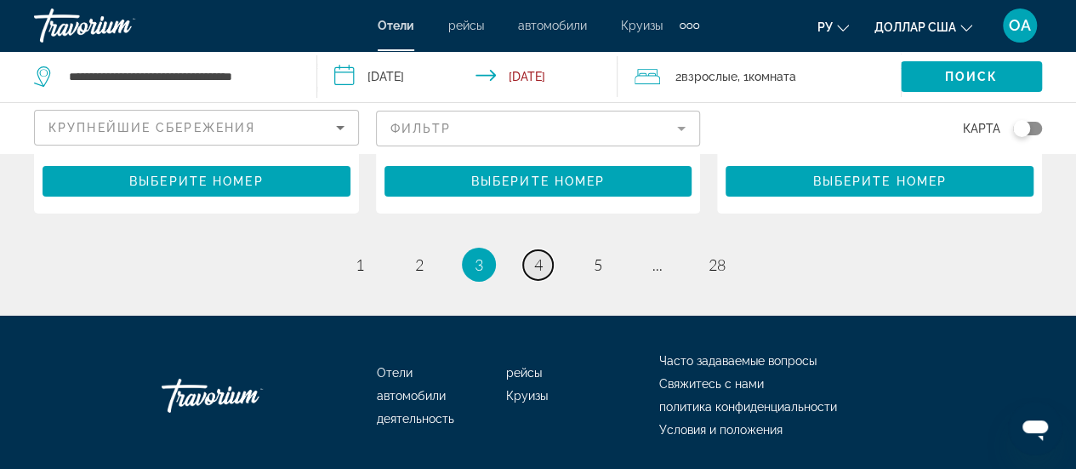
click at [539, 255] on span "4" at bounding box center [538, 264] width 9 height 19
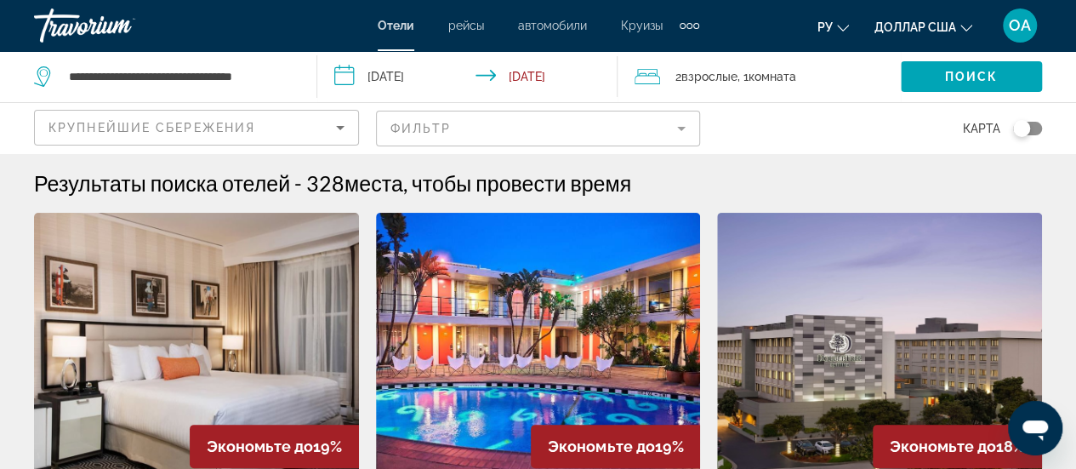
click at [857, 363] on img "Основное содержание" at bounding box center [879, 349] width 325 height 272
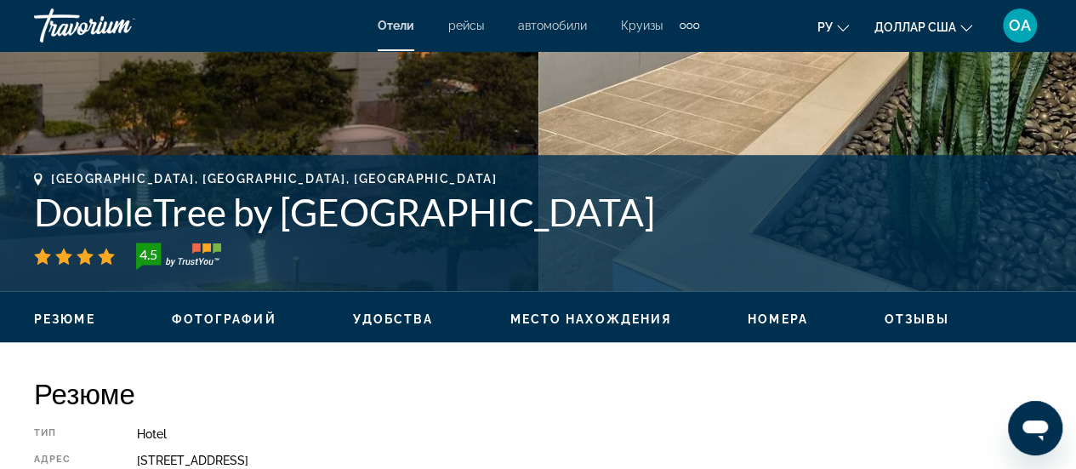
scroll to position [595, 0]
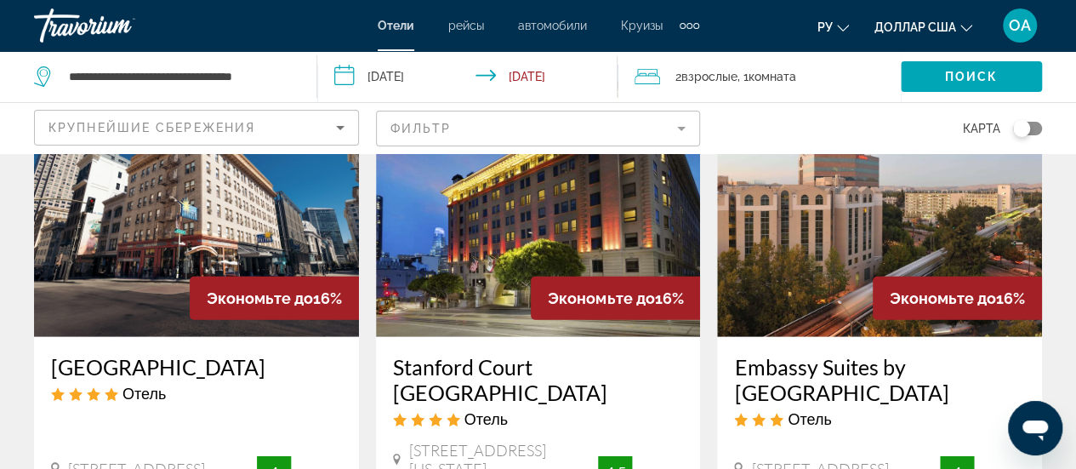
scroll to position [2127, 0]
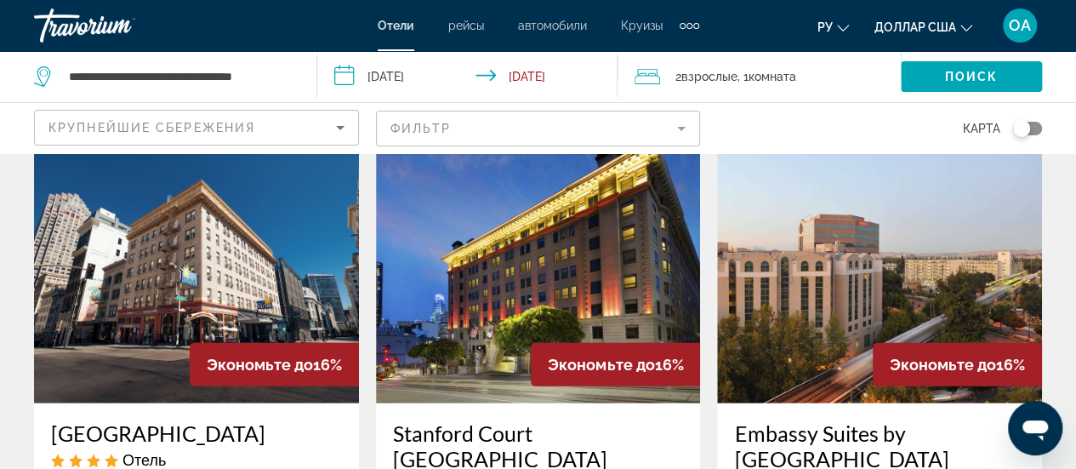
click at [146, 279] on img "Основное содержание" at bounding box center [196, 267] width 325 height 272
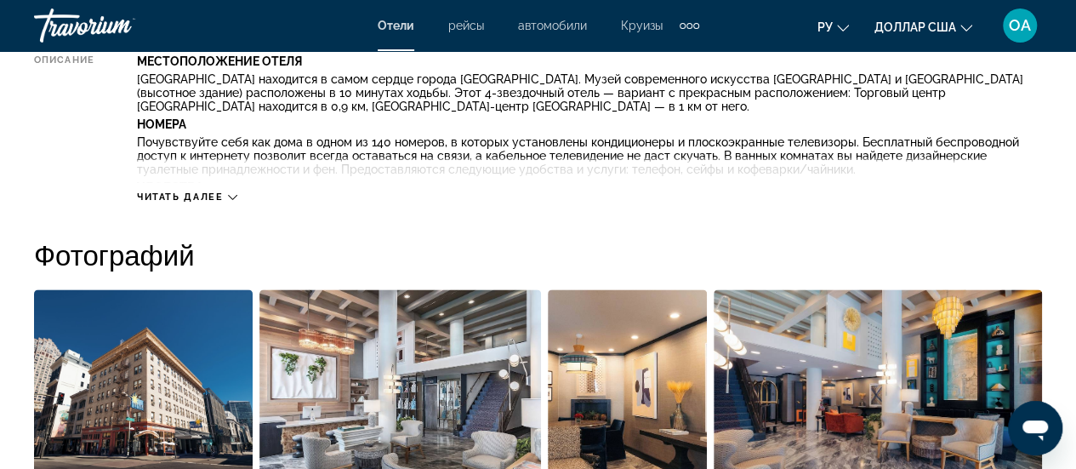
scroll to position [1021, 0]
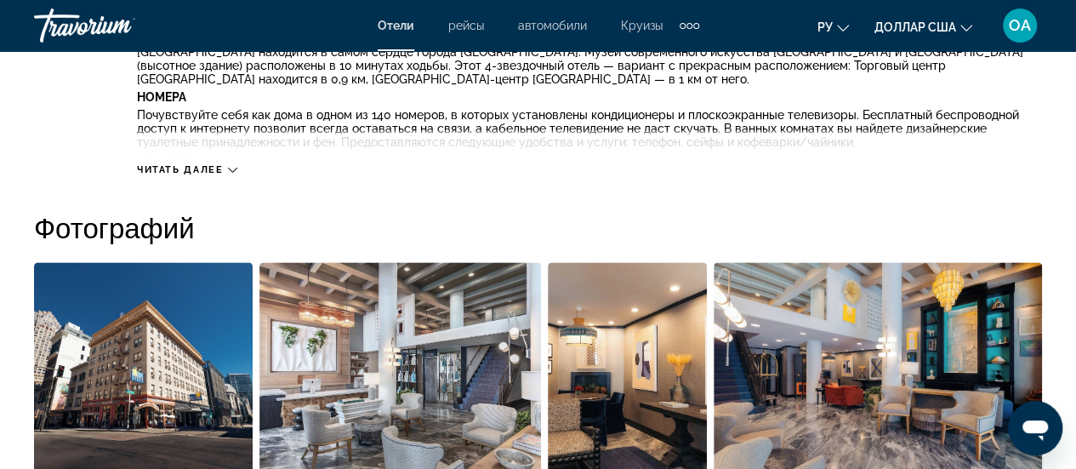
click at [235, 175] on button "Читать далее" at bounding box center [187, 169] width 100 height 13
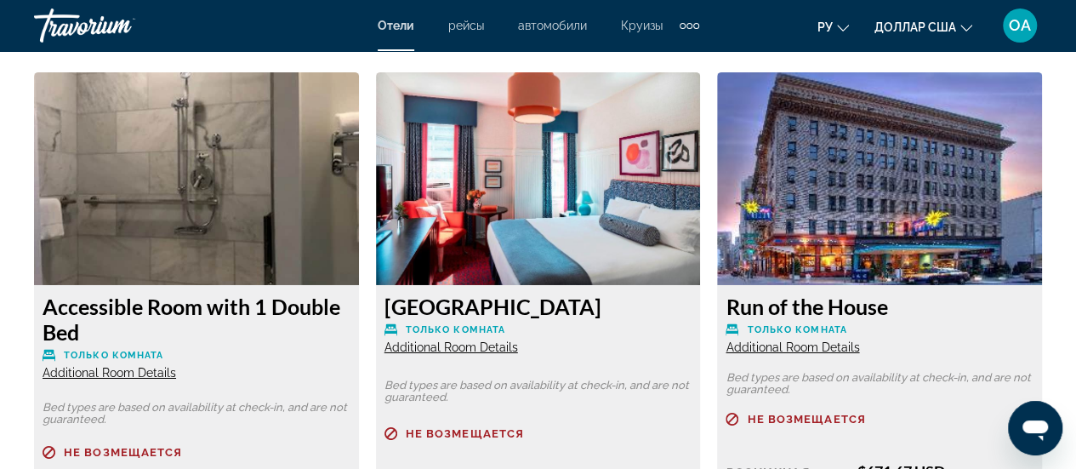
scroll to position [2807, 0]
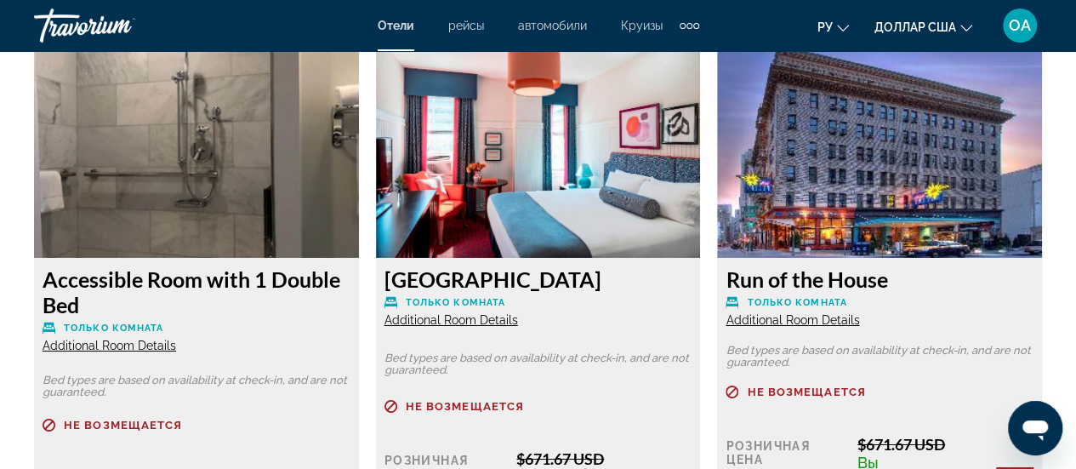
click at [439, 326] on span "Additional Room Details" at bounding box center [452, 320] width 134 height 14
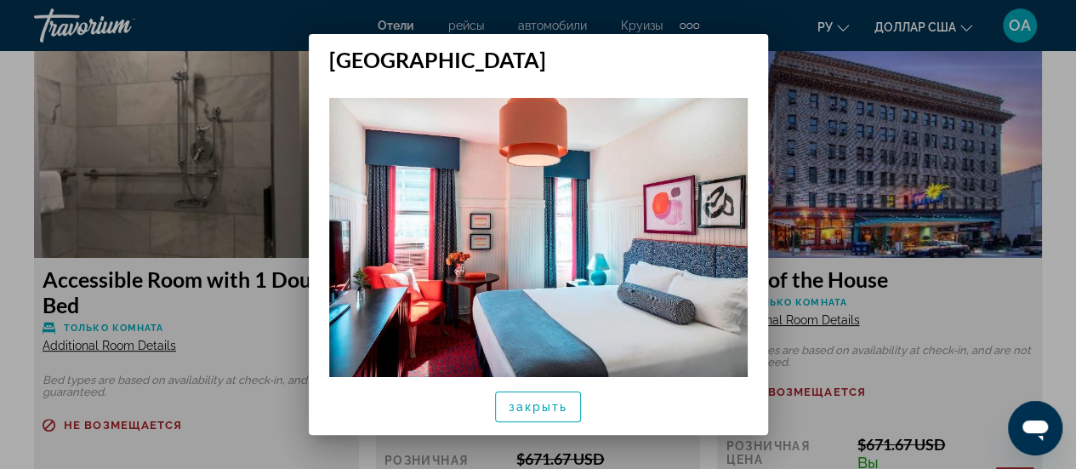
scroll to position [0, 0]
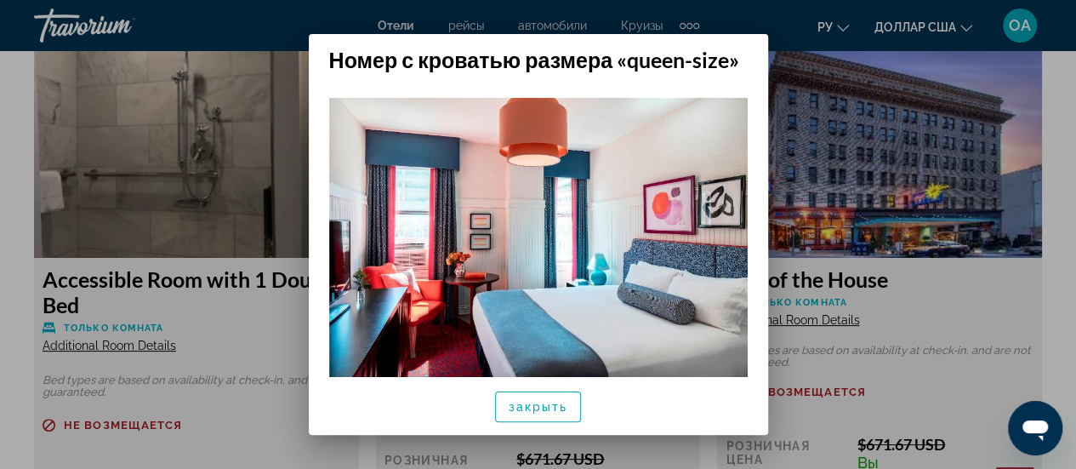
click at [1074, 220] on div at bounding box center [538, 234] width 1076 height 469
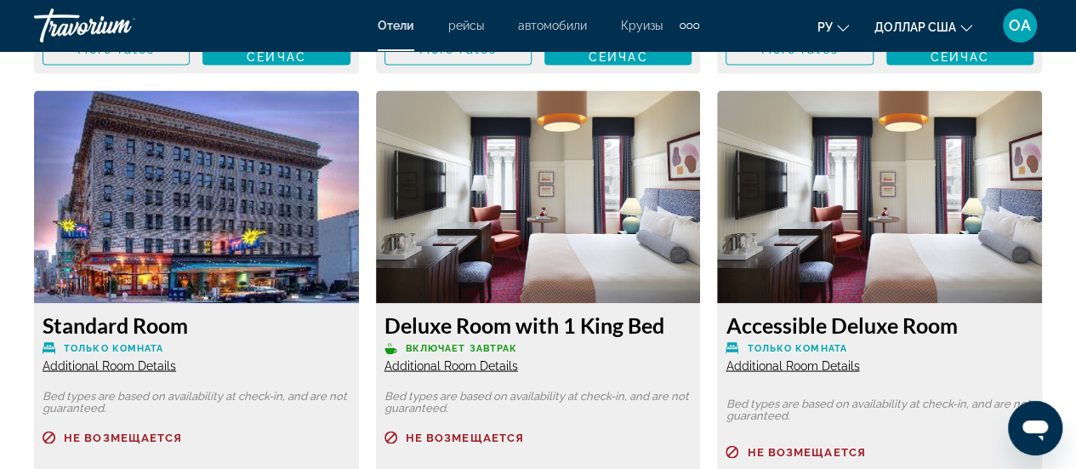
scroll to position [4849, 0]
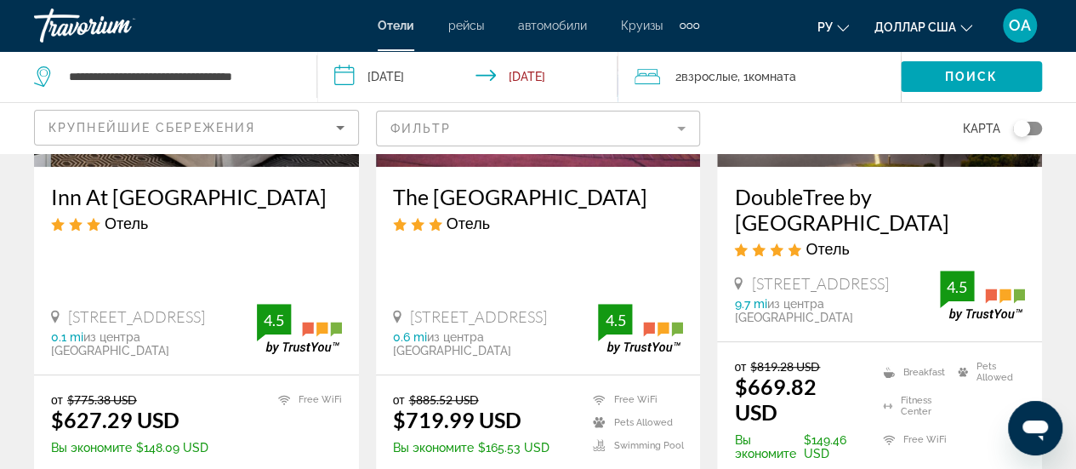
scroll to position [182, 0]
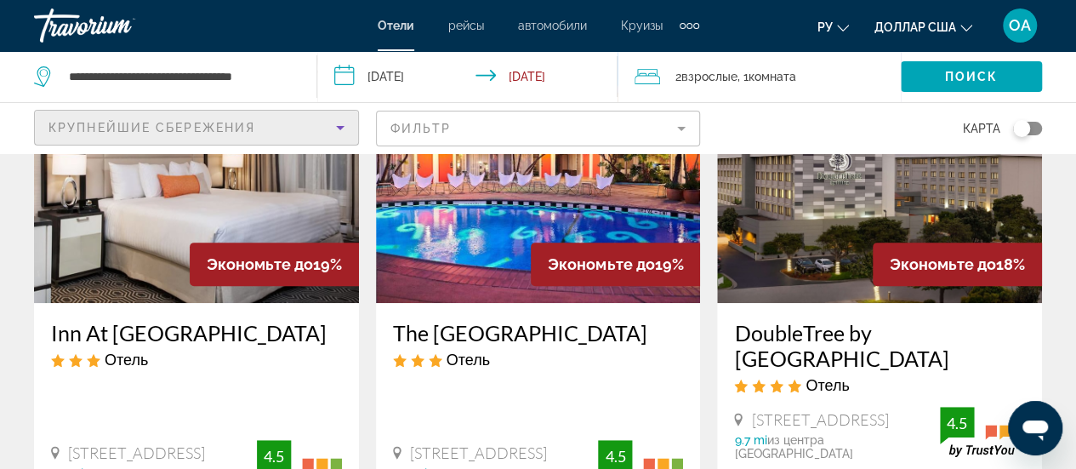
click at [335, 126] on icon "Sort by" at bounding box center [340, 127] width 20 height 20
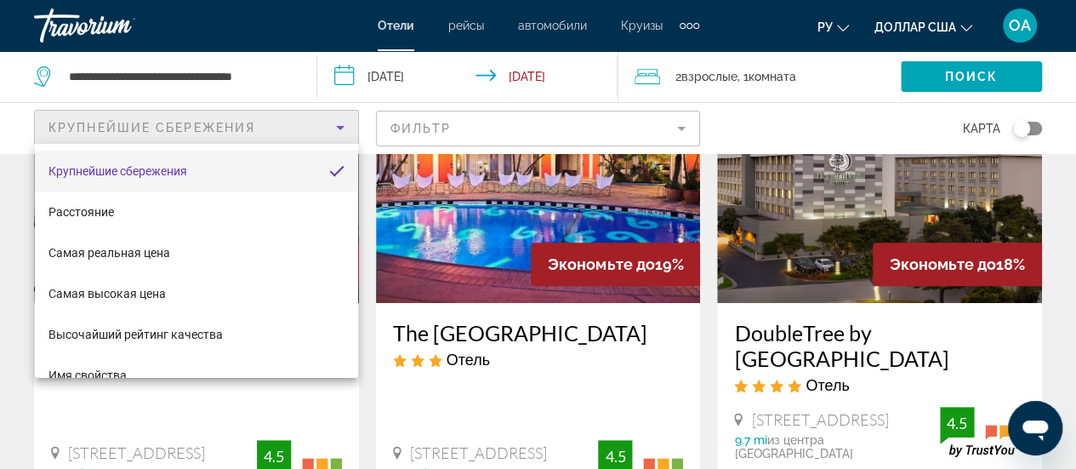
scroll to position [34, 0]
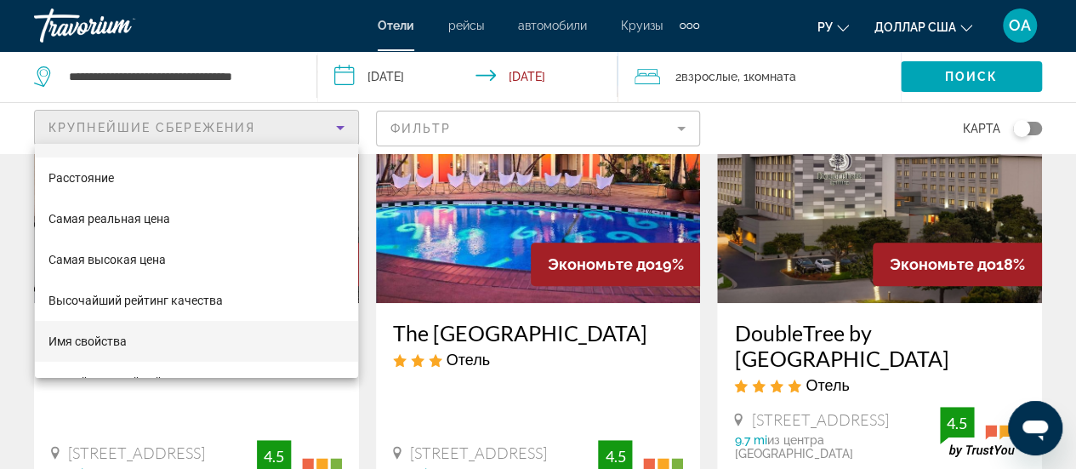
click at [140, 339] on mat-option "Имя свойства" at bounding box center [196, 341] width 323 height 41
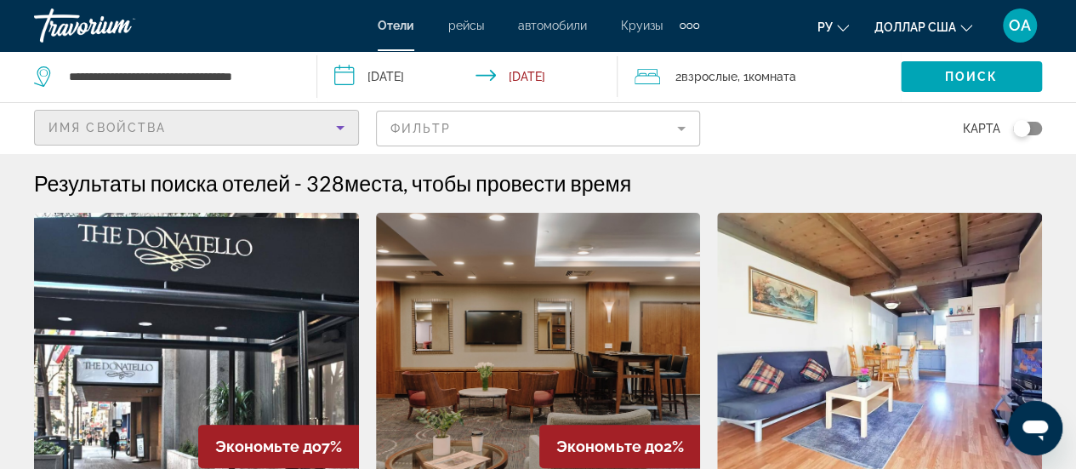
click at [56, 125] on span "Имя свойства" at bounding box center [106, 128] width 117 height 14
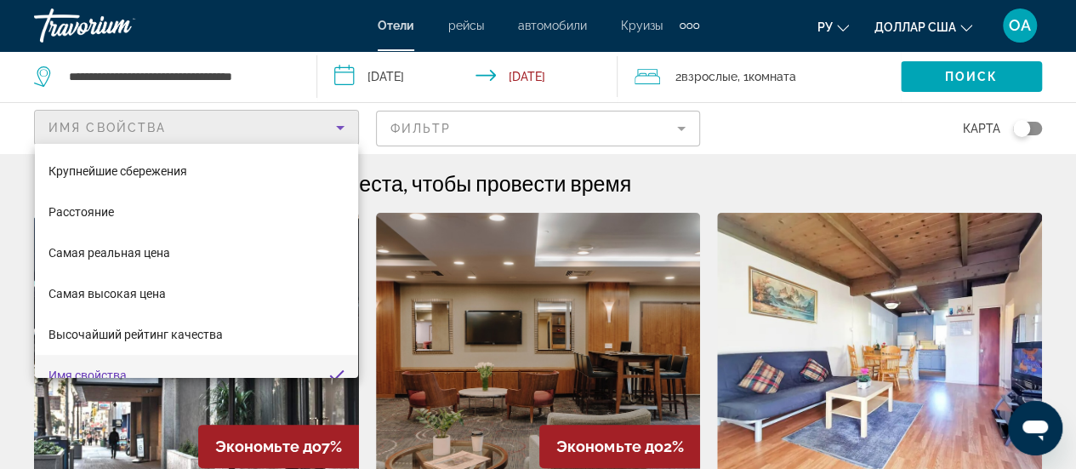
scroll to position [18, 0]
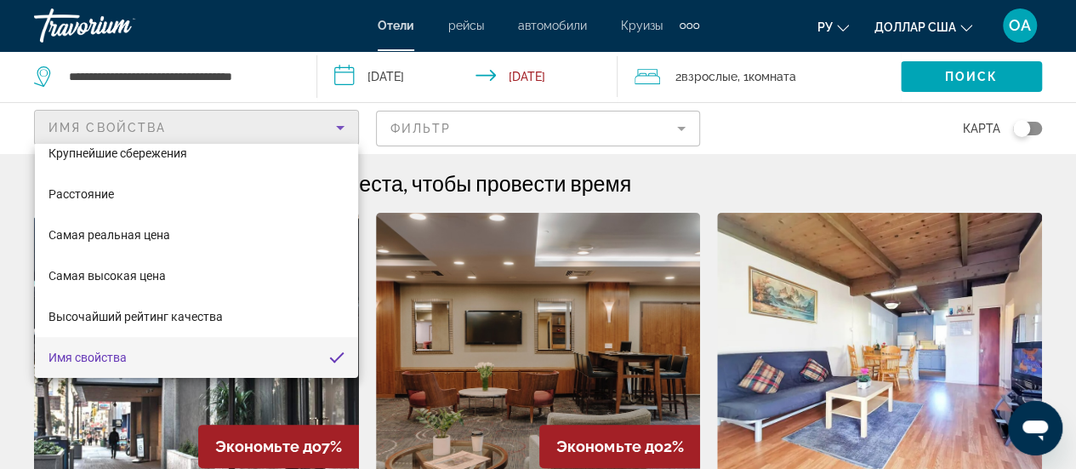
click at [56, 120] on div at bounding box center [538, 234] width 1076 height 469
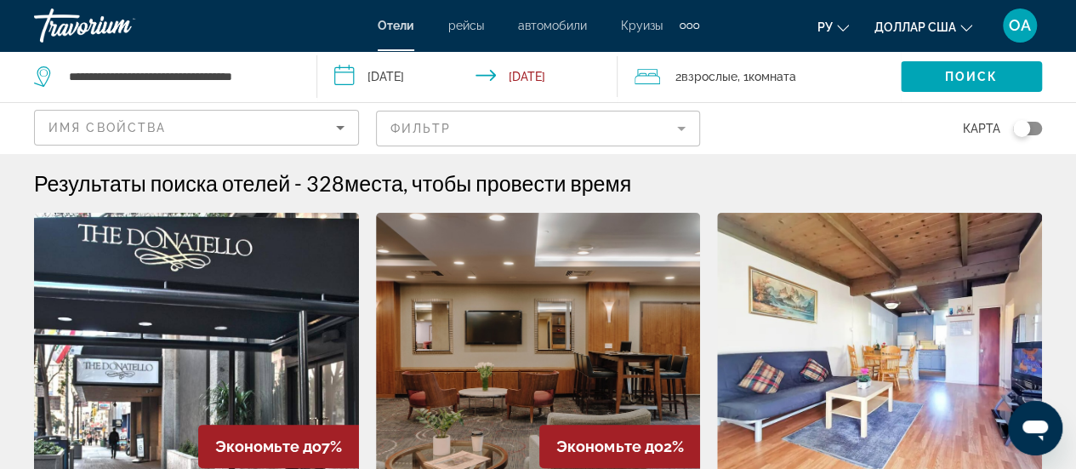
drag, startPoint x: 65, startPoint y: 114, endPoint x: 134, endPoint y: 137, distance: 73.4
click at [83, 122] on div "Имя свойства" at bounding box center [196, 135] width 296 height 48
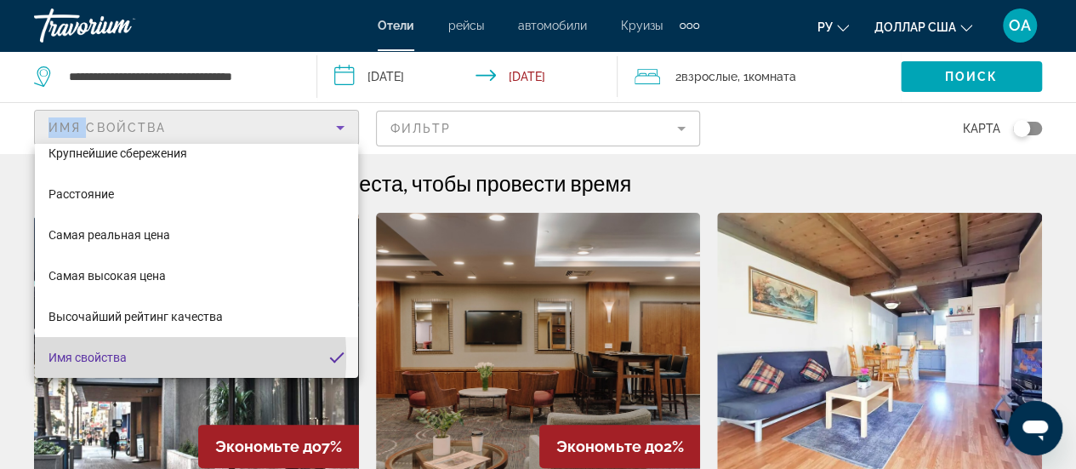
click at [112, 356] on font "Имя свойства" at bounding box center [87, 357] width 78 height 14
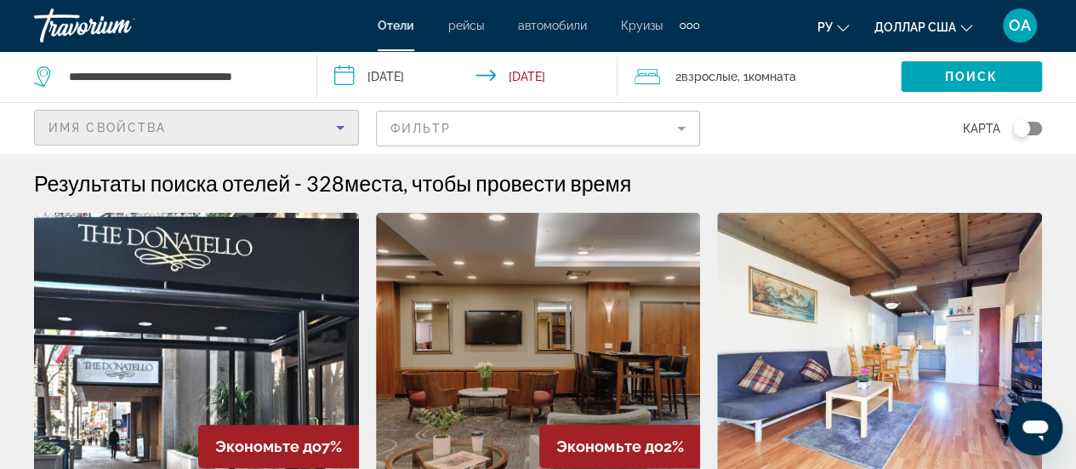
click at [196, 123] on div "Имя свойства" at bounding box center [192, 127] width 288 height 20
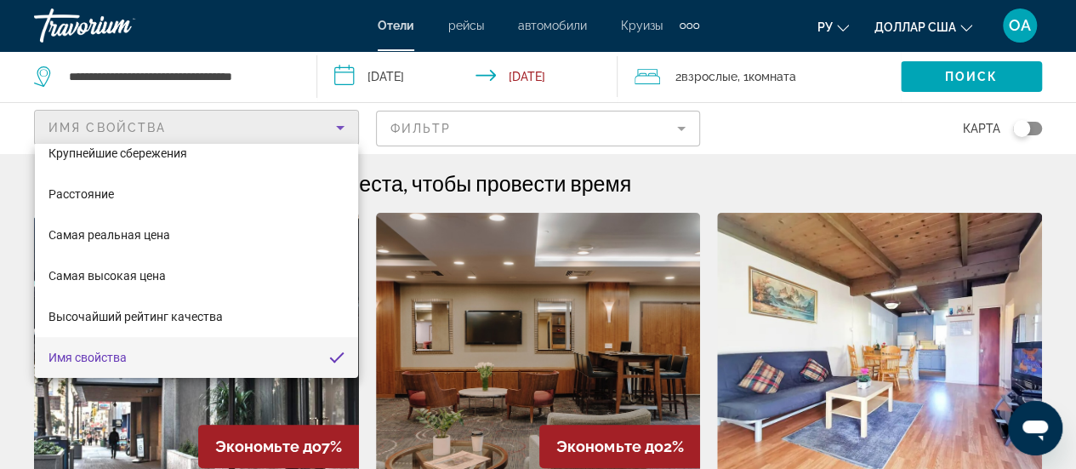
click at [685, 128] on div at bounding box center [538, 234] width 1076 height 469
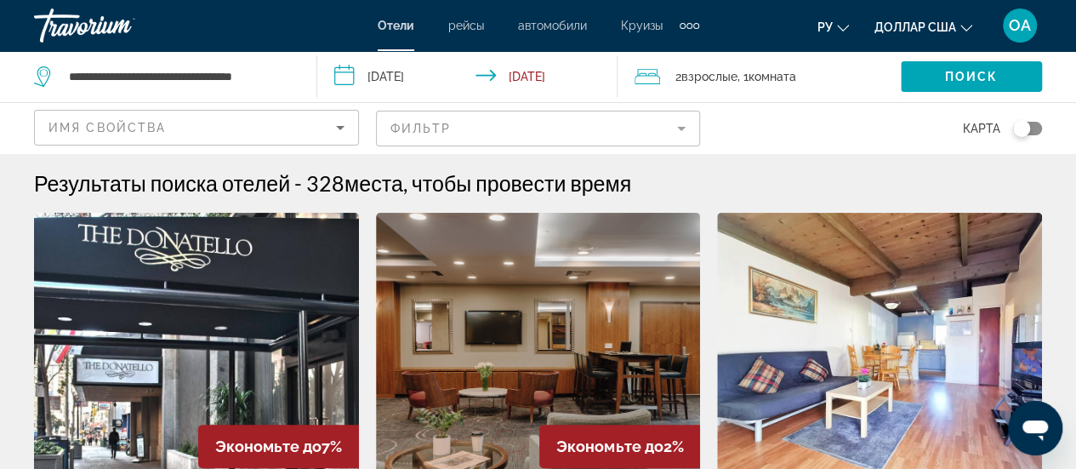
click at [683, 127] on mat-form-field "Фильтр" at bounding box center [538, 129] width 325 height 36
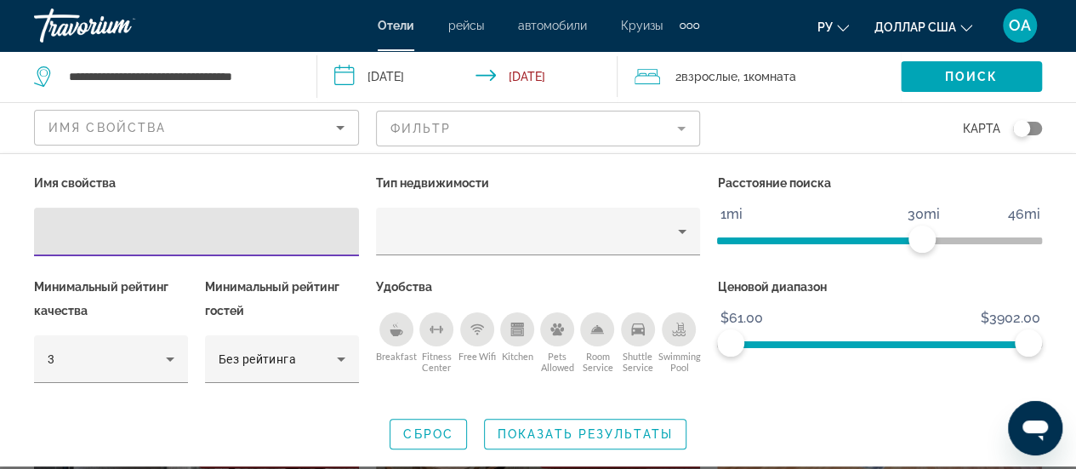
click at [53, 230] on input "Hotel Filters" at bounding box center [197, 232] width 298 height 20
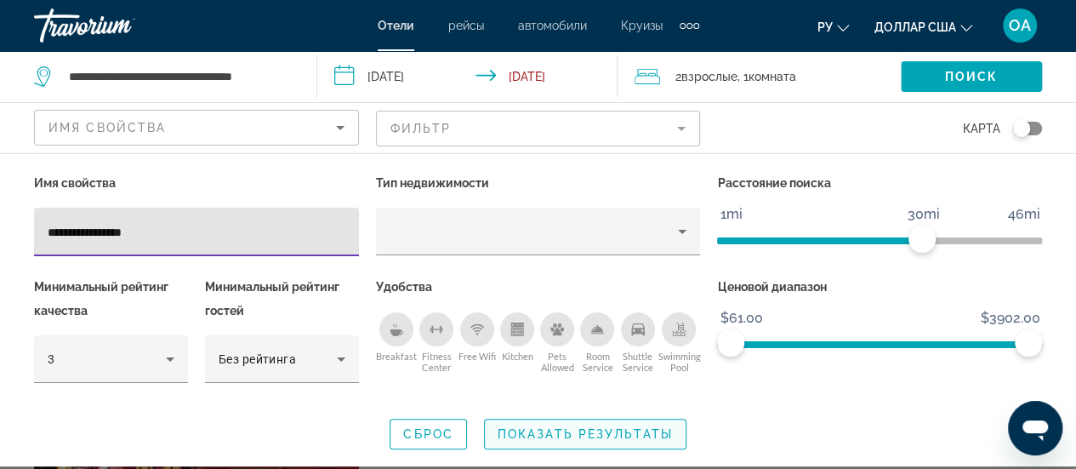
type input "**********"
click at [548, 428] on span "Показать результаты" at bounding box center [585, 434] width 175 height 14
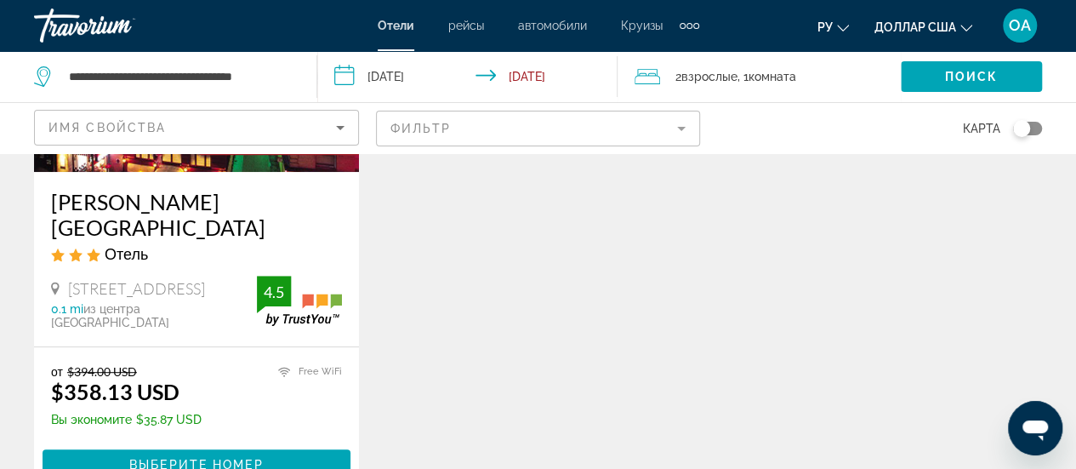
scroll to position [340, 0]
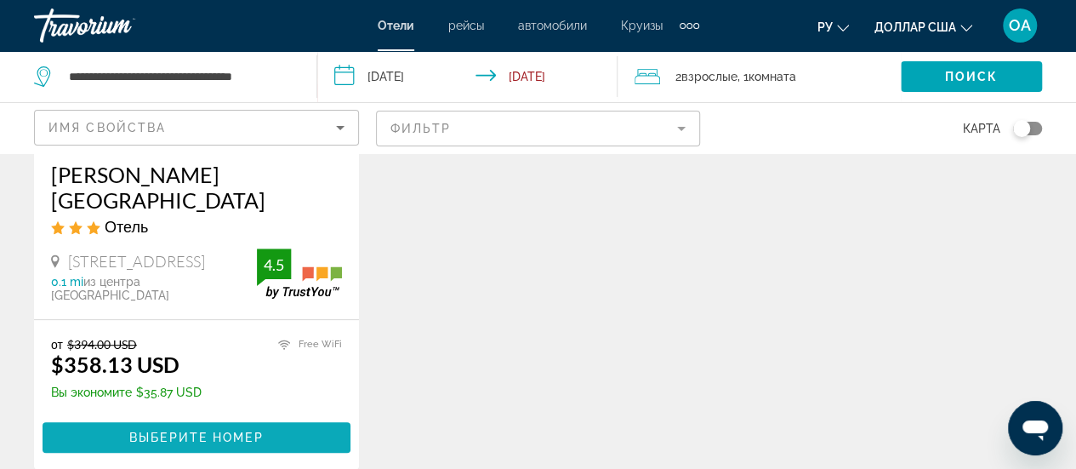
click at [196, 430] on span "Выберите номер" at bounding box center [196, 437] width 134 height 14
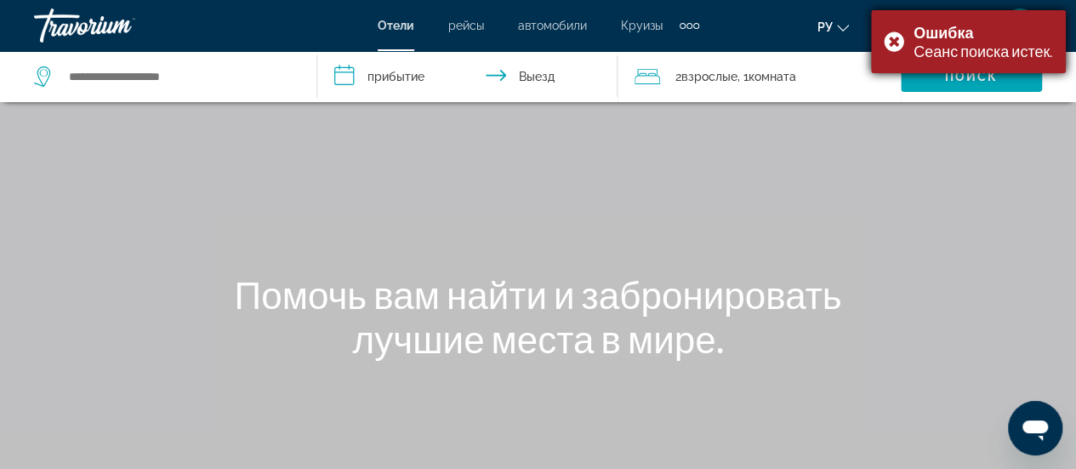
click at [895, 40] on div "Ошибка Сеанс поиска истек." at bounding box center [968, 41] width 195 height 63
